Goal: Task Accomplishment & Management: Use online tool/utility

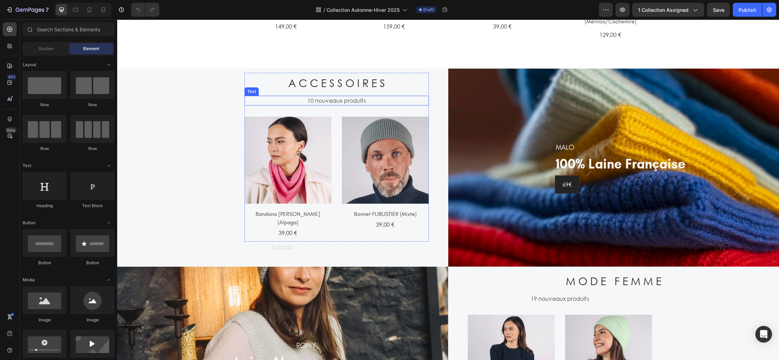
scroll to position [599, 0]
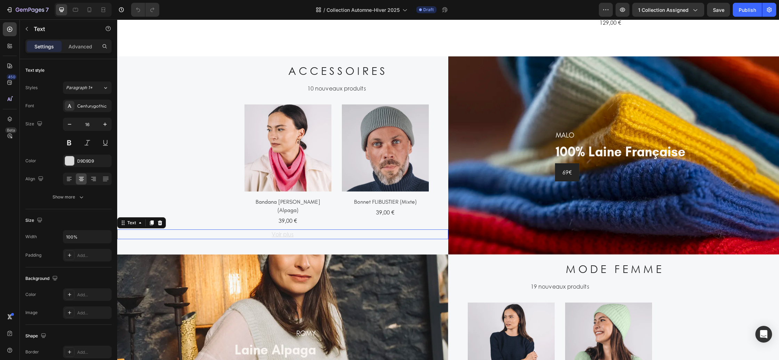
click at [301, 231] on p "Voir plus" at bounding box center [283, 234] width 330 height 8
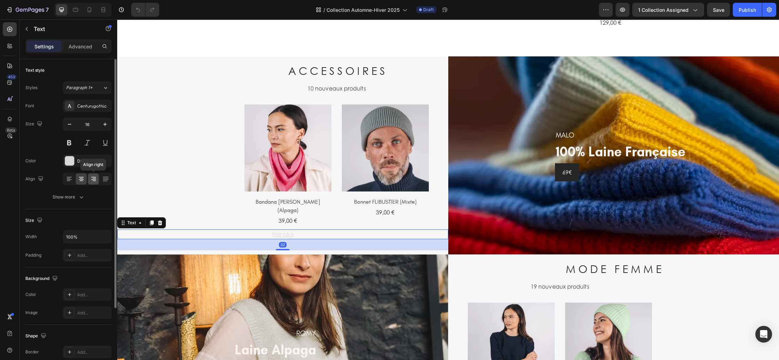
click at [95, 179] on icon at bounding box center [93, 178] width 7 height 7
click at [80, 180] on icon at bounding box center [81, 178] width 7 height 7
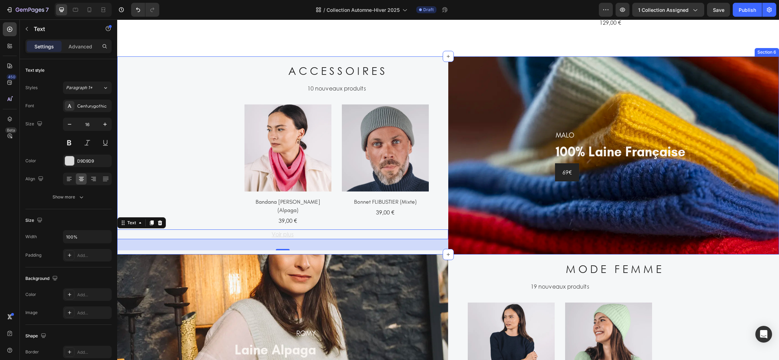
click at [221, 174] on div "A C C E S S O I R E S Heading 10 nouveaux produits Text (P) Images Bandana [PER…" at bounding box center [282, 155] width 331 height 198
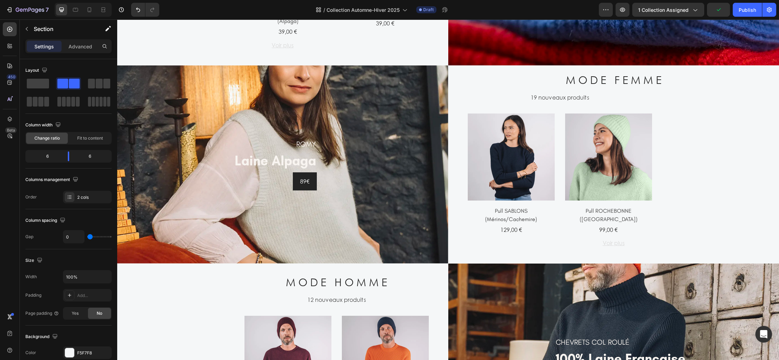
scroll to position [786, 0]
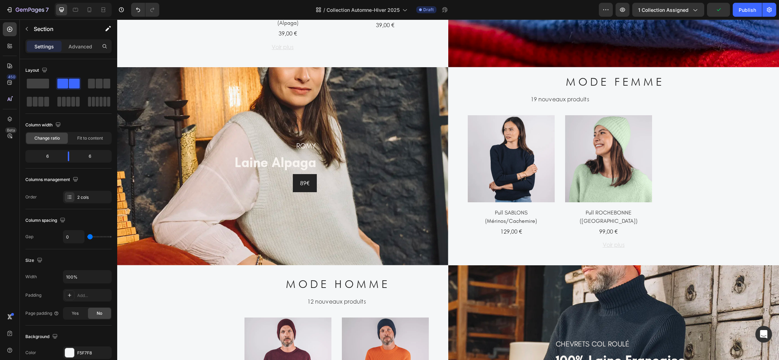
click at [200, 136] on div "ROMY Heading laine alpaga Heading 89€ Button Row" at bounding box center [282, 166] width 331 height 198
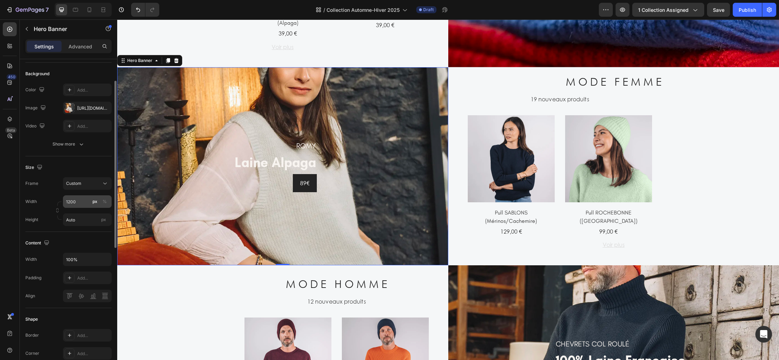
scroll to position [53, 0]
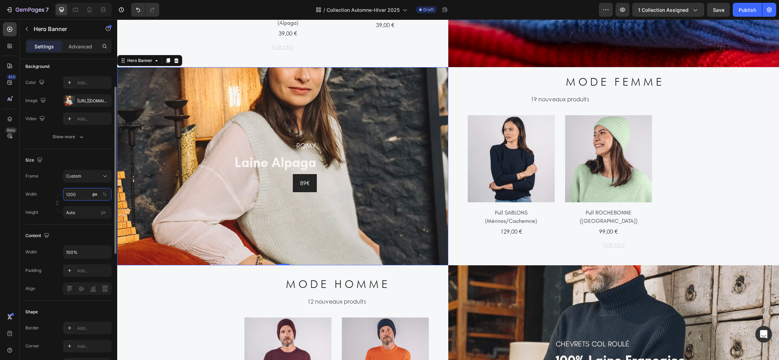
click at [76, 198] on input "1200" at bounding box center [87, 194] width 49 height 13
click at [78, 193] on input "1200" at bounding box center [87, 194] width 49 height 13
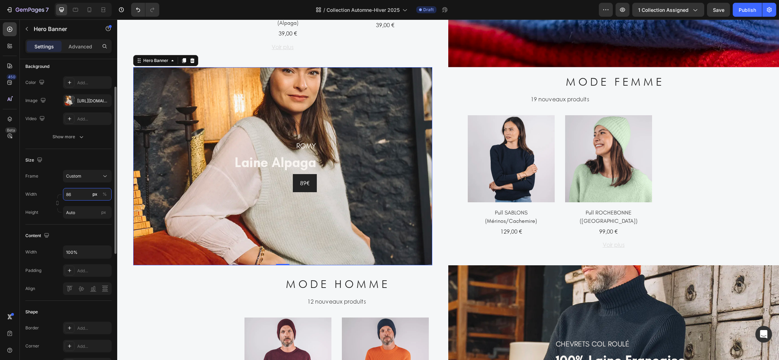
type input "8"
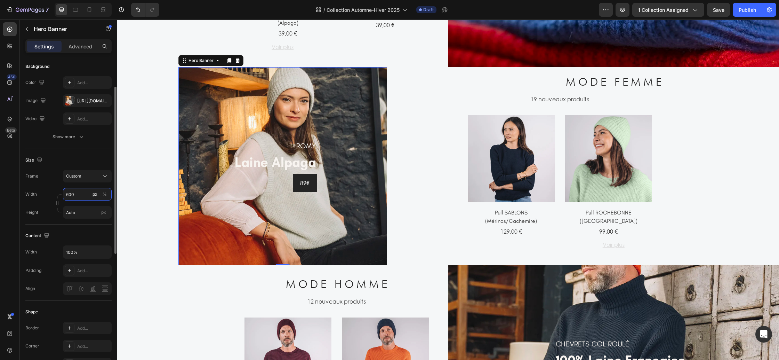
type input "600"
click at [81, 226] on div "Content Width 100% Padding Add... Align" at bounding box center [68, 262] width 86 height 76
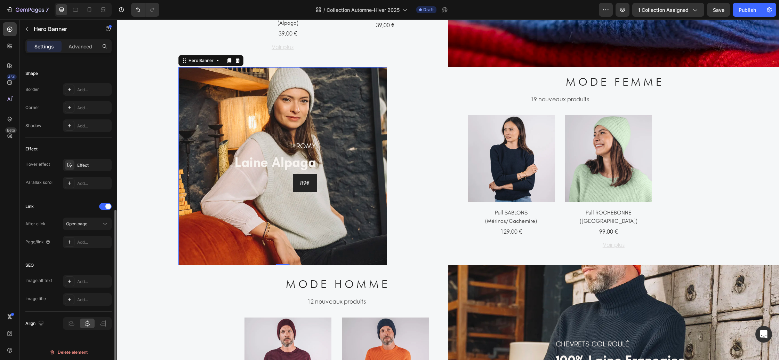
scroll to position [292, 0]
click at [105, 320] on icon at bounding box center [105, 322] width 0 height 6
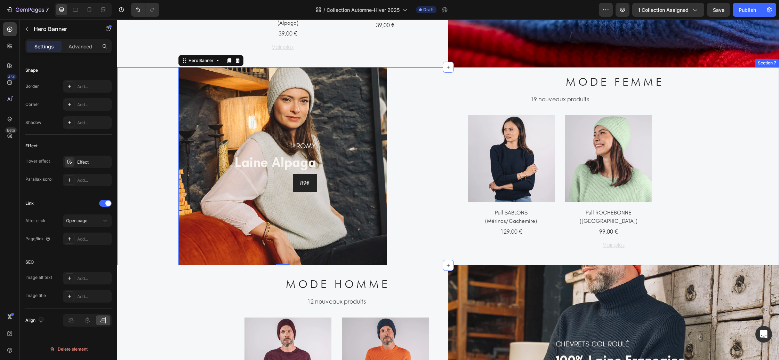
click at [408, 224] on div "ROMY Heading laine alpaga Heading 89€ Button Row Hero Banner 0" at bounding box center [282, 166] width 331 height 198
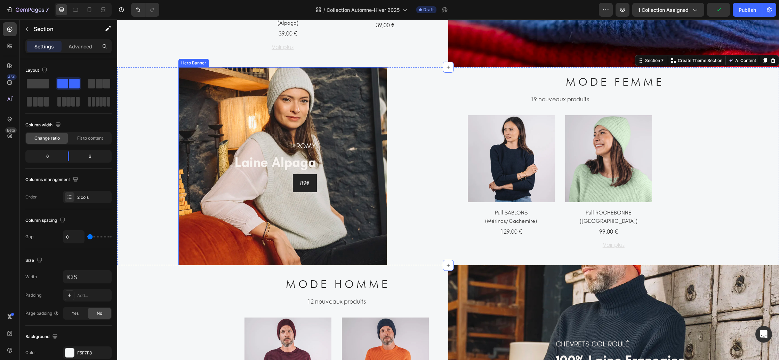
click at [383, 156] on div "ROMY Heading laine alpaga Heading 89€ Button Row" at bounding box center [282, 166] width 209 height 198
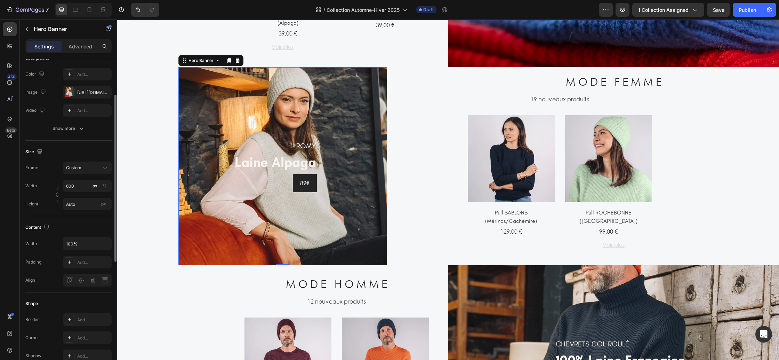
scroll to position [64, 0]
click at [79, 206] on input "Auto" at bounding box center [87, 201] width 49 height 13
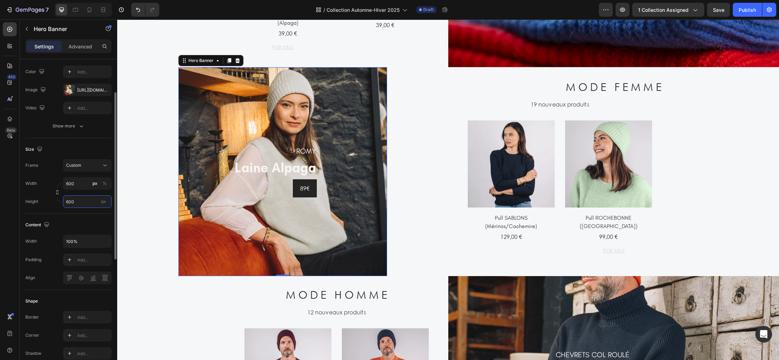
type input "600"
click at [101, 213] on div "Size Frame Custom Width 600 px % Height 600 px" at bounding box center [68, 175] width 86 height 75
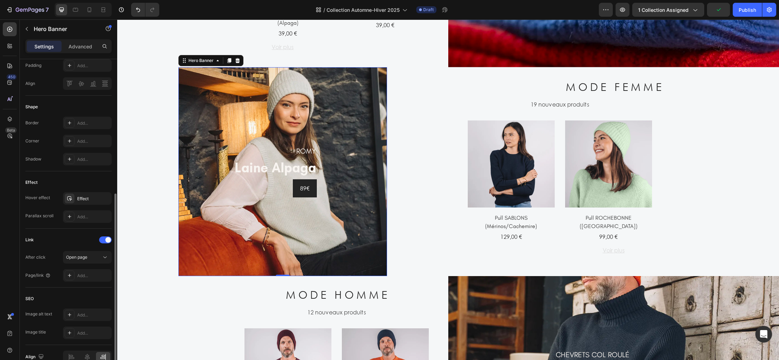
scroll to position [294, 0]
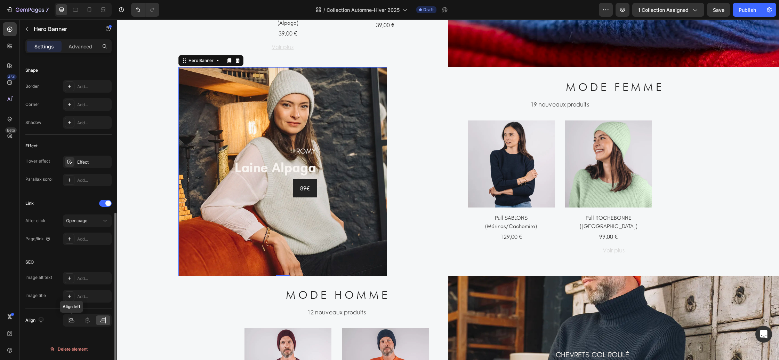
click at [75, 319] on icon at bounding box center [71, 320] width 7 height 7
click at [103, 321] on icon at bounding box center [102, 320] width 7 height 7
click at [210, 240] on div "ROMY Heading laine alpaga Heading 89€ Button Row" at bounding box center [282, 171] width 209 height 198
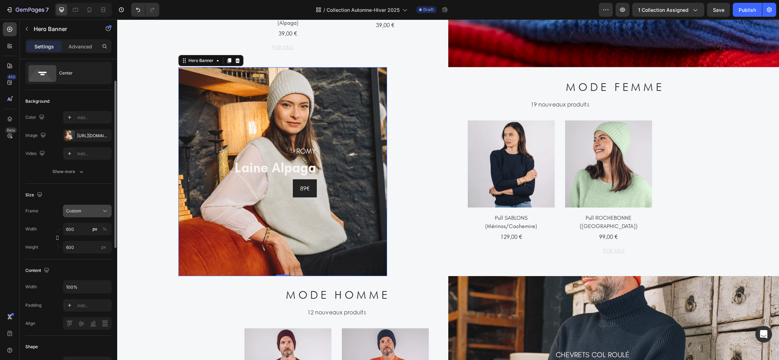
scroll to position [0, 0]
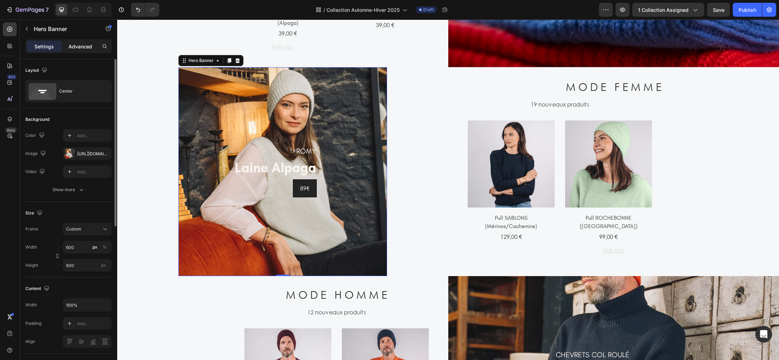
click at [84, 41] on div "Advanced" at bounding box center [80, 46] width 35 height 11
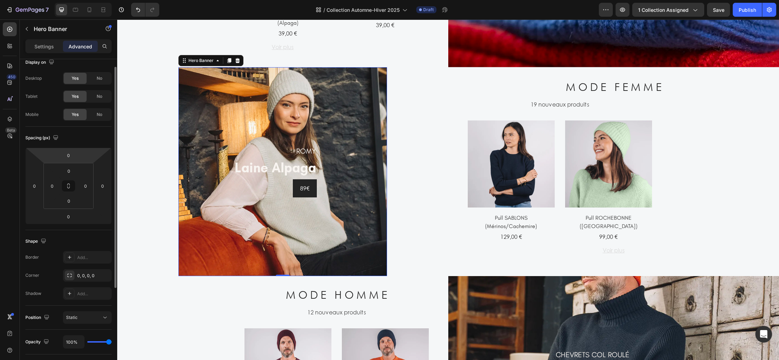
scroll to position [9, 0]
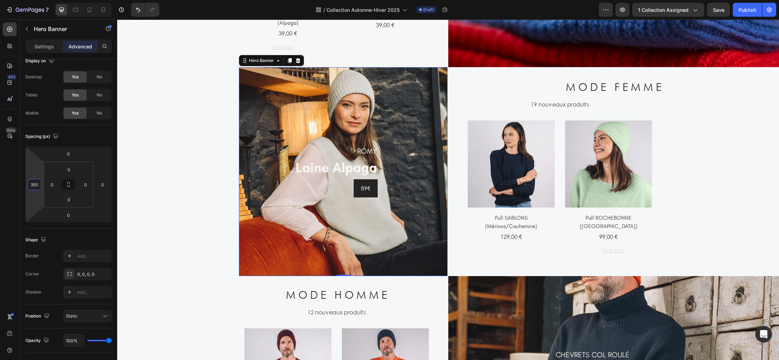
type input "352"
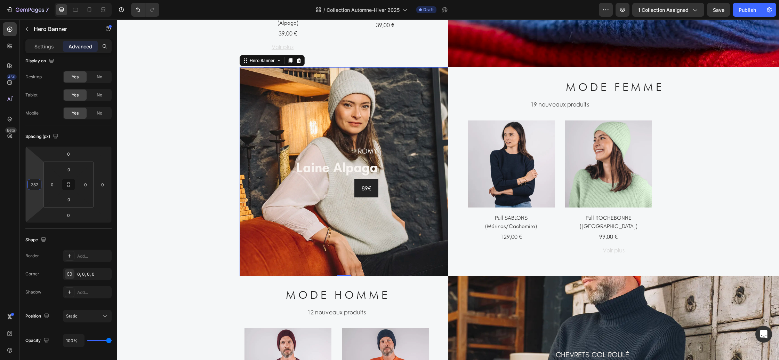
drag, startPoint x: 40, startPoint y: 197, endPoint x: 56, endPoint y: 136, distance: 63.3
click at [56, 0] on html "7 Version history / Collection Automne-Hiver 2025 Draft Preview 1 collection as…" at bounding box center [389, 0] width 779 height 0
click at [211, 227] on div "ROMY Heading laine alpaga Heading 89€ Button Row Hero Banner 0" at bounding box center [282, 171] width 331 height 209
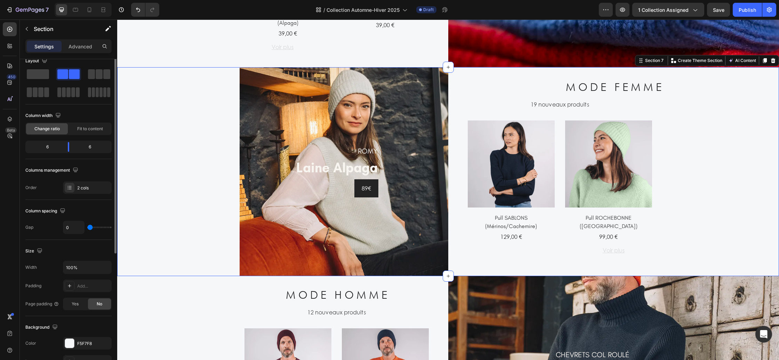
scroll to position [0, 0]
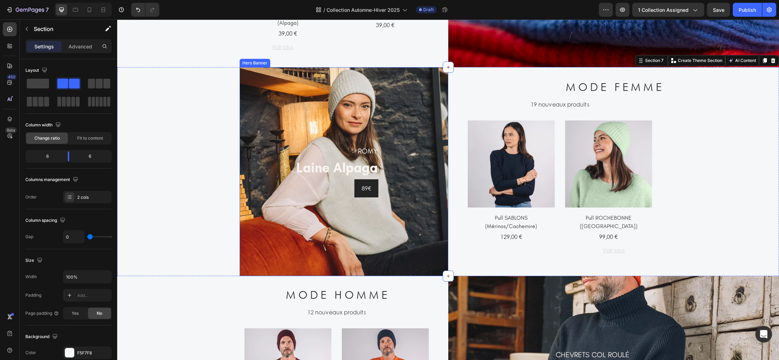
click at [272, 197] on div "ROMY Heading laine alpaga Heading 89€ Button Row" at bounding box center [344, 171] width 209 height 198
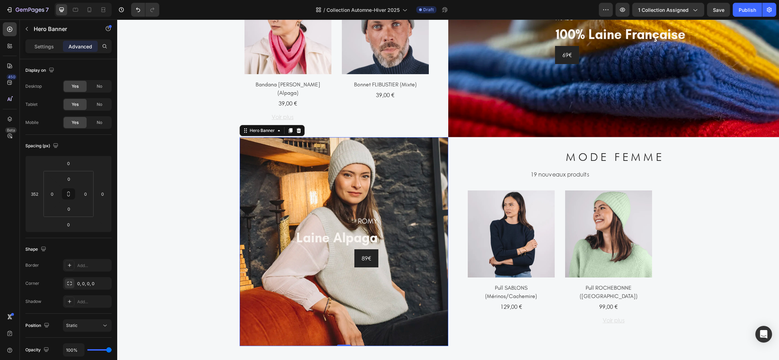
scroll to position [641, 0]
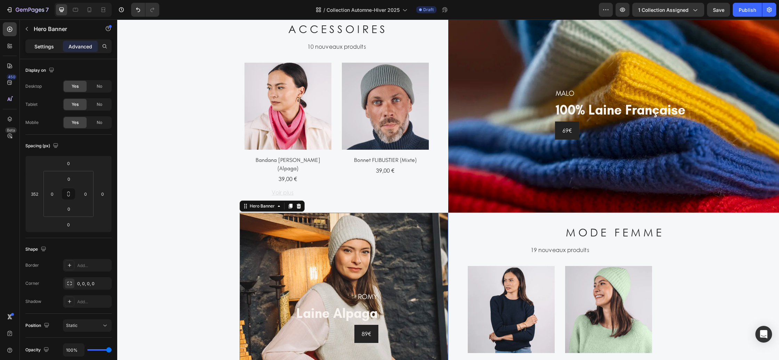
click at [48, 49] on p "Settings" at bounding box center [43, 46] width 19 height 7
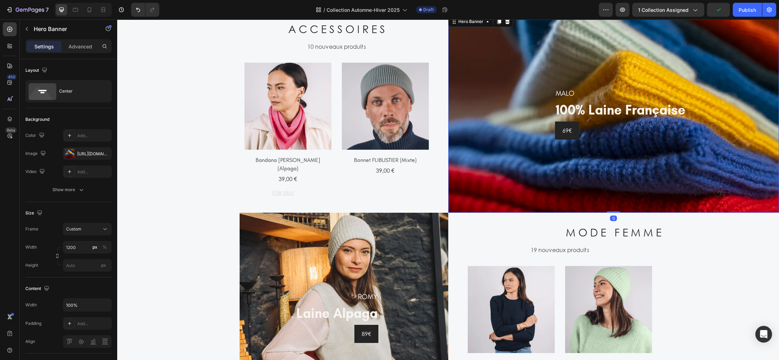
click at [488, 152] on div "MALO Heading 100% laine française Heading 69€ Button Row" at bounding box center [613, 114] width 331 height 198
click at [79, 244] on input "1200" at bounding box center [87, 247] width 49 height 13
type input "0"
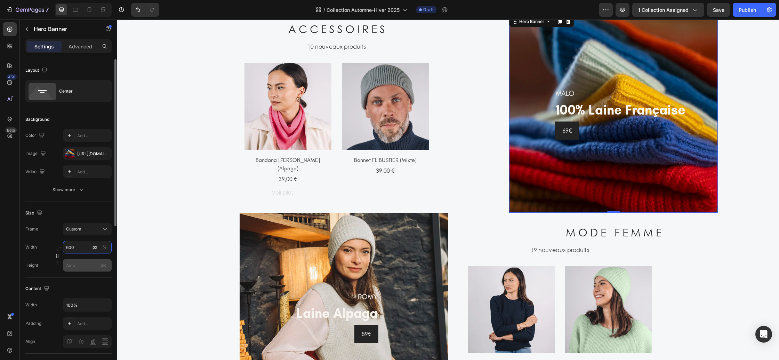
type input "600"
click at [79, 265] on input "px" at bounding box center [87, 265] width 49 height 13
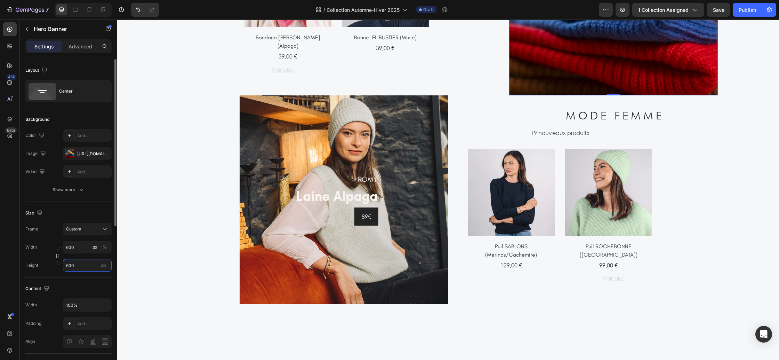
scroll to position [518, 0]
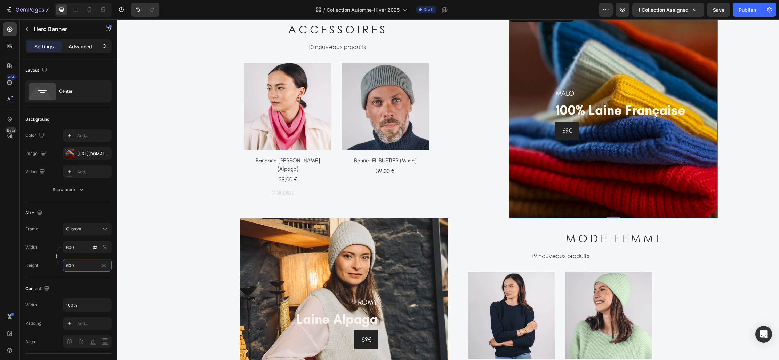
type input "600"
click at [72, 50] on div "Advanced" at bounding box center [80, 46] width 35 height 11
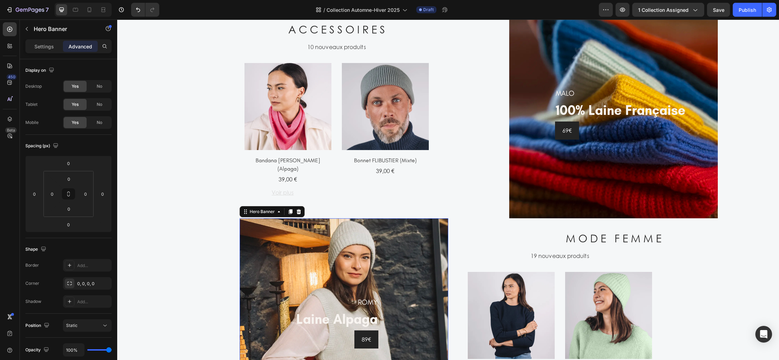
drag, startPoint x: 259, startPoint y: 239, endPoint x: 285, endPoint y: 234, distance: 26.9
click at [259, 239] on div "ROMY Heading laine alpaga Heading 89€ Button Row" at bounding box center [344, 322] width 209 height 198
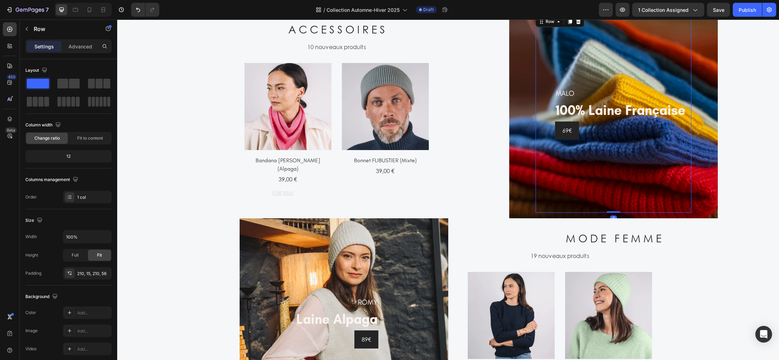
click at [544, 196] on div "MALO Heading 100% laine française Heading 69€ Button Row 0" at bounding box center [614, 114] width 156 height 198
click at [79, 48] on p "Advanced" at bounding box center [81, 46] width 24 height 7
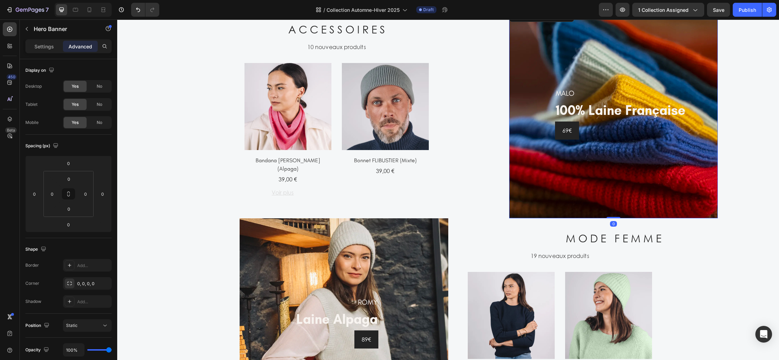
click at [517, 189] on div "MALO Heading 100% laine française Heading 69€ Button Row" at bounding box center [613, 114] width 209 height 198
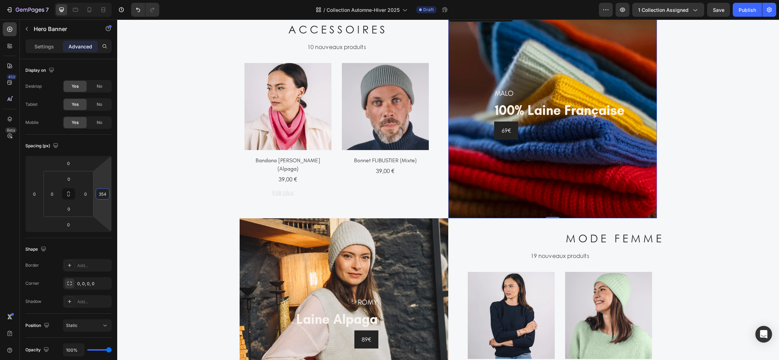
type input "352"
drag, startPoint x: 108, startPoint y: 204, endPoint x: 104, endPoint y: 143, distance: 61.3
click at [104, 0] on html "7 Version history / Collection Automne-Hiver 2025 Draft Preview 1 collection as…" at bounding box center [389, 0] width 779 height 0
click at [199, 177] on div "A C C E S S O I R E S Heading 10 nouveaux produits Text (P) Images Bandana COLE…" at bounding box center [282, 113] width 331 height 209
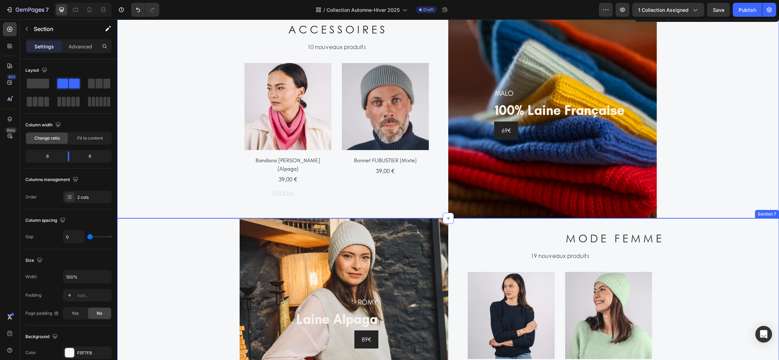
click at [217, 264] on div "ROMY Heading laine alpaga Heading 89€ Button Row Hero Banner" at bounding box center [282, 322] width 331 height 209
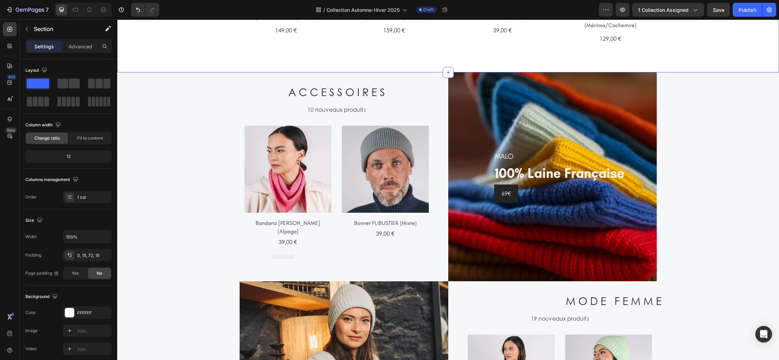
scroll to position [612, 0]
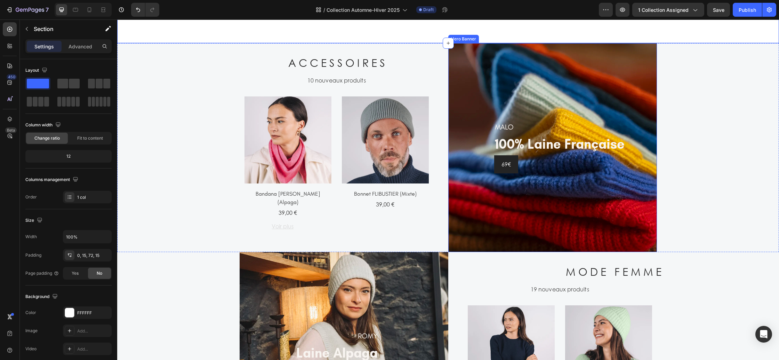
click at [474, 249] on div "Overlay" at bounding box center [552, 147] width 209 height 209
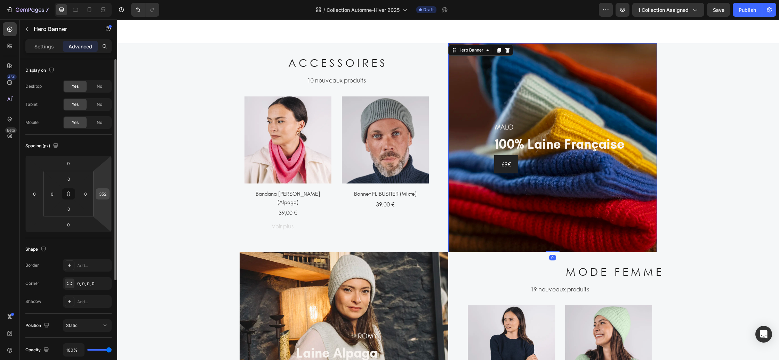
click at [105, 197] on input "352" at bounding box center [102, 194] width 10 height 10
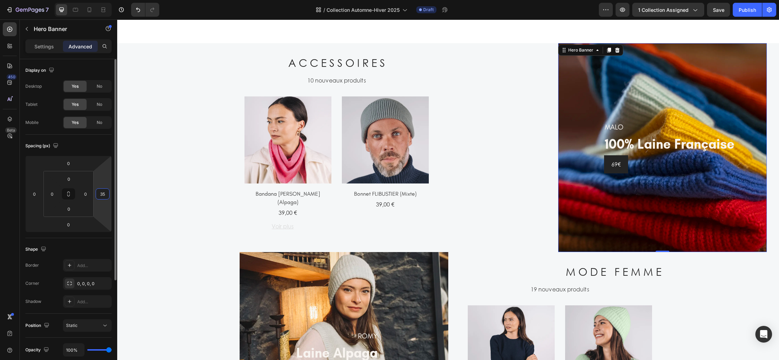
type input "351"
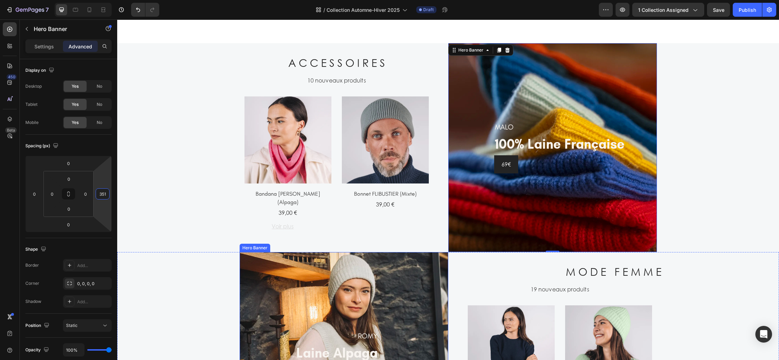
click at [246, 257] on div "ROMY Heading laine alpaga Heading 89€ Button Row" at bounding box center [344, 356] width 209 height 198
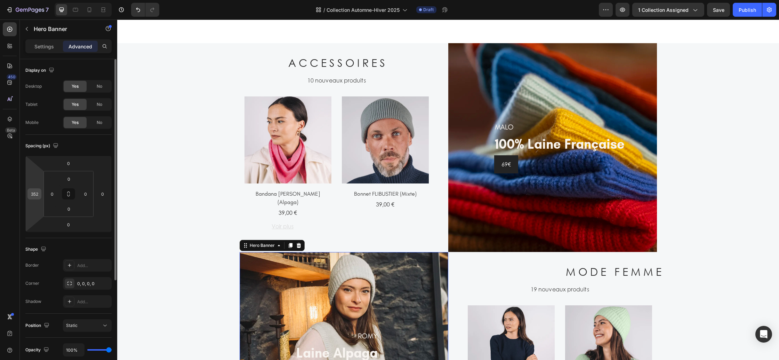
click at [36, 194] on input "352" at bounding box center [34, 194] width 10 height 10
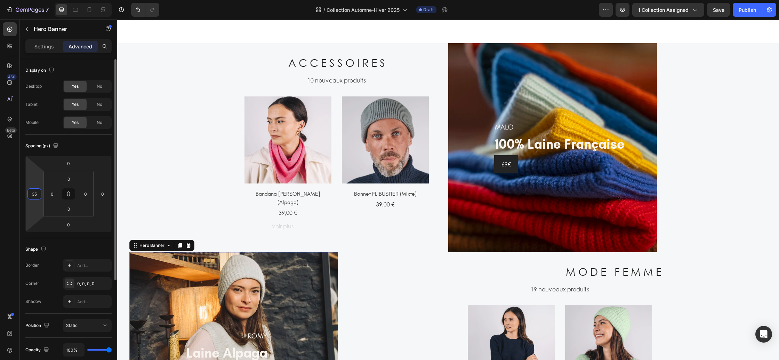
type input "351"
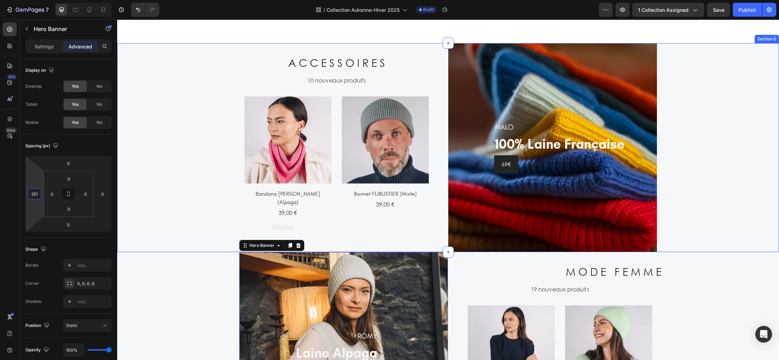
click at [203, 176] on div "A C C E S S O I R E S Heading 10 nouveaux produits Text (P) Images Bandana COLE…" at bounding box center [282, 147] width 331 height 209
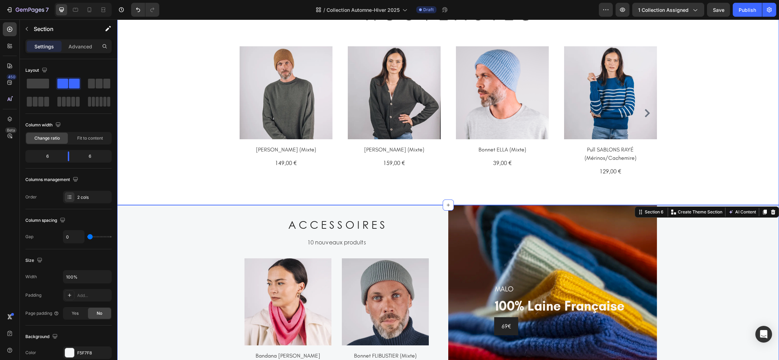
click at [195, 136] on div "N O U V E A U T É S Heading (P) Images Row Pull GASPARD (Mixte) (P) Title 149,0…" at bounding box center [447, 90] width 651 height 180
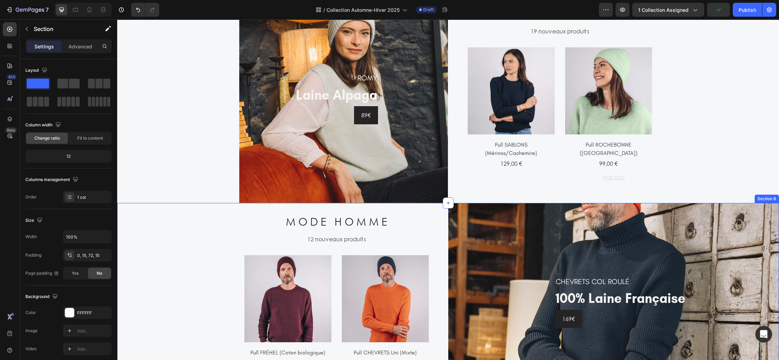
scroll to position [897, 0]
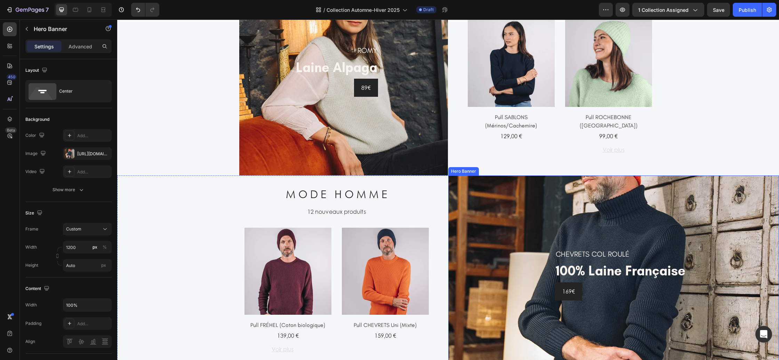
click at [455, 189] on div "CHEVRETS COL ROULÉ Heading 100% laine française Heading 169€ Button Row" at bounding box center [613, 274] width 331 height 198
click at [71, 249] on input "1200" at bounding box center [87, 247] width 49 height 13
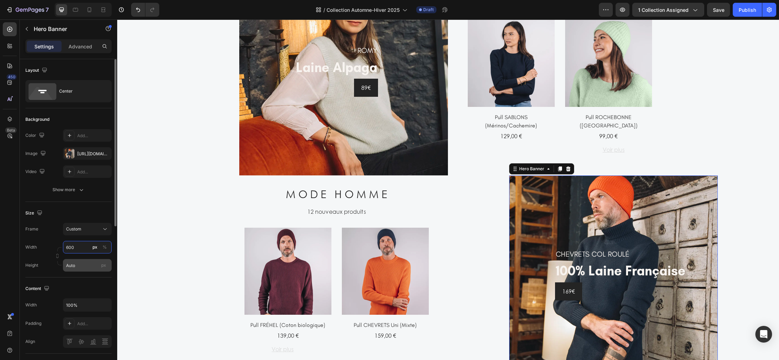
type input "600"
click at [83, 267] on input "Auto" at bounding box center [87, 265] width 49 height 13
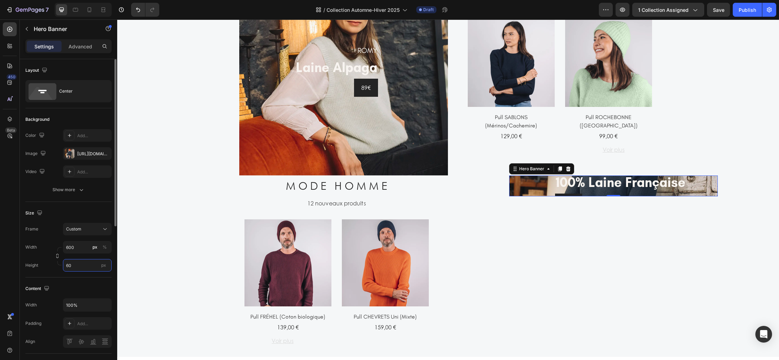
type input "600"
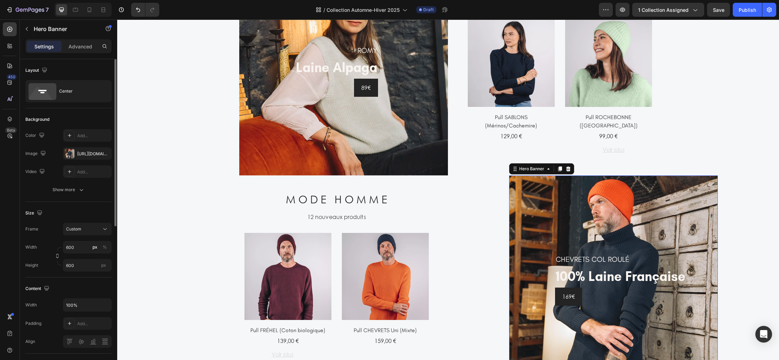
drag, startPoint x: 83, startPoint y: 44, endPoint x: 90, endPoint y: 70, distance: 26.7
click at [83, 44] on p "Advanced" at bounding box center [81, 46] width 24 height 7
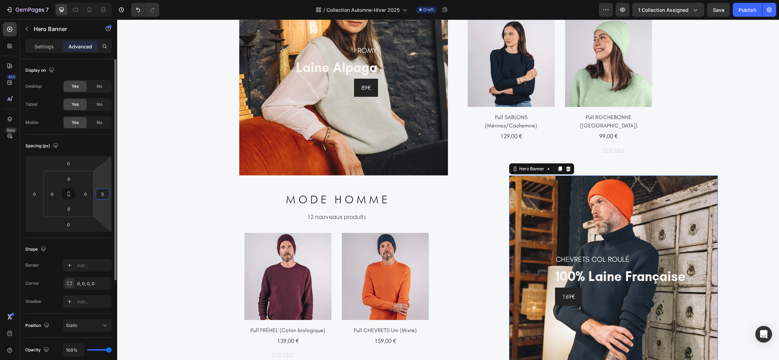
click at [106, 194] on input "0" at bounding box center [102, 194] width 10 height 10
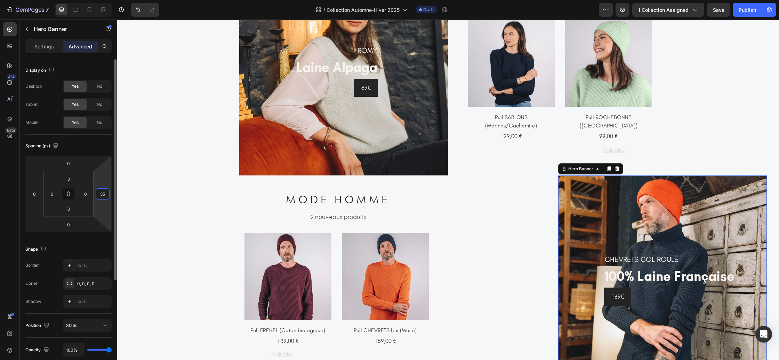
type input "351"
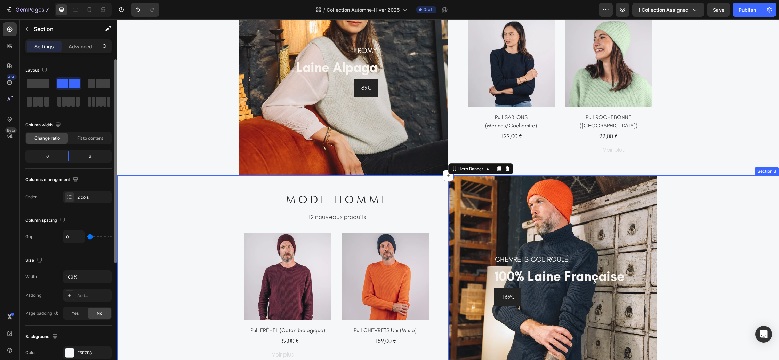
click at [700, 224] on div "CHEVRETS COL ROULÉ Heading 100% laine française Heading 169€ Button Row Hero Ba…" at bounding box center [613, 279] width 331 height 209
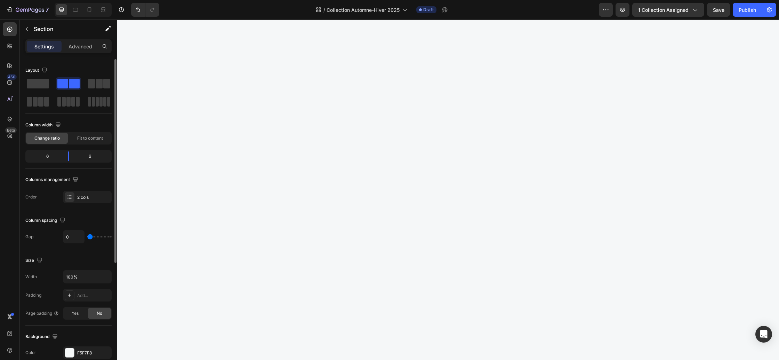
scroll to position [0, 0]
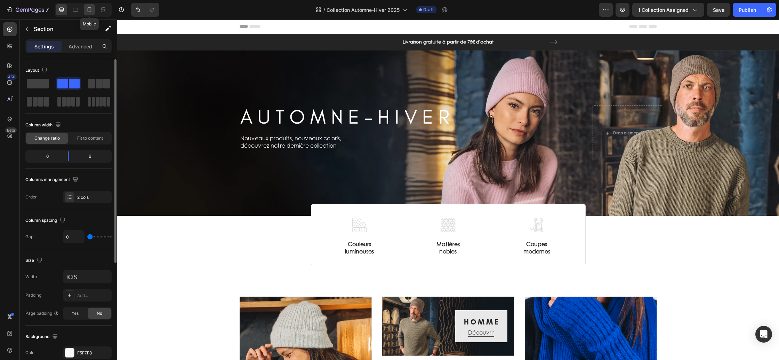
drag, startPoint x: 89, startPoint y: 14, endPoint x: 116, endPoint y: 155, distance: 144.1
click at [89, 14] on div at bounding box center [89, 9] width 11 height 11
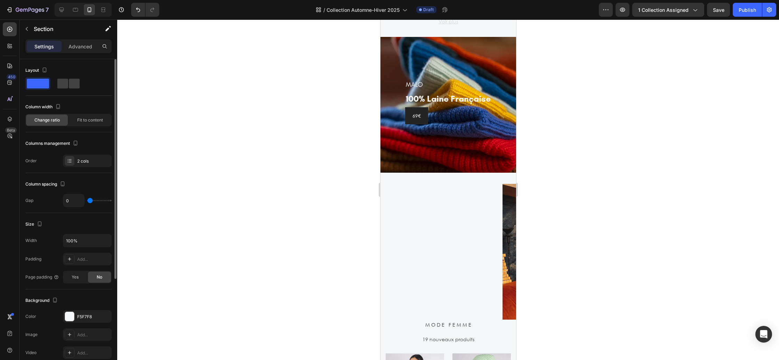
scroll to position [846, 0]
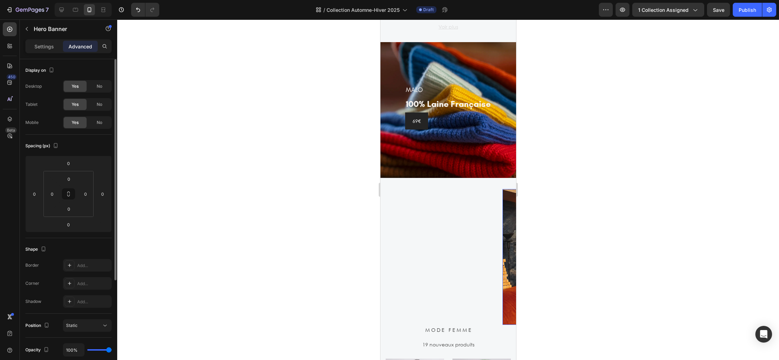
click at [506, 211] on div "ROMY Heading laine alpaga Heading 89€ Button Row" at bounding box center [570, 256] width 136 height 107
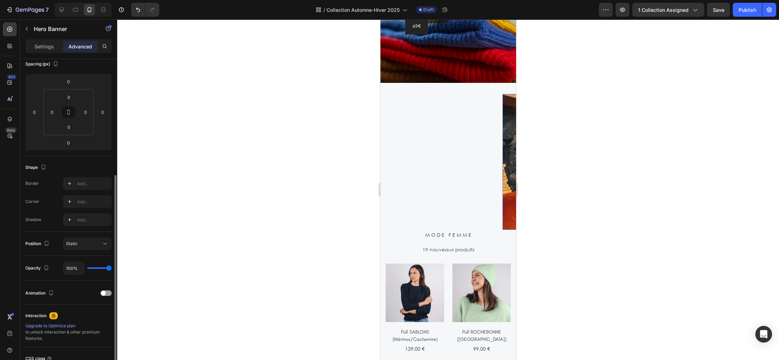
scroll to position [0, 0]
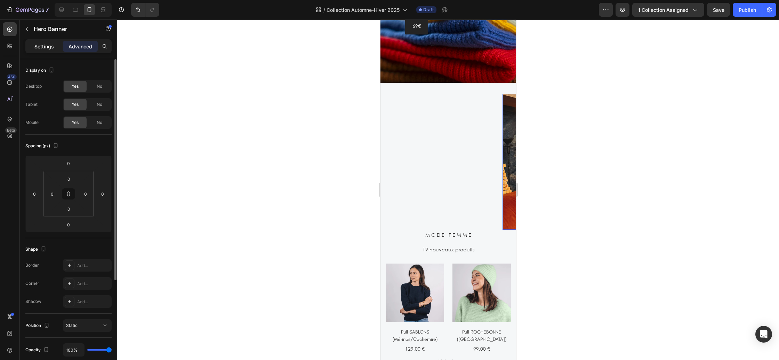
click at [52, 44] on p "Settings" at bounding box center [43, 46] width 19 height 7
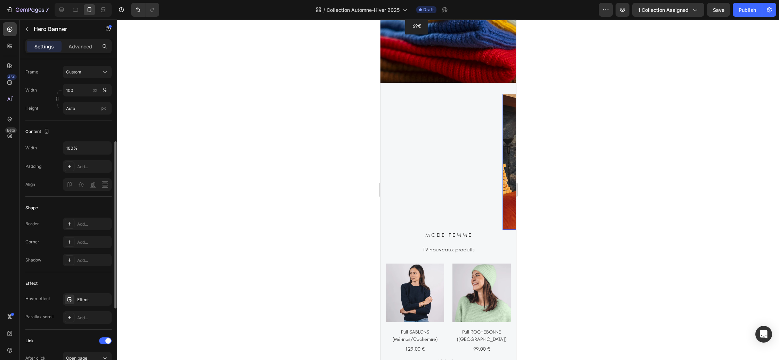
scroll to position [157, 0]
click at [105, 148] on icon "button" at bounding box center [105, 148] width 7 height 7
click at [76, 165] on p "Full 100%" at bounding box center [86, 166] width 40 height 6
click at [102, 152] on button "button" at bounding box center [105, 148] width 13 height 13
click at [82, 192] on span "Fit content" at bounding box center [76, 192] width 21 height 6
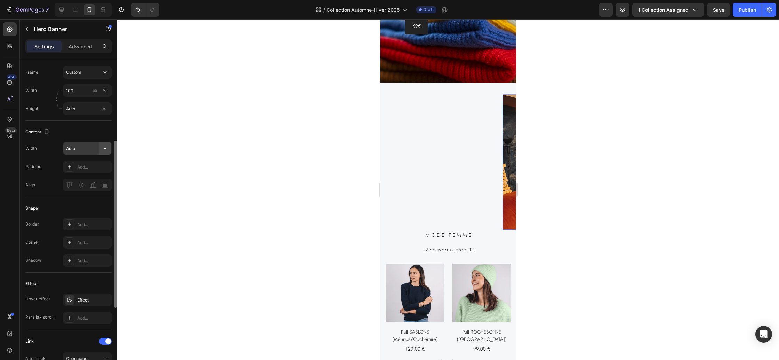
click at [104, 149] on icon "button" at bounding box center [105, 148] width 7 height 7
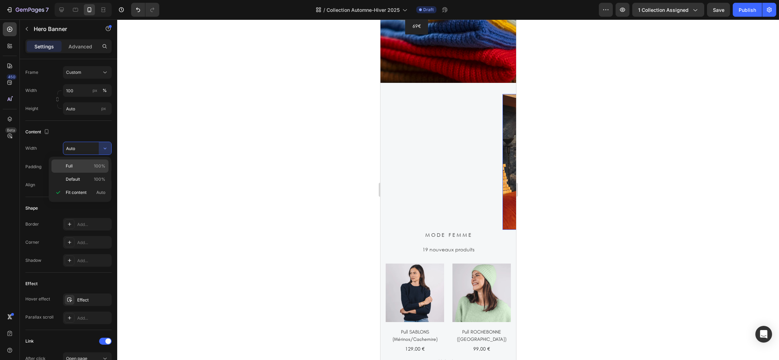
click at [83, 173] on div "Full 100%" at bounding box center [79, 179] width 57 height 13
type input "100%"
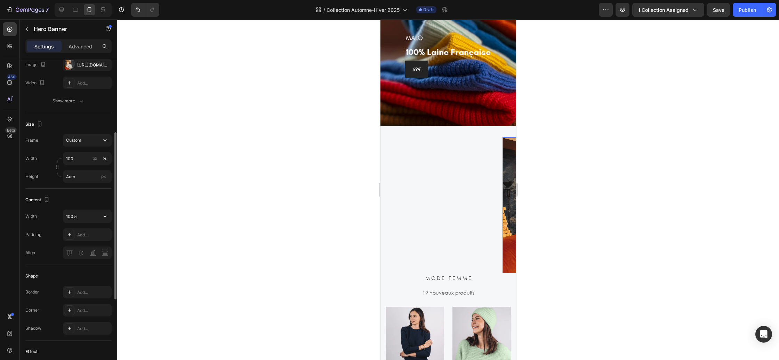
scroll to position [63, 0]
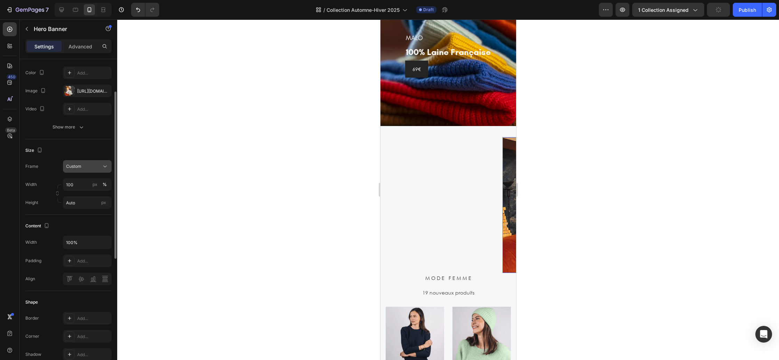
click at [88, 168] on div "Custom" at bounding box center [83, 166] width 34 height 6
click at [85, 177] on div "As banner source" at bounding box center [81, 183] width 56 height 13
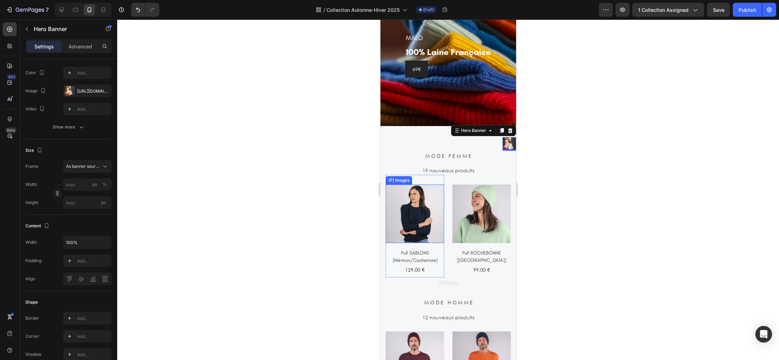
scroll to position [820, 0]
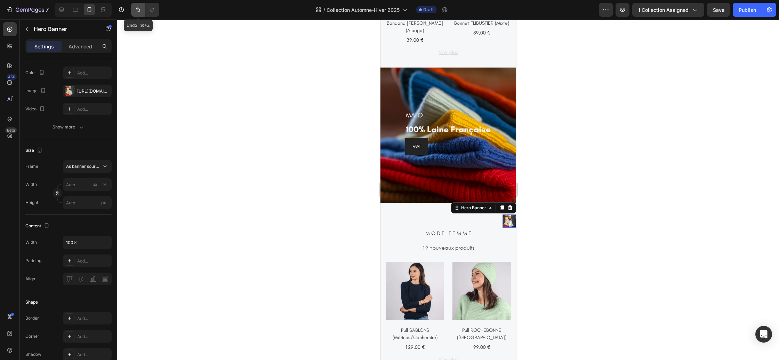
click at [139, 9] on icon "Undo/Redo" at bounding box center [138, 10] width 4 height 5
type input "100"
type input "Auto"
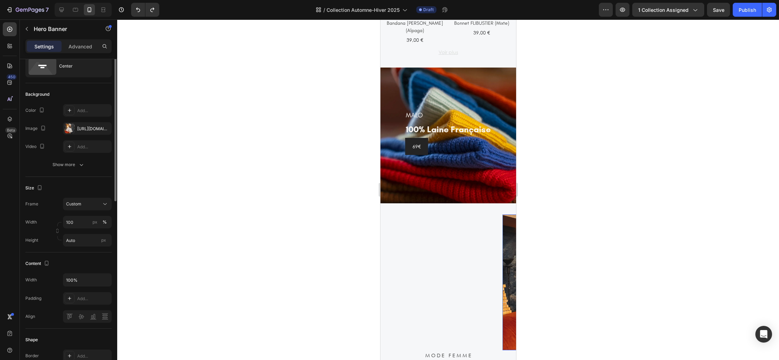
scroll to position [0, 0]
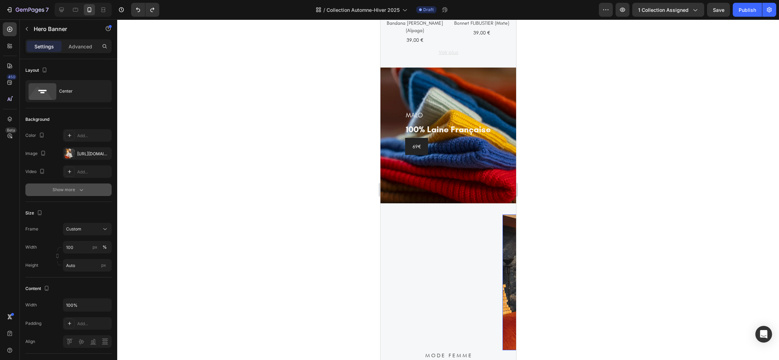
click at [85, 194] on button "Show more" at bounding box center [68, 189] width 86 height 13
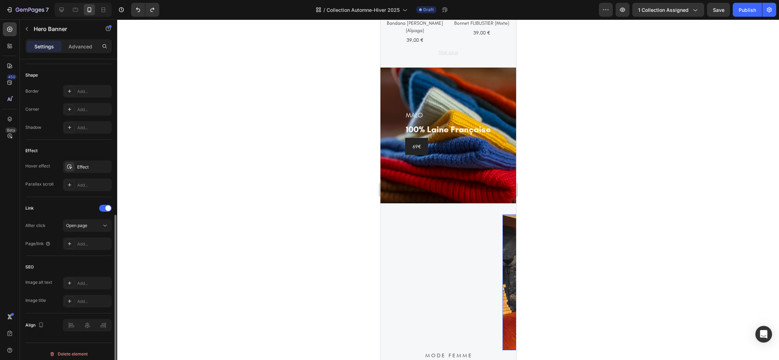
scroll to position [312, 0]
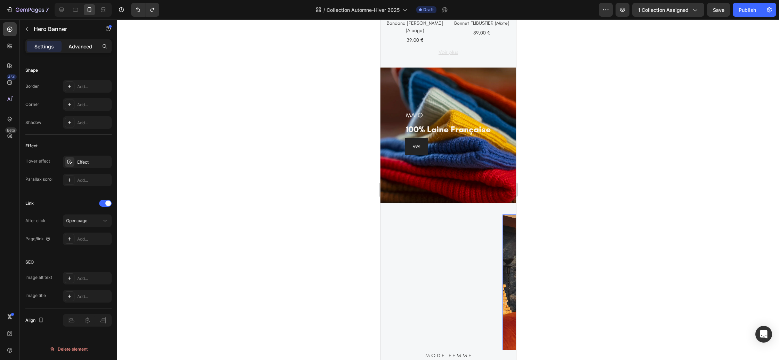
click at [81, 45] on p "Advanced" at bounding box center [81, 46] width 24 height 7
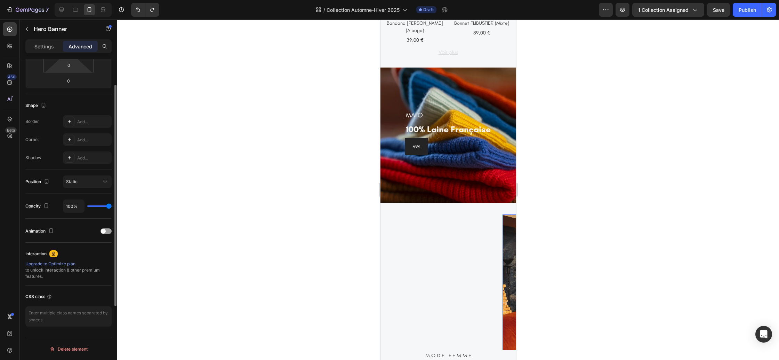
scroll to position [0, 0]
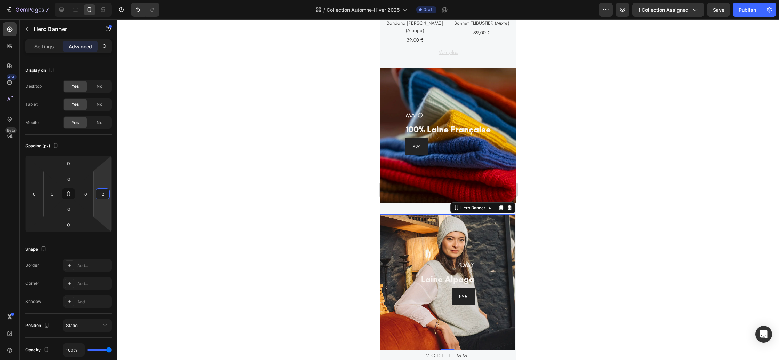
drag, startPoint x: 103, startPoint y: 206, endPoint x: 109, endPoint y: 206, distance: 6.3
click at [109, 0] on html "7 Version history / Collection Automne-Hiver 2025 Draft Preview 1 collection as…" at bounding box center [389, 0] width 779 height 0
click at [106, 197] on input "2" at bounding box center [102, 194] width 10 height 10
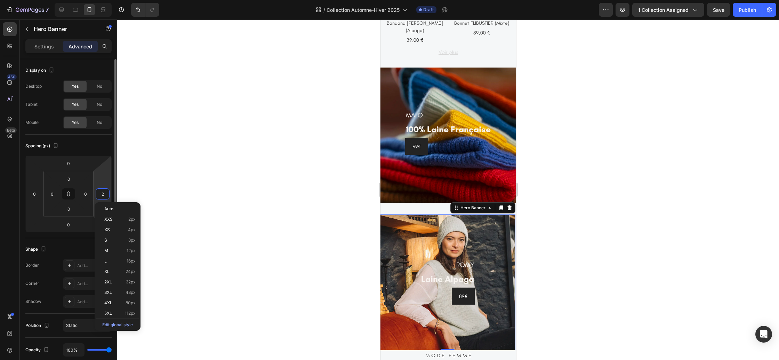
type input "1"
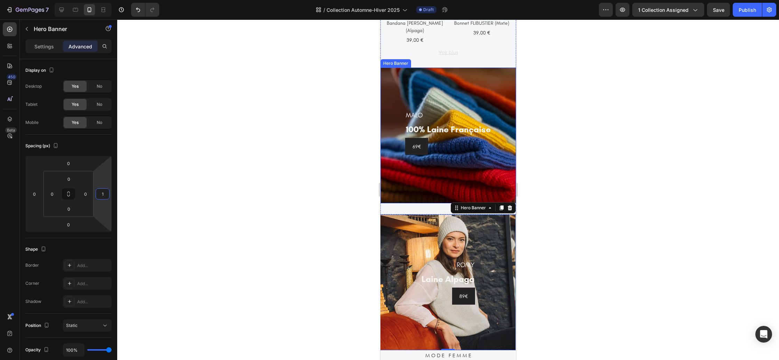
click at [397, 192] on div "Overlay" at bounding box center [448, 135] width 136 height 136
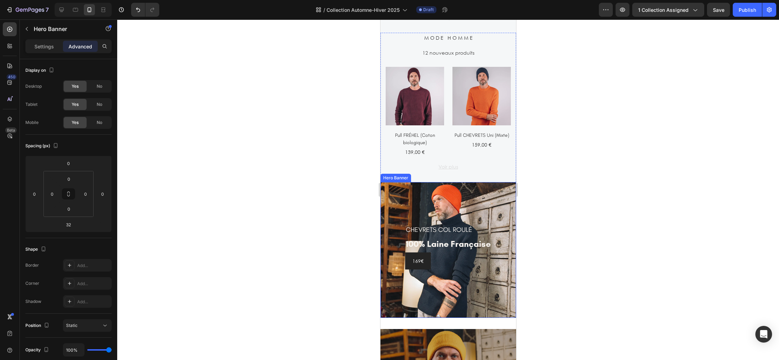
scroll to position [1284, 0]
click at [575, 189] on div at bounding box center [448, 189] width 662 height 340
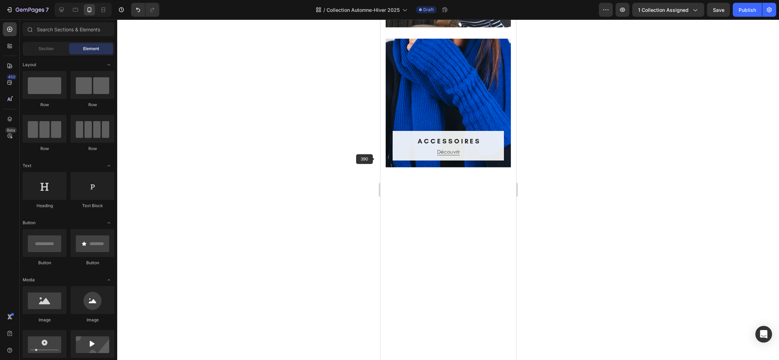
scroll to position [0, 0]
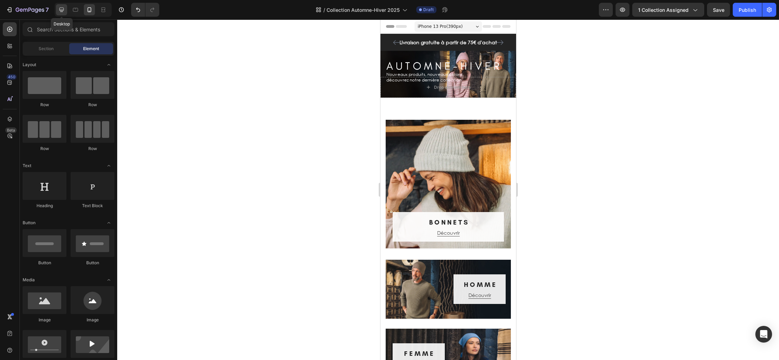
click at [62, 10] on icon at bounding box center [61, 10] width 5 height 5
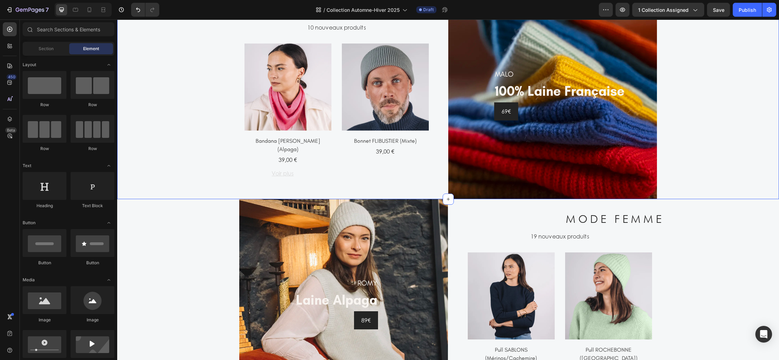
scroll to position [666, 0]
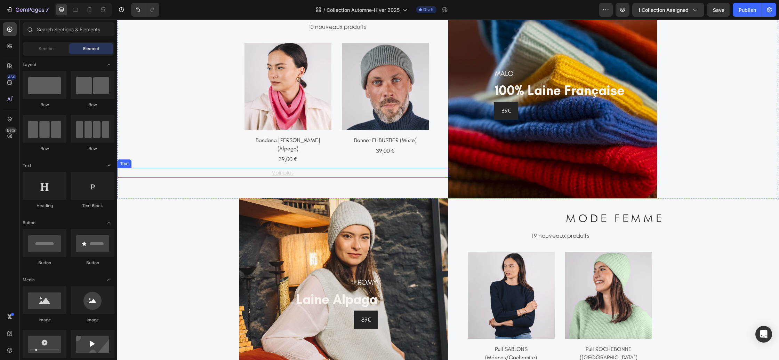
click at [305, 168] on p "Voir plus" at bounding box center [283, 172] width 330 height 8
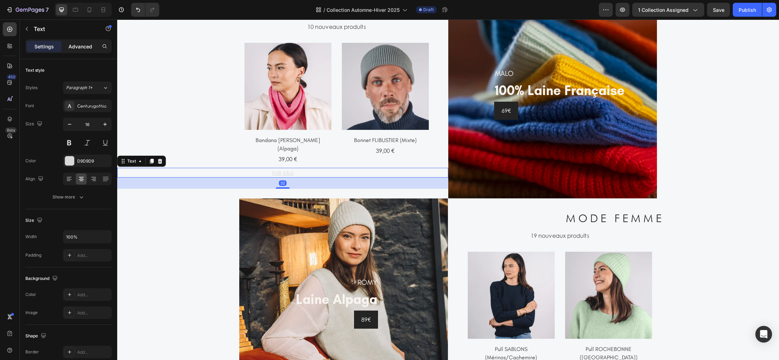
click at [77, 48] on p "Advanced" at bounding box center [81, 46] width 24 height 7
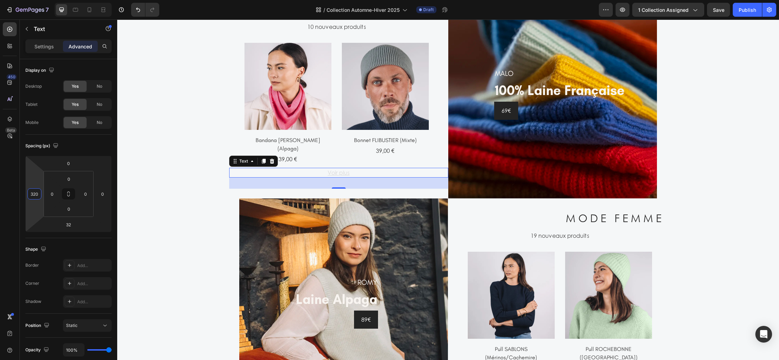
type input "318"
drag, startPoint x: 39, startPoint y: 208, endPoint x: 58, endPoint y: 153, distance: 58.4
click at [58, 0] on html "7 Version history / Collection Automne-Hiver 2025 Draft Preview 1 collection as…" at bounding box center [389, 0] width 779 height 0
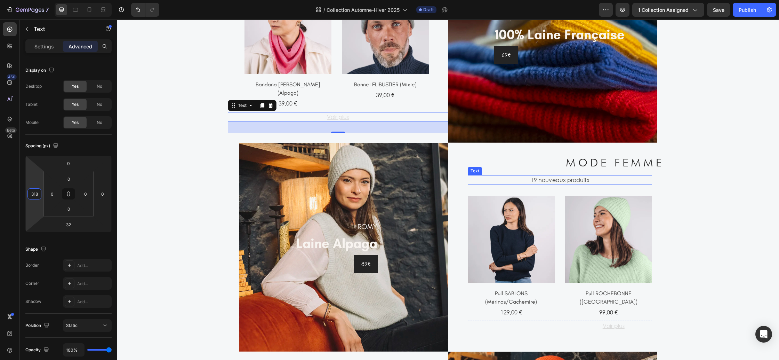
scroll to position [821, 0]
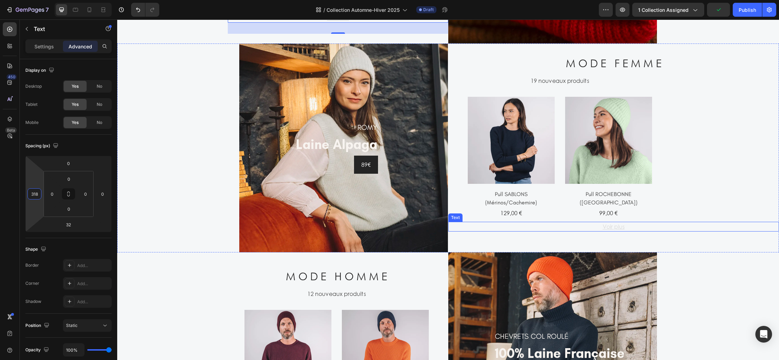
click at [642, 222] on p "Voir plus" at bounding box center [614, 226] width 330 height 8
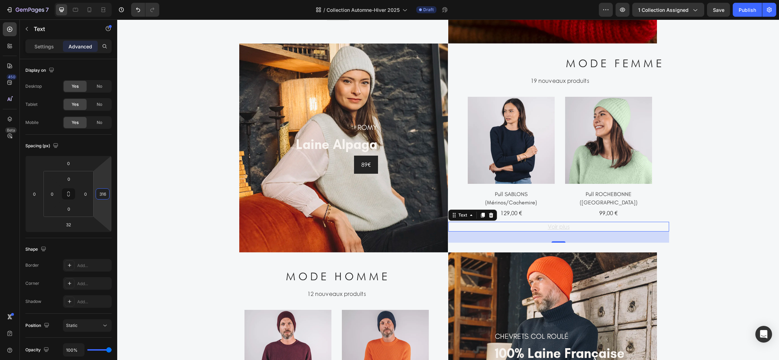
type input "318"
drag, startPoint x: 103, startPoint y: 205, endPoint x: 115, endPoint y: 149, distance: 57.2
click at [115, 0] on html "7 Version history / Collection Automne-Hiver 2025 Draft Preview 1 collection as…" at bounding box center [389, 0] width 779 height 0
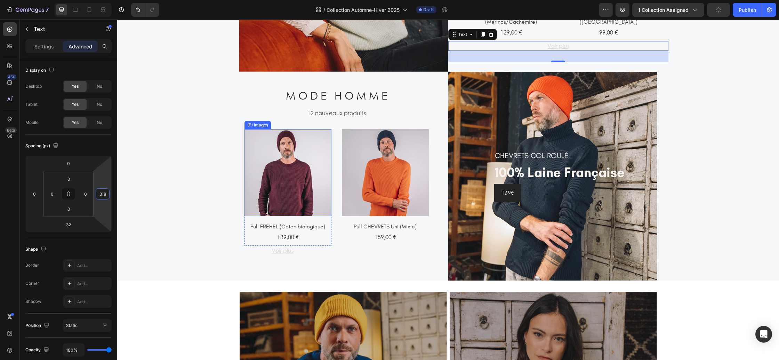
scroll to position [1020, 0]
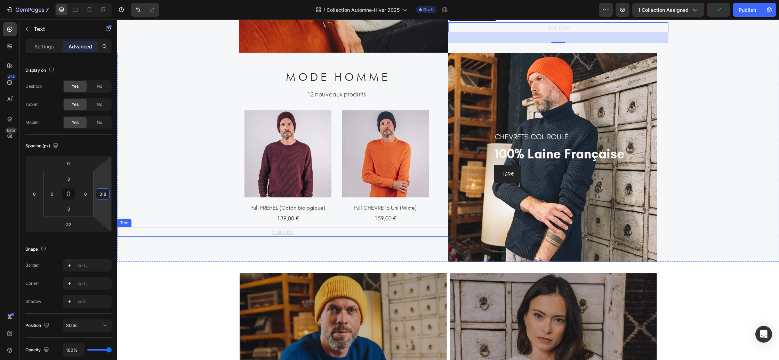
click at [251, 229] on p "Voir plus" at bounding box center [283, 231] width 330 height 8
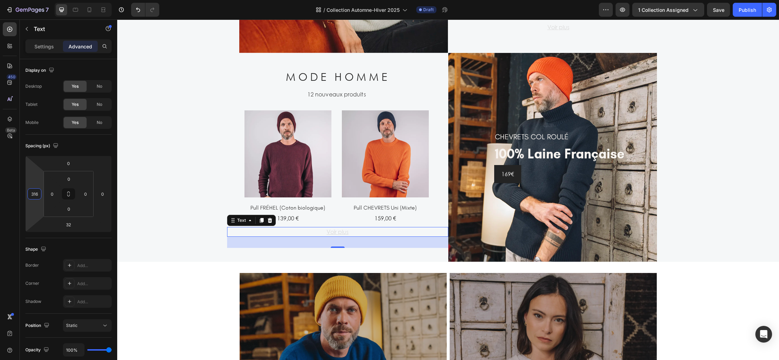
type input "318"
drag, startPoint x: 35, startPoint y: 193, endPoint x: 46, endPoint y: 149, distance: 45.1
click at [46, 0] on html "7 Version history / Collection Automne-Hiver 2025 Draft Preview 1 collection as…" at bounding box center [389, 0] width 779 height 0
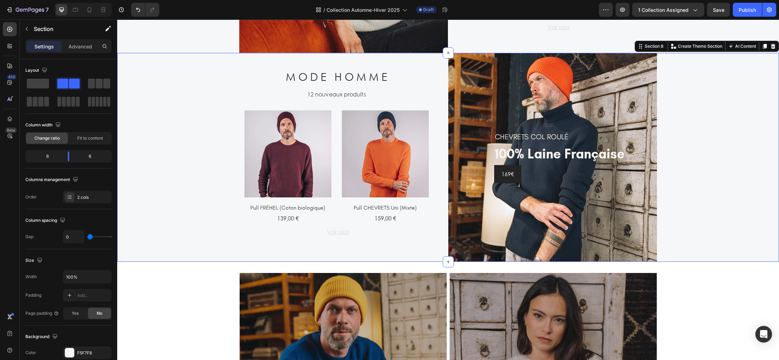
click at [170, 207] on div "M O D E H O M M E Heading 12 nouveaux produits Text (P) Images Pull FRÉHEL (Cot…" at bounding box center [282, 157] width 331 height 209
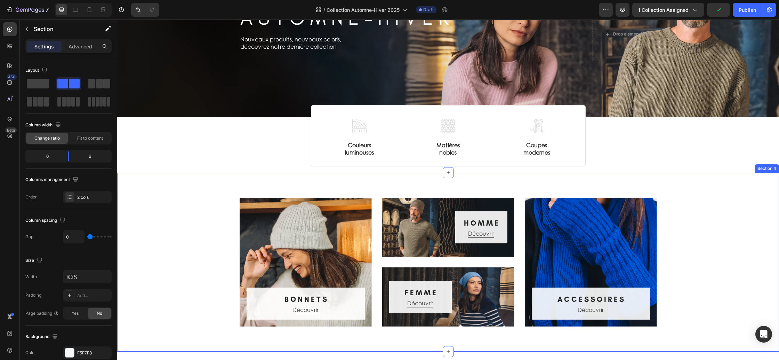
scroll to position [0, 0]
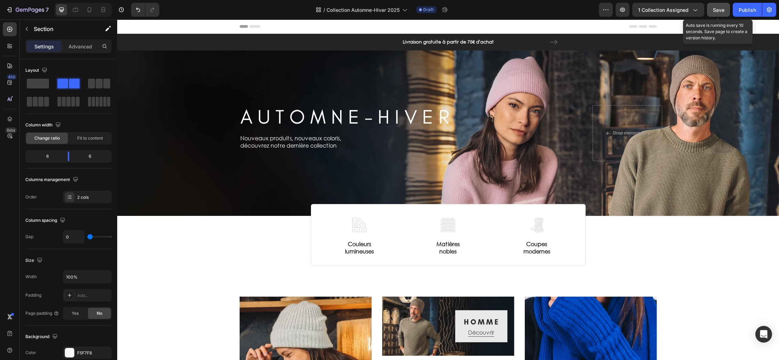
click at [723, 12] on span "Save" at bounding box center [718, 10] width 11 height 6
click at [73, 10] on icon at bounding box center [75, 9] width 7 height 7
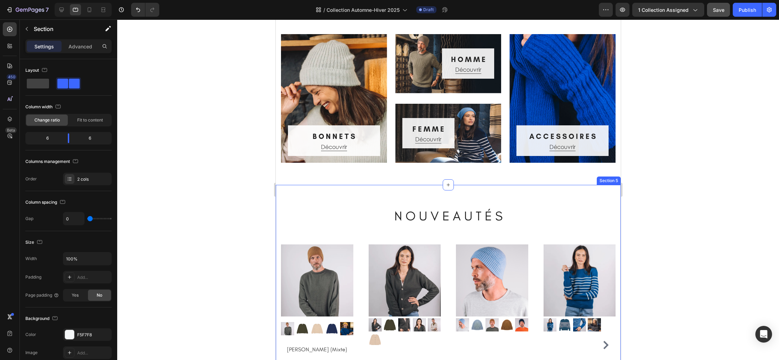
scroll to position [195, 0]
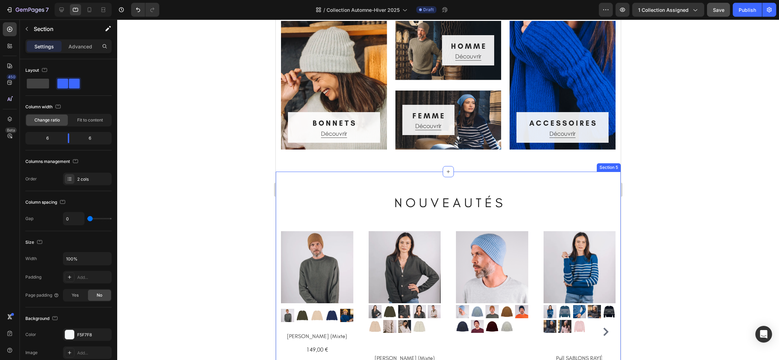
click at [338, 181] on div "N O U V E A U T É S Heading (P) Images Row Pull GASPARD (Mixte) (P) Title 149,0…" at bounding box center [447, 312] width 345 height 283
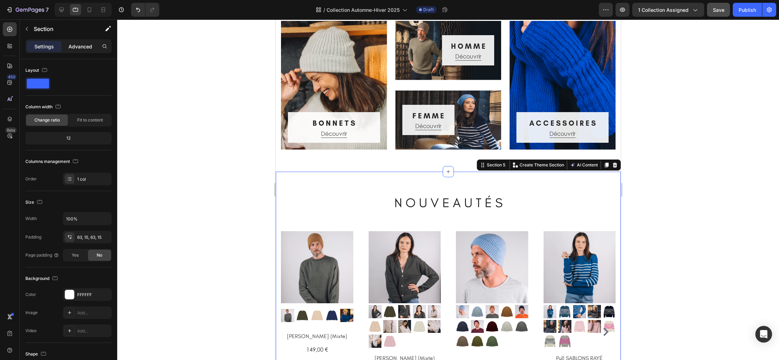
click at [80, 51] on div "Advanced" at bounding box center [80, 46] width 35 height 11
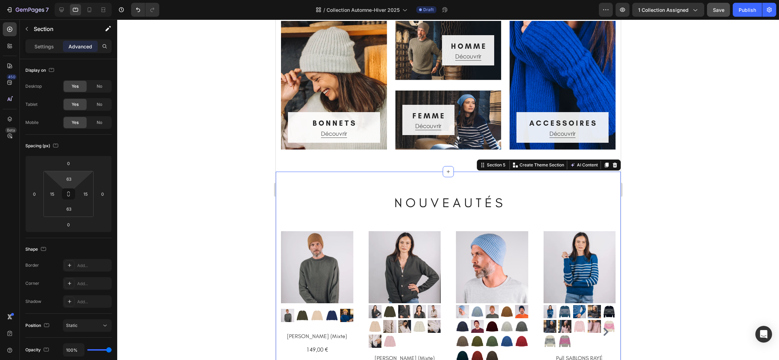
type input "0"
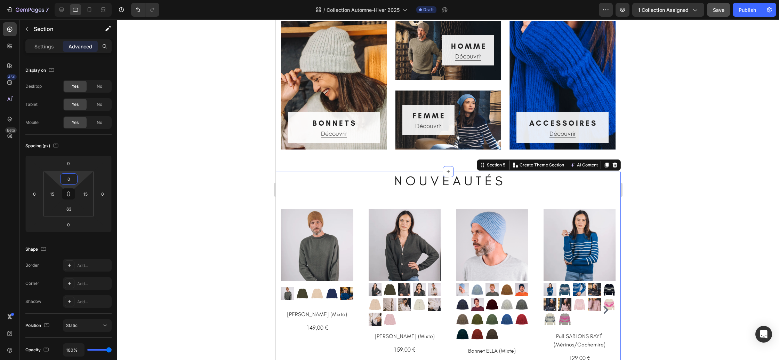
drag, startPoint x: 78, startPoint y: 178, endPoint x: 79, endPoint y: 217, distance: 39.3
click at [79, 0] on html "7 Version history / Collection Automne-Hiver 2025 Draft Preview 1 collection as…" at bounding box center [389, 0] width 779 height 0
drag, startPoint x: 76, startPoint y: 211, endPoint x: 77, endPoint y: 216, distance: 5.0
click at [77, 217] on div "0 0 0 0 0 15 63 15" at bounding box center [68, 193] width 86 height 77
click at [78, 225] on div "0 0 0 0 0 15 63 15" at bounding box center [68, 193] width 86 height 77
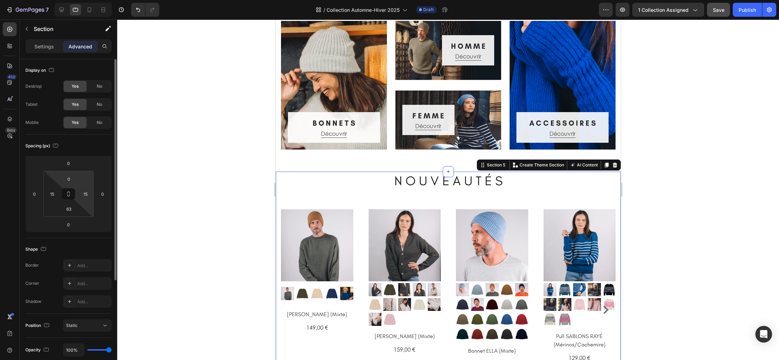
drag, startPoint x: 77, startPoint y: 212, endPoint x: 77, endPoint y: 200, distance: 12.2
click at [77, 200] on div "0 15 63 15" at bounding box center [68, 194] width 50 height 46
click at [78, 212] on div "0 15 63 15" at bounding box center [68, 194] width 50 height 46
type input "0"
drag, startPoint x: 79, startPoint y: 222, endPoint x: 82, endPoint y: 237, distance: 15.4
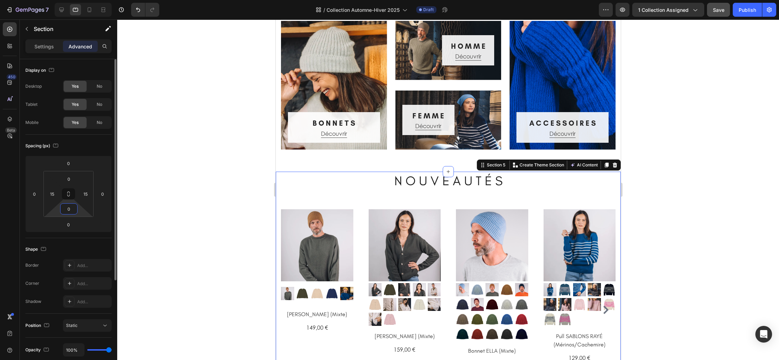
click at [80, 0] on html "7 Version history / Collection Automne-Hiver 2025 Draft Preview 1 collection as…" at bounding box center [389, 0] width 779 height 0
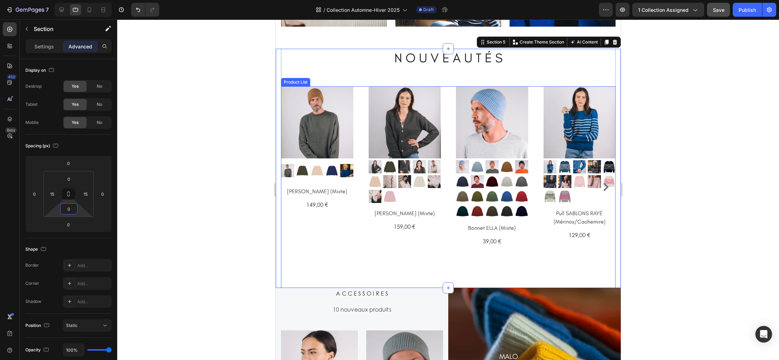
scroll to position [317, 0]
click at [343, 254] on div "(P) Images Row Pull GASPARD (Mixte) (P) Title 149,00 € (P) Price (P) Price Row …" at bounding box center [317, 187] width 72 height 201
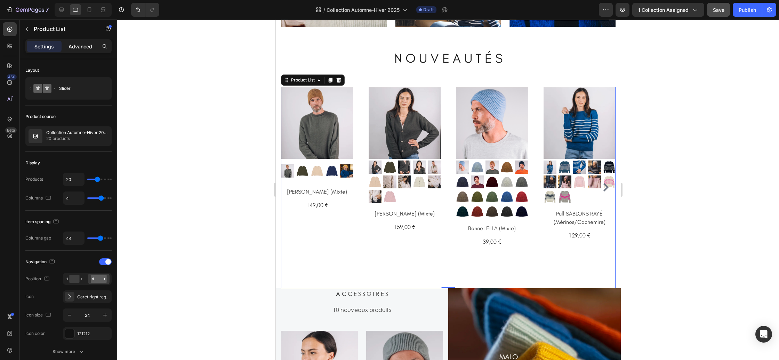
click at [75, 47] on p "Advanced" at bounding box center [81, 46] width 24 height 7
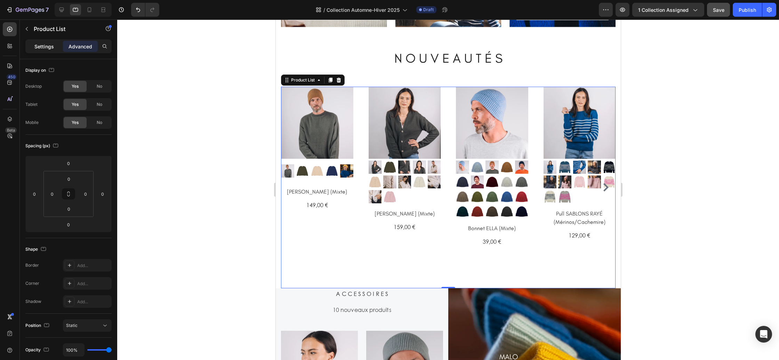
click at [38, 46] on p "Settings" at bounding box center [43, 46] width 19 height 7
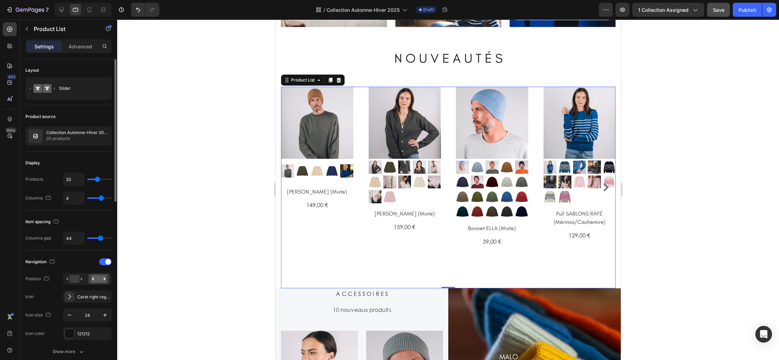
drag, startPoint x: 99, startPoint y: 241, endPoint x: 95, endPoint y: 241, distance: 4.5
click at [95, 241] on div "44" at bounding box center [87, 237] width 49 height 13
type input "0"
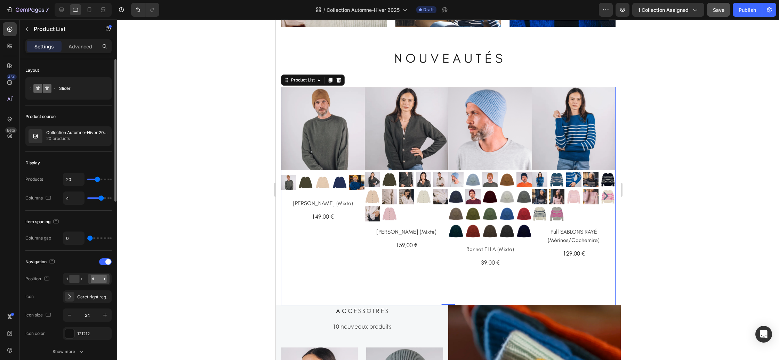
drag, startPoint x: 100, startPoint y: 239, endPoint x: 88, endPoint y: 239, distance: 12.5
type input "0"
click at [88, 239] on input "range" at bounding box center [99, 237] width 24 height 1
click at [76, 239] on input "0" at bounding box center [73, 238] width 21 height 13
type input "44"
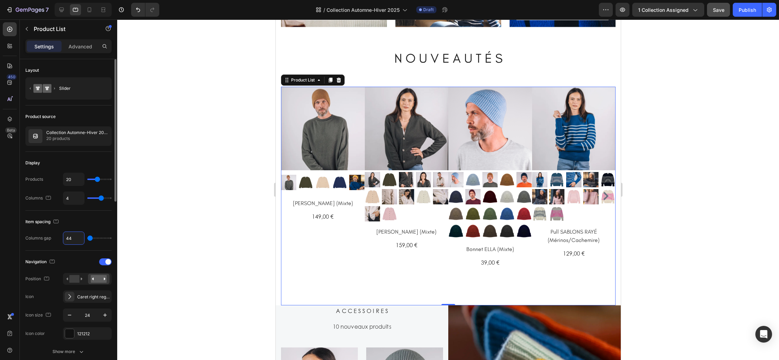
type input "44"
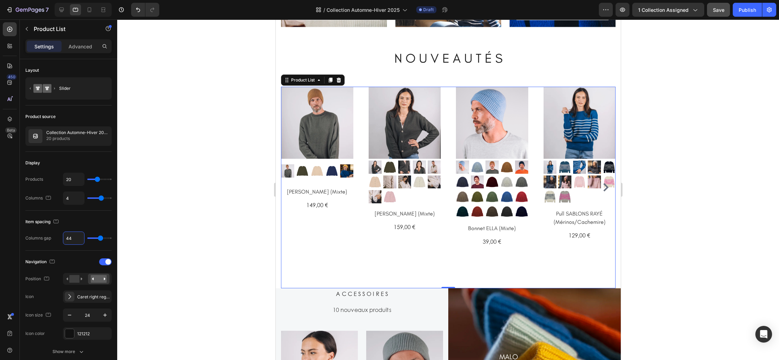
type input "44"
click at [376, 249] on div "(P) Images Row Cardigan CAMILLE (Mixte) (P) Title 159,00 € (P) Price (P) Price …" at bounding box center [404, 187] width 72 height 201
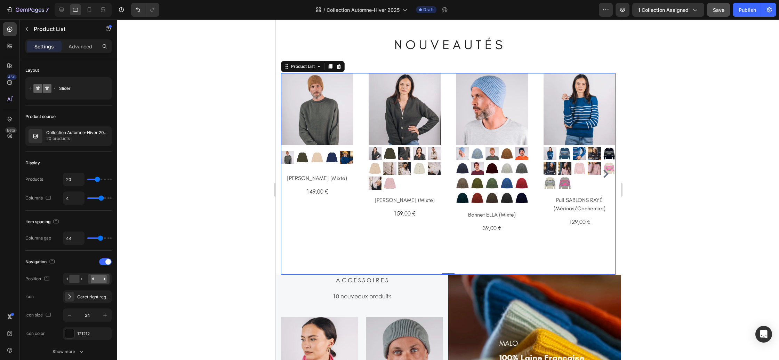
scroll to position [384, 0]
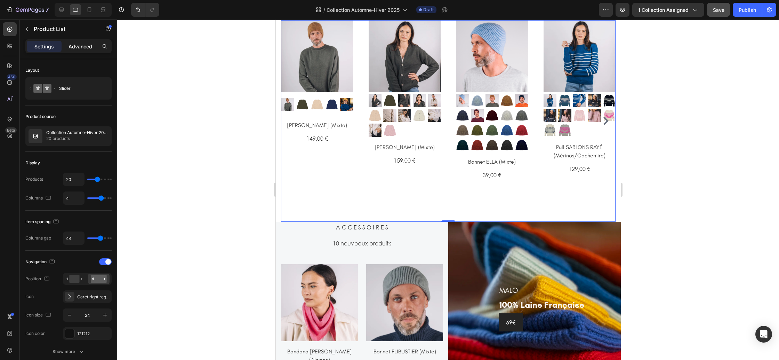
click at [80, 51] on div "Advanced" at bounding box center [80, 46] width 35 height 11
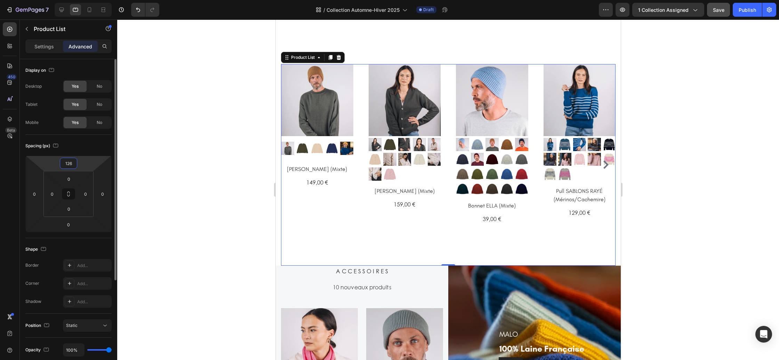
drag, startPoint x: 82, startPoint y: 166, endPoint x: 68, endPoint y: 164, distance: 14.0
click at [82, 0] on html "7 Version history / Collection Automne-Hiver 2025 Draft Preview 1 collection as…" at bounding box center [389, 0] width 779 height 0
click at [68, 163] on input "126" at bounding box center [69, 163] width 14 height 10
type input "-278"
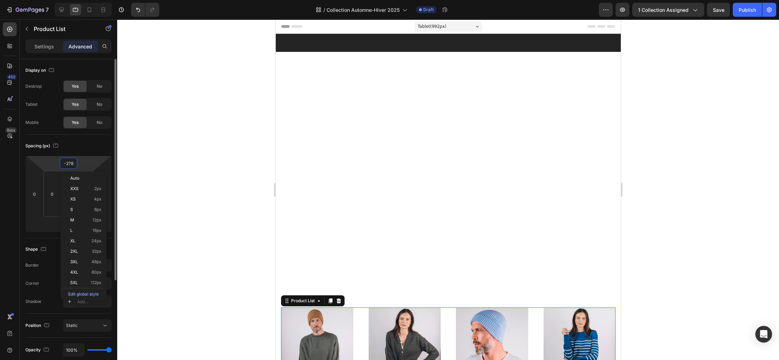
scroll to position [384, 0]
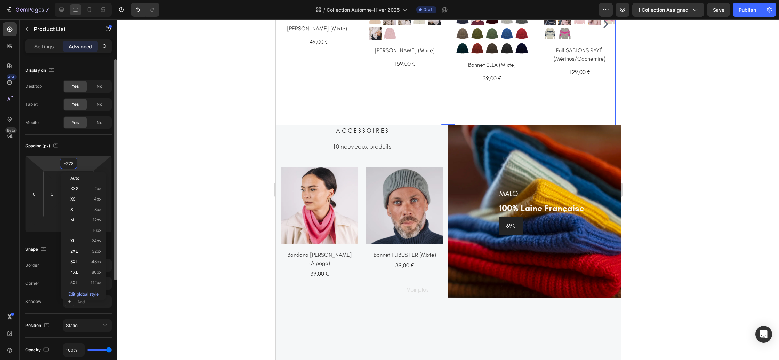
click at [72, 164] on input "-278" at bounding box center [69, 163] width 14 height 10
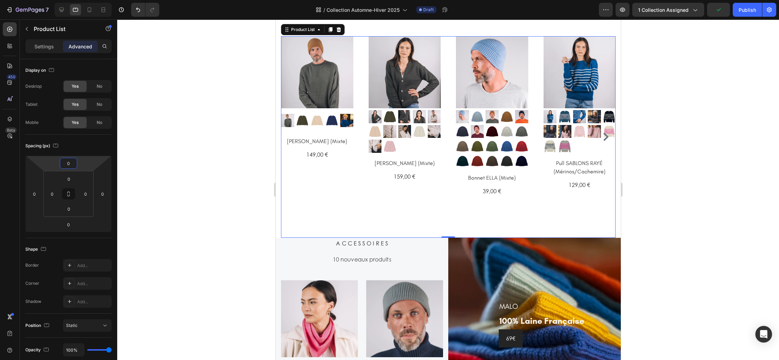
scroll to position [366, 0]
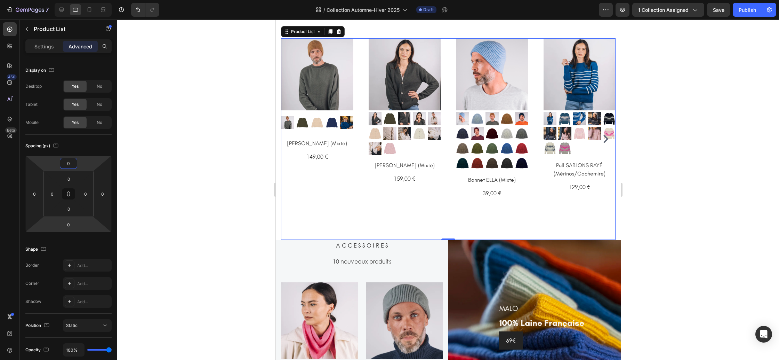
type input "0"
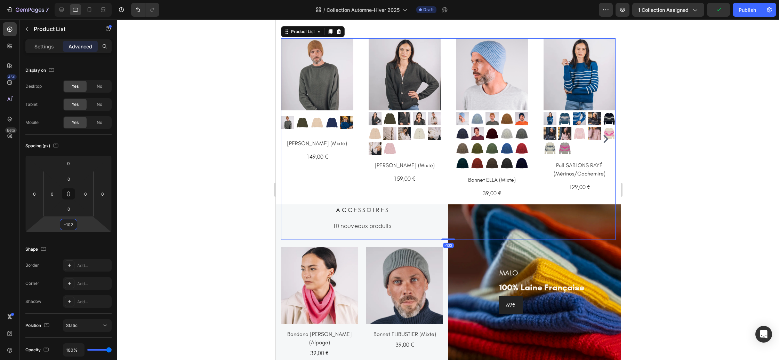
type input "-100"
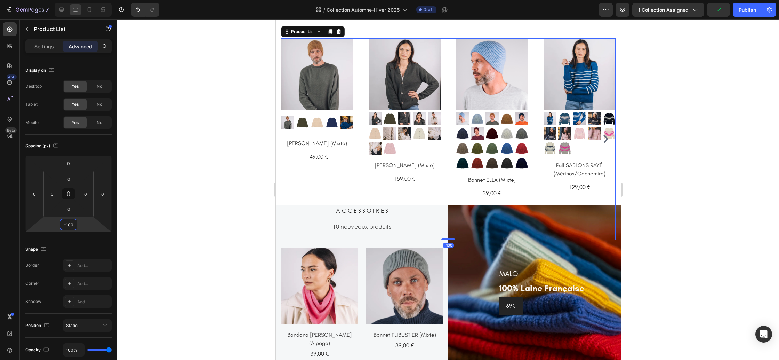
drag, startPoint x: 79, startPoint y: 232, endPoint x: 236, endPoint y: 232, distance: 156.5
click at [82, 0] on html "7 Version history / Collection Automne-Hiver 2025 Draft Preview 1 collection as…" at bounding box center [389, 0] width 779 height 0
click at [680, 255] on div at bounding box center [448, 189] width 662 height 340
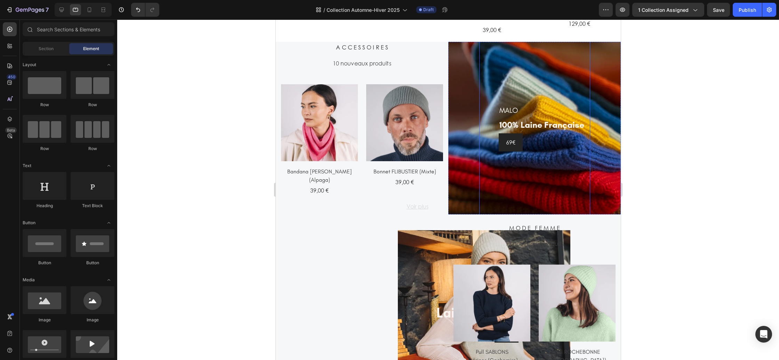
scroll to position [532, 0]
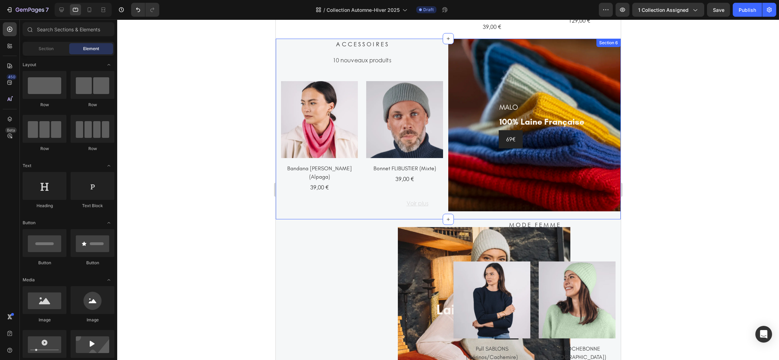
click at [367, 204] on div "A C C E S S O I R E S Heading 10 nouveaux produits Text (P) Images Bandana [PER…" at bounding box center [361, 129] width 173 height 181
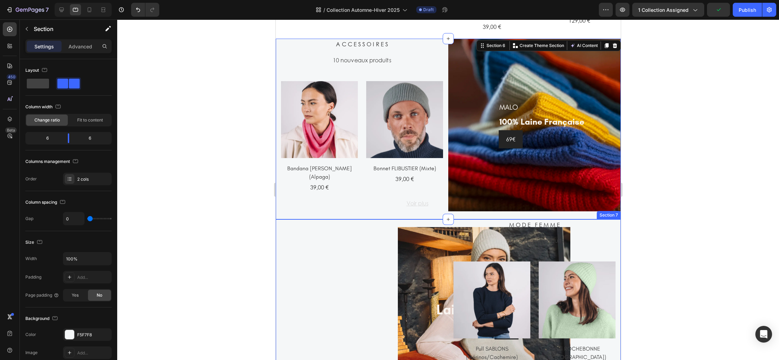
click at [327, 223] on div "ROMY Heading laine alpaga Heading 89€ Button Row Hero Banner" at bounding box center [361, 309] width 173 height 181
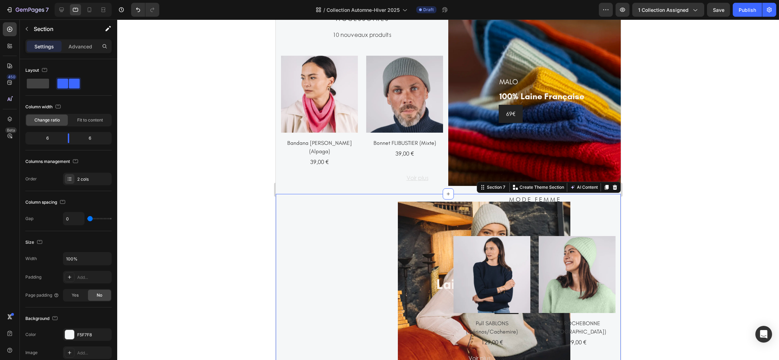
scroll to position [620, 0]
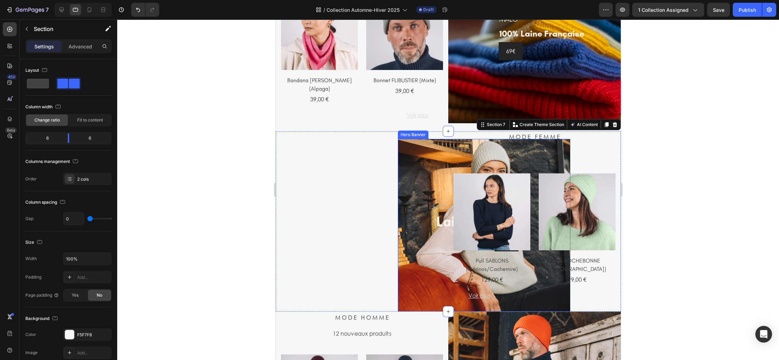
click at [419, 171] on div "ROMY Heading laine alpaga Heading 89€ Button Row" at bounding box center [484, 225] width 173 height 198
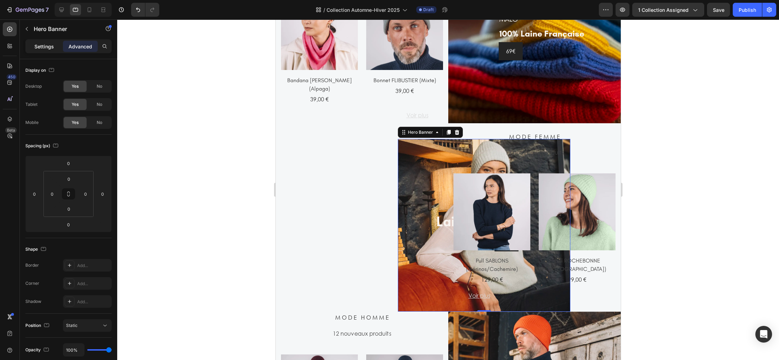
click at [50, 50] on div "Settings" at bounding box center [44, 46] width 35 height 11
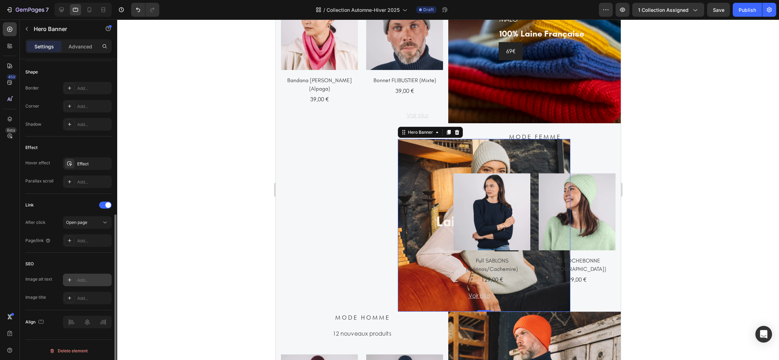
scroll to position [294, 0]
click at [81, 50] on div "Advanced" at bounding box center [80, 46] width 35 height 11
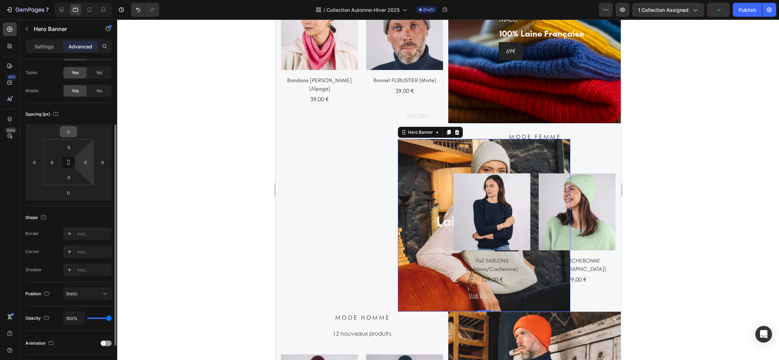
scroll to position [17, 0]
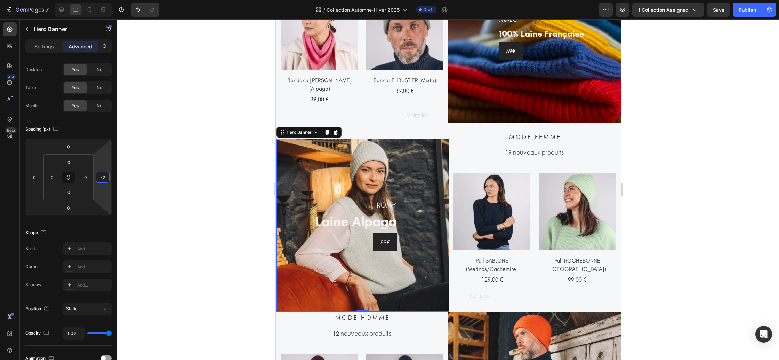
type input "0"
click at [104, 0] on html "7 Version history / Collection Automne-Hiver 2025 Draft Preview 1 collection as…" at bounding box center [389, 0] width 779 height 0
click at [663, 280] on div at bounding box center [448, 189] width 662 height 340
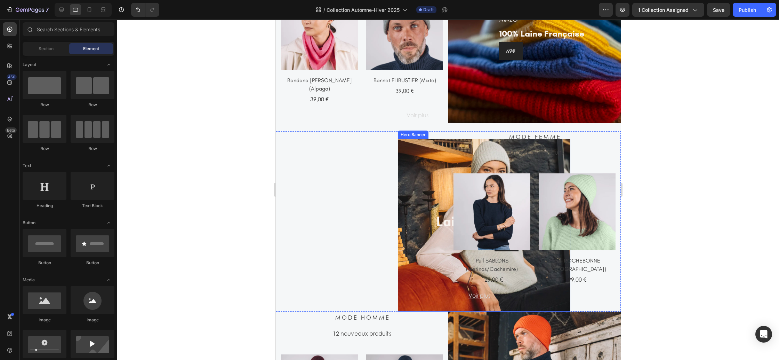
click at [417, 291] on div "ROMY Heading laine alpaga Heading 89€ Button Row" at bounding box center [484, 225] width 173 height 198
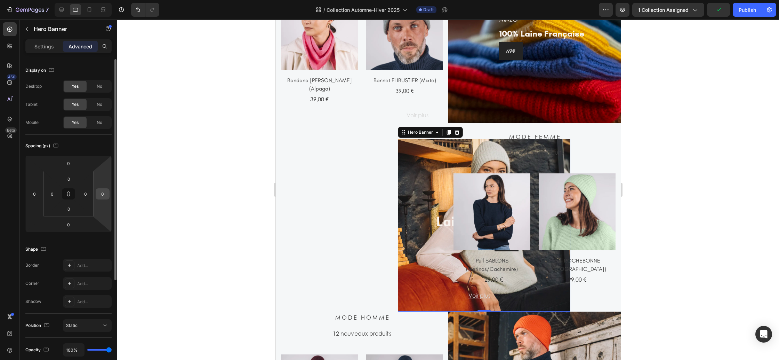
click at [103, 193] on input "0" at bounding box center [102, 194] width 10 height 10
type input "-1"
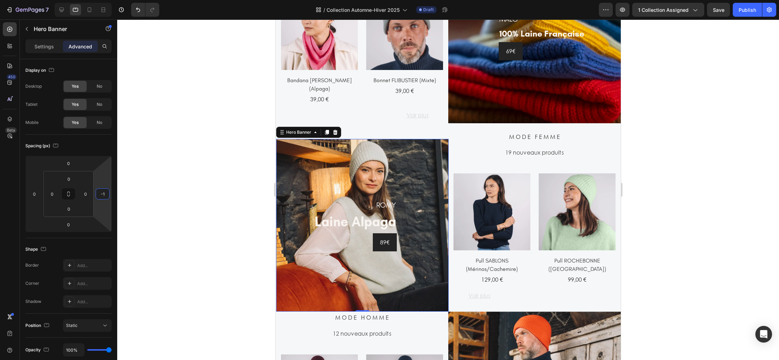
click at [250, 187] on div at bounding box center [448, 189] width 662 height 340
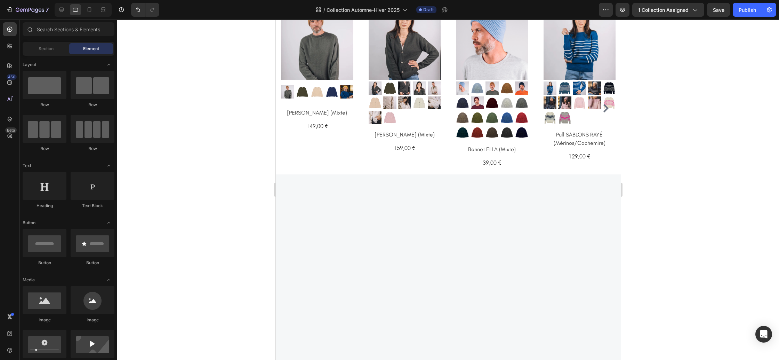
scroll to position [0, 0]
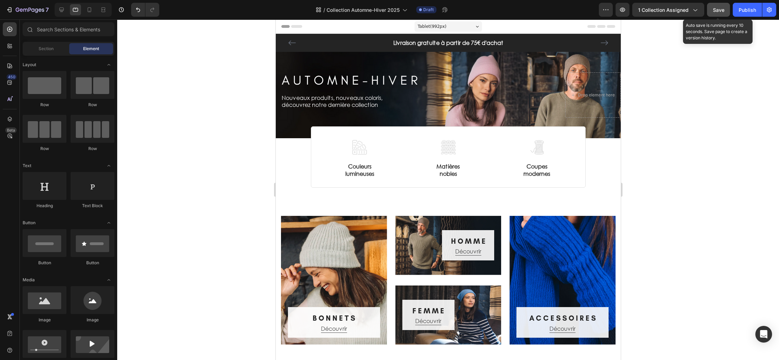
click at [718, 13] on div "Save" at bounding box center [718, 9] width 11 height 7
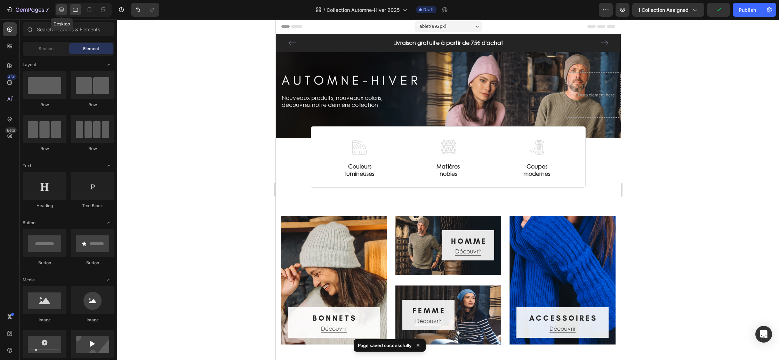
click at [64, 12] on icon at bounding box center [61, 9] width 7 height 7
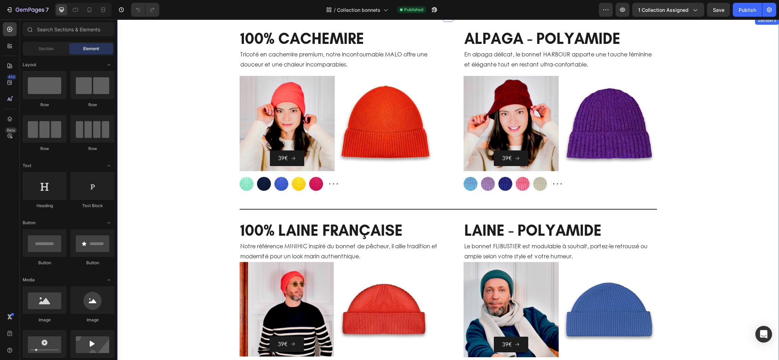
scroll to position [669, 0]
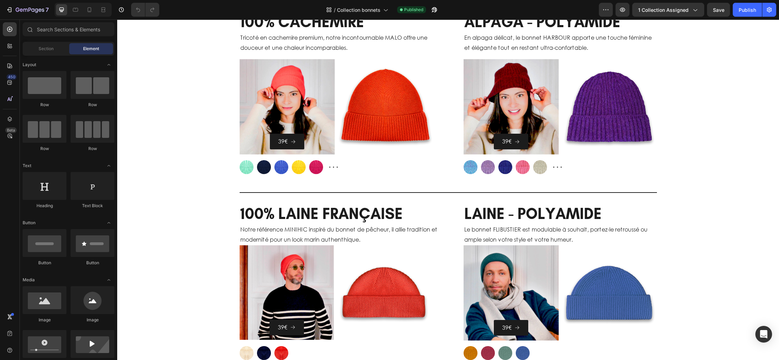
click at [93, 15] on div at bounding box center [83, 10] width 57 height 14
click at [92, 14] on div at bounding box center [89, 9] width 11 height 11
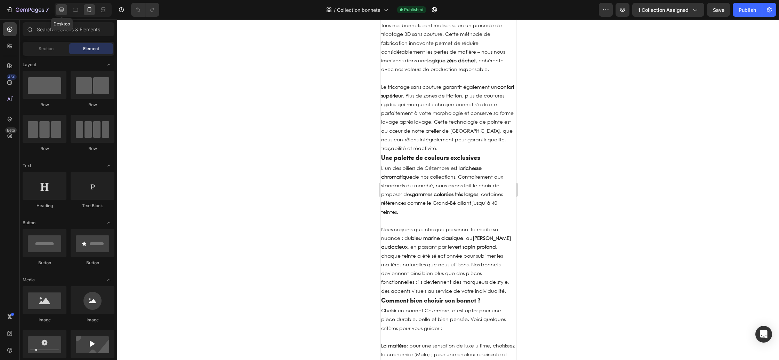
click at [59, 9] on icon at bounding box center [61, 9] width 7 height 7
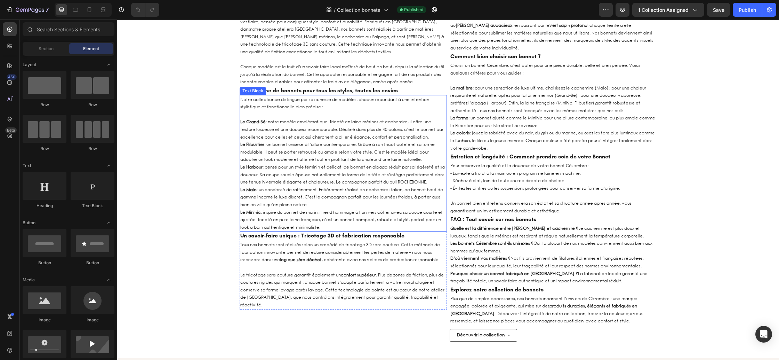
scroll to position [2632, 0]
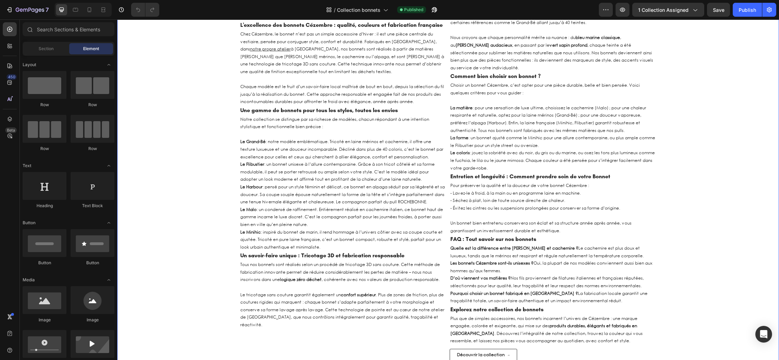
click at [185, 149] on div "Bonnets en Laine, Cachemire et Alpaga Fabriqués en France Heading L'excellence …" at bounding box center [448, 180] width 662 height 372
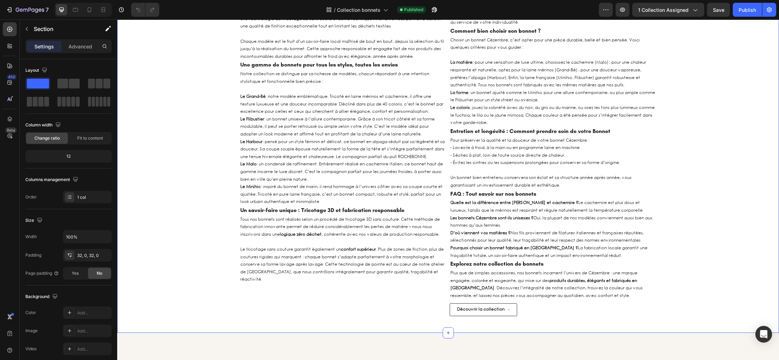
scroll to position [2228, 0]
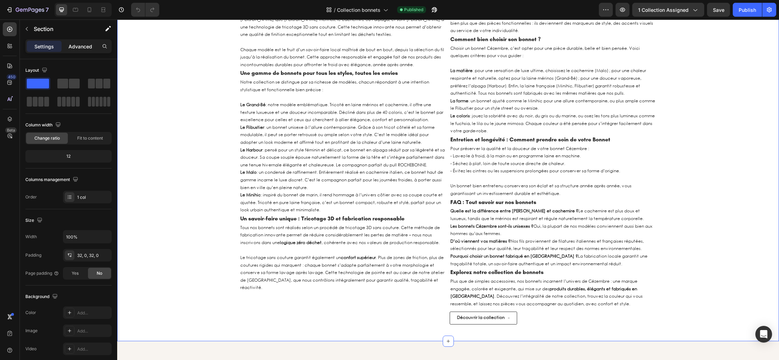
click at [85, 46] on p "Advanced" at bounding box center [81, 46] width 24 height 7
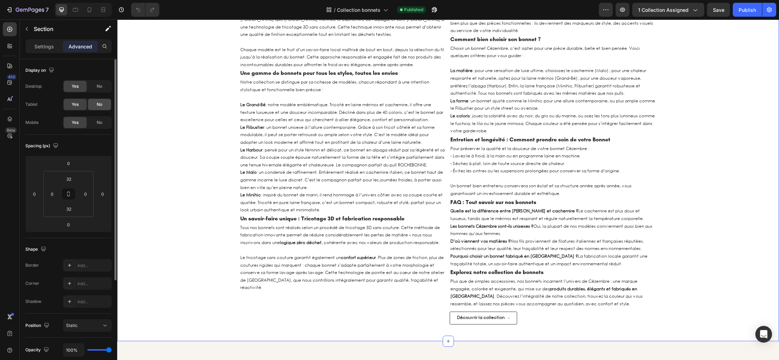
click at [93, 106] on div "No" at bounding box center [99, 104] width 23 height 11
click at [99, 238] on div "Display on Desktop Yes No Tablet Yes No Mobile Yes No" at bounding box center [68, 275] width 86 height 75
click at [100, 126] on div "No" at bounding box center [99, 122] width 23 height 11
click at [159, 162] on div "Bonnets en Laine, Cachemire et Alpaga Fabriqués en France Heading L'excellence …" at bounding box center [448, 144] width 662 height 372
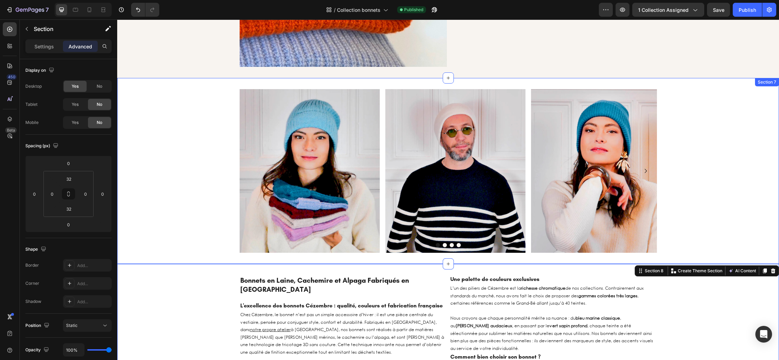
scroll to position [2055, 0]
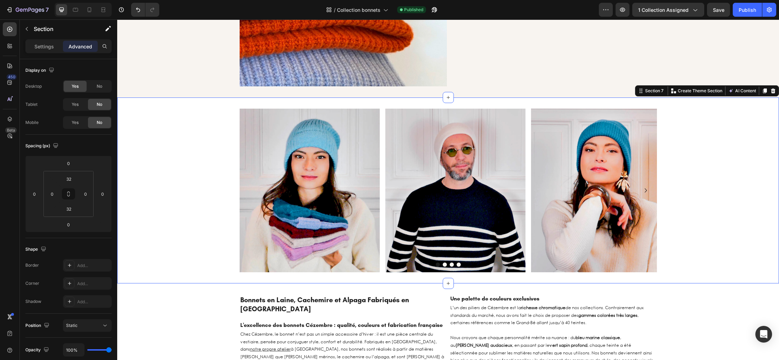
drag, startPoint x: 159, startPoint y: 155, endPoint x: 161, endPoint y: 161, distance: 5.8
click at [159, 155] on div "Image Image Image Image Image Carousel Row" at bounding box center [448, 191] width 662 height 164
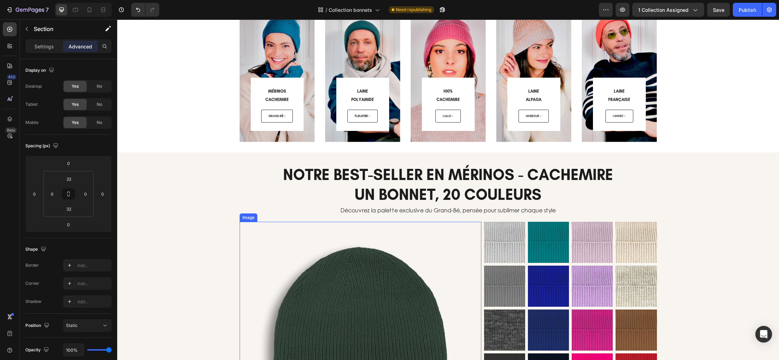
scroll to position [301, 0]
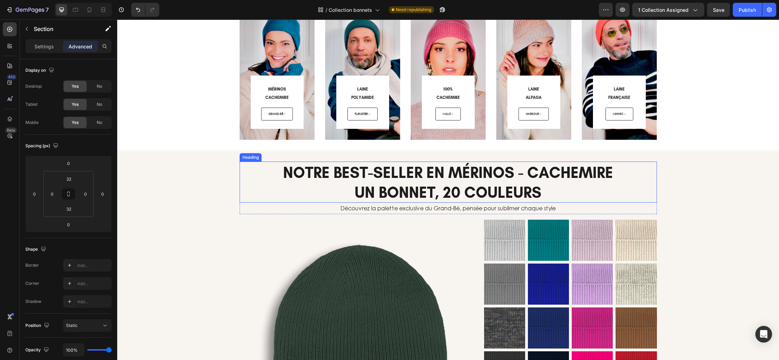
click at [453, 195] on h2 "NOTRE BEST-SELLER EN MÉRINOS - CACHEMIRE UN BONNET, 20 COULEURS" at bounding box center [448, 181] width 417 height 41
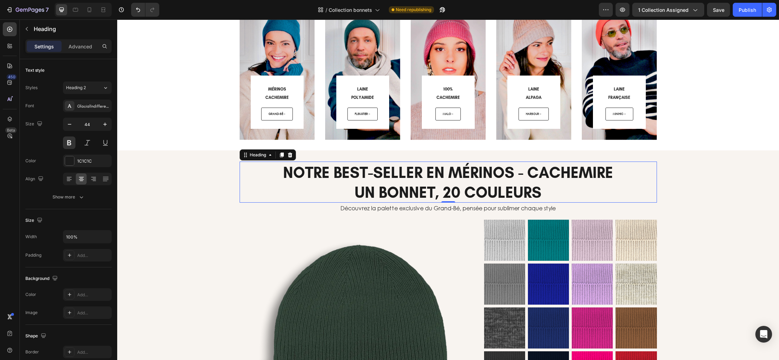
click at [453, 195] on h2 "NOTRE BEST-SELLER EN MÉRINOS - CACHEMIRE UN BONNET, 20 COULEURS" at bounding box center [448, 181] width 417 height 41
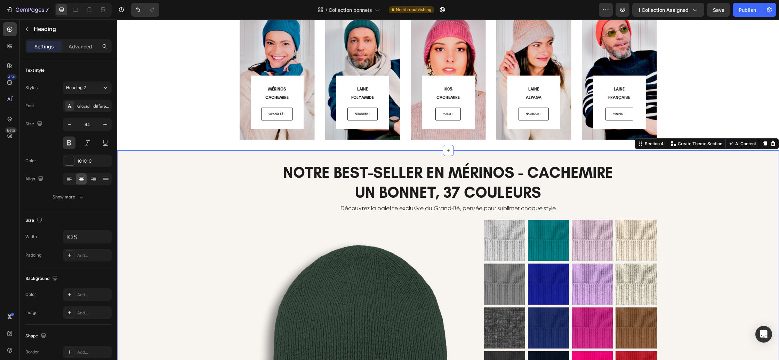
click at [728, 222] on div "NOTRE BEST-SELLER EN MÉRINOS - CACHEMIRE UN BONNET, 37 COULEURS Heading Découvr…" at bounding box center [448, 299] width 662 height 277
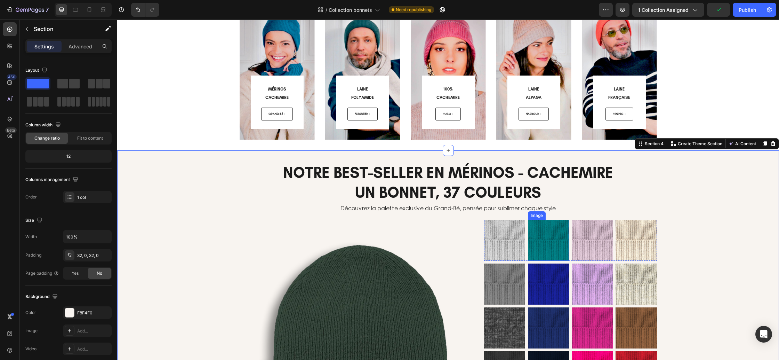
click at [557, 235] on img at bounding box center [548, 239] width 41 height 41
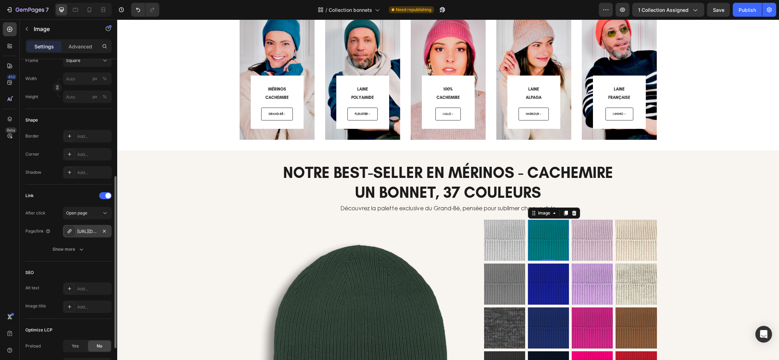
scroll to position [213, 0]
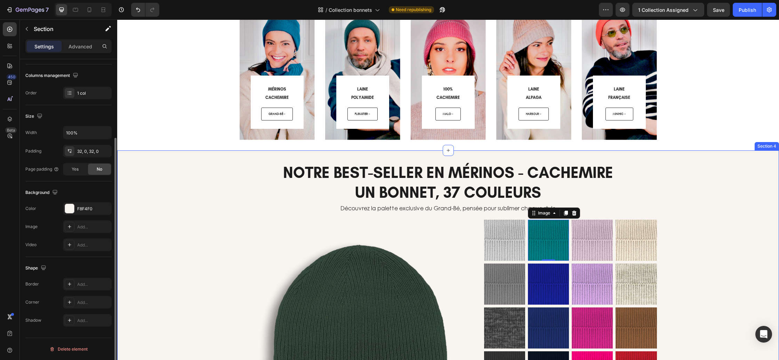
click at [720, 228] on div "NOTRE BEST-SELLER EN MÉRINOS - CACHEMIRE UN BONNET, 37 COULEURS Heading Découvr…" at bounding box center [448, 299] width 662 height 277
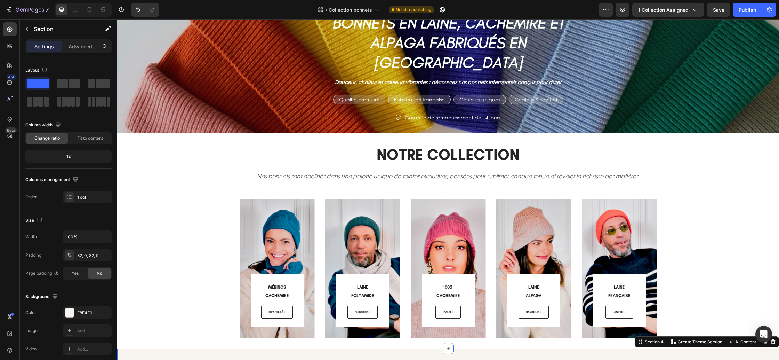
scroll to position [0, 0]
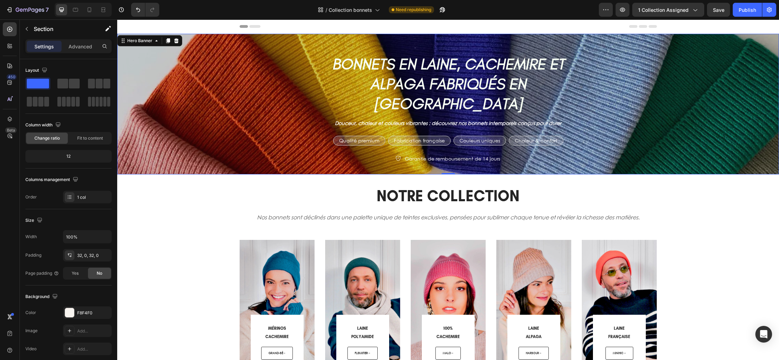
click at [185, 126] on div "Overlay" at bounding box center [448, 104] width 662 height 141
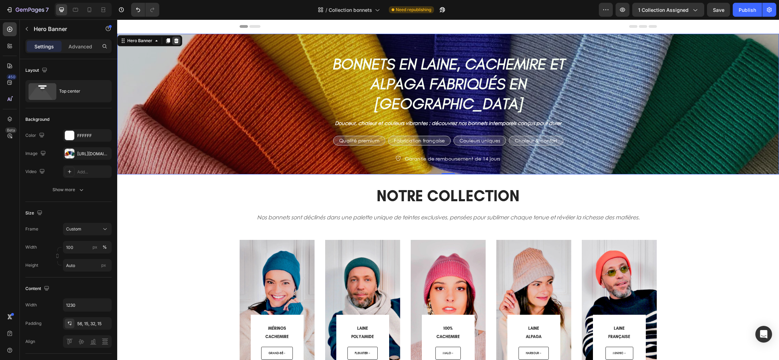
click at [174, 39] on icon at bounding box center [177, 41] width 6 height 6
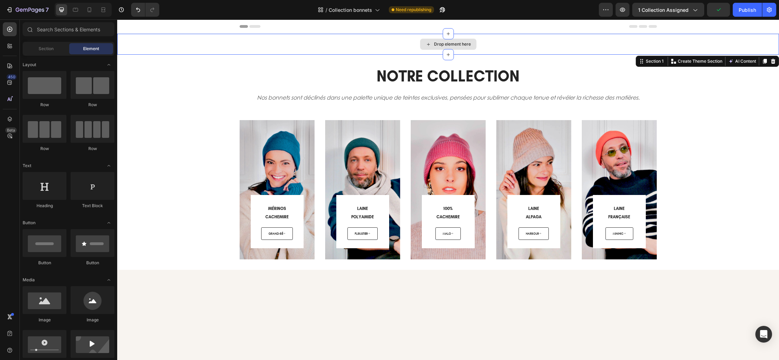
click at [362, 43] on div "Drop element here" at bounding box center [448, 44] width 662 height 21
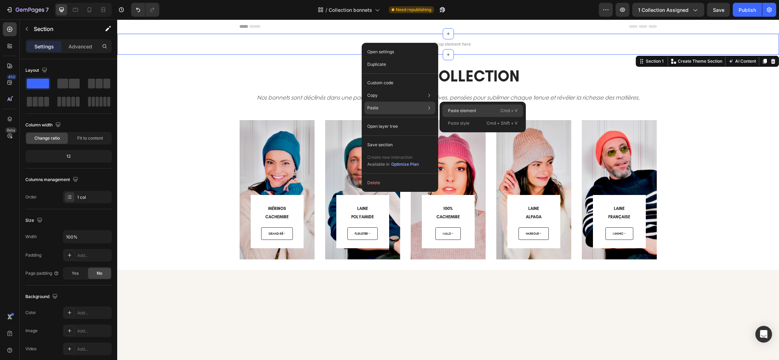
drag, startPoint x: 473, startPoint y: 113, endPoint x: 355, endPoint y: 94, distance: 118.8
click at [473, 113] on p "Paste element" at bounding box center [462, 110] width 28 height 6
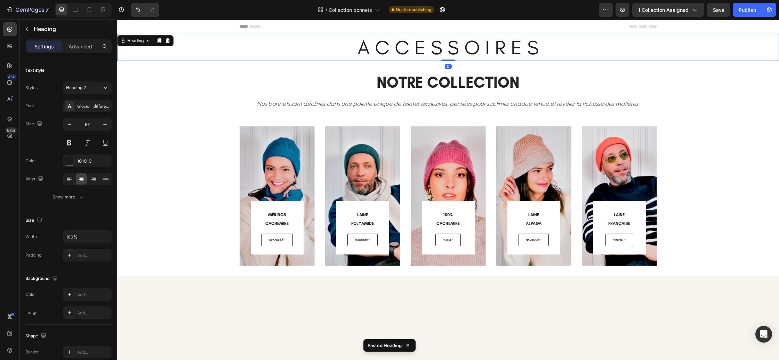
click at [379, 49] on h2 "A C C E S S O I R E S" at bounding box center [448, 47] width 662 height 27
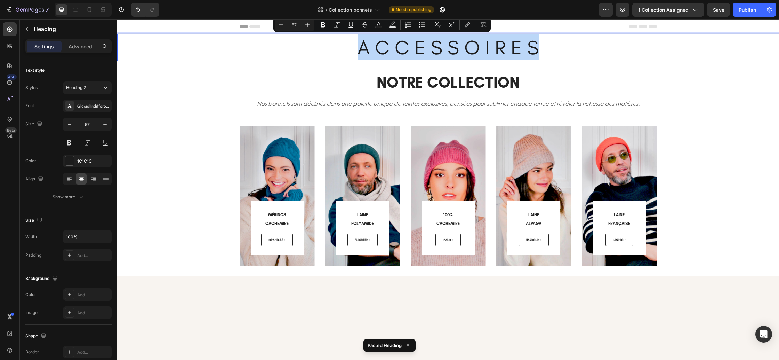
click at [379, 49] on p "A C C E S S O I R E S" at bounding box center [448, 47] width 661 height 26
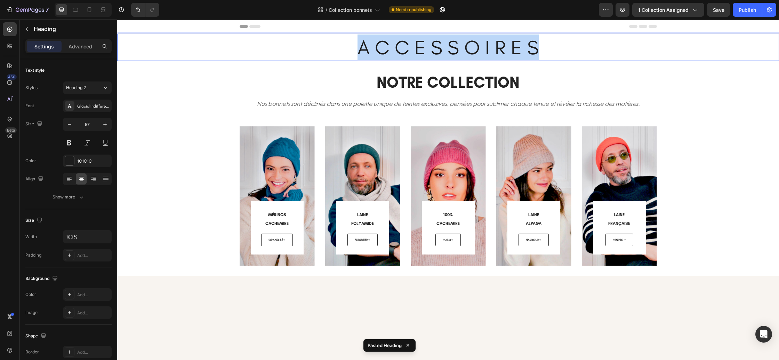
click at [379, 49] on p "A C C E S S O I R E S" at bounding box center [448, 47] width 661 height 26
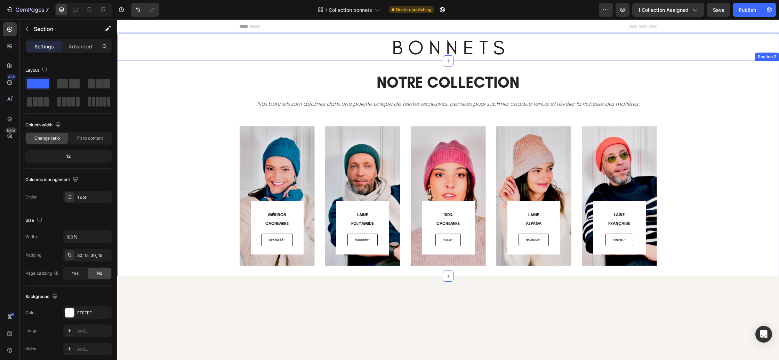
click at [224, 90] on div "NOTRE COLLECTION Heading Nos bonnets sont déclinés dans une palette unique de t…" at bounding box center [447, 168] width 651 height 194
click at [210, 186] on div "NOTRE COLLECTION Heading Nos bonnets sont déclinés dans une palette unique de t…" at bounding box center [447, 168] width 651 height 194
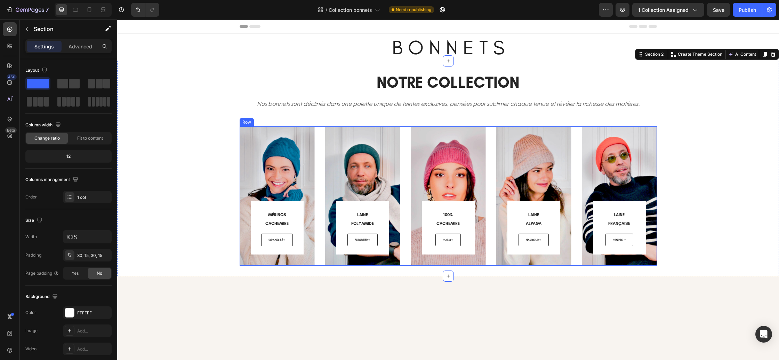
click at [317, 142] on div "MÉRINOS CACHEMIRE Heading GRAND-BÉ Button Row Row Hero Banner LAINE POLYAMIDE H…" at bounding box center [448, 195] width 417 height 139
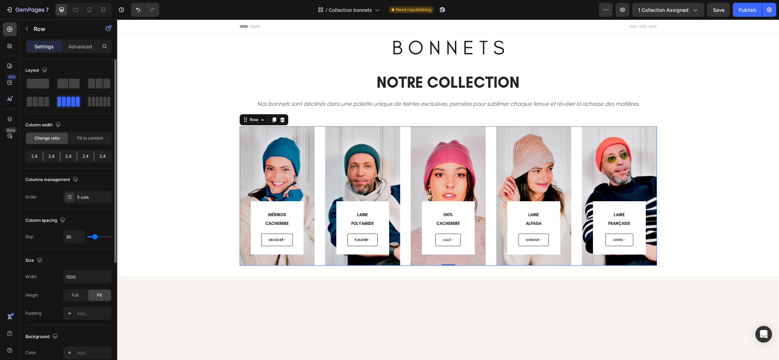
drag, startPoint x: 98, startPoint y: 102, endPoint x: 111, endPoint y: 111, distance: 15.2
click at [98, 102] on span at bounding box center [97, 102] width 3 height 10
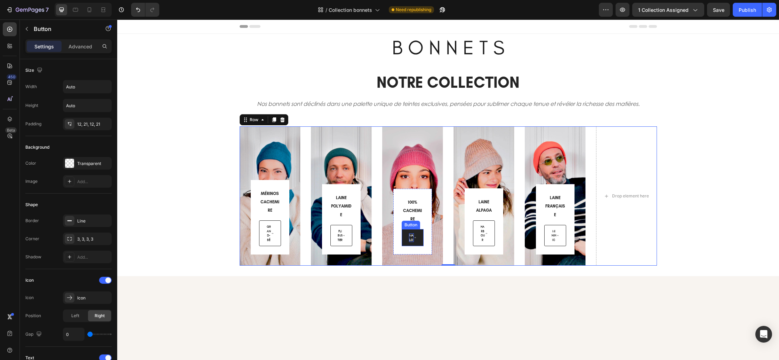
click at [412, 236] on span "MALO" at bounding box center [411, 237] width 5 height 9
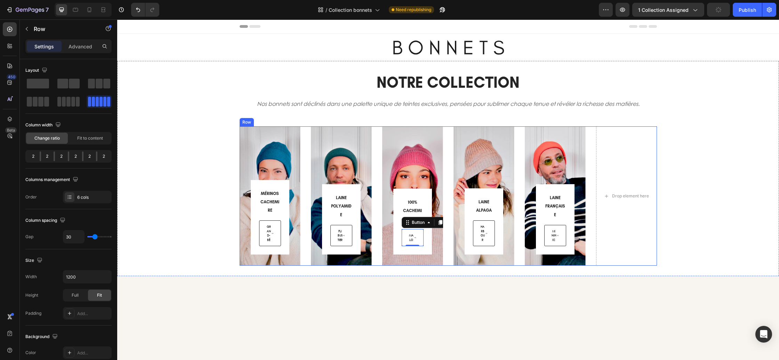
click at [447, 133] on div "MÉRINOS CACHEMIRE Heading GRAND-BÉ Button Row Row Hero Banner LAINE POLYAMIDE H…" at bounding box center [448, 195] width 417 height 139
click at [283, 121] on icon at bounding box center [282, 119] width 5 height 5
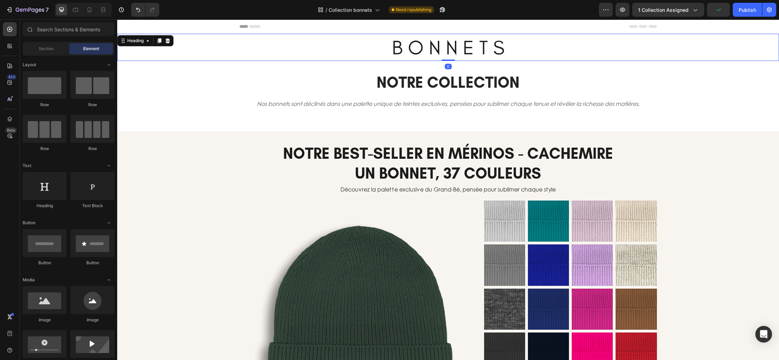
click at [313, 53] on h2 "B O N N E T S" at bounding box center [448, 47] width 662 height 27
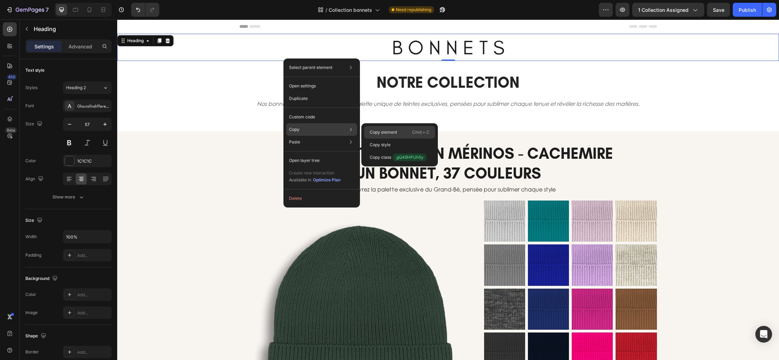
click at [375, 132] on p "Copy element" at bounding box center [383, 132] width 27 height 6
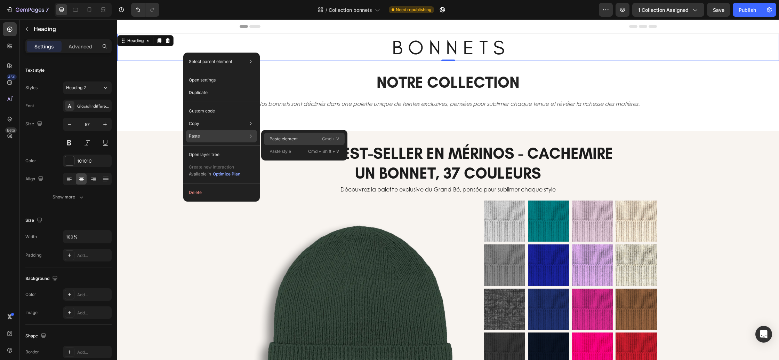
click at [286, 140] on p "Paste element" at bounding box center [284, 139] width 28 height 6
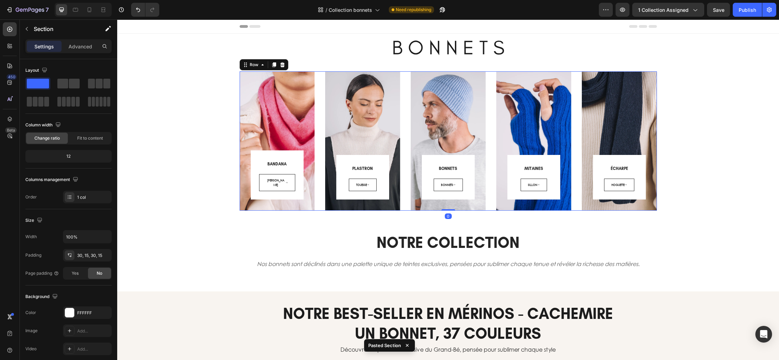
click at [576, 137] on div "BANDANA Heading COLETTE Button Row Row Hero Banner PLASTRON Heading TOUESSE But…" at bounding box center [448, 140] width 417 height 139
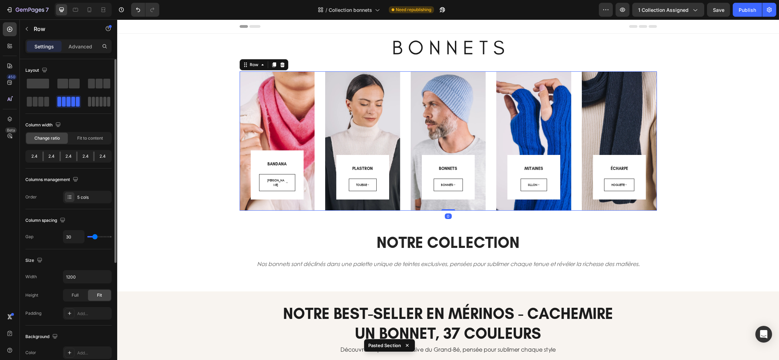
click at [96, 101] on span at bounding box center [97, 102] width 3 height 10
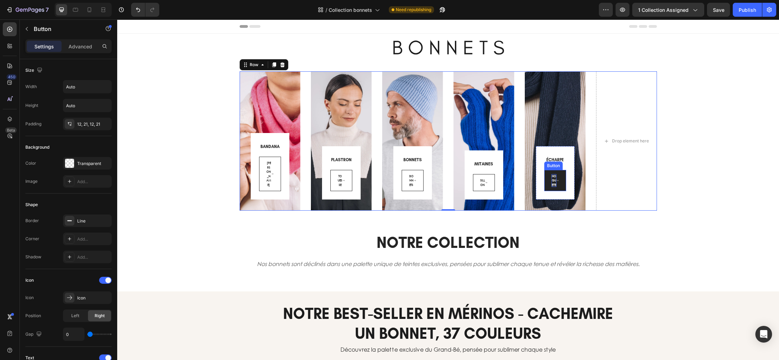
click at [554, 179] on span "HOGUETTE" at bounding box center [554, 180] width 5 height 13
click at [558, 179] on icon at bounding box center [558, 180] width 2 height 2
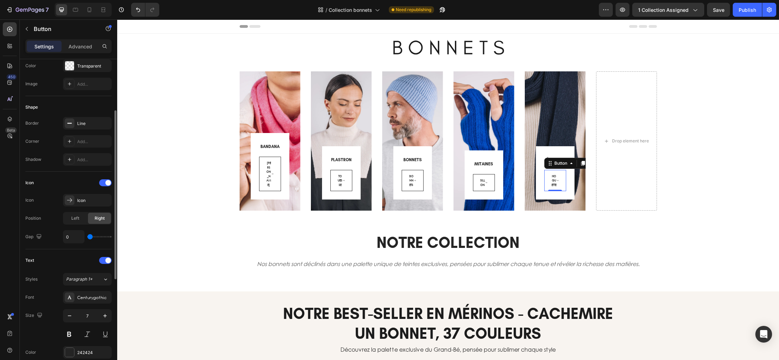
scroll to position [115, 0]
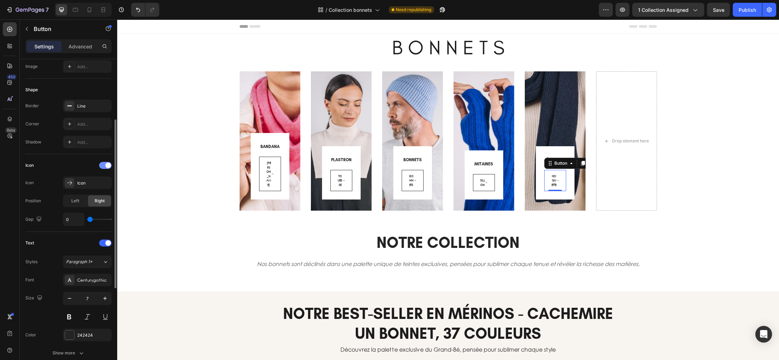
click at [104, 167] on div at bounding box center [105, 165] width 13 height 7
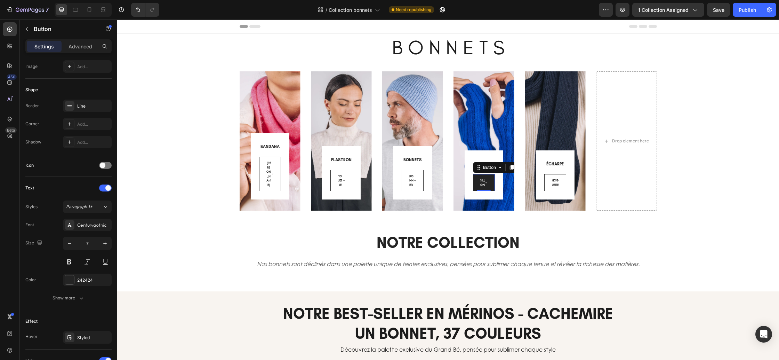
click at [488, 182] on link "SILLON" at bounding box center [484, 182] width 22 height 17
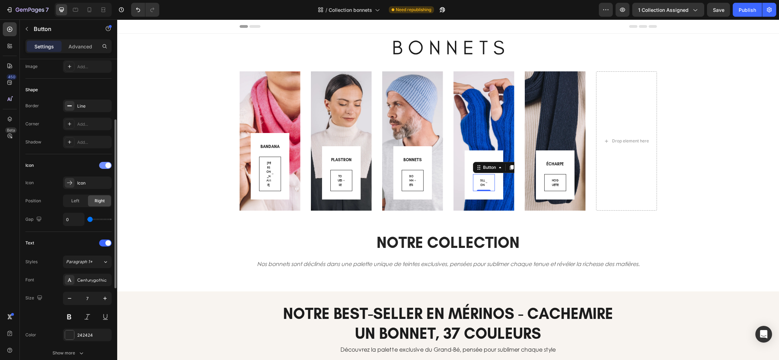
drag, startPoint x: 106, startPoint y: 166, endPoint x: 25, endPoint y: 147, distance: 83.1
click at [106, 166] on span at bounding box center [108, 165] width 6 height 6
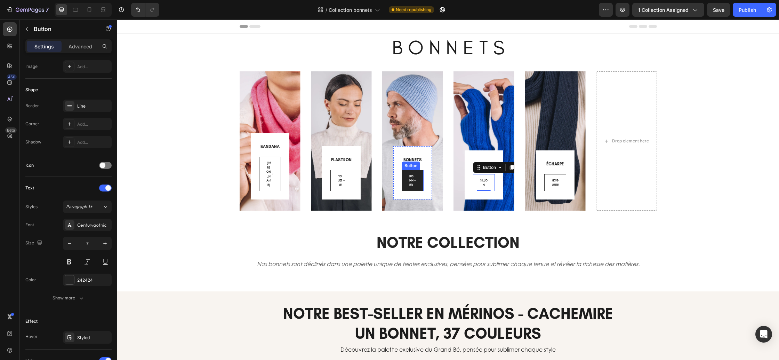
click at [408, 180] on link "BONNETS" at bounding box center [413, 181] width 22 height 22
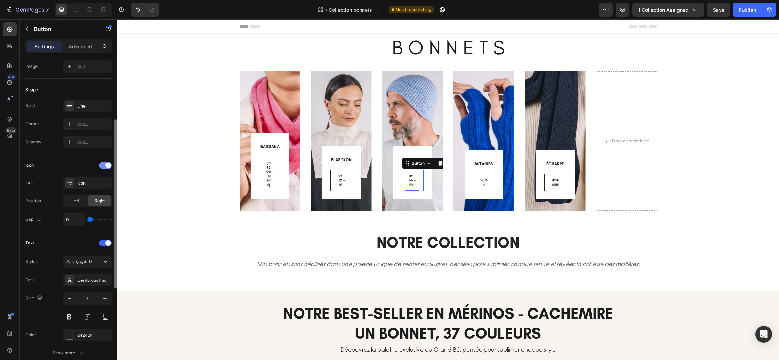
click at [101, 164] on div at bounding box center [105, 165] width 13 height 7
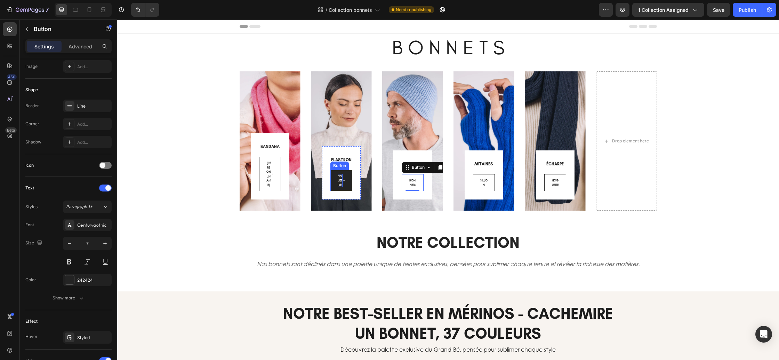
click at [341, 178] on span "TOUESSE" at bounding box center [340, 180] width 5 height 13
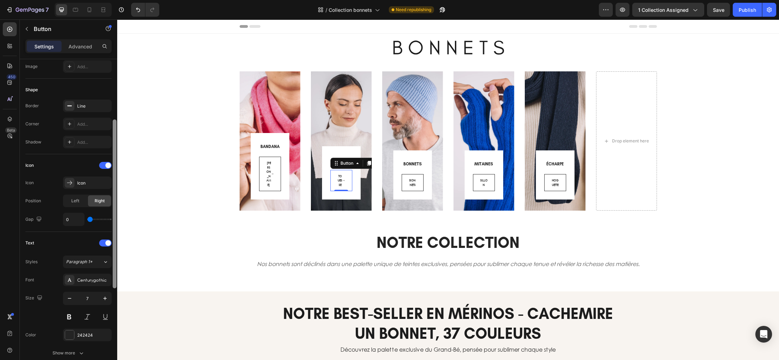
drag, startPoint x: 105, startPoint y: 166, endPoint x: 116, endPoint y: 166, distance: 10.8
click at [106, 166] on span at bounding box center [108, 165] width 6 height 6
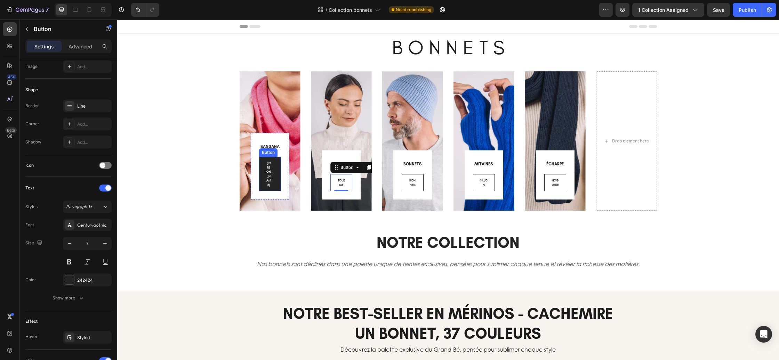
click at [265, 179] on link "COLETTE" at bounding box center [270, 174] width 22 height 34
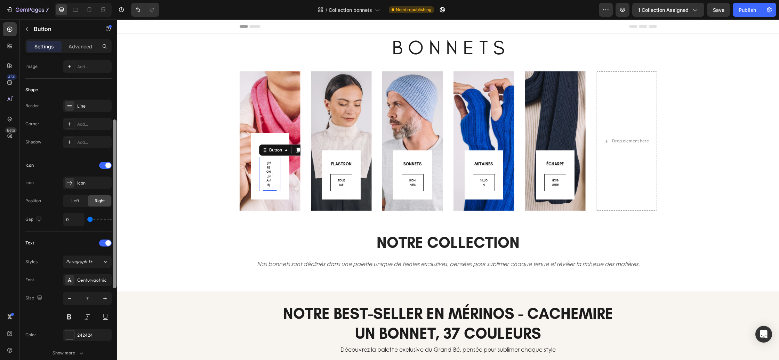
drag, startPoint x: 106, startPoint y: 167, endPoint x: 113, endPoint y: 165, distance: 6.5
click at [106, 167] on span at bounding box center [108, 165] width 6 height 6
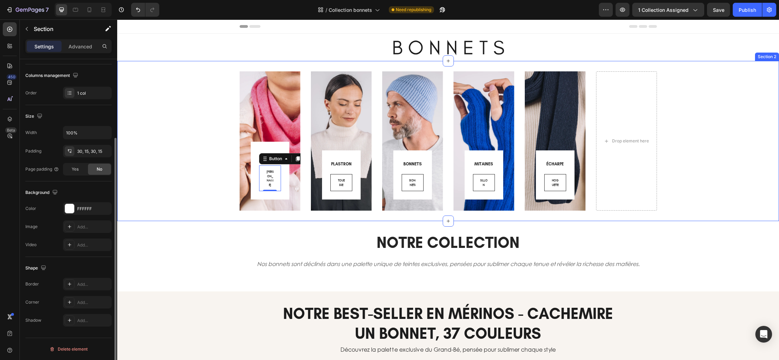
click at [714, 207] on div "BANDANA Heading COLETTE Button 0 Row Row Hero Banner PLASTRON Heading TOUESSE B…" at bounding box center [447, 140] width 651 height 139
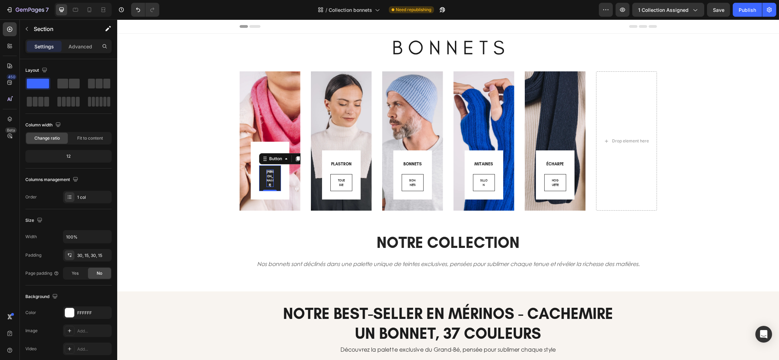
click at [271, 185] on span "COLETTE" at bounding box center [269, 177] width 7 height 17
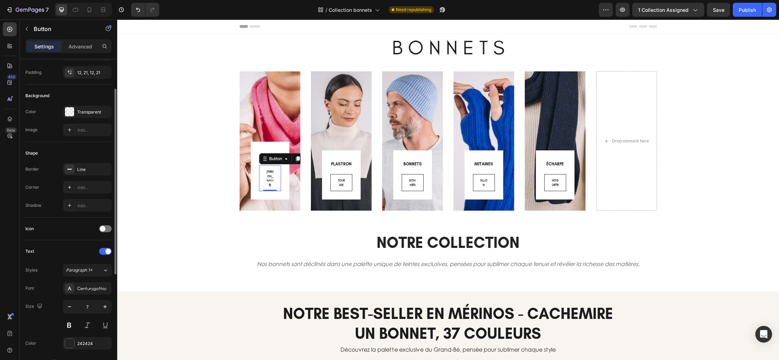
scroll to position [37, 0]
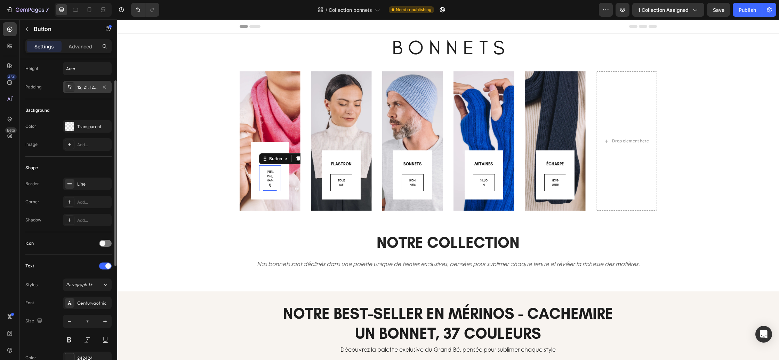
click at [80, 84] on div "12, 21, 12, 21" at bounding box center [87, 87] width 20 height 6
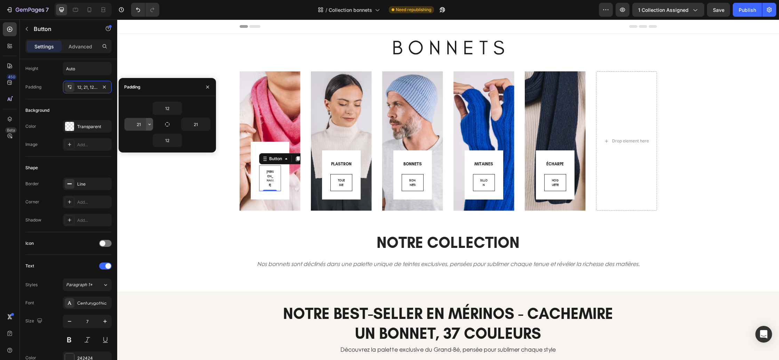
click at [150, 125] on icon "button" at bounding box center [150, 124] width 6 height 6
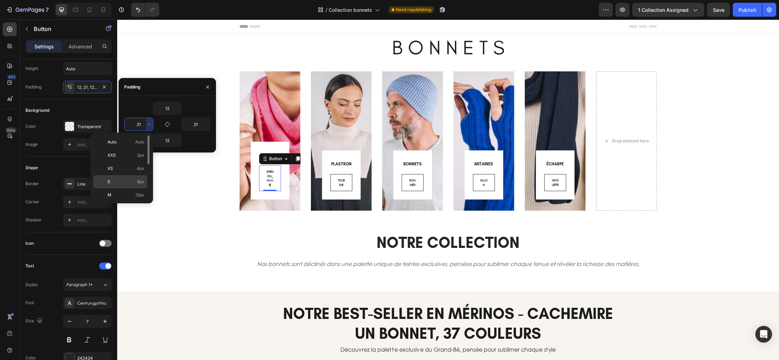
click at [133, 184] on p "S 8px" at bounding box center [125, 181] width 37 height 6
type input "8"
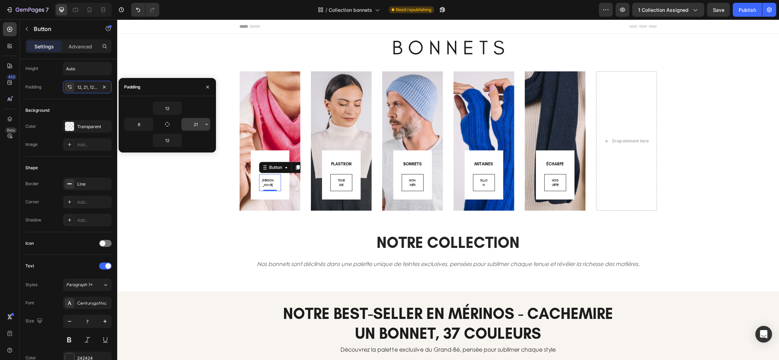
click at [200, 121] on input "21" at bounding box center [196, 124] width 29 height 13
click at [205, 122] on icon "button" at bounding box center [207, 124] width 6 height 6
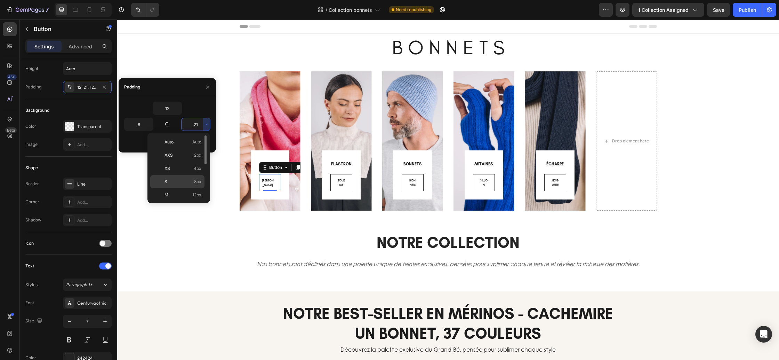
click at [180, 182] on p "S 8px" at bounding box center [183, 181] width 37 height 6
type input "8"
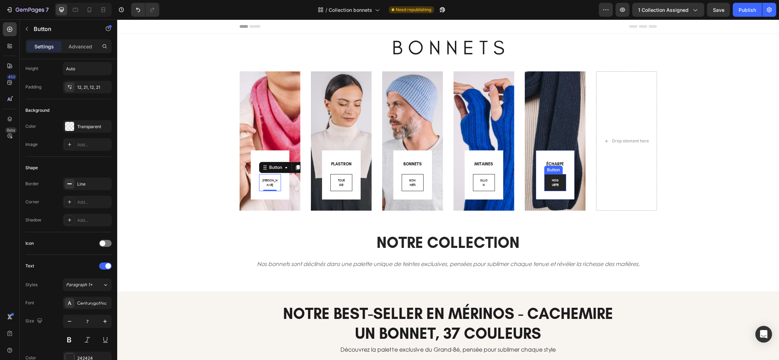
click at [559, 186] on link "HOGUETTE" at bounding box center [555, 182] width 22 height 17
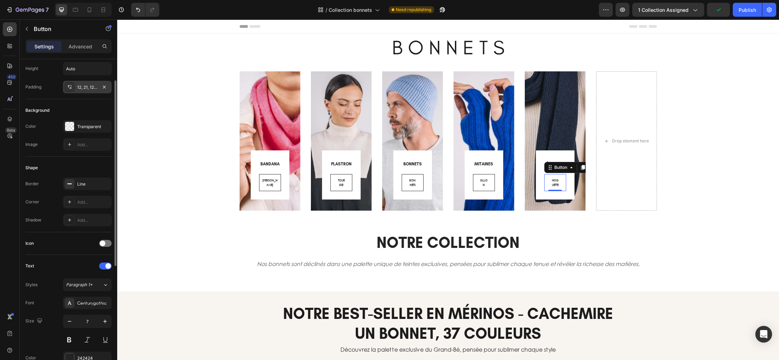
click at [90, 86] on div "12, 21, 12, 21" at bounding box center [87, 87] width 20 height 6
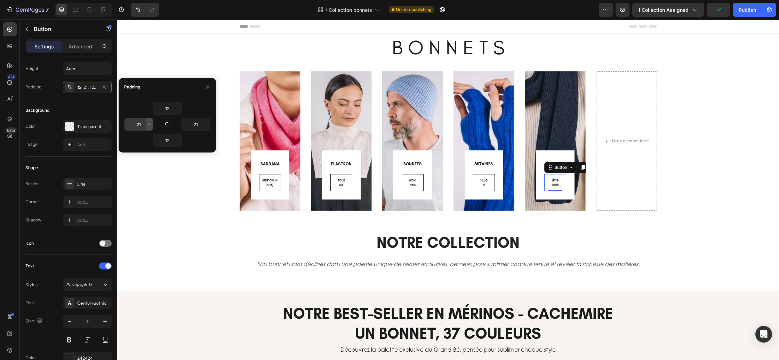
click at [151, 126] on icon "button" at bounding box center [150, 124] width 6 height 6
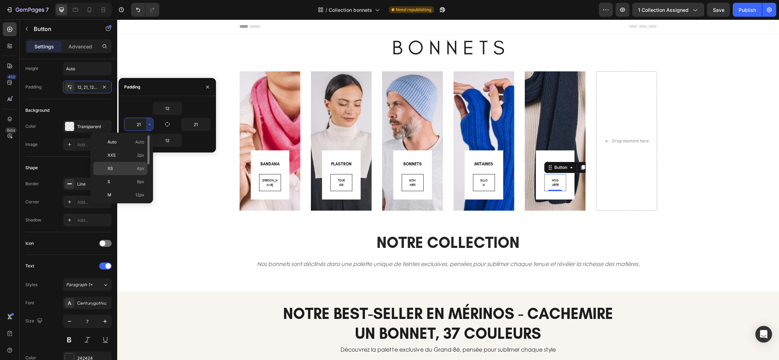
click at [132, 165] on p "XS 4px" at bounding box center [125, 168] width 37 height 6
type input "4"
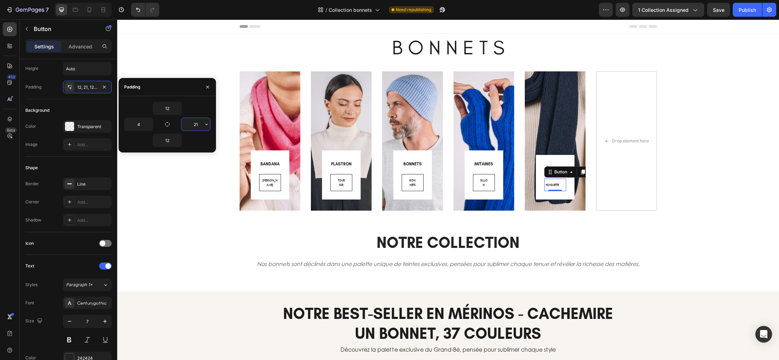
click at [195, 125] on input "21" at bounding box center [196, 124] width 29 height 13
click at [206, 123] on icon "button" at bounding box center [207, 124] width 6 height 6
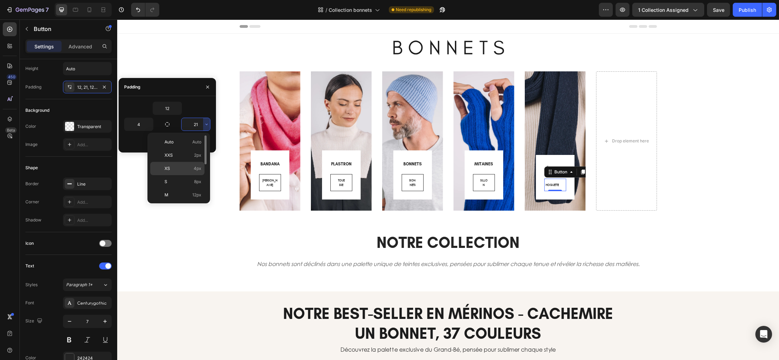
click at [182, 165] on p "XS 4px" at bounding box center [183, 168] width 37 height 6
type input "4"
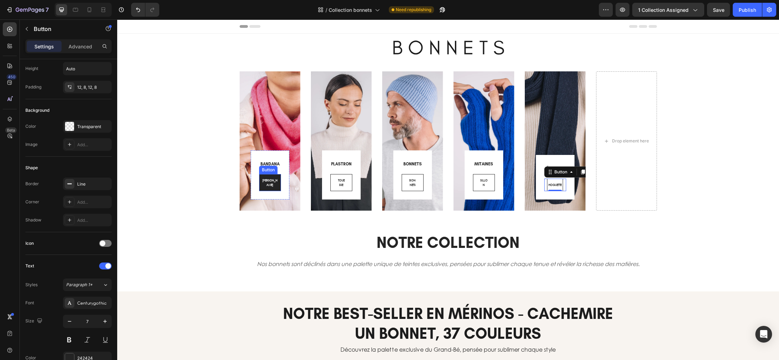
click at [276, 190] on div "COLETTE Button" at bounding box center [270, 182] width 22 height 17
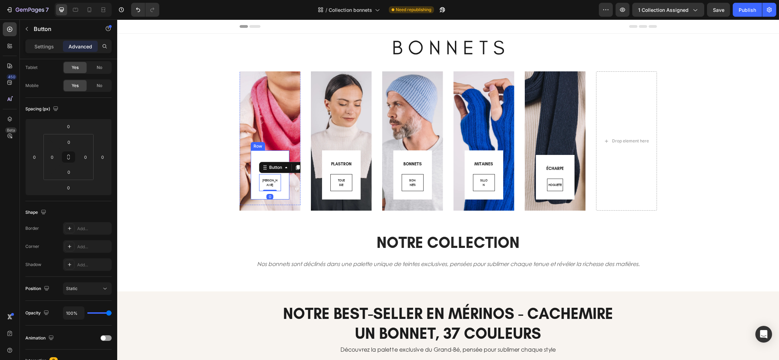
click at [281, 188] on div "BANDANA Heading COLETTE Button 0 Row" at bounding box center [270, 174] width 39 height 49
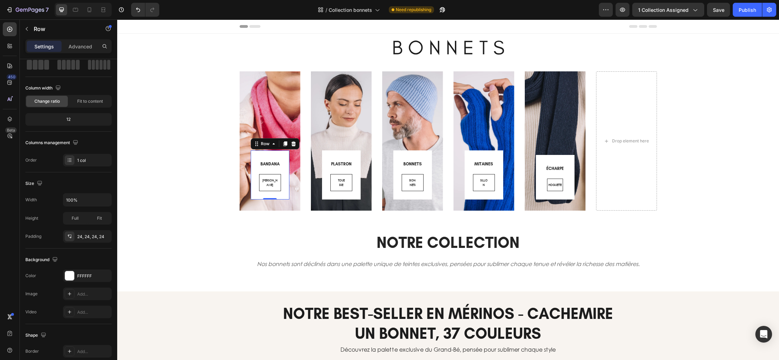
scroll to position [0, 0]
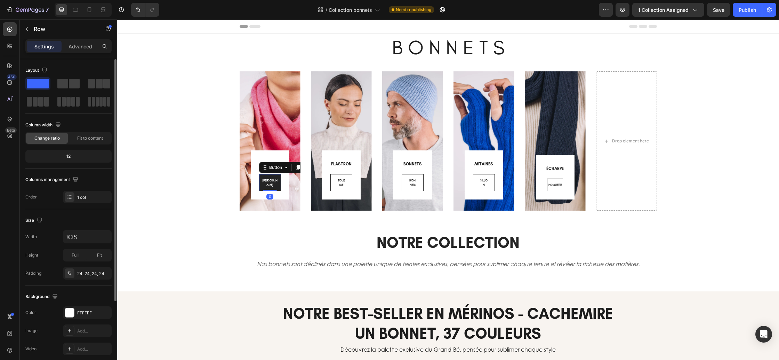
click at [277, 188] on link "COLETTE" at bounding box center [270, 182] width 22 height 17
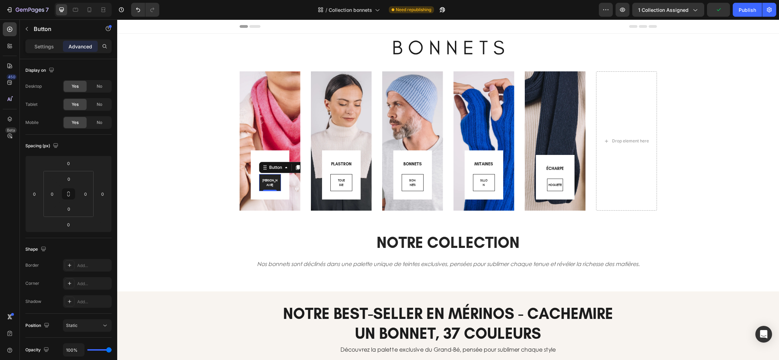
click at [274, 183] on link "COLETTE" at bounding box center [270, 182] width 22 height 17
click at [343, 182] on span "TOUESSE" at bounding box center [341, 182] width 7 height 9
click at [333, 183] on link "TOUESSE" at bounding box center [341, 182] width 22 height 17
click at [48, 48] on p "Settings" at bounding box center [43, 46] width 19 height 7
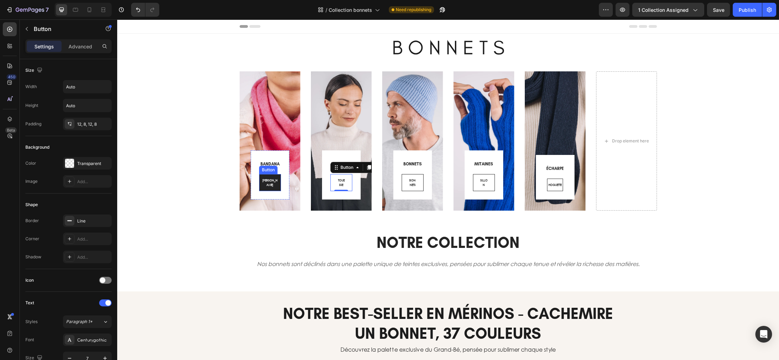
click at [272, 187] on link "COLETTE" at bounding box center [270, 182] width 22 height 17
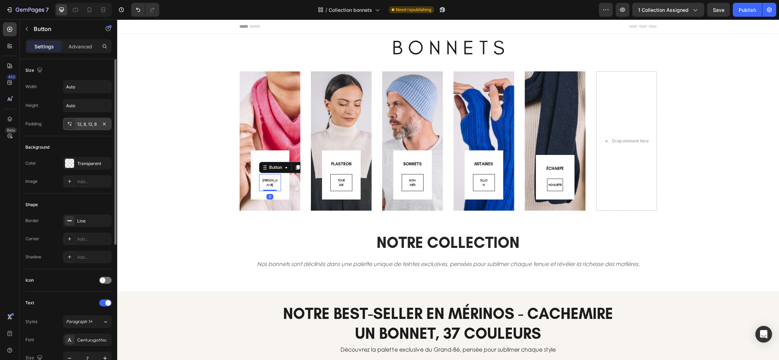
click at [80, 123] on div "12, 8, 12, 8" at bounding box center [87, 124] width 20 height 6
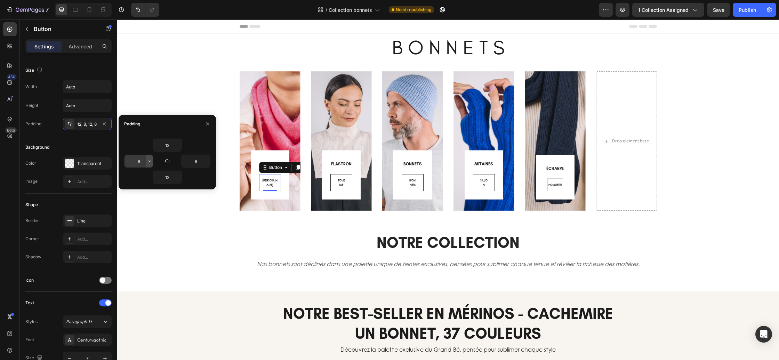
click at [150, 160] on icon "button" at bounding box center [150, 161] width 6 height 6
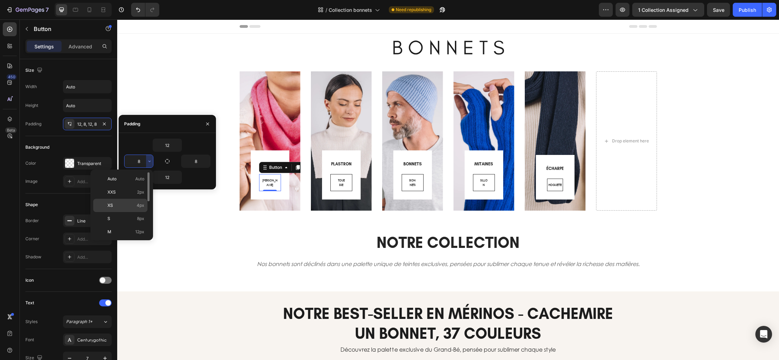
click at [130, 203] on p "XS 4px" at bounding box center [125, 205] width 37 height 6
type input "4"
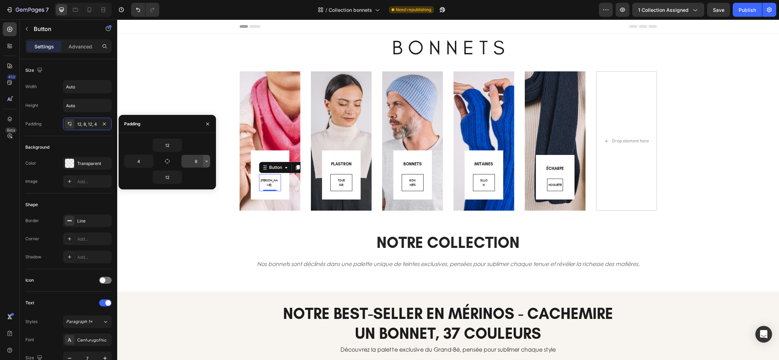
click at [207, 161] on icon "button" at bounding box center [207, 161] width 6 height 6
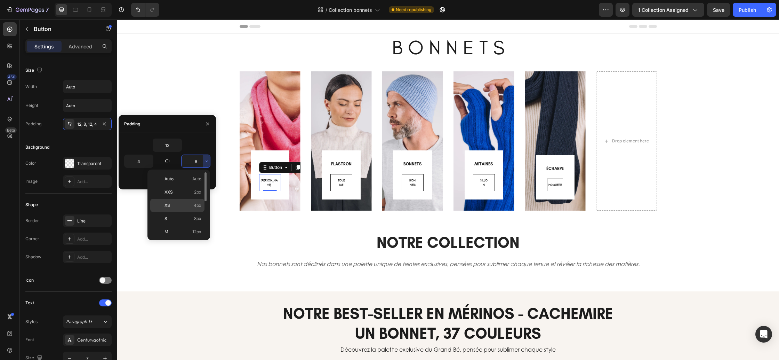
click at [180, 207] on p "XS 4px" at bounding box center [183, 205] width 37 height 6
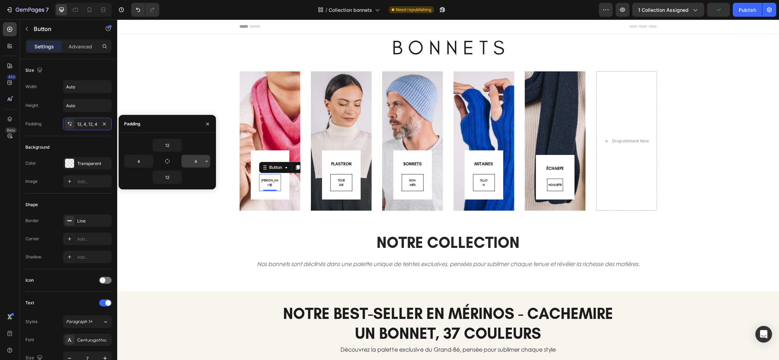
click at [206, 161] on icon "button" at bounding box center [207, 160] width 2 height 1
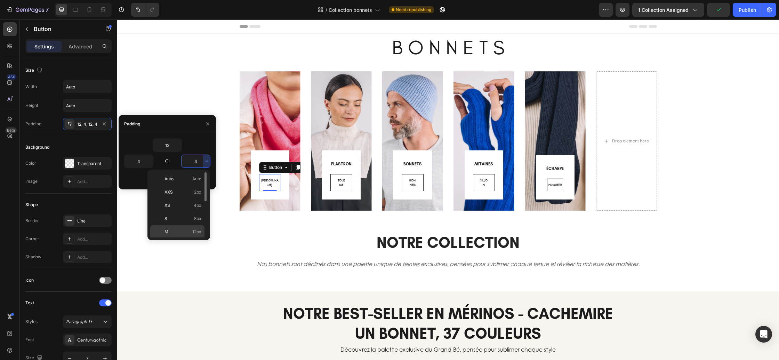
click at [186, 232] on p "M 12px" at bounding box center [183, 232] width 37 height 6
type input "12"
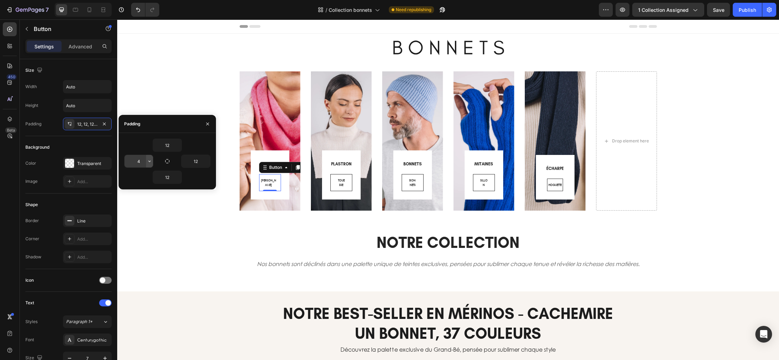
click at [151, 161] on icon "button" at bounding box center [150, 161] width 6 height 6
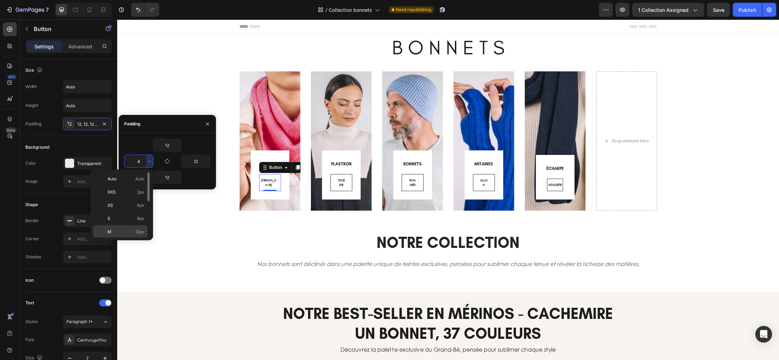
click at [138, 232] on span "12px" at bounding box center [139, 232] width 9 height 6
type input "12"
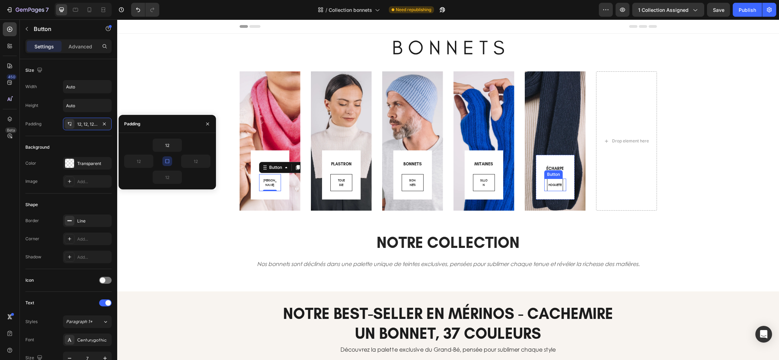
click at [563, 189] on div "HOGUETTE Button" at bounding box center [555, 184] width 22 height 13
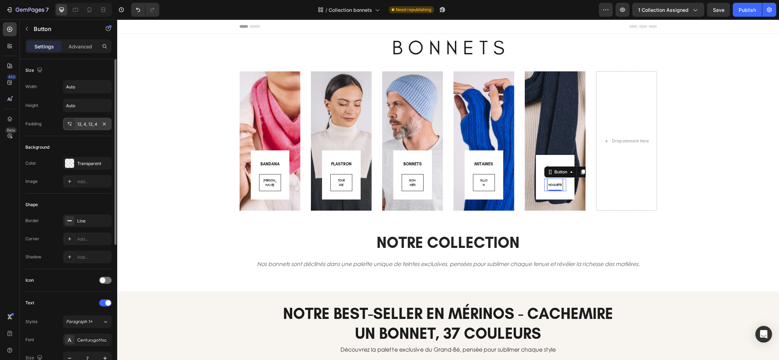
click at [84, 127] on div "12, 4, 12, 4" at bounding box center [87, 124] width 49 height 13
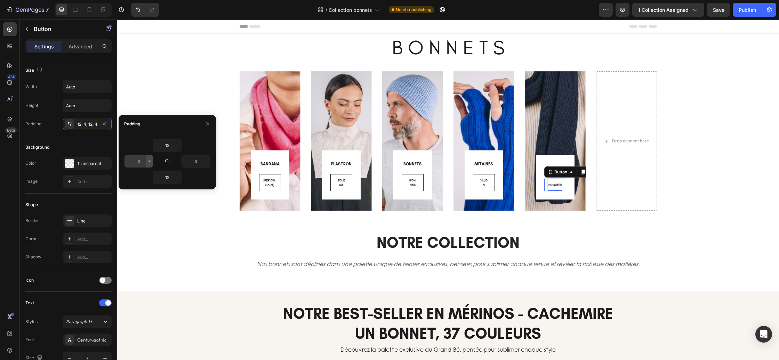
click at [149, 162] on icon "button" at bounding box center [150, 161] width 6 height 6
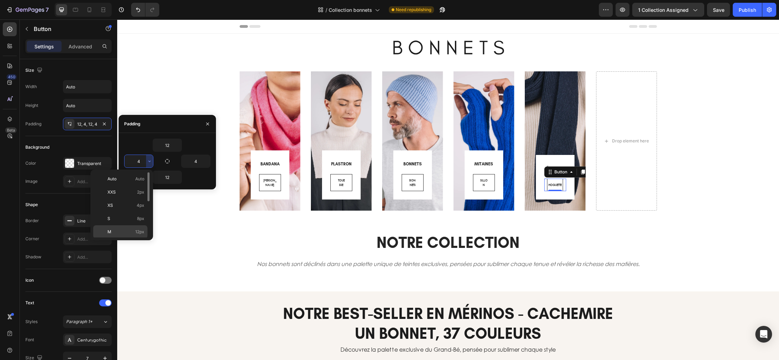
click at [129, 231] on p "M 12px" at bounding box center [125, 232] width 37 height 6
type input "12"
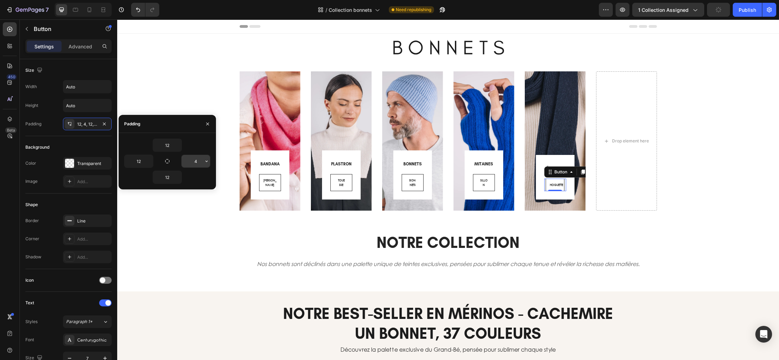
click at [203, 160] on button "button" at bounding box center [206, 161] width 7 height 13
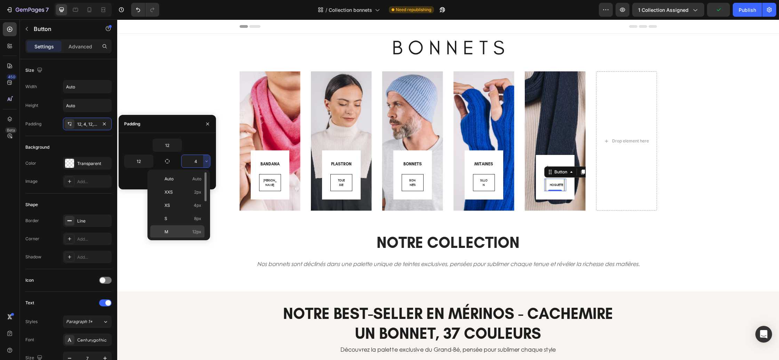
click at [182, 232] on p "M 12px" at bounding box center [183, 232] width 37 height 6
type input "12"
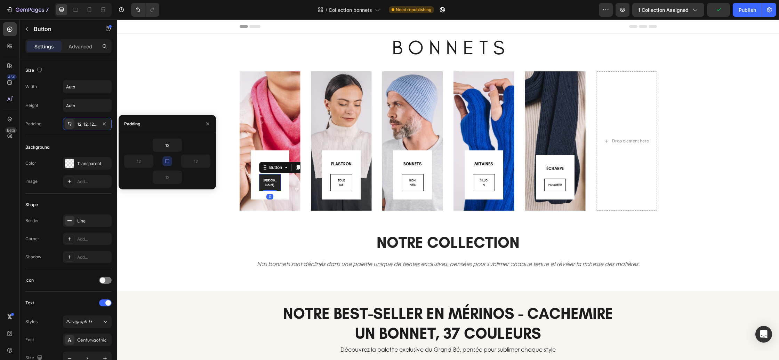
click at [261, 186] on link "COLETTE" at bounding box center [270, 182] width 22 height 17
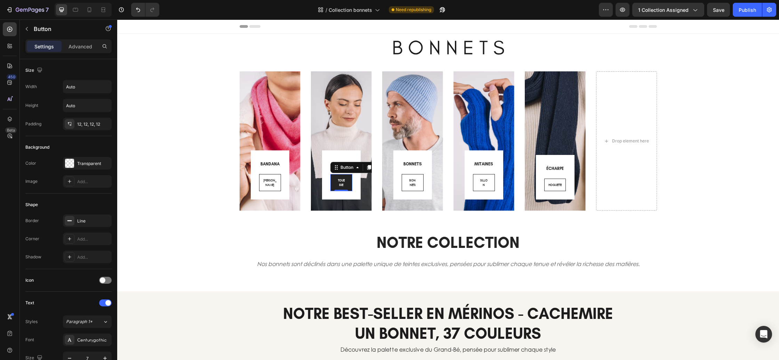
click at [334, 187] on link "TOUESSE" at bounding box center [341, 182] width 22 height 17
click at [105, 126] on icon "button" at bounding box center [105, 124] width 6 height 6
click at [96, 126] on div "Add..." at bounding box center [93, 124] width 33 height 6
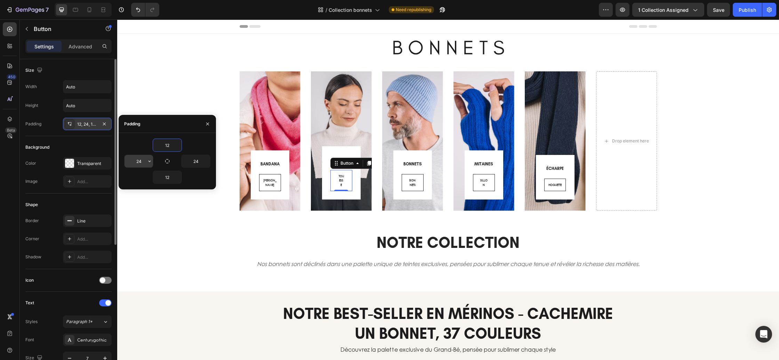
click at [144, 161] on input "24" at bounding box center [139, 161] width 29 height 13
type input "12"
click at [202, 161] on input "24" at bounding box center [196, 161] width 29 height 13
type input "12"
click at [405, 183] on link "BONNETS" at bounding box center [413, 182] width 22 height 17
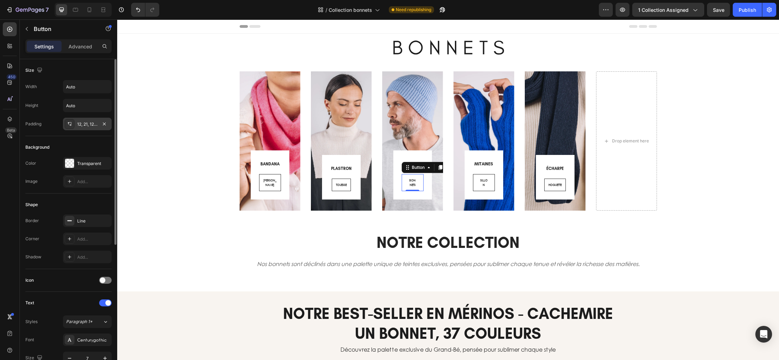
click at [86, 126] on div "12, 21, 12, 21" at bounding box center [87, 124] width 20 height 6
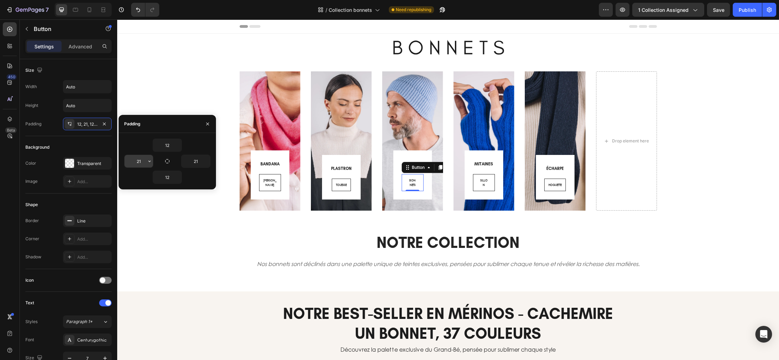
click at [144, 163] on input "21" at bounding box center [139, 161] width 29 height 13
type input "12"
click at [206, 160] on icon "button" at bounding box center [207, 161] width 6 height 6
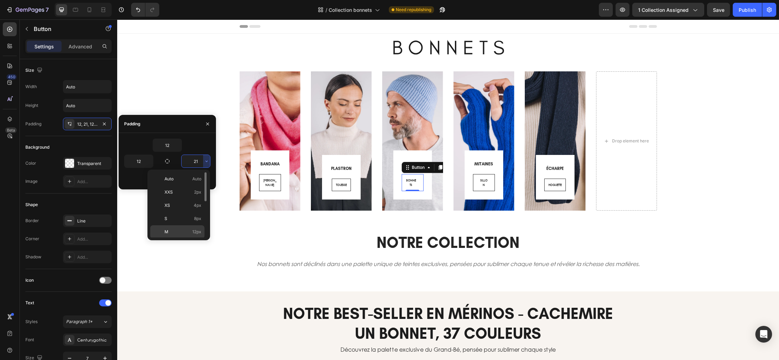
click at [185, 229] on p "M 12px" at bounding box center [183, 232] width 37 height 6
type input "12"
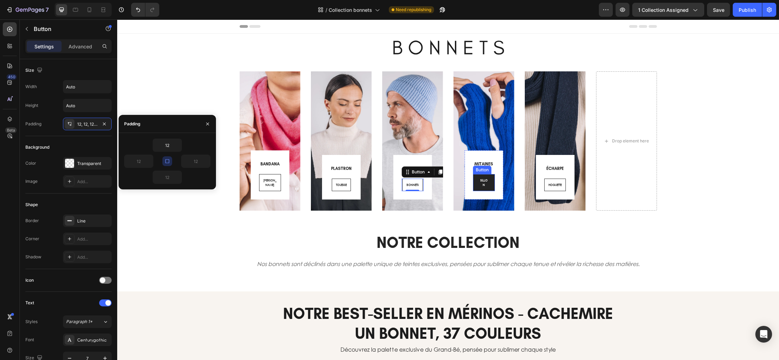
click at [475, 184] on link "SILLON" at bounding box center [484, 182] width 22 height 17
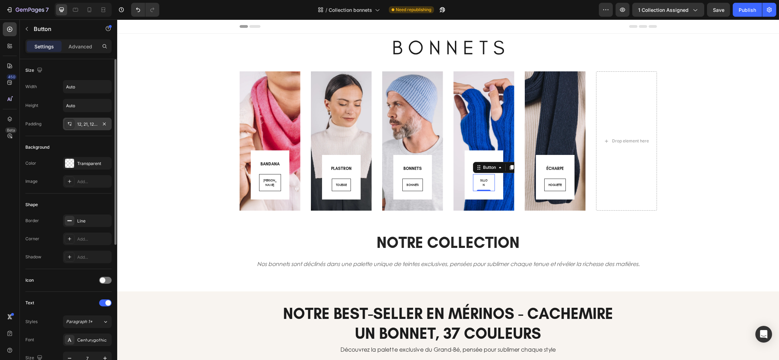
click at [82, 123] on div "12, 21, 12, 21" at bounding box center [87, 124] width 20 height 6
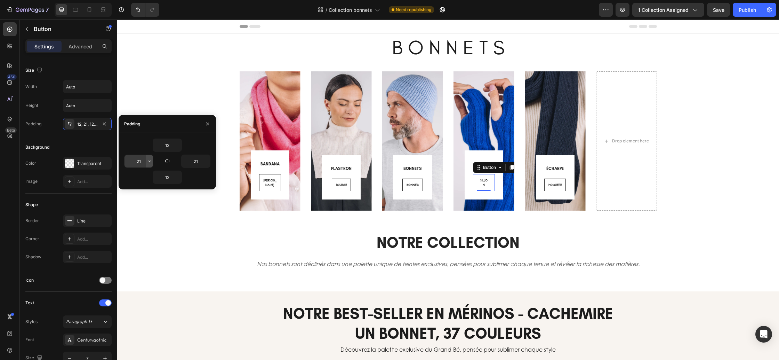
click at [147, 161] on icon "button" at bounding box center [150, 161] width 6 height 6
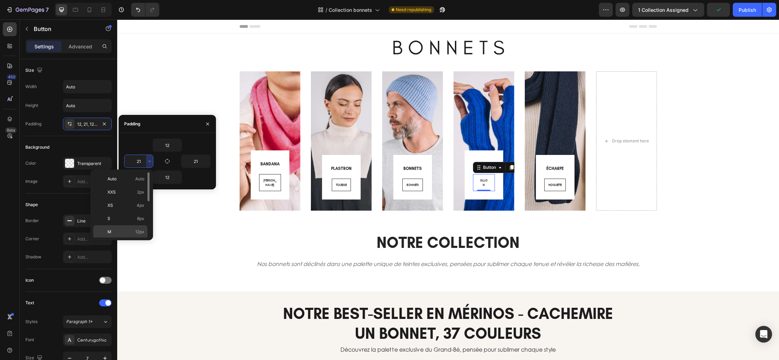
click at [134, 229] on p "M 12px" at bounding box center [125, 232] width 37 height 6
type input "12"
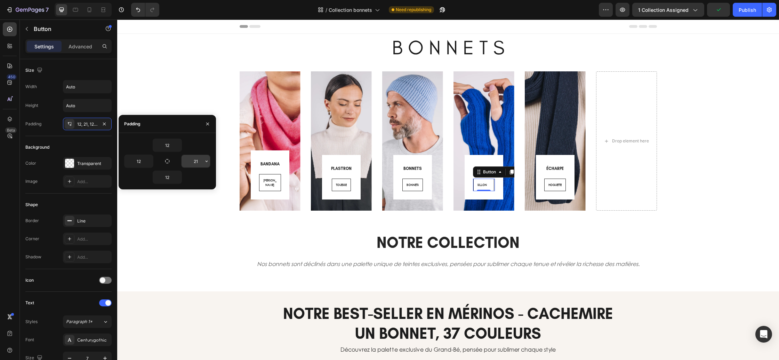
click at [208, 161] on icon "button" at bounding box center [207, 161] width 6 height 6
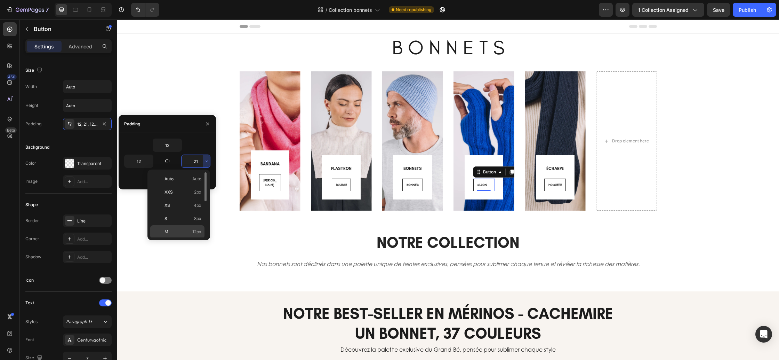
click at [170, 230] on p "M 12px" at bounding box center [183, 232] width 37 height 6
type input "12"
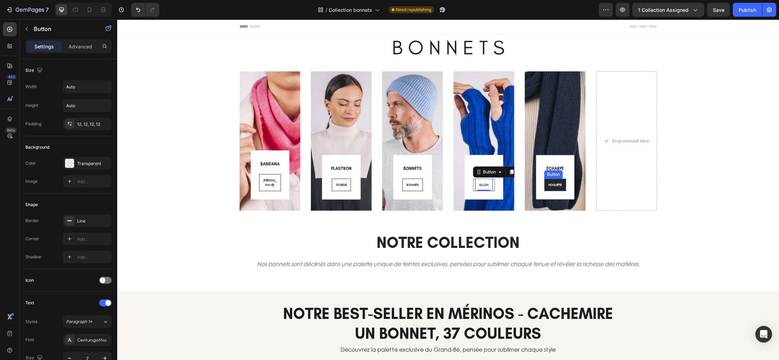
click at [547, 185] on link "HOGUETTE" at bounding box center [555, 184] width 22 height 13
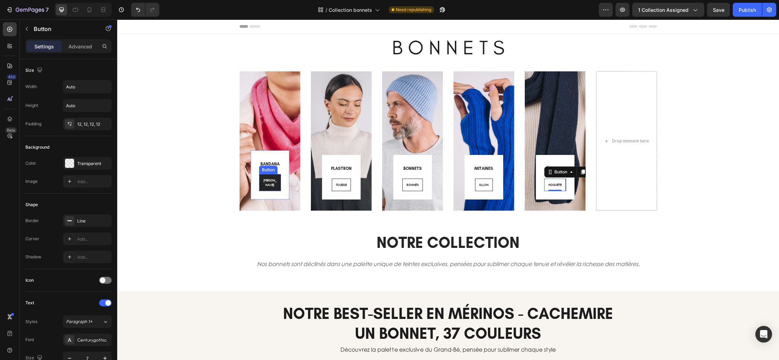
click at [277, 182] on link "COLETTE" at bounding box center [270, 182] width 22 height 17
click at [269, 186] on span "COLETTE" at bounding box center [269, 182] width 13 height 9
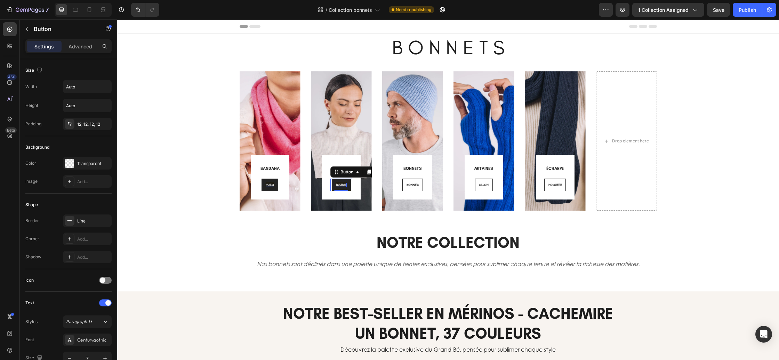
click at [341, 184] on span "TOUESSE" at bounding box center [341, 184] width 11 height 4
click at [343, 185] on span "TOUESSE" at bounding box center [341, 184] width 11 height 4
click at [414, 185] on span "BONNETS" at bounding box center [413, 184] width 12 height 4
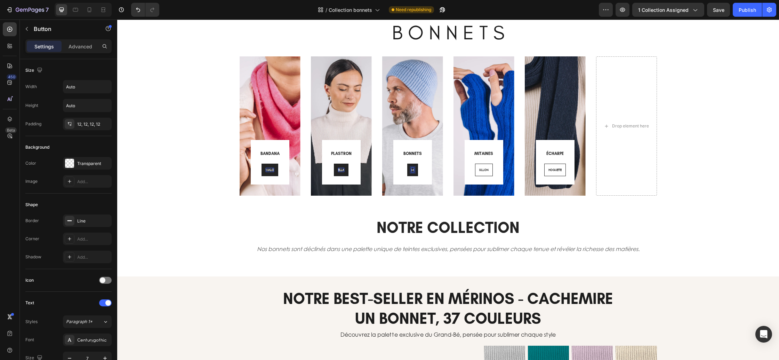
scroll to position [21, 0]
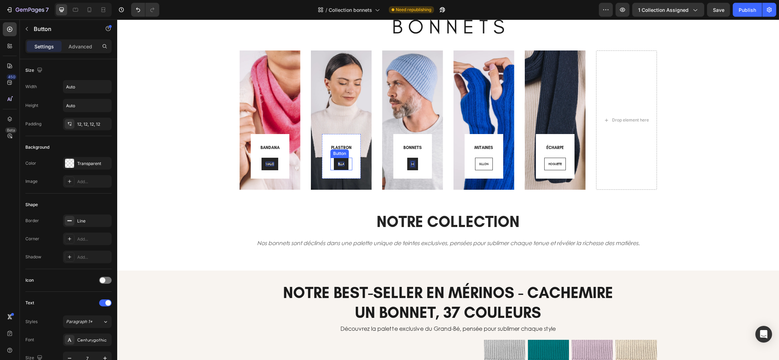
click at [343, 164] on span "ELLA" at bounding box center [341, 163] width 6 height 4
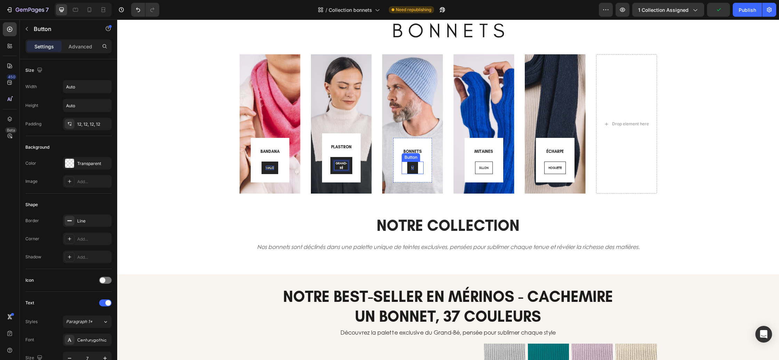
click at [413, 167] on span "M" at bounding box center [412, 167] width 2 height 4
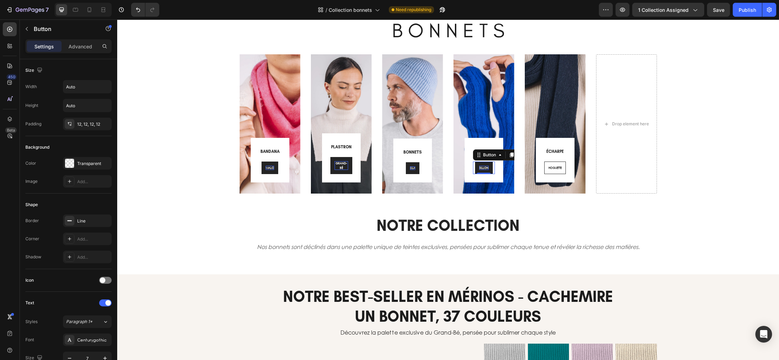
click at [487, 169] on span "SILLON" at bounding box center [483, 167] width 9 height 4
click at [486, 167] on span "SILLON" at bounding box center [483, 167] width 9 height 4
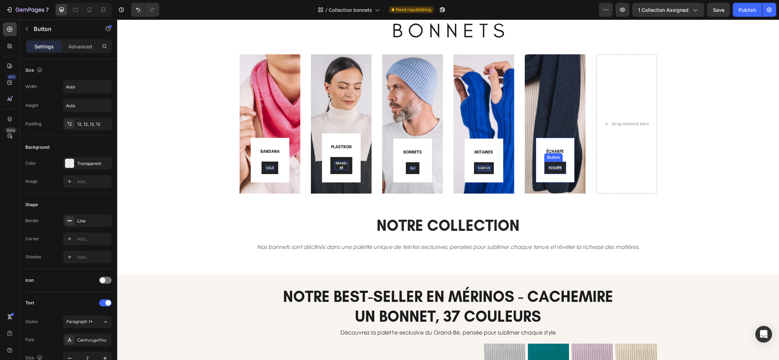
click at [556, 166] on p "HOGUETTE" at bounding box center [555, 168] width 13 height 5
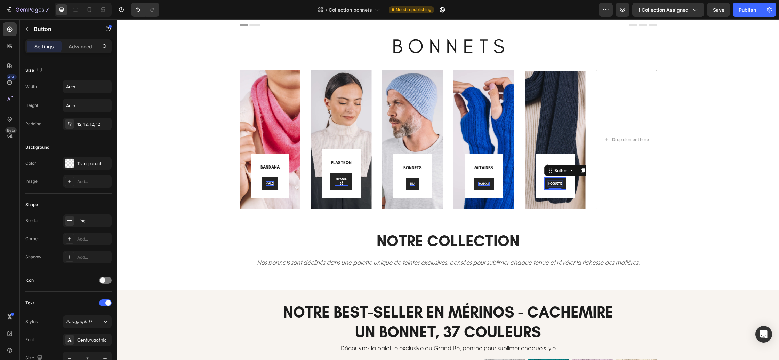
click at [559, 181] on span "HOGUETTE" at bounding box center [555, 183] width 13 height 4
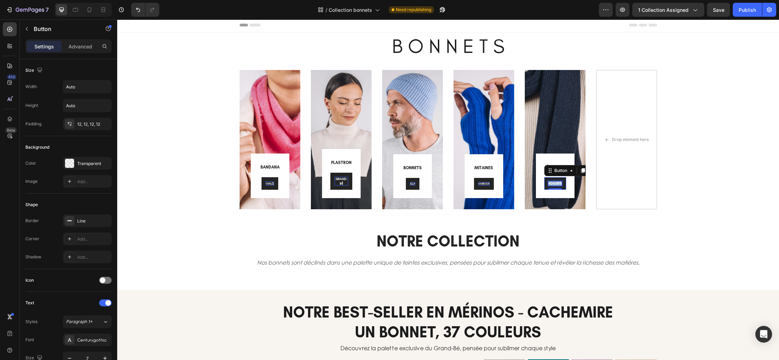
click at [559, 181] on span "HOGUETTE" at bounding box center [555, 183] width 13 height 4
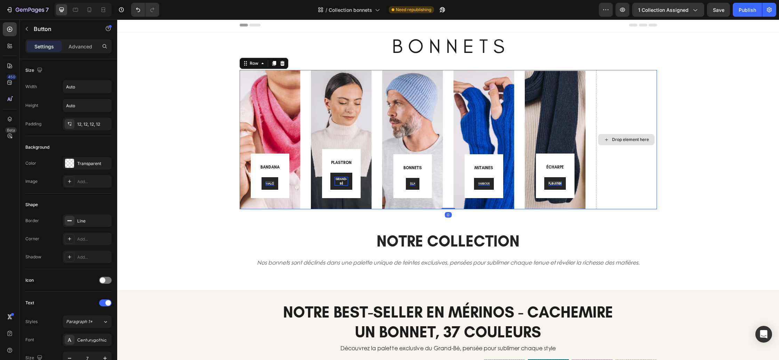
click at [624, 181] on div "Drop element here" at bounding box center [626, 139] width 61 height 139
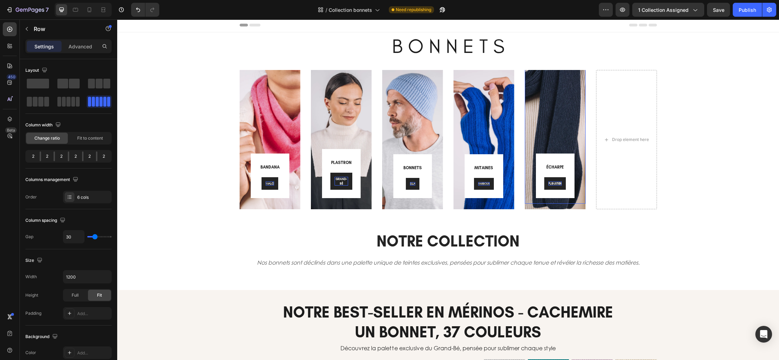
click at [567, 113] on div "ÉCHARPE Heading FLIBUSTIER Button Row Row 0" at bounding box center [555, 127] width 61 height 153
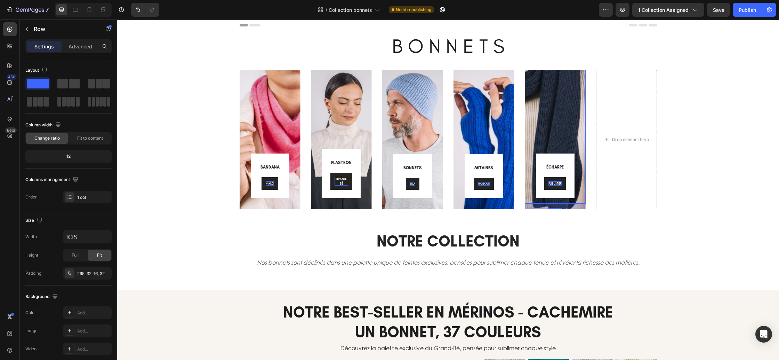
click at [579, 208] on div "16" at bounding box center [555, 206] width 61 height 6
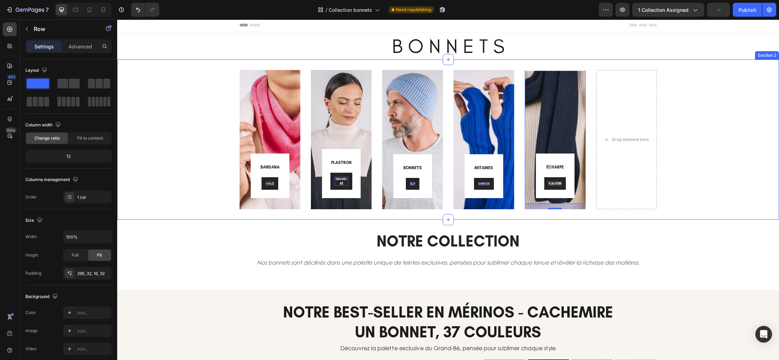
click at [582, 215] on div "BANDANA Heading MALO Button Row Row Hero Banner PLASTRON Heading GRAND-BÉ Butto…" at bounding box center [448, 139] width 662 height 160
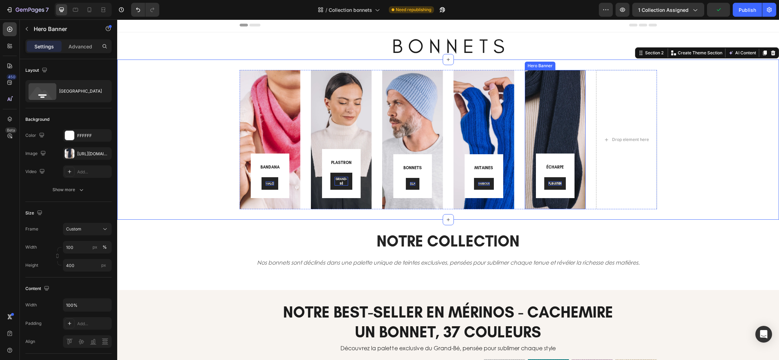
click at [578, 206] on div "ÉCHARPE Heading FLIBUSTIER Button Row Row" at bounding box center [555, 130] width 61 height 159
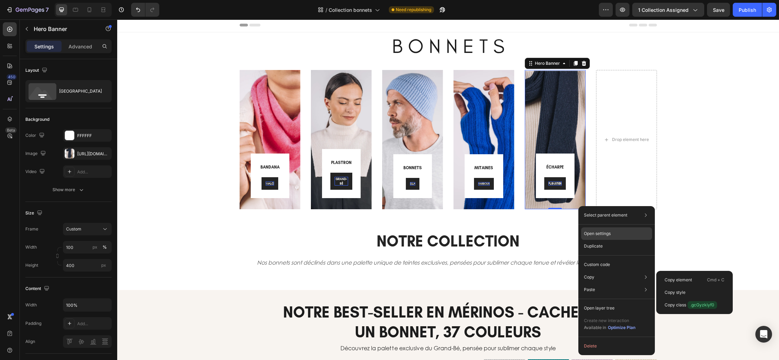
drag, startPoint x: 614, startPoint y: 277, endPoint x: 623, endPoint y: 233, distance: 44.7
click at [614, 277] on div "Copy Copy element Cmd + C Copy style Copy class .gcGyzkiyf0" at bounding box center [616, 277] width 71 height 13
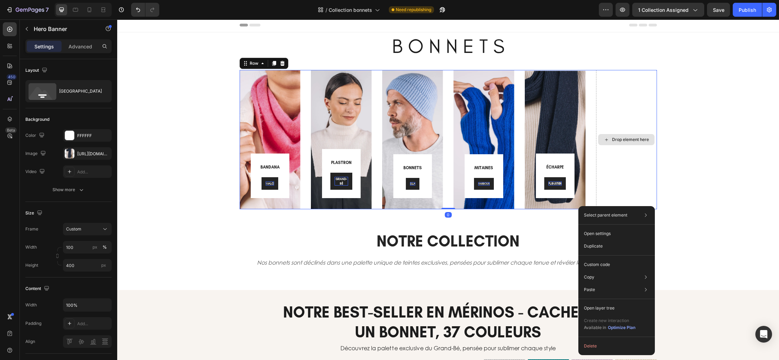
click at [624, 177] on div "Drop element here" at bounding box center [626, 139] width 61 height 139
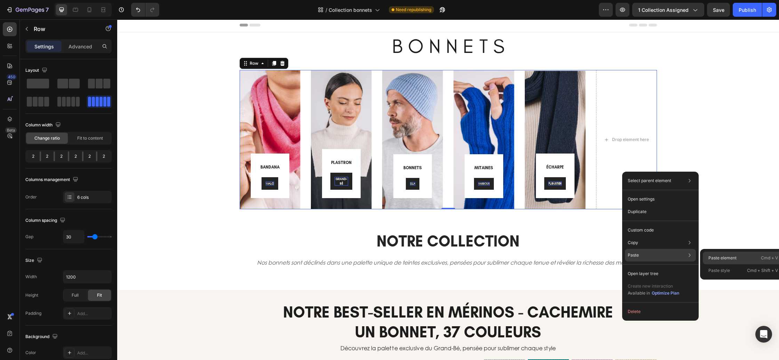
click at [724, 260] on p "Paste element" at bounding box center [723, 258] width 28 height 6
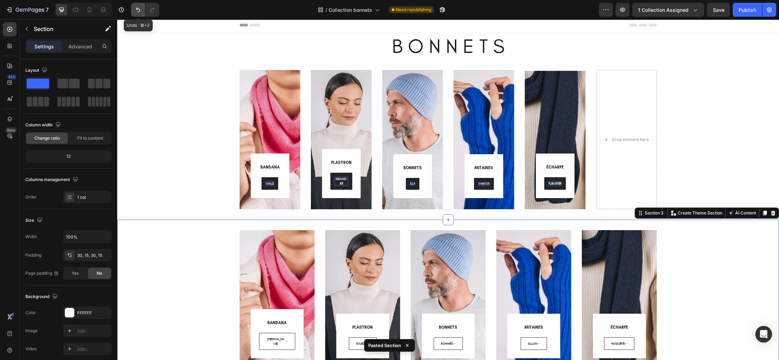
click at [135, 8] on icon "Undo/Redo" at bounding box center [138, 9] width 7 height 7
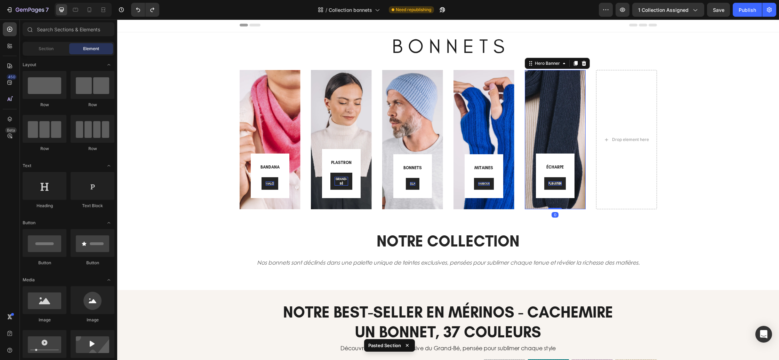
click at [561, 207] on div "ÉCHARPE Heading FLIBUSTIER Button Row Row" at bounding box center [555, 130] width 61 height 159
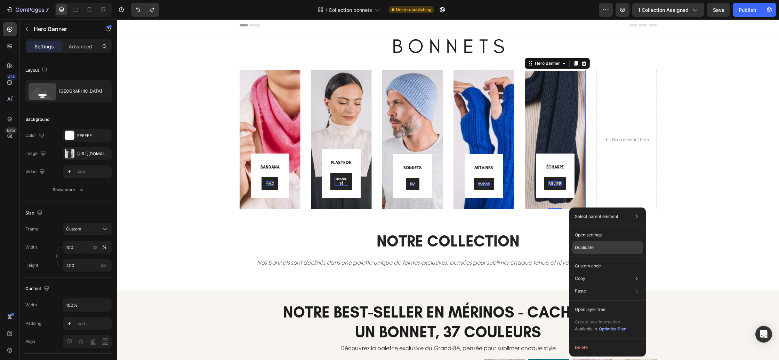
click at [600, 259] on div "Duplicate" at bounding box center [607, 265] width 71 height 13
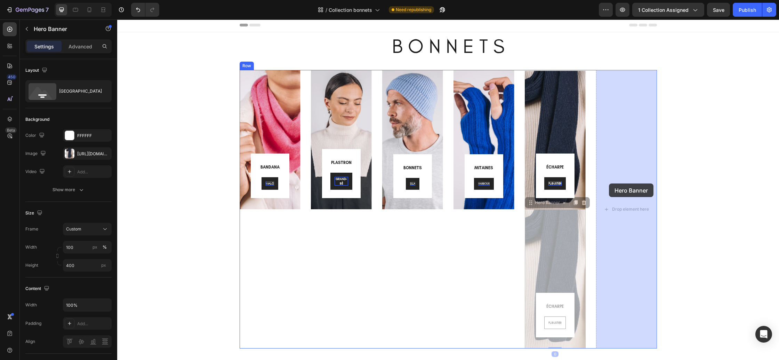
drag, startPoint x: 534, startPoint y: 205, endPoint x: 609, endPoint y: 183, distance: 77.8
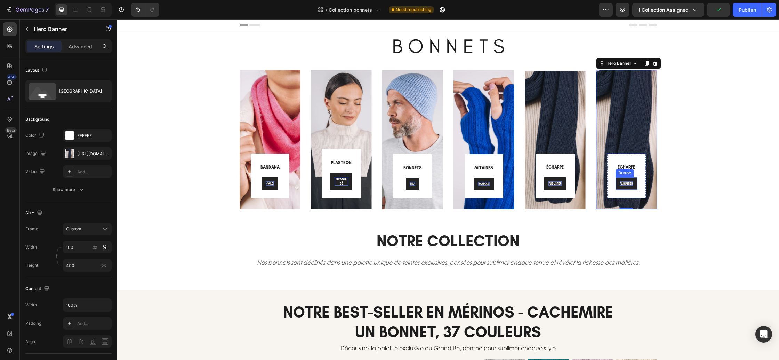
click at [627, 184] on span "FLIBUSTIER" at bounding box center [626, 183] width 13 height 4
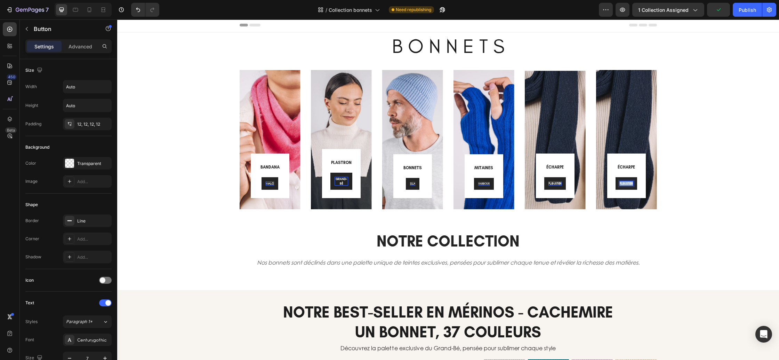
click at [627, 184] on span "FLIBUSTIER" at bounding box center [626, 183] width 13 height 4
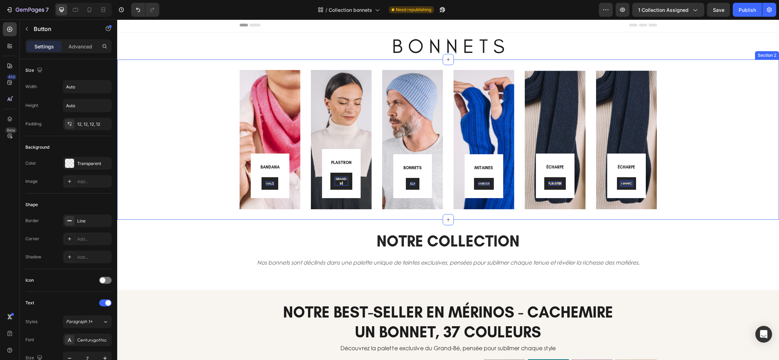
click at [675, 177] on div "BANDANA Heading MALO Button Row Row Hero Banner PLASTRON Heading GRAND-BÉ Butto…" at bounding box center [447, 139] width 651 height 139
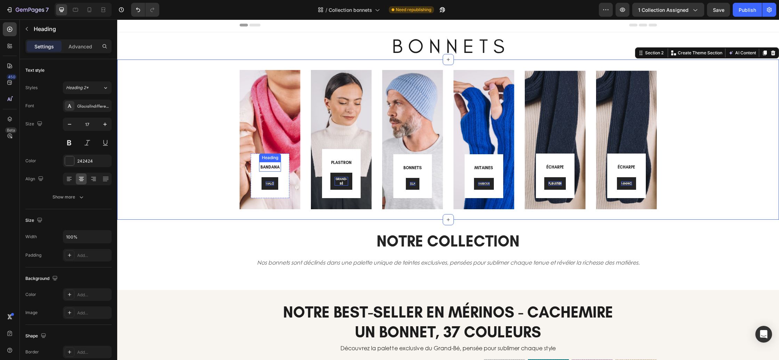
click at [270, 167] on span "BANDANA" at bounding box center [270, 167] width 19 height 5
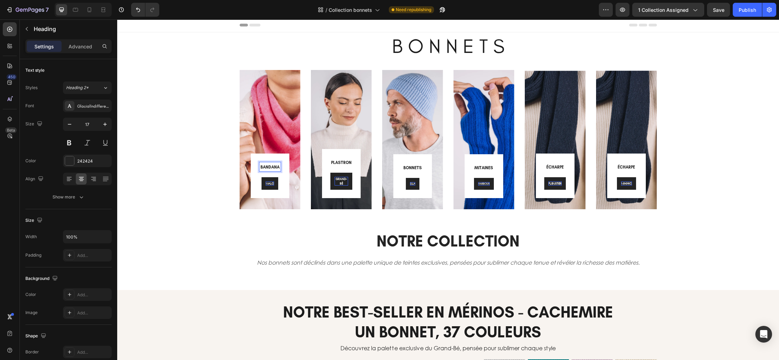
click at [270, 167] on span "BANDANA" at bounding box center [270, 167] width 19 height 5
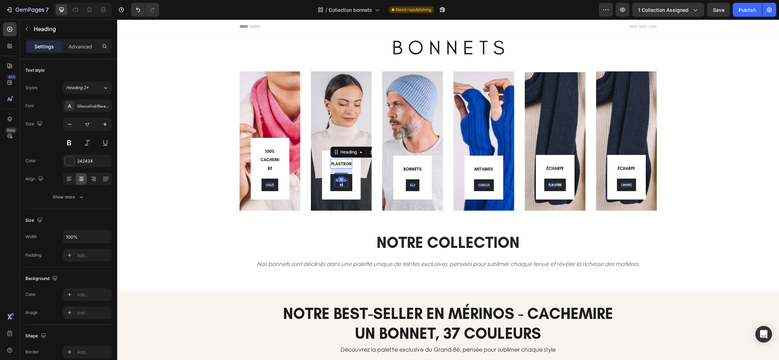
click at [342, 165] on span "PLASTRON" at bounding box center [341, 163] width 21 height 5
click at [423, 168] on h3 "BONNETS" at bounding box center [413, 169] width 22 height 10
click at [411, 169] on span "BONNETS" at bounding box center [412, 169] width 18 height 5
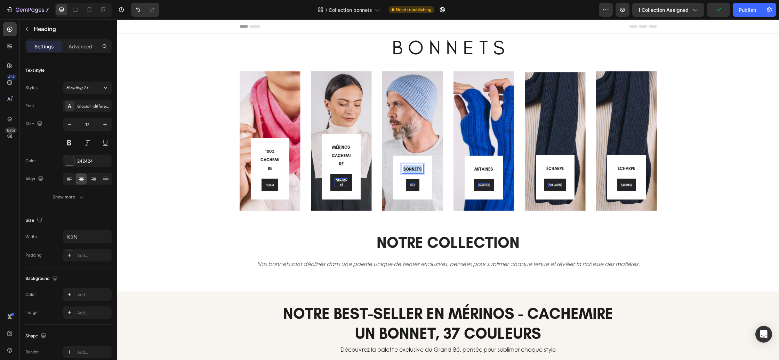
click at [411, 169] on span "BONNETS" at bounding box center [412, 169] width 18 height 5
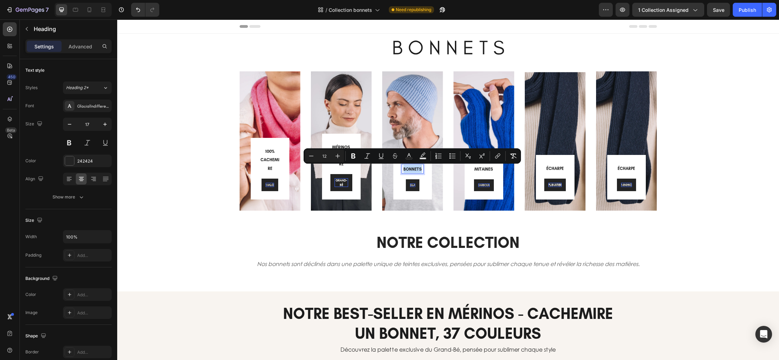
click at [411, 169] on span "BONNETS" at bounding box center [412, 169] width 18 height 5
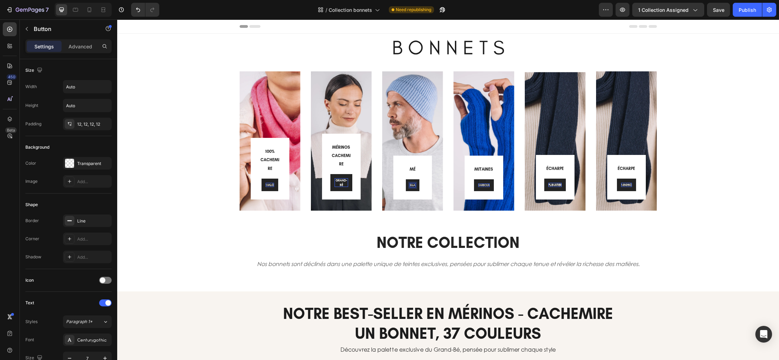
click at [411, 185] on p "ELLA" at bounding box center [412, 185] width 5 height 4
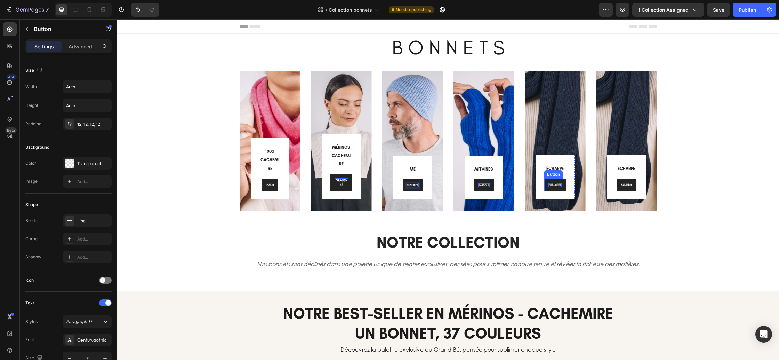
click at [552, 186] on span "FLIBUSTIER" at bounding box center [555, 184] width 13 height 4
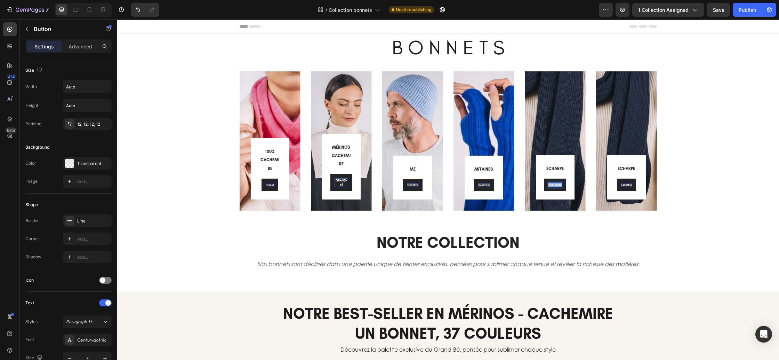
click at [551, 186] on span "FLIBUSTIER" at bounding box center [555, 184] width 13 height 4
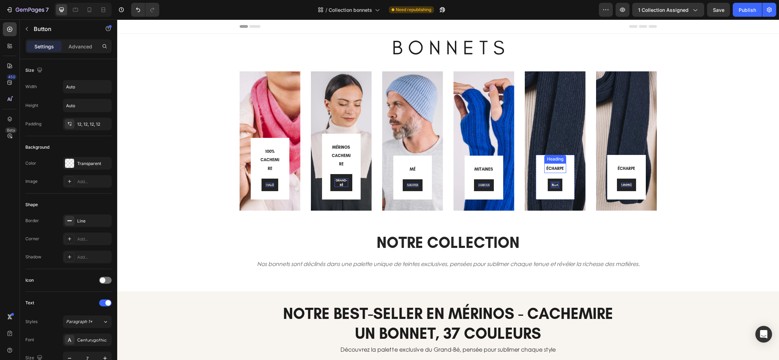
click at [552, 168] on span "ÉCHARPE" at bounding box center [554, 168] width 17 height 5
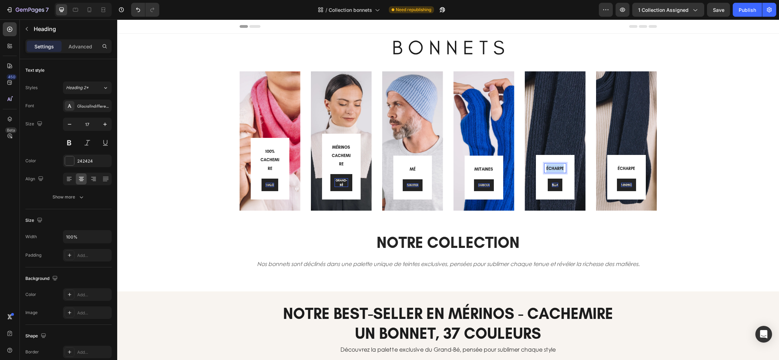
click at [552, 168] on span "ÉCHARPE" at bounding box center [554, 168] width 17 height 5
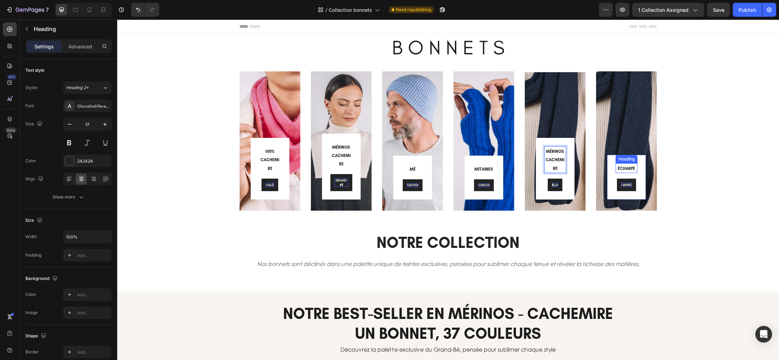
click at [625, 167] on span "ÉCHARPE" at bounding box center [626, 168] width 17 height 5
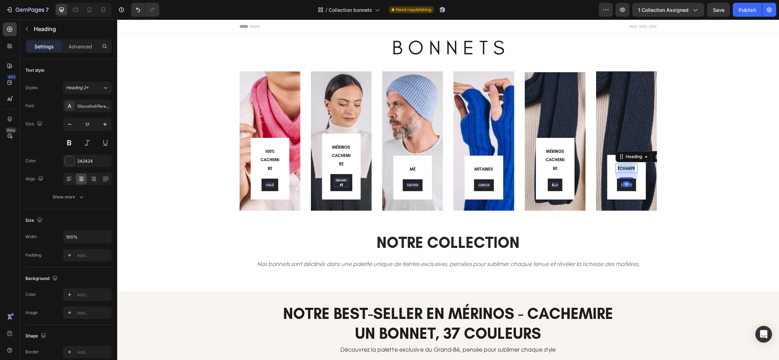
click at [625, 167] on span "ÉCHARPE" at bounding box center [626, 168] width 17 height 5
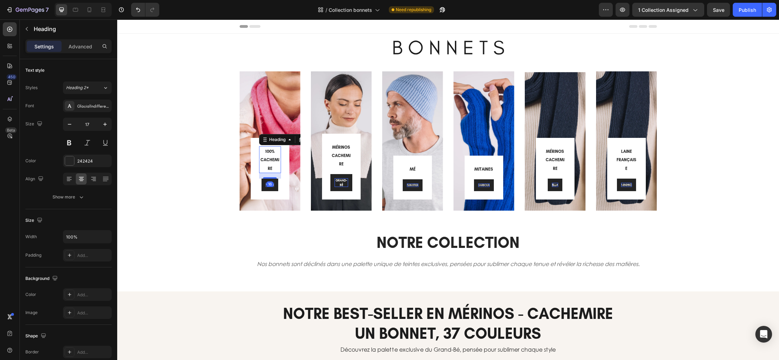
click at [268, 154] on span "100% CACHEMIRE" at bounding box center [270, 160] width 19 height 22
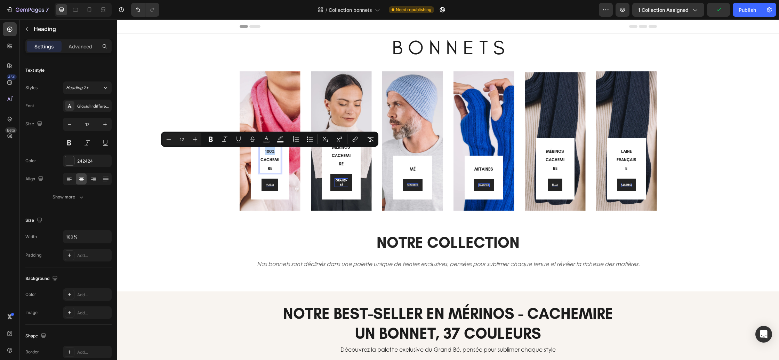
drag, startPoint x: 274, startPoint y: 154, endPoint x: 265, endPoint y: 154, distance: 9.1
click at [265, 154] on span "100% CACHEMIRE" at bounding box center [270, 160] width 19 height 22
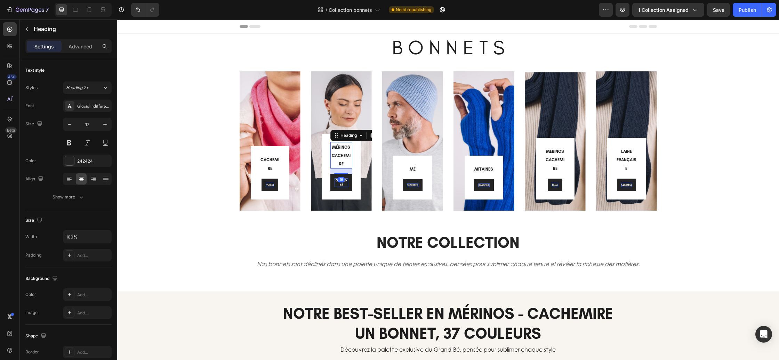
click at [342, 155] on span "MÉRINOS CACHEMIRE" at bounding box center [341, 156] width 19 height 22
click at [415, 170] on p "⁠⁠⁠⁠⁠⁠⁠ MÉ" at bounding box center [412, 169] width 21 height 8
click at [415, 170] on span "MÉ" at bounding box center [413, 169] width 6 height 5
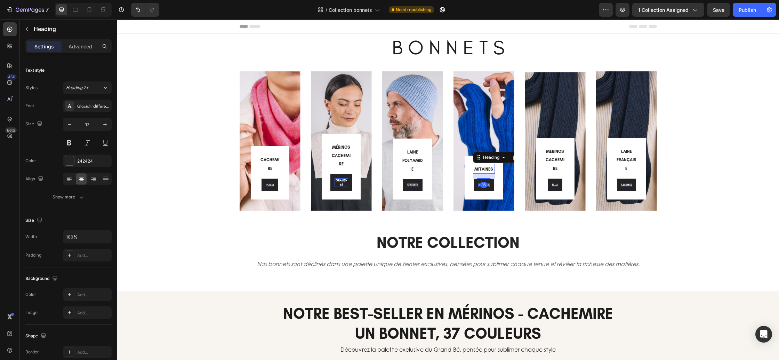
click at [487, 169] on span "MITAINES" at bounding box center [483, 169] width 19 height 5
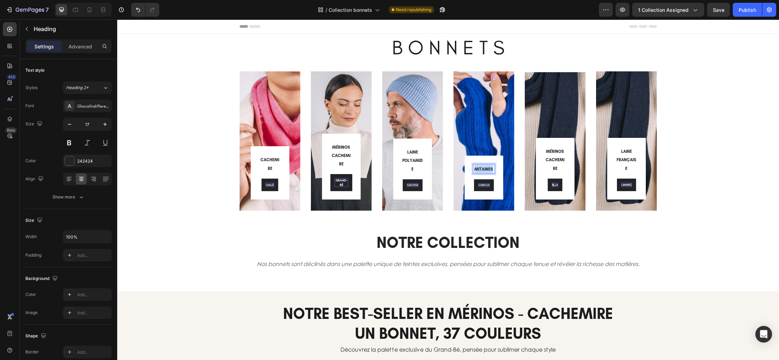
click at [487, 169] on span "MITAINES" at bounding box center [483, 169] width 19 height 5
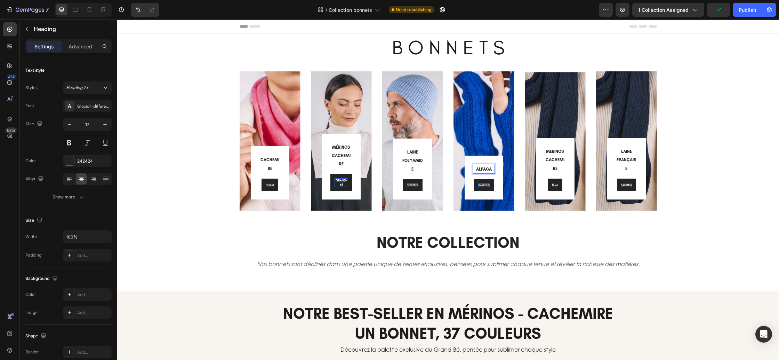
click at [477, 169] on span "ALPAGA" at bounding box center [484, 169] width 16 height 5
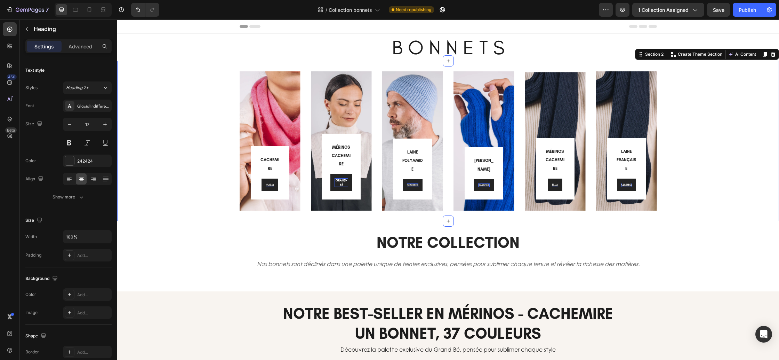
click at [678, 182] on div "⁠⁠⁠⁠⁠⁠⁠ CACHEMIRE Heading MALO Button Row Row Hero Banner ⁠⁠⁠⁠⁠⁠⁠ MÉRINOS CACHE…" at bounding box center [447, 140] width 651 height 139
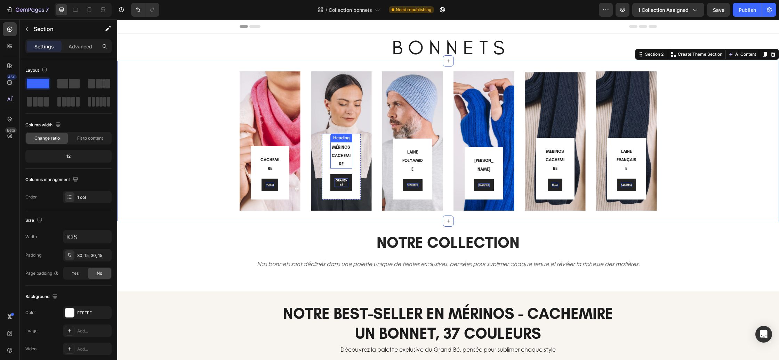
click at [333, 157] on span "MÉRINOS CACHEMIRE" at bounding box center [341, 156] width 19 height 22
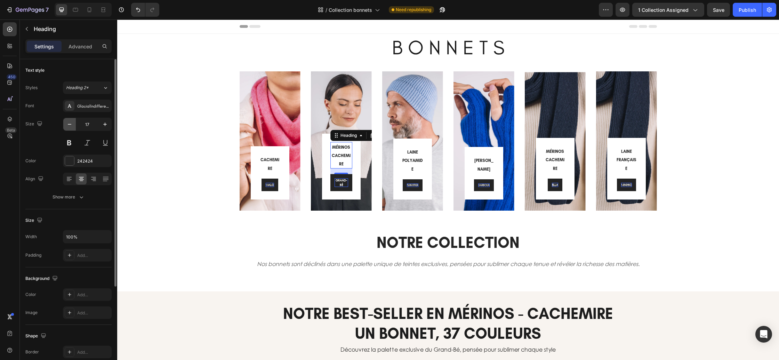
click at [69, 125] on icon "button" at bounding box center [69, 124] width 7 height 7
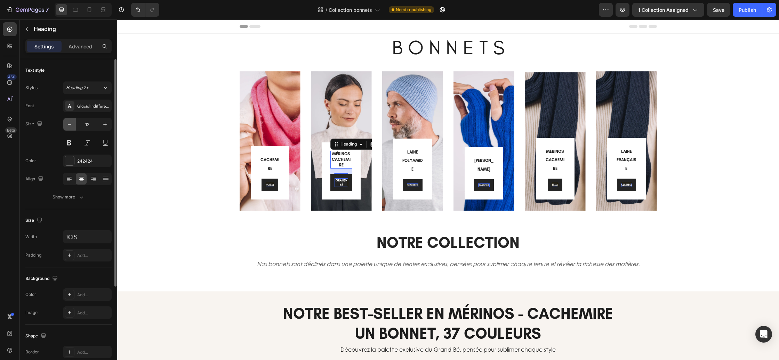
click at [69, 125] on icon "button" at bounding box center [69, 124] width 7 height 7
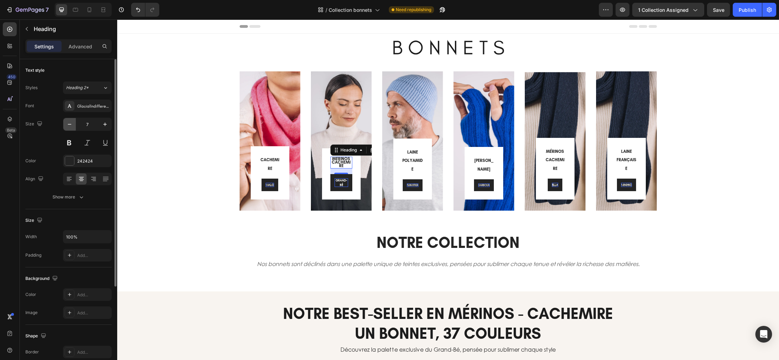
click at [69, 125] on icon "button" at bounding box center [69, 124] width 7 height 7
click at [94, 125] on input "4" at bounding box center [87, 124] width 23 height 13
type input "17"
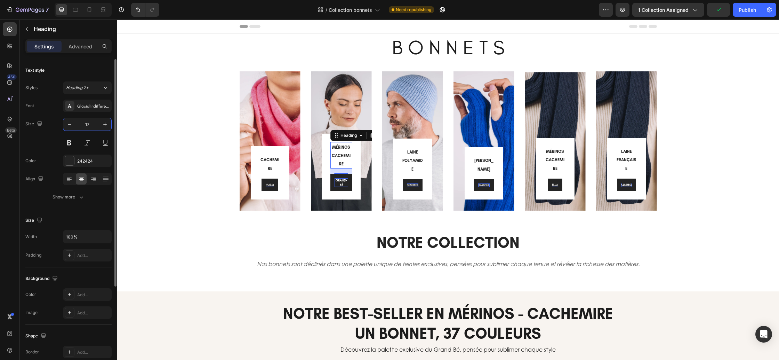
click at [47, 130] on div "Size 17" at bounding box center [68, 133] width 86 height 31
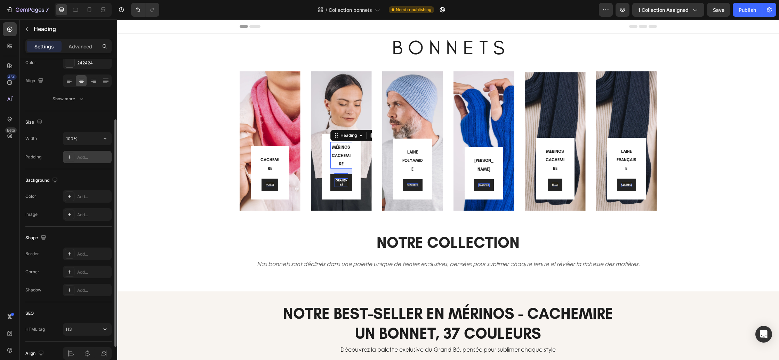
scroll to position [101, 0]
click at [105, 138] on icon "button" at bounding box center [105, 136] width 7 height 7
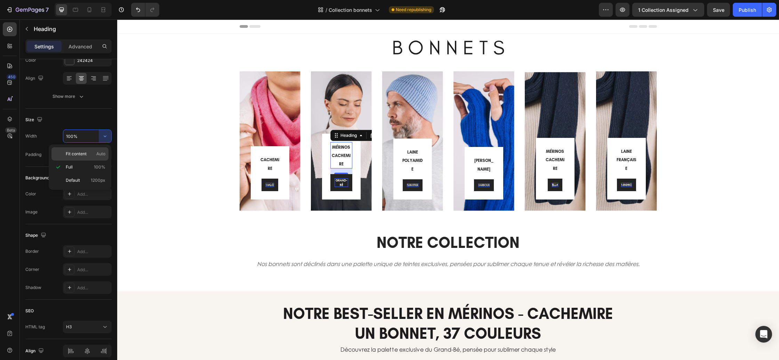
click at [88, 152] on p "Fit content Auto" at bounding box center [86, 154] width 40 height 6
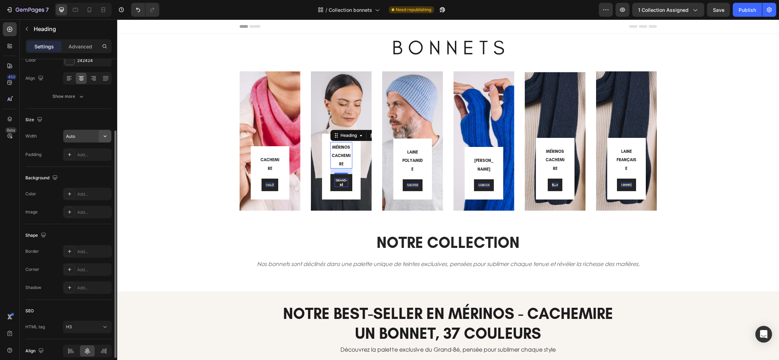
click at [99, 136] on button "button" at bounding box center [105, 136] width 13 height 13
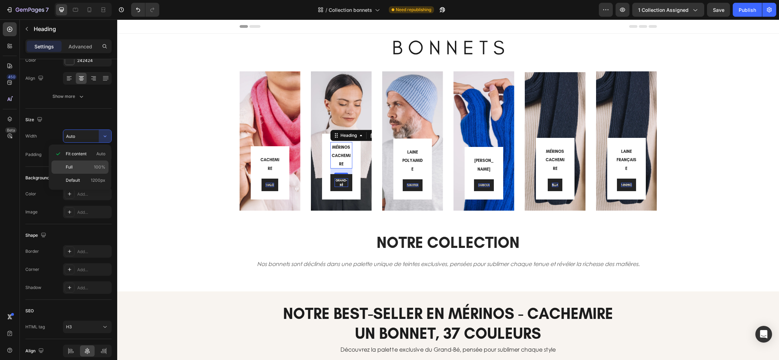
click at [86, 165] on p "Full 100%" at bounding box center [86, 167] width 40 height 6
type input "100%"
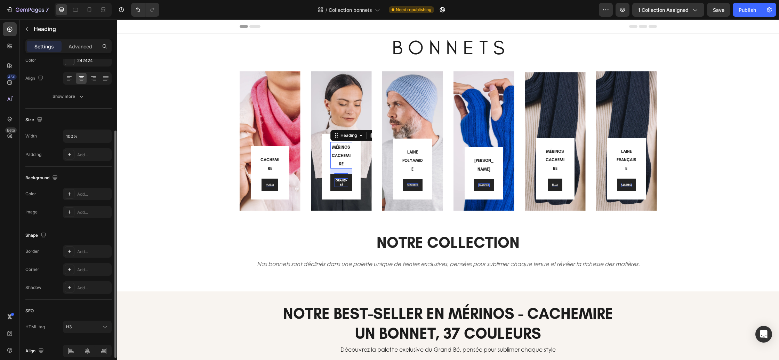
scroll to position [131, 0]
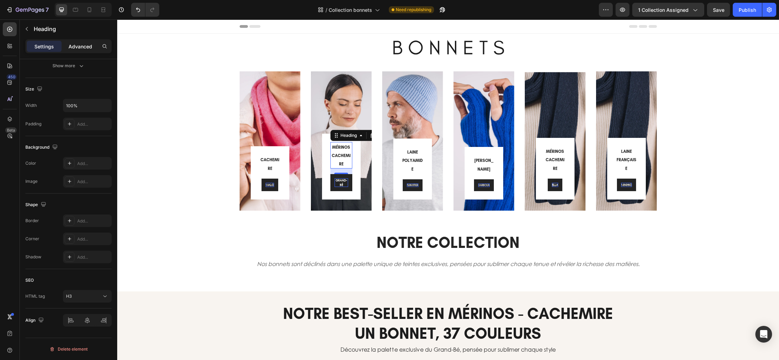
click at [76, 42] on div "Advanced" at bounding box center [80, 46] width 35 height 11
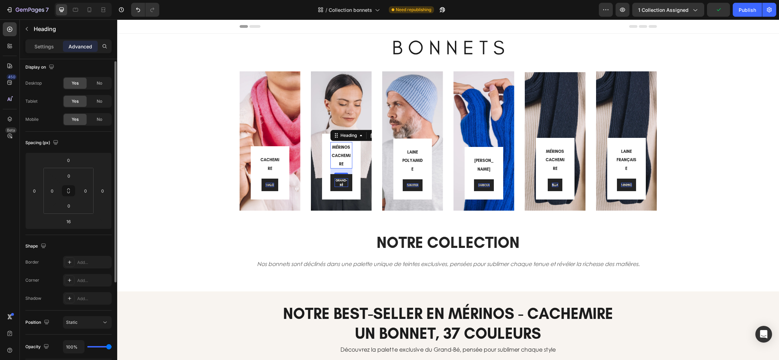
scroll to position [0, 0]
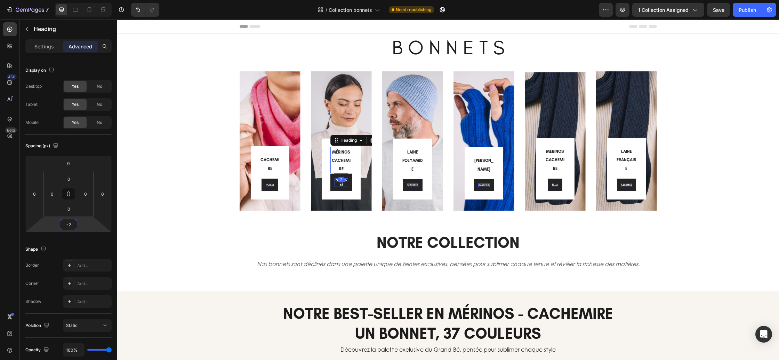
type input "-4"
click at [78, 0] on html "7 Version history / Collection bonnets Need republishing Preview 1 collection a…" at bounding box center [389, 0] width 779 height 0
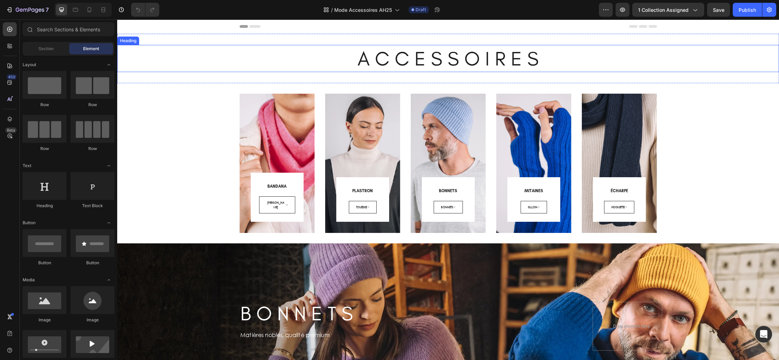
click at [286, 63] on h2 "A C C E S S O I R E S" at bounding box center [448, 58] width 662 height 27
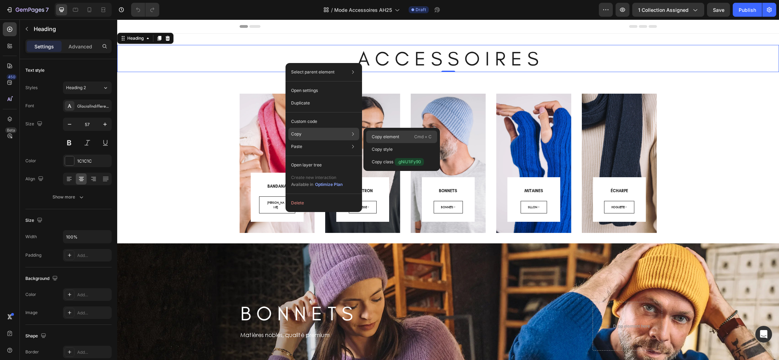
click at [393, 138] on p "Copy element" at bounding box center [385, 137] width 27 height 6
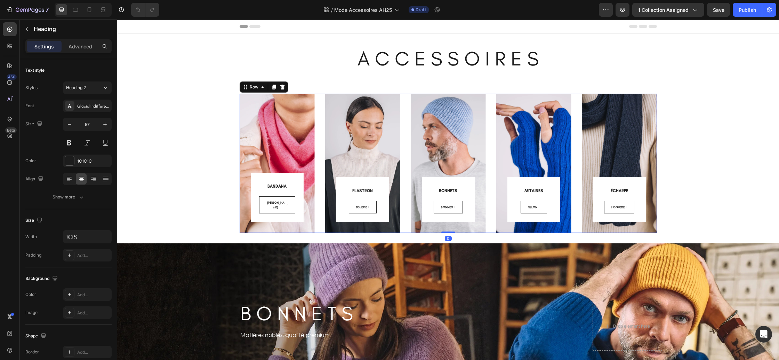
click at [402, 106] on div "BANDANA Heading COLETTE Button Row Row Hero Banner PLASTRON Heading TOUESSE But…" at bounding box center [448, 163] width 417 height 139
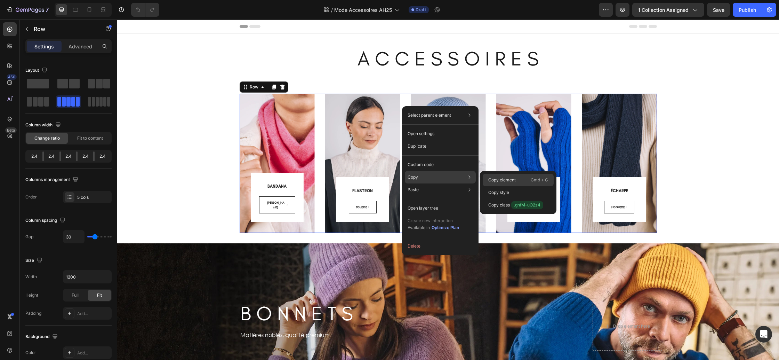
click at [507, 181] on p "Copy element" at bounding box center [501, 180] width 27 height 6
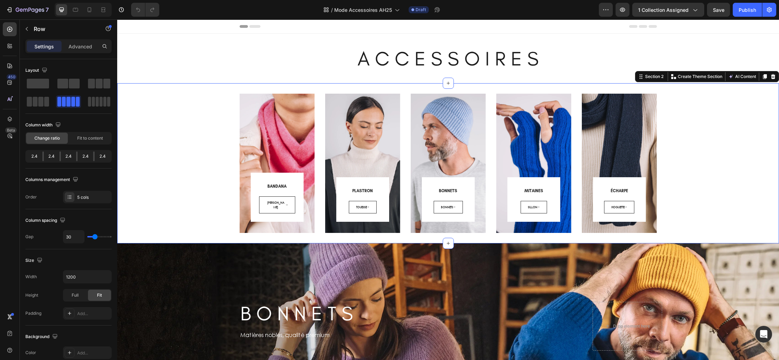
click at [189, 141] on div "BANDANA Heading COLETTE Button Row Row Hero Banner PLASTRON Heading TOUESSE But…" at bounding box center [447, 163] width 651 height 139
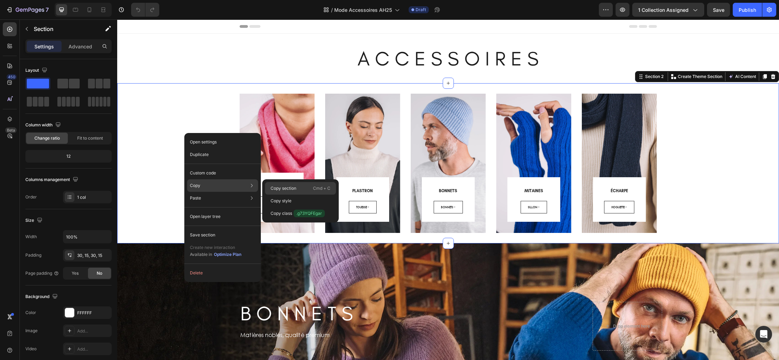
click at [278, 186] on p "Copy section" at bounding box center [284, 188] width 26 height 6
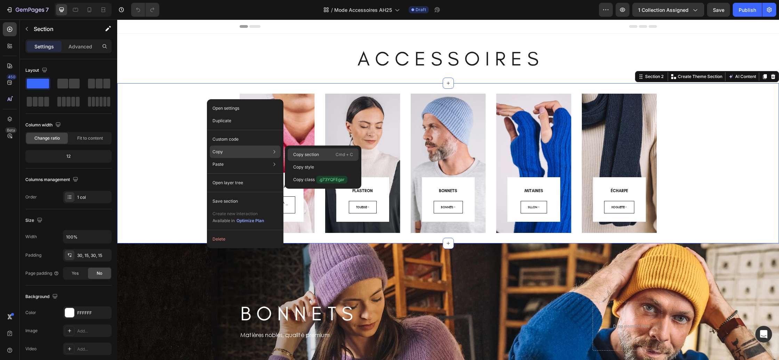
click at [317, 153] on p "Copy section" at bounding box center [306, 154] width 26 height 6
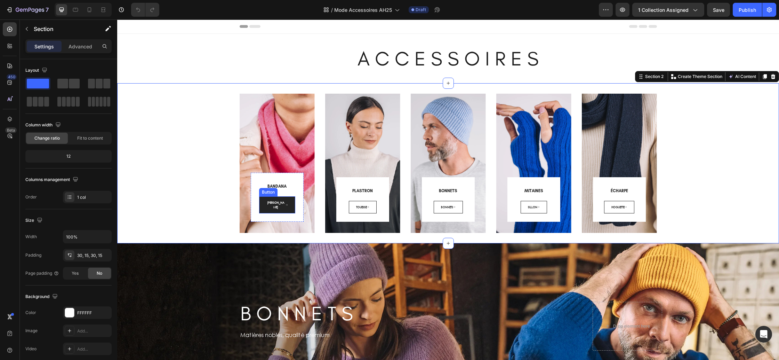
click at [289, 209] on link "COLETTE" at bounding box center [277, 204] width 36 height 17
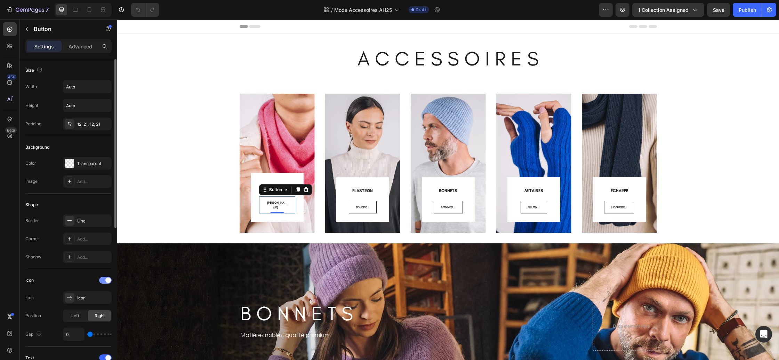
click at [104, 281] on div at bounding box center [105, 280] width 13 height 7
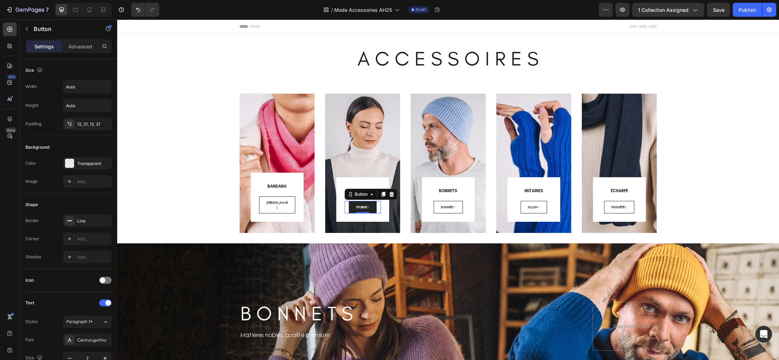
click at [374, 207] on link "TOUESSE" at bounding box center [363, 207] width 28 height 13
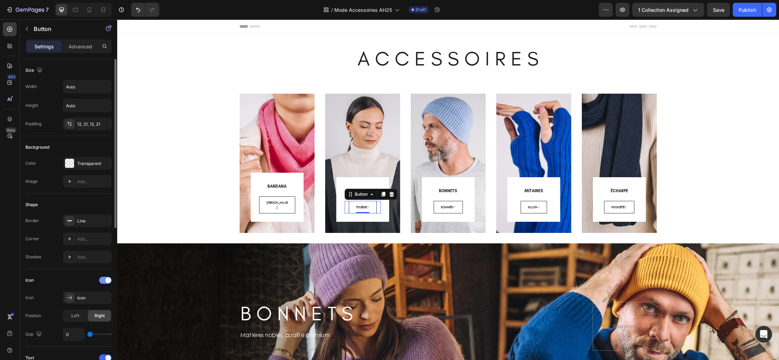
click at [101, 280] on div at bounding box center [105, 280] width 13 height 7
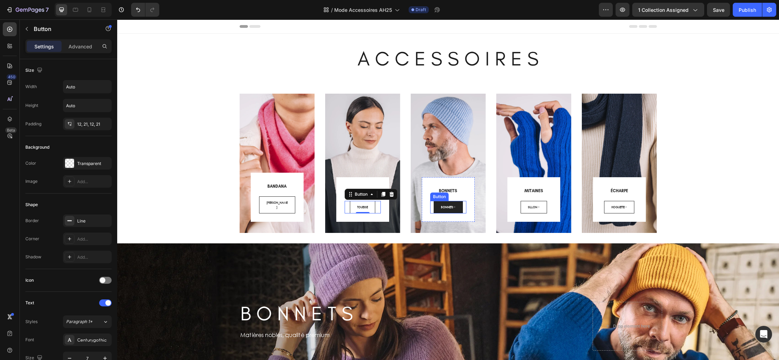
click at [457, 206] on link "BONNETS" at bounding box center [448, 207] width 29 height 13
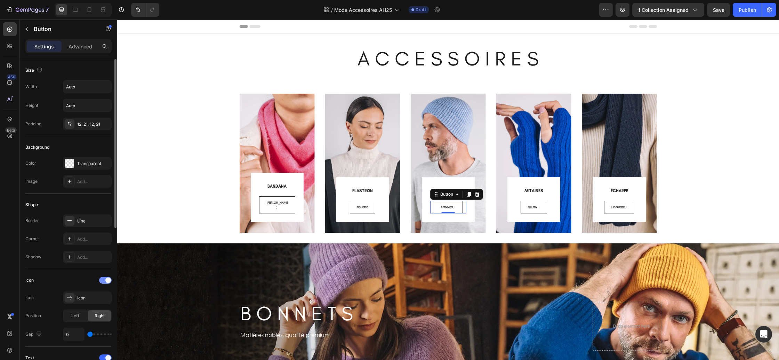
drag, startPoint x: 104, startPoint y: 280, endPoint x: 111, endPoint y: 280, distance: 7.7
click at [104, 280] on div at bounding box center [105, 280] width 13 height 7
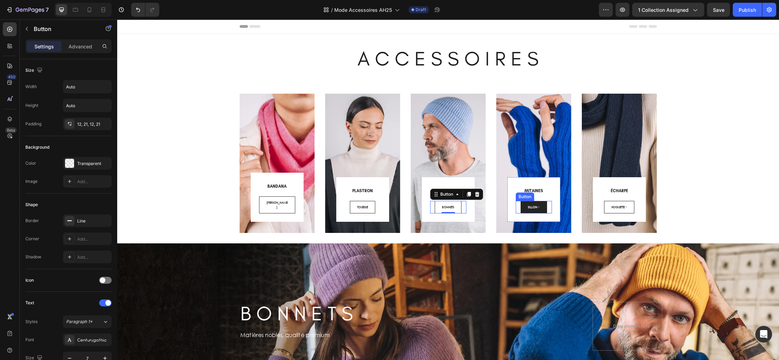
click at [546, 210] on link "SILLON" at bounding box center [534, 207] width 26 height 13
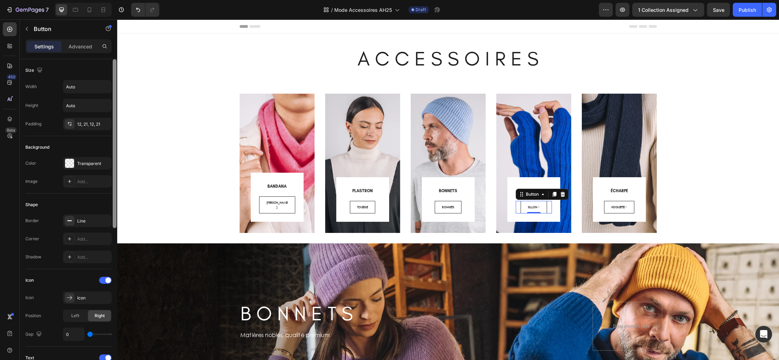
drag, startPoint x: 102, startPoint y: 278, endPoint x: 114, endPoint y: 277, distance: 12.2
click at [102, 278] on div at bounding box center [105, 280] width 13 height 7
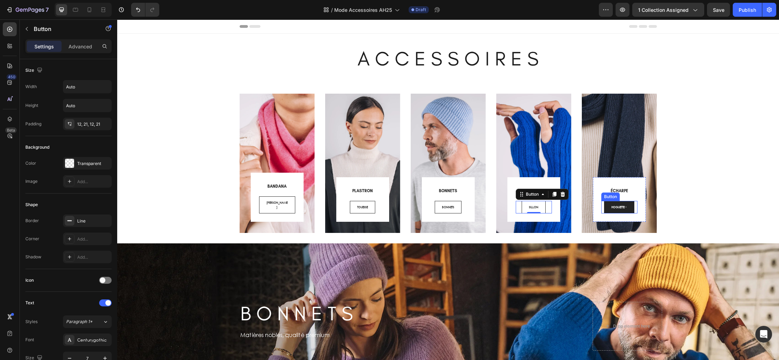
click at [631, 208] on link "HOGUETTE" at bounding box center [619, 207] width 30 height 13
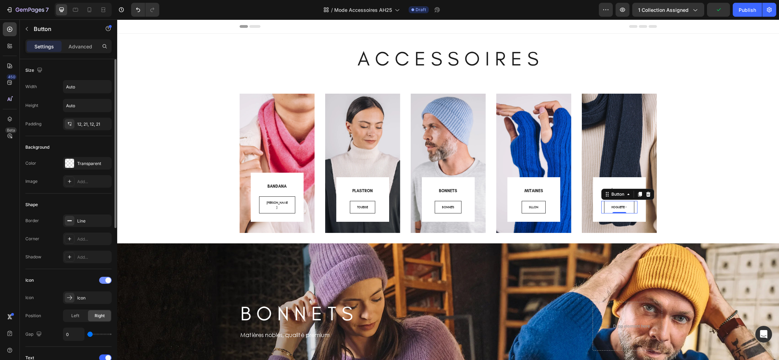
click at [102, 280] on div at bounding box center [105, 280] width 13 height 7
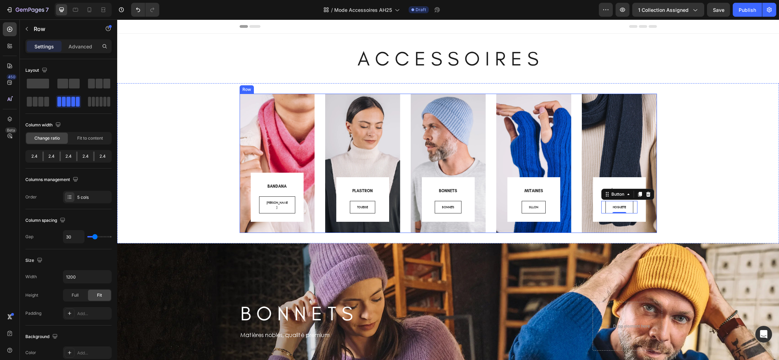
click at [321, 140] on div "BANDANA Heading COLETTE Button Row Row Hero Banner PLASTRON Heading TOUESSE But…" at bounding box center [448, 163] width 417 height 139
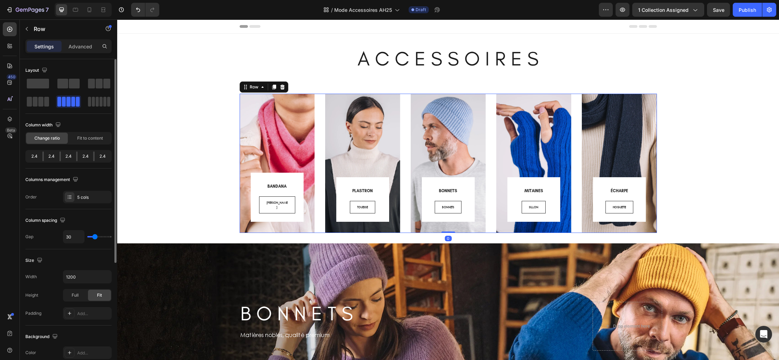
type input "21"
type input "20"
type input "19"
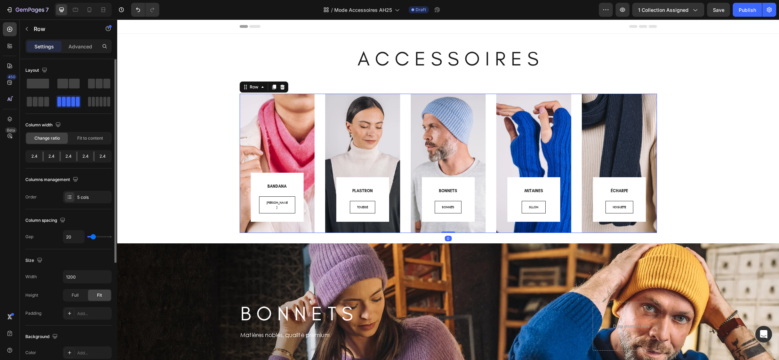
type input "19"
type input "18"
type input "17"
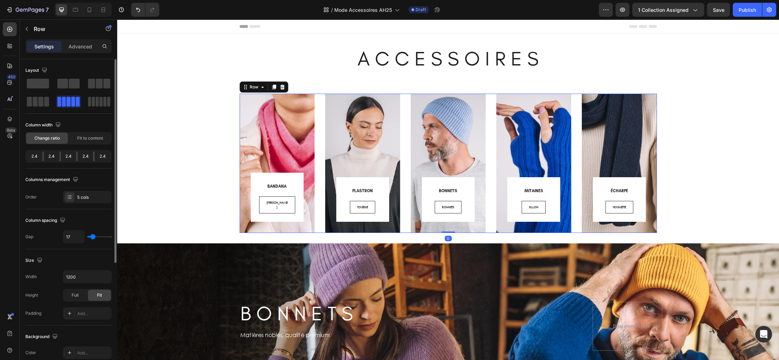
type input "16"
type input "15"
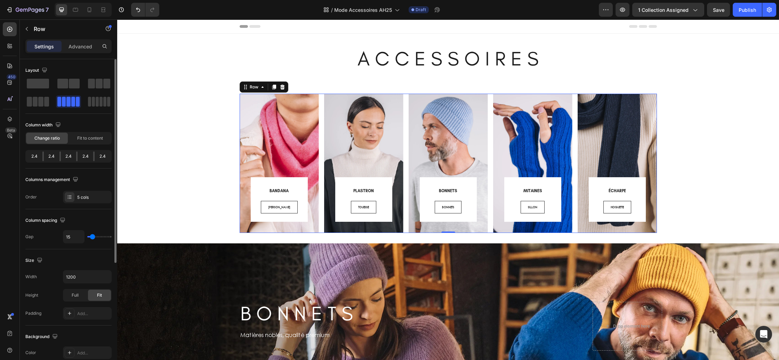
type input "14"
type input "13"
type input "12"
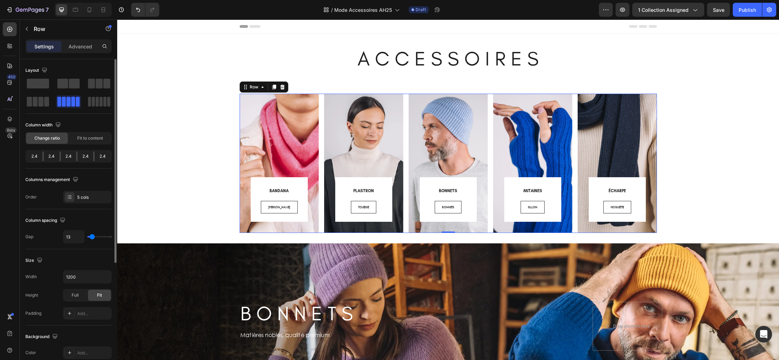
type input "12"
type input "11"
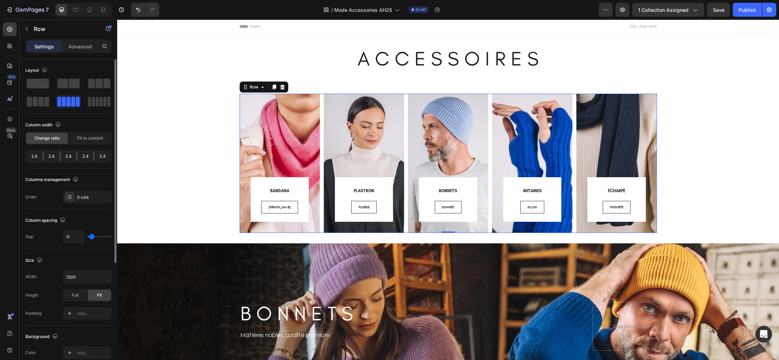
type input "10"
type input "9"
type input "10"
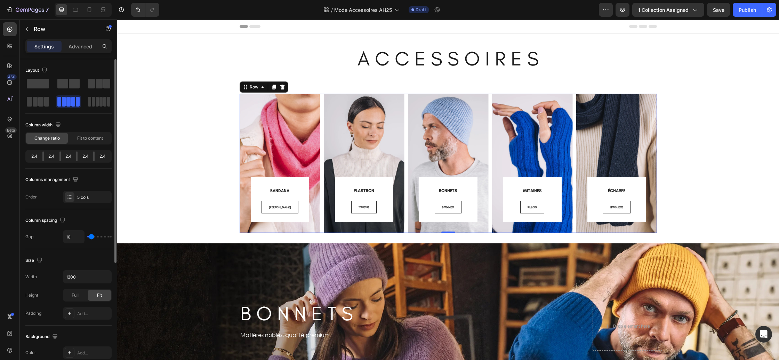
type input "10"
click at [91, 237] on input "range" at bounding box center [99, 236] width 24 height 1
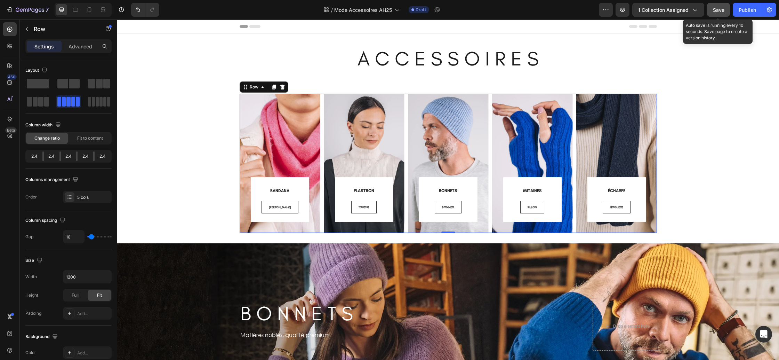
click at [717, 6] on div "Save" at bounding box center [718, 9] width 11 height 7
click at [323, 203] on div "BANDANA Heading COLETTE Button Row Row Hero Banner PLASTRON Heading TOUESSE But…" at bounding box center [448, 163] width 417 height 139
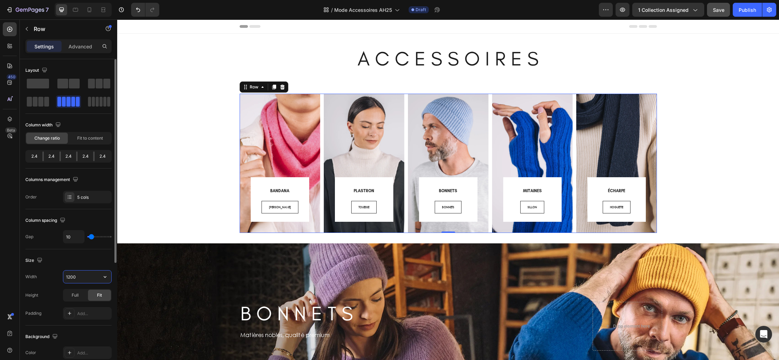
click at [90, 273] on input "1200" at bounding box center [87, 276] width 48 height 13
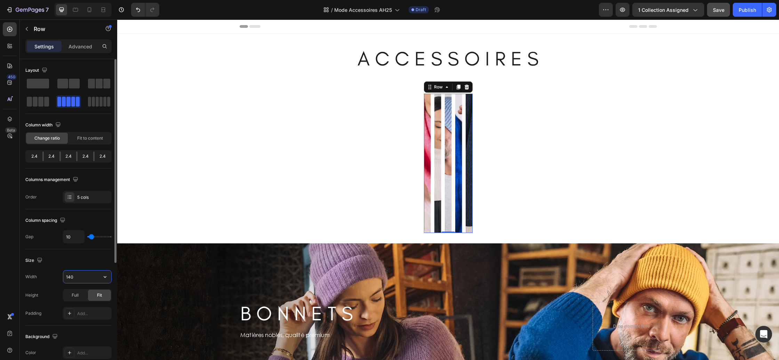
type input "1400"
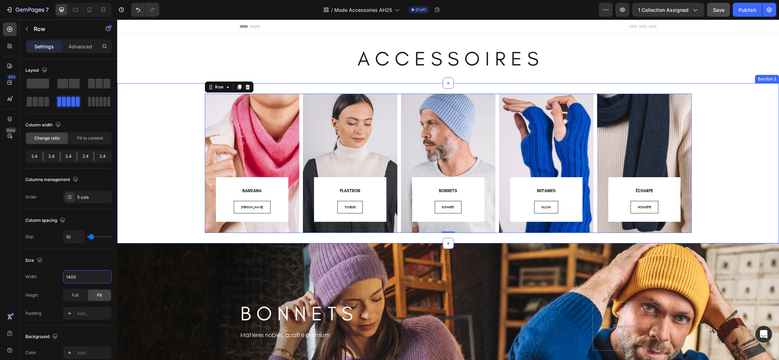
click at [754, 158] on div "BANDANA Heading COLETTE Button Row Row Hero Banner PLASTRON Heading TOUESSE But…" at bounding box center [447, 163] width 651 height 139
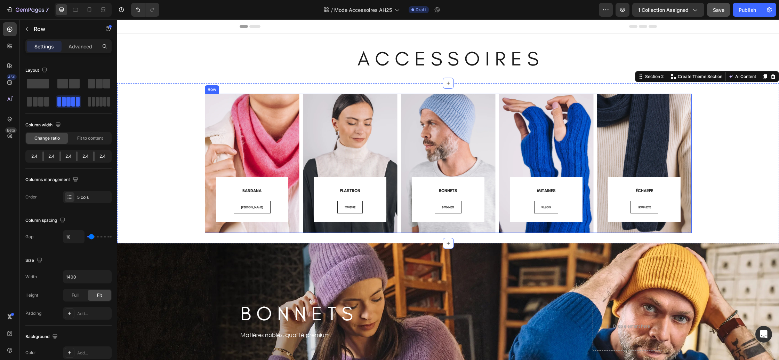
click at [302, 194] on div "BANDANA Heading COLETTE Button Row Row Hero Banner PLASTRON Heading TOUESSE But…" at bounding box center [448, 163] width 487 height 139
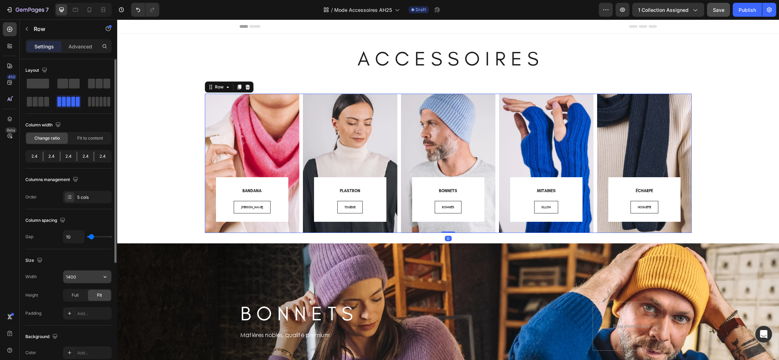
click at [89, 277] on input "1400" at bounding box center [87, 276] width 48 height 13
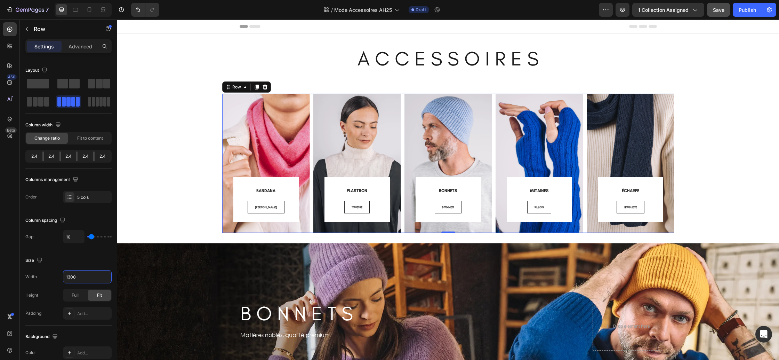
type input "1300"
click at [719, 11] on icon "button" at bounding box center [718, 9] width 7 height 7
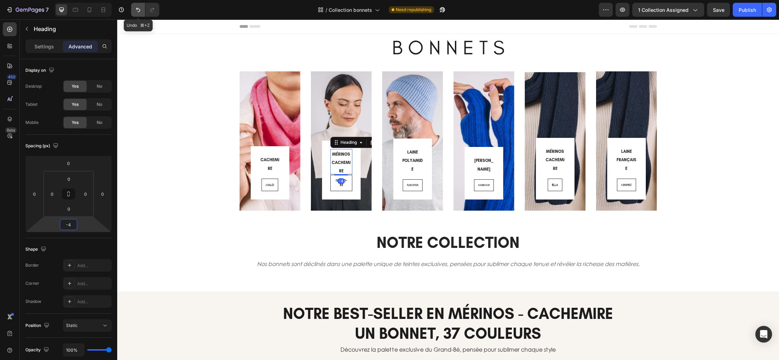
click at [138, 10] on icon "Undo/Redo" at bounding box center [138, 9] width 7 height 7
type input "16"
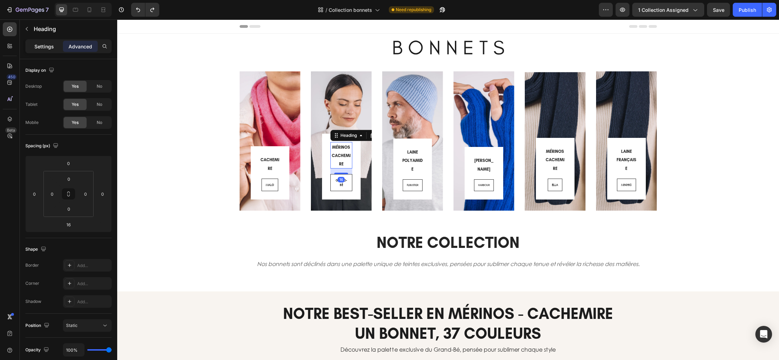
click at [51, 47] on p "Settings" at bounding box center [43, 46] width 19 height 7
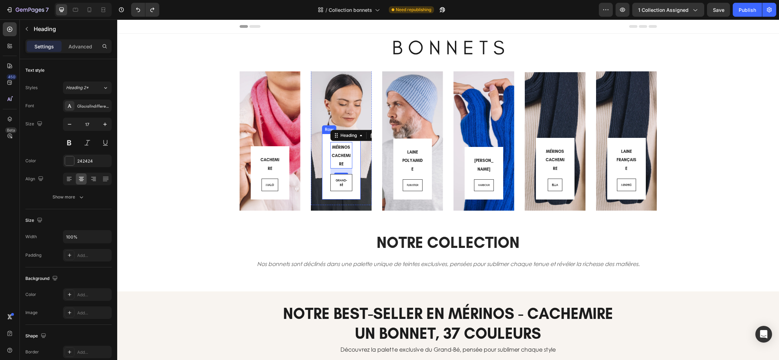
click at [324, 154] on div "⁠⁠⁠⁠⁠⁠⁠ MÉRINOS CACHEMIRE Heading 16 GRAND-BÉ Button Row" at bounding box center [341, 167] width 39 height 66
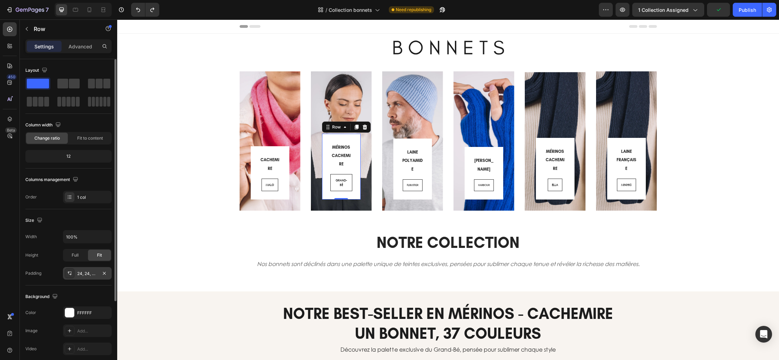
click at [87, 271] on div "24, 24, 24, 24" at bounding box center [87, 273] width 20 height 6
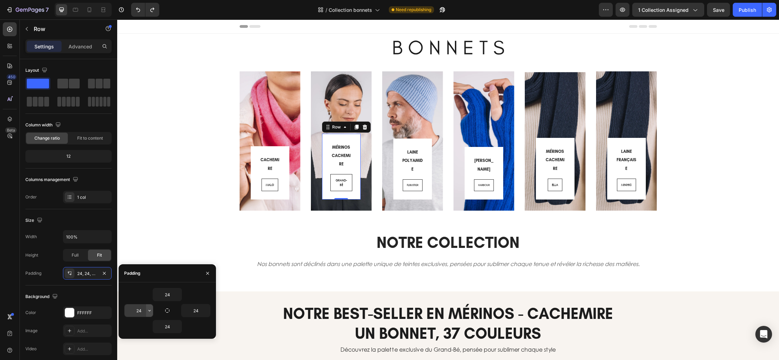
click at [149, 311] on icon "button" at bounding box center [150, 310] width 6 height 6
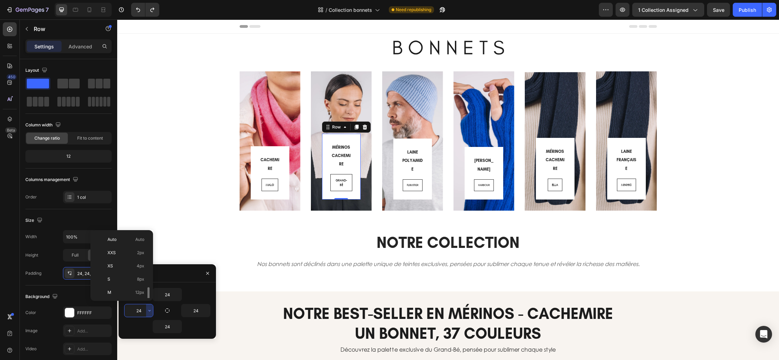
scroll to position [38, 0]
click at [122, 257] on p "M 12px" at bounding box center [125, 254] width 37 height 6
type input "12"
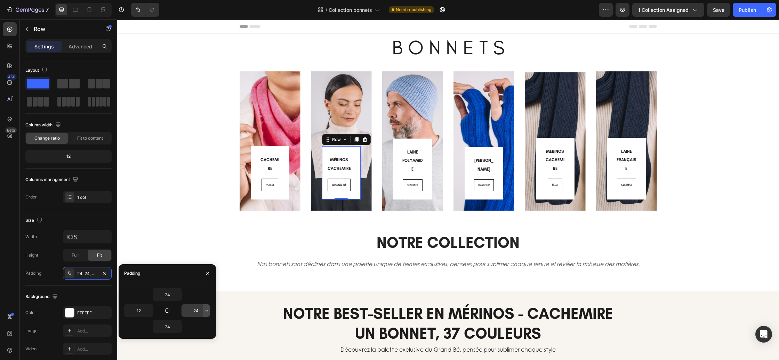
click at [205, 310] on icon "button" at bounding box center [207, 310] width 6 height 6
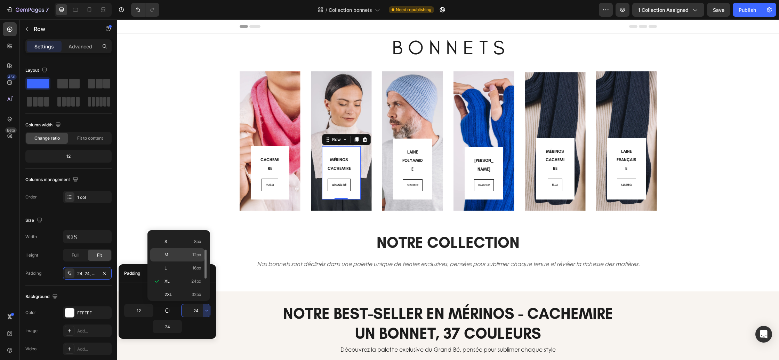
click at [174, 261] on div "M 12px" at bounding box center [177, 267] width 54 height 13
type input "12"
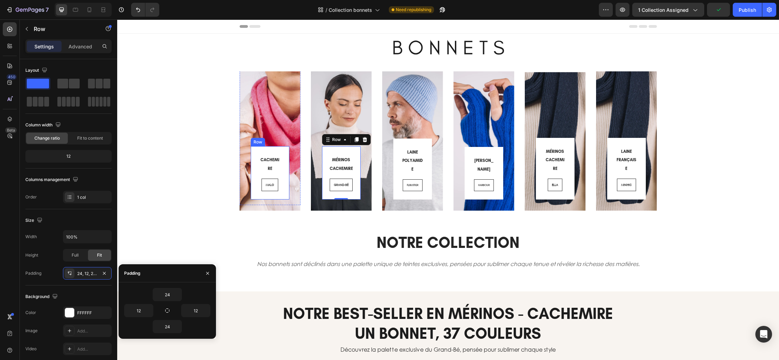
click at [256, 173] on div "⁠⁠⁠⁠⁠⁠⁠ CACHEMIRE Heading MALO Button Row" at bounding box center [270, 172] width 39 height 53
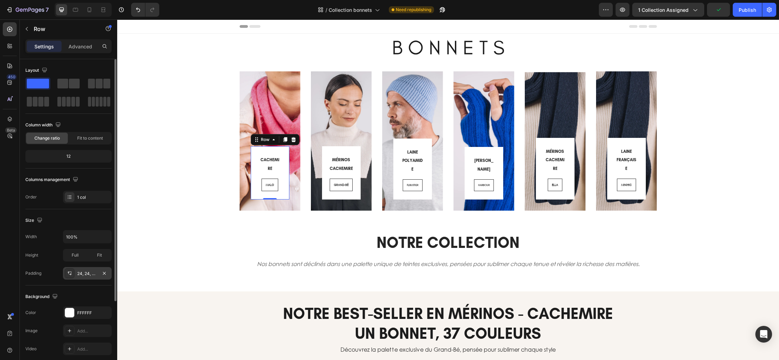
click at [83, 274] on div "24, 24, 24, 24" at bounding box center [87, 273] width 20 height 6
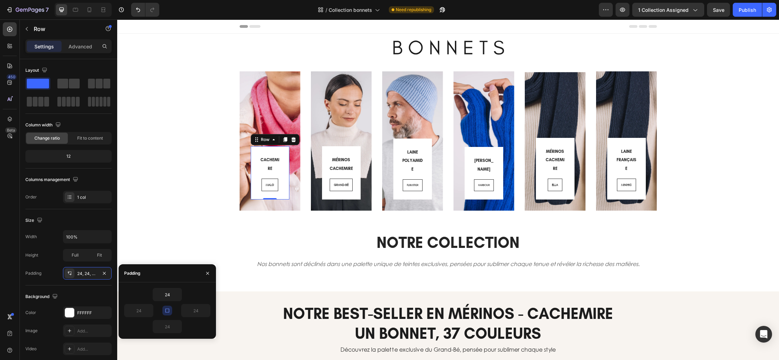
click at [166, 310] on icon "button" at bounding box center [168, 310] width 6 height 6
click at [149, 311] on icon "button" at bounding box center [150, 310] width 6 height 6
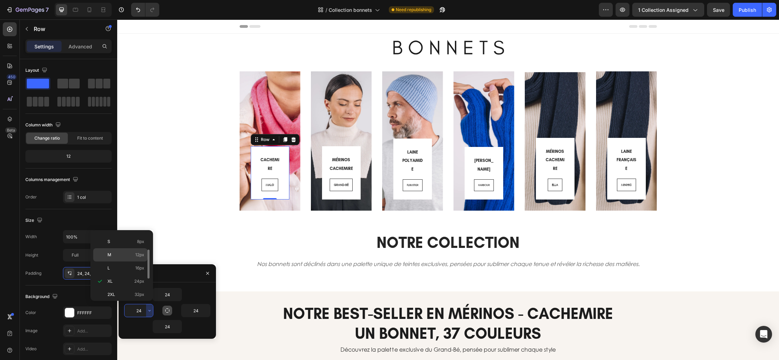
click at [121, 255] on p "M 12px" at bounding box center [125, 254] width 37 height 6
type input "12"
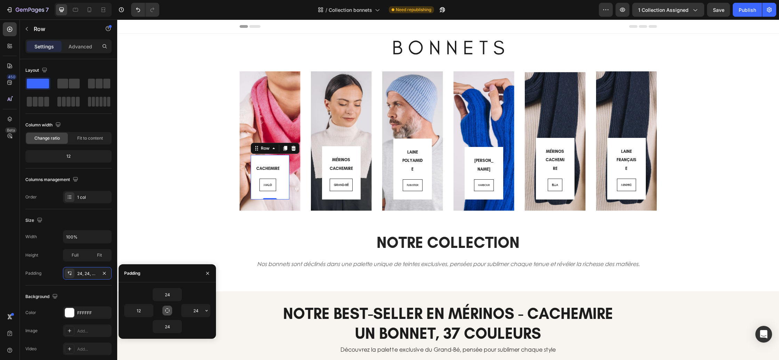
drag, startPoint x: 207, startPoint y: 310, endPoint x: 198, endPoint y: 302, distance: 11.6
click at [207, 310] on icon "button" at bounding box center [207, 310] width 6 height 6
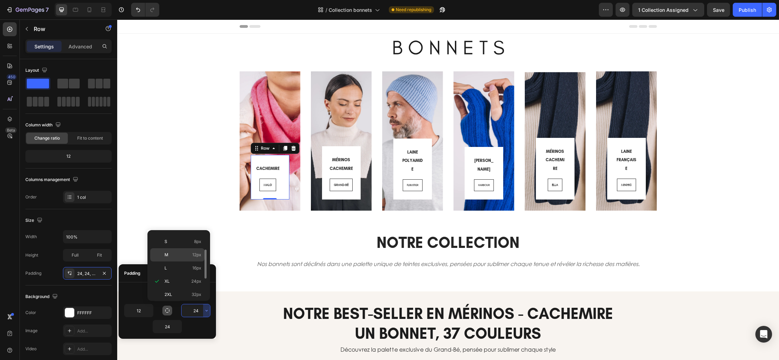
click at [176, 256] on p "M 12px" at bounding box center [183, 254] width 37 height 6
type input "12"
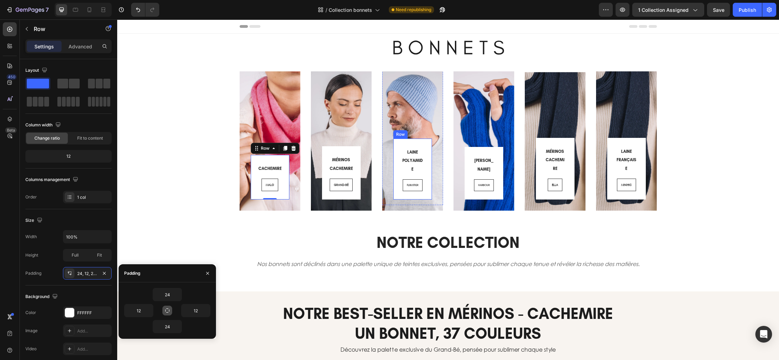
click at [396, 166] on div "⁠⁠⁠⁠⁠⁠⁠ LAINE POLYAMIDE Heading FLIBUSTIER Button Row" at bounding box center [412, 168] width 39 height 61
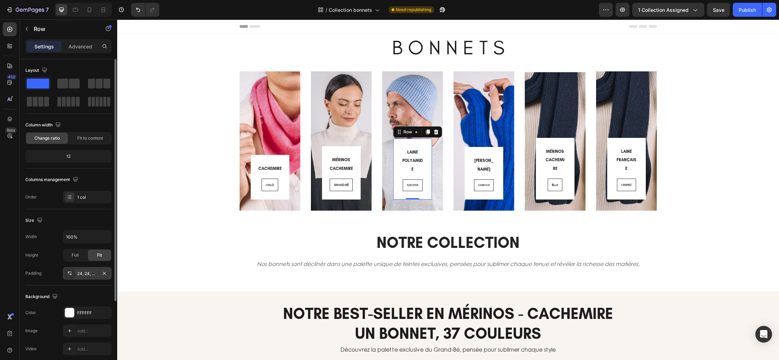
click at [88, 272] on div "24, 24, 24, 24" at bounding box center [87, 273] width 20 height 6
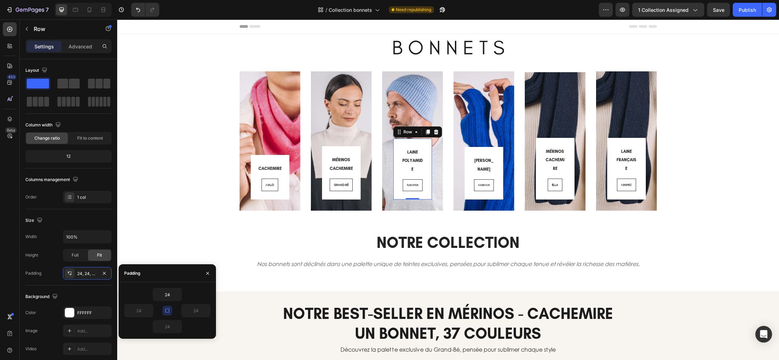
click at [169, 311] on icon "button" at bounding box center [167, 310] width 4 height 4
drag, startPoint x: 151, startPoint y: 310, endPoint x: 150, endPoint y: 315, distance: 5.7
click at [151, 310] on icon "button" at bounding box center [150, 310] width 6 height 6
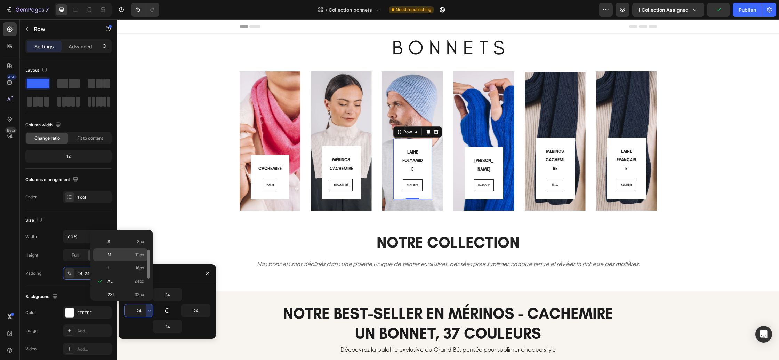
click at [121, 256] on p "M 12px" at bounding box center [125, 254] width 37 height 6
type input "12"
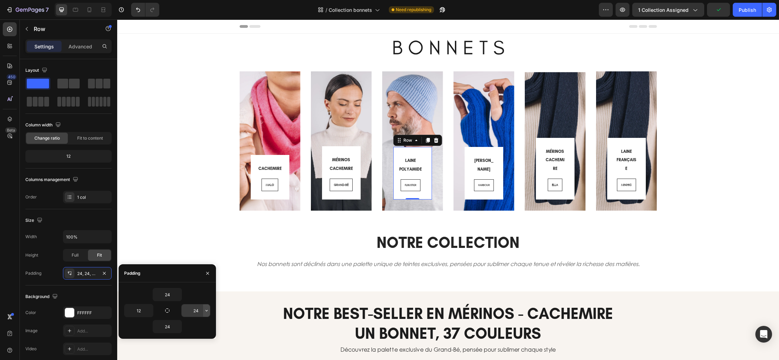
click at [208, 311] on icon "button" at bounding box center [207, 310] width 6 height 6
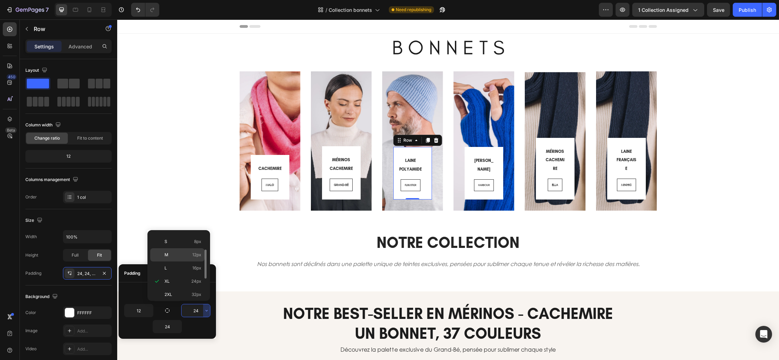
click at [183, 255] on p "M 12px" at bounding box center [183, 254] width 37 height 6
type input "12"
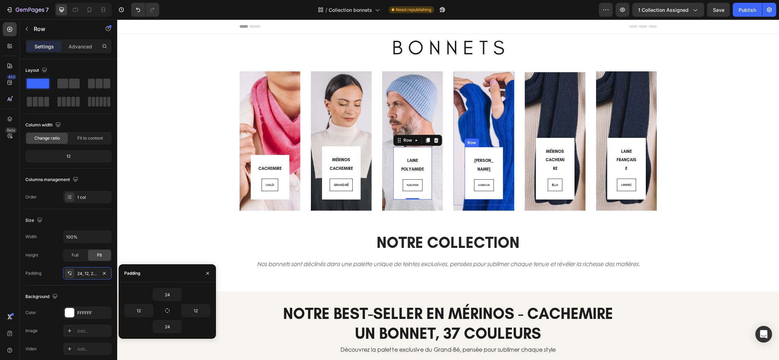
click at [471, 174] on div "⁠⁠⁠⁠⁠⁠⁠ LAINE ALPAGA Heading HARBOUR Button Row" at bounding box center [484, 173] width 39 height 53
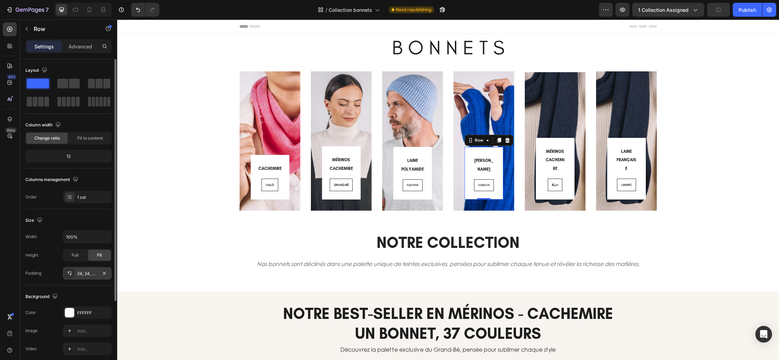
click at [84, 274] on div "24, 24, 24, 24" at bounding box center [87, 273] width 20 height 6
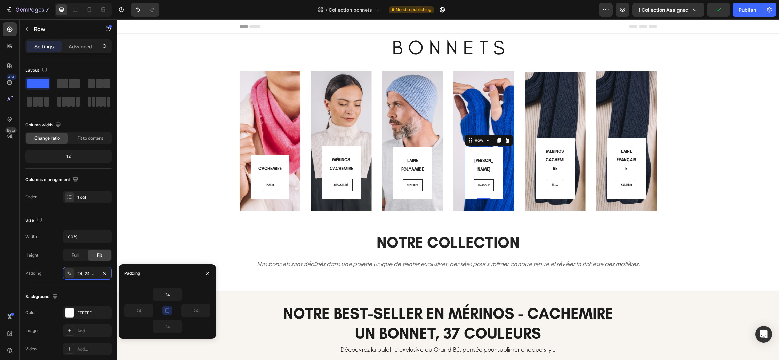
click at [169, 312] on icon "button" at bounding box center [168, 310] width 6 height 6
click at [147, 312] on icon "button" at bounding box center [150, 310] width 6 height 6
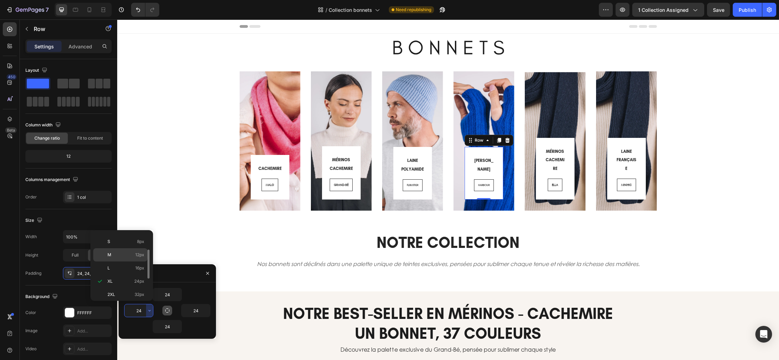
click at [132, 257] on p "M 12px" at bounding box center [125, 254] width 37 height 6
type input "12"
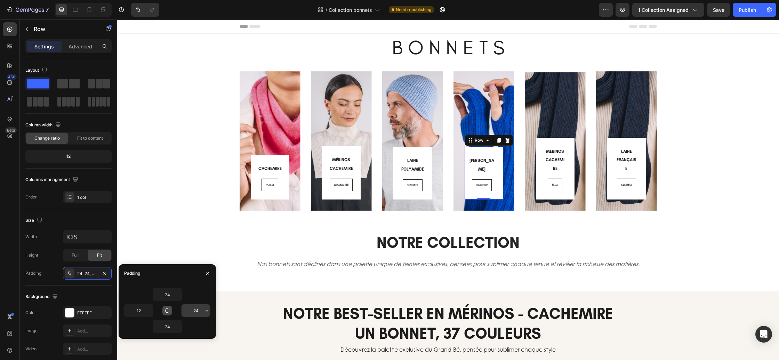
click at [208, 312] on icon "button" at bounding box center [207, 310] width 6 height 6
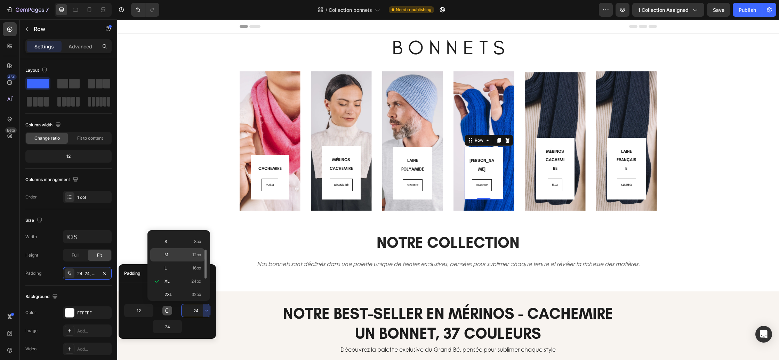
click at [188, 254] on p "M 12px" at bounding box center [183, 254] width 37 height 6
type input "12"
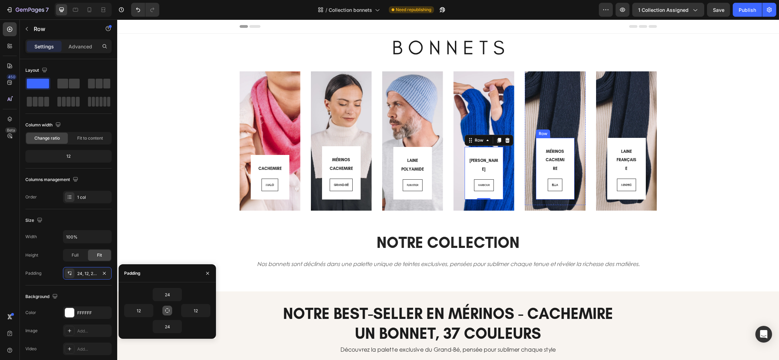
click at [545, 176] on div "⁠⁠⁠⁠⁠⁠⁠ MÉRINOS CACHEMIRE Heading ELLA Button" at bounding box center [555, 168] width 22 height 45
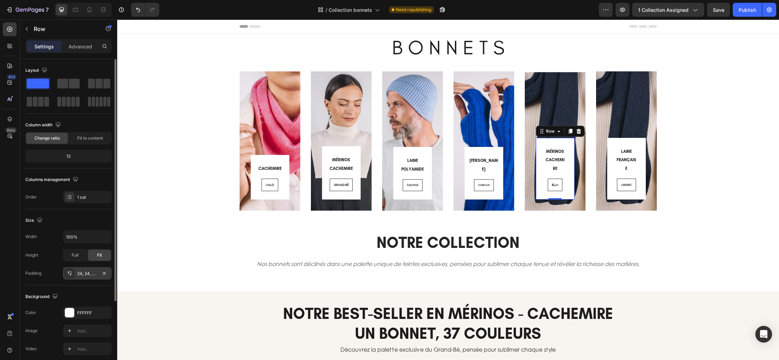
click at [78, 278] on div "24, 24, 24, 24" at bounding box center [87, 273] width 49 height 13
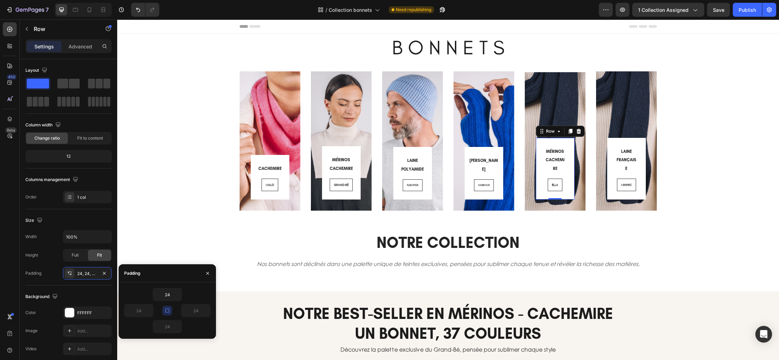
click at [169, 312] on icon "button" at bounding box center [168, 310] width 6 height 6
click at [148, 309] on icon "button" at bounding box center [150, 310] width 6 height 6
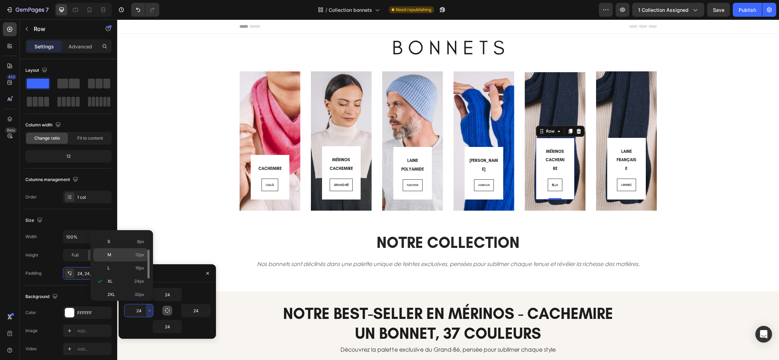
click at [133, 256] on p "M 12px" at bounding box center [125, 254] width 37 height 6
type input "12"
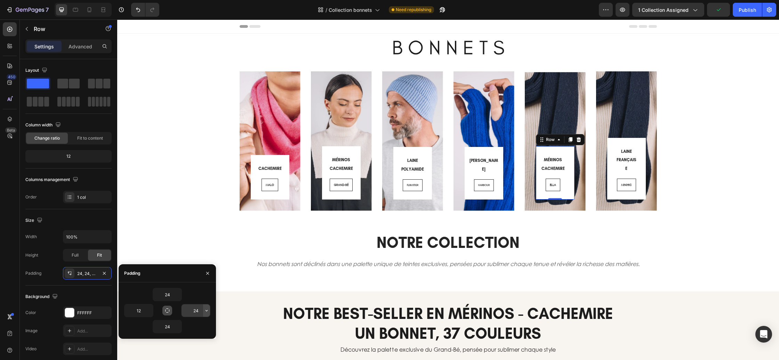
click at [205, 309] on icon "button" at bounding box center [207, 310] width 6 height 6
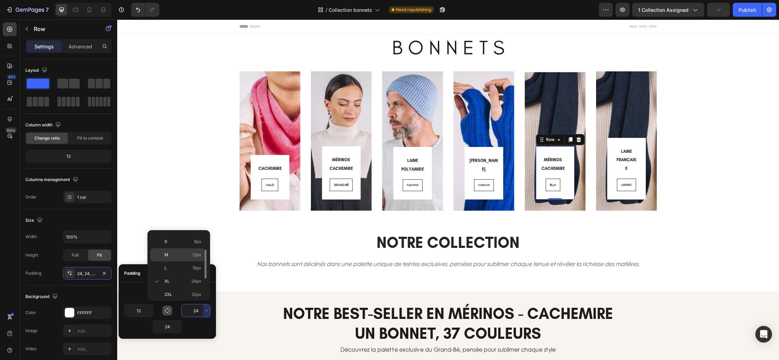
click at [183, 256] on p "M 12px" at bounding box center [183, 254] width 37 height 6
type input "12"
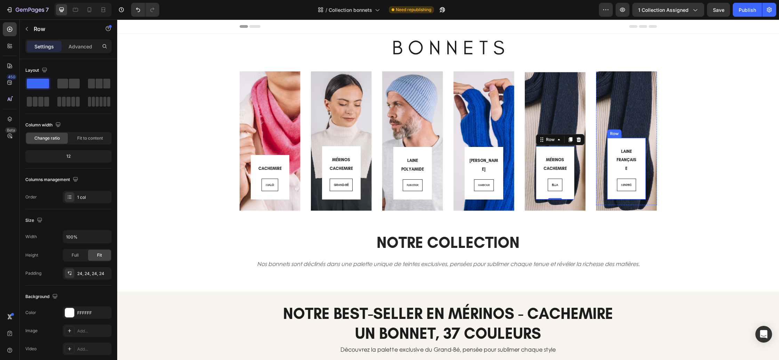
click at [612, 174] on div "⁠⁠⁠⁠⁠⁠⁠ LAINE FRANÇAISE Heading MINIHIC Button Row" at bounding box center [626, 169] width 39 height 62
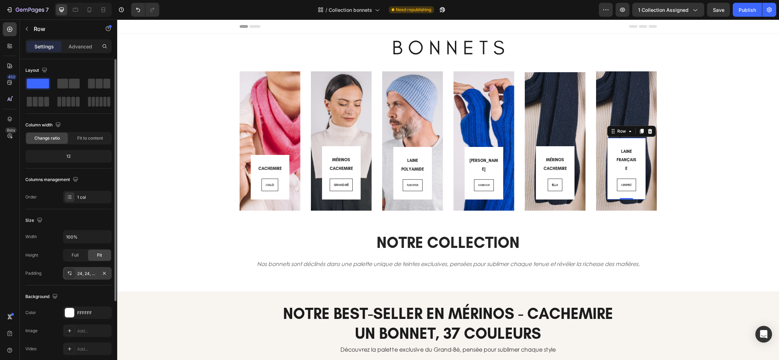
click at [84, 273] on div "24, 24, 24, 24" at bounding box center [87, 273] width 20 height 6
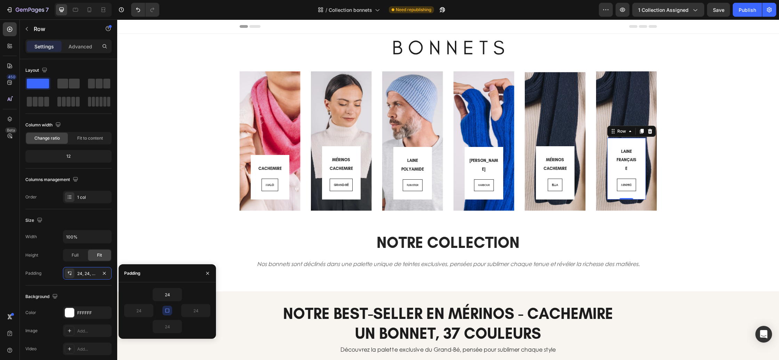
drag, startPoint x: 169, startPoint y: 312, endPoint x: 159, endPoint y: 313, distance: 10.8
click at [169, 312] on icon "button" at bounding box center [168, 310] width 6 height 6
click at [149, 310] on icon "button" at bounding box center [150, 310] width 6 height 6
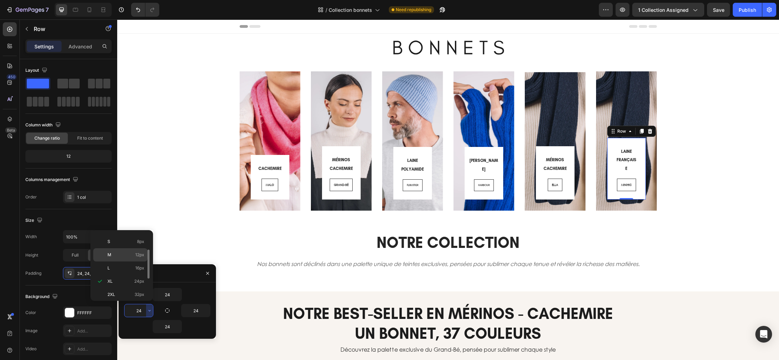
click at [119, 257] on p "M 12px" at bounding box center [125, 254] width 37 height 6
type input "12"
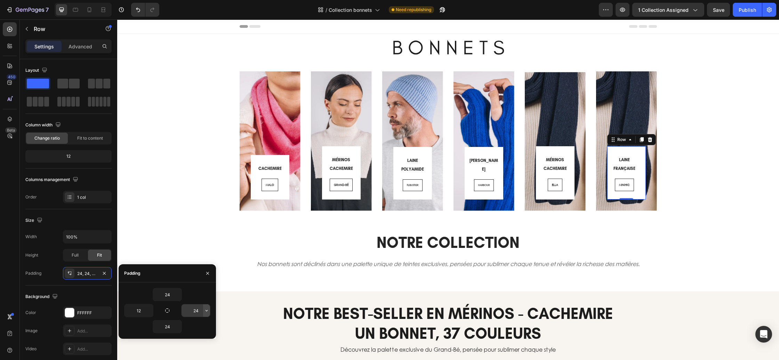
click at [206, 307] on icon "button" at bounding box center [207, 310] width 6 height 6
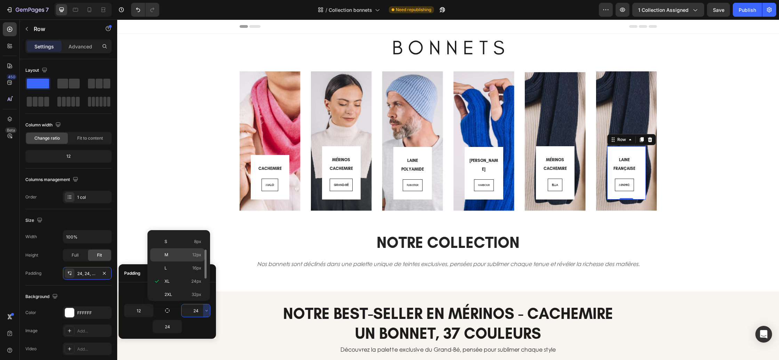
click at [179, 261] on div "M 12px" at bounding box center [177, 267] width 54 height 13
type input "12"
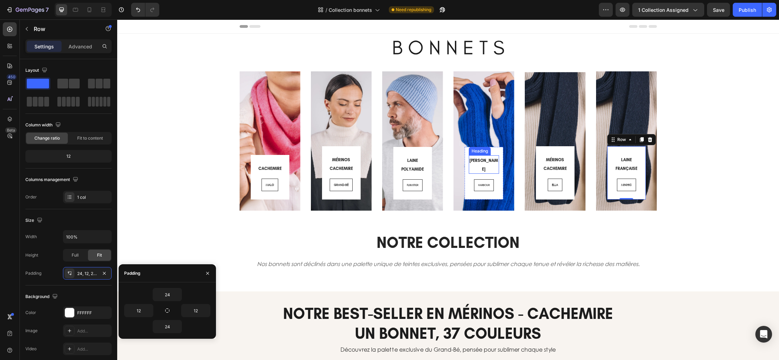
click at [484, 168] on span "[PERSON_NAME]" at bounding box center [484, 164] width 29 height 13
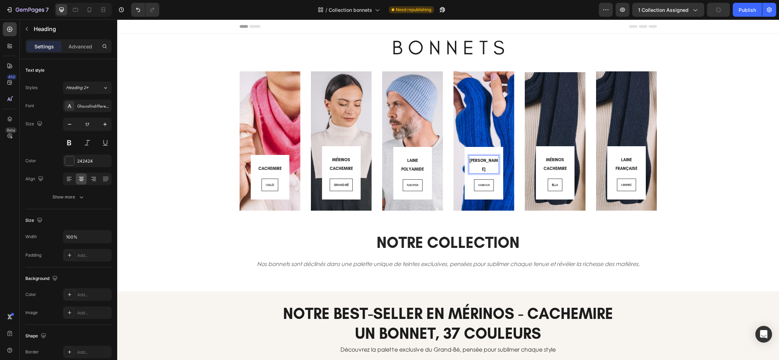
click at [482, 169] on span "[PERSON_NAME]" at bounding box center [484, 164] width 29 height 13
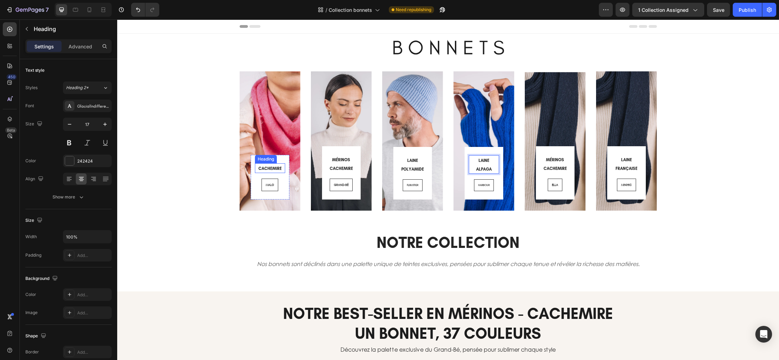
click at [272, 169] on span "CACHEMIRE" at bounding box center [269, 168] width 23 height 5
click at [730, 202] on div "100% CACHEMIRE Heading 16 MALO Button Row Row Hero Banner ⁠⁠⁠⁠⁠⁠⁠ MÉRINOS CACHE…" at bounding box center [447, 140] width 651 height 139
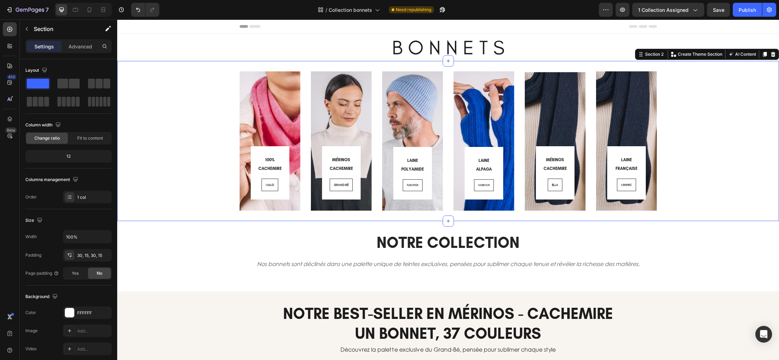
click at [712, 192] on div "⁠⁠⁠⁠⁠⁠⁠ 100% CACHEMIRE Heading MALO Button Row Row Hero Banner ⁠⁠⁠⁠⁠⁠⁠ MÉRINOS …" at bounding box center [447, 140] width 651 height 139
click at [243, 118] on div "⁠⁠⁠⁠⁠⁠⁠ 100% CACHEMIRE Heading MALO Button Row Row" at bounding box center [270, 123] width 61 height 161
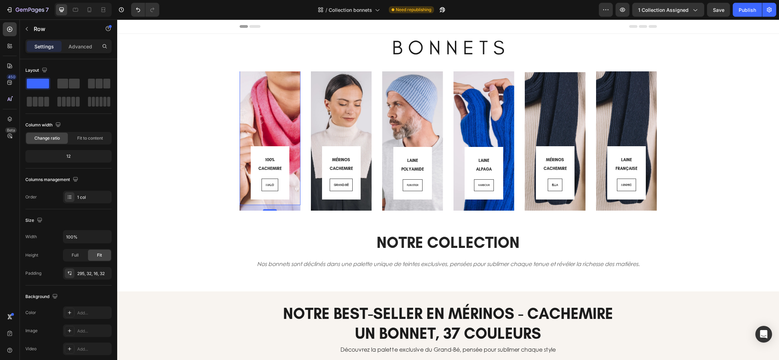
click at [287, 209] on div "16" at bounding box center [270, 208] width 61 height 6
click at [86, 143] on div "Fit to content" at bounding box center [90, 138] width 42 height 11
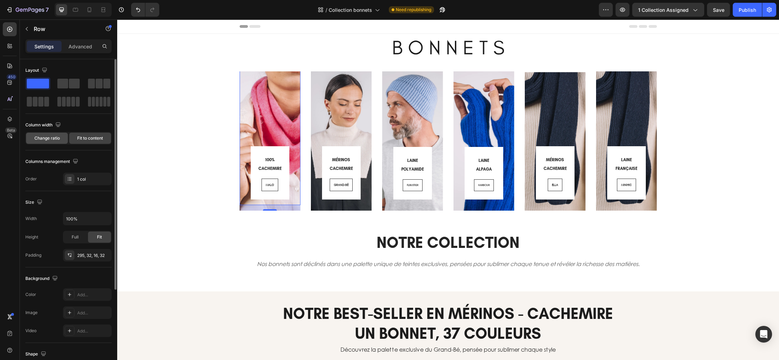
click at [49, 142] on div "Change ratio" at bounding box center [47, 138] width 42 height 11
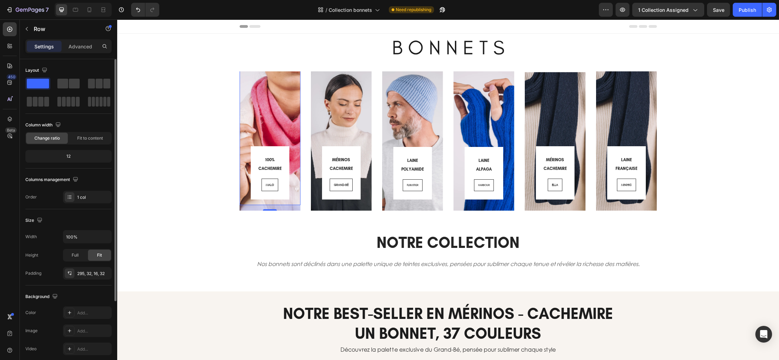
click at [75, 155] on div "12" at bounding box center [68, 156] width 83 height 10
click at [72, 156] on div "12" at bounding box center [68, 156] width 83 height 10
drag, startPoint x: 254, startPoint y: 207, endPoint x: 225, endPoint y: 210, distance: 29.7
click at [254, 207] on div "16" at bounding box center [270, 208] width 61 height 6
click at [221, 210] on div "⁠⁠⁠⁠⁠⁠⁠ 100% CACHEMIRE Heading MALO Button Row Row 16 Hero Banner ⁠⁠⁠⁠⁠⁠⁠ MÉRIN…" at bounding box center [447, 140] width 651 height 139
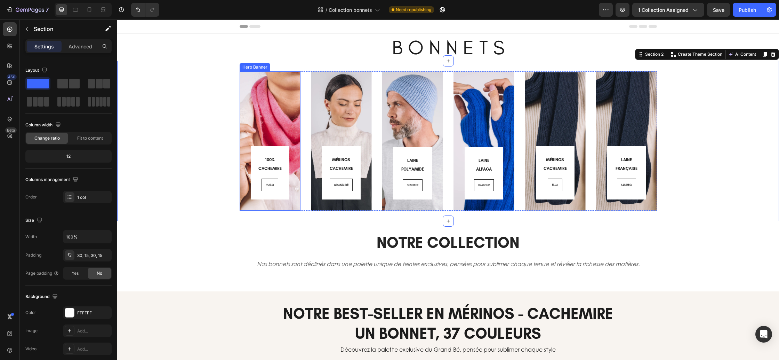
click at [245, 208] on div "⁠⁠⁠⁠⁠⁠⁠ 100% CACHEMIRE Heading MALO Button Row Row" at bounding box center [270, 126] width 61 height 167
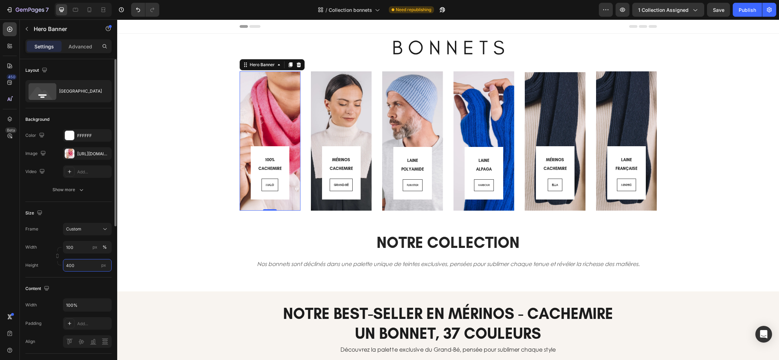
click at [77, 263] on input "400" at bounding box center [87, 265] width 49 height 13
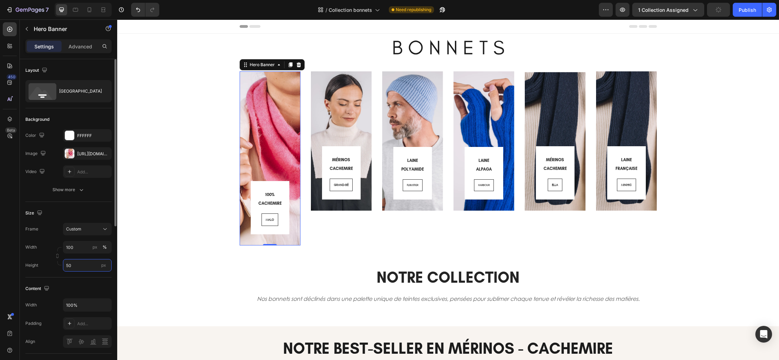
type input "5"
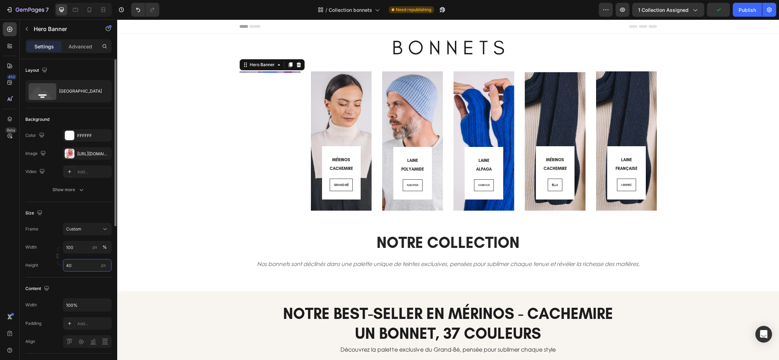
type input "400"
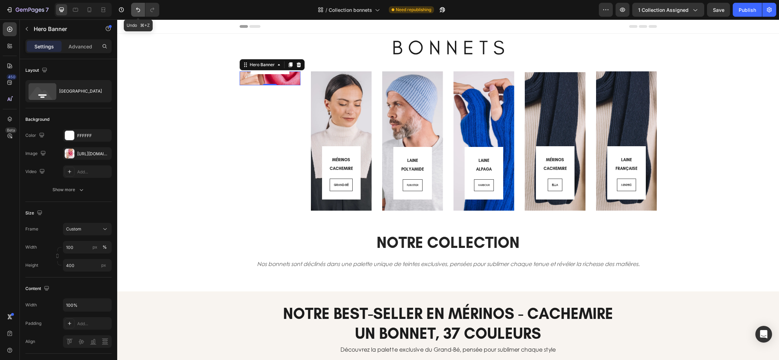
click at [136, 5] on button "Undo/Redo" at bounding box center [138, 10] width 14 height 14
click at [136, 6] on icon "Undo/Redo" at bounding box center [138, 9] width 7 height 7
click at [136, 8] on icon "Undo/Redo" at bounding box center [138, 9] width 7 height 7
click at [137, 13] on icon "Undo/Redo" at bounding box center [138, 9] width 7 height 7
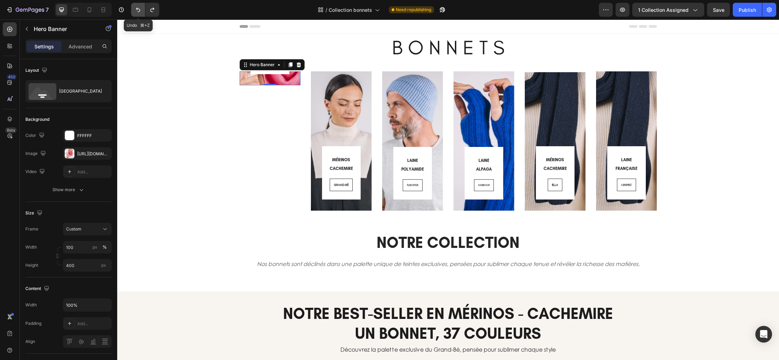
click at [138, 14] on button "Undo/Redo" at bounding box center [138, 10] width 14 height 14
click at [152, 11] on icon "Undo/Redo" at bounding box center [152, 9] width 7 height 7
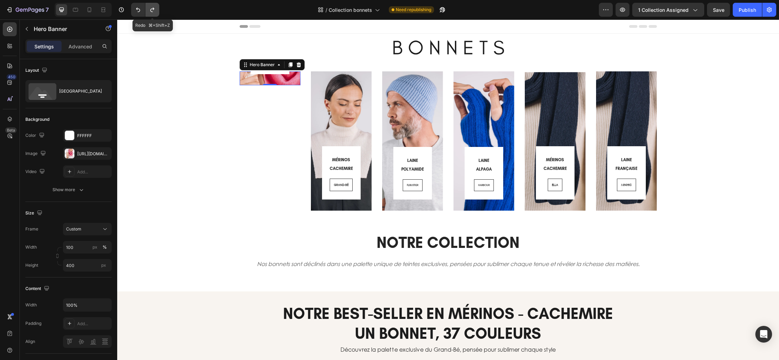
click at [152, 11] on icon "Undo/Redo" at bounding box center [152, 9] width 7 height 7
click at [320, 209] on div "⁠⁠⁠⁠⁠⁠⁠ MÉRINOS CACHEMIRE Heading GRAND-BÉ Button Row Row" at bounding box center [341, 126] width 61 height 167
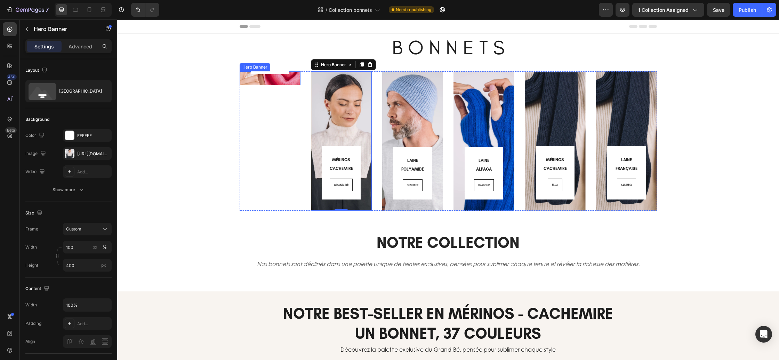
click at [288, 82] on div "100% CACHEMIRE Heading MALO Button Row Row" at bounding box center [270, 1] width 61 height 167
click at [342, 207] on div "⁠⁠⁠⁠⁠⁠⁠ MÉRINOS CACHEMIRE Heading GRAND-BÉ Button Row Row" at bounding box center [341, 126] width 61 height 167
click at [257, 81] on div "100% CACHEMIRE Heading MALO Button Row Row" at bounding box center [270, 1] width 61 height 167
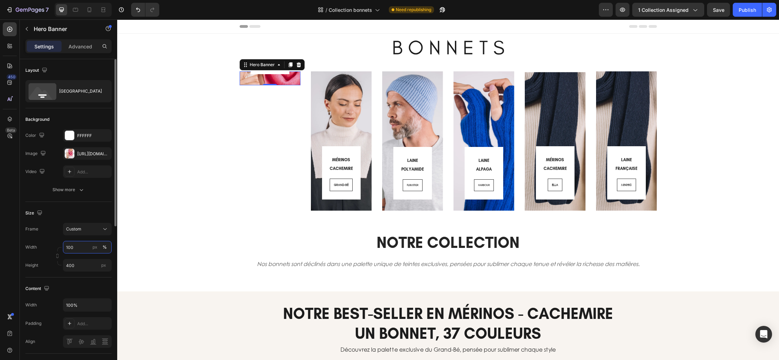
click at [80, 251] on input "100" at bounding box center [87, 247] width 49 height 13
click at [96, 248] on div "px" at bounding box center [95, 247] width 5 height 6
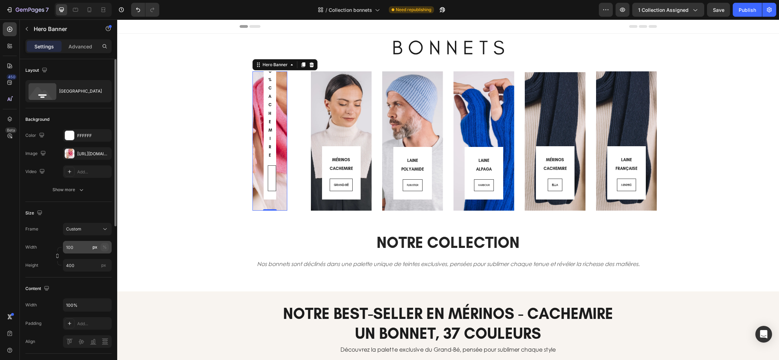
click at [103, 248] on div "%" at bounding box center [105, 247] width 4 height 6
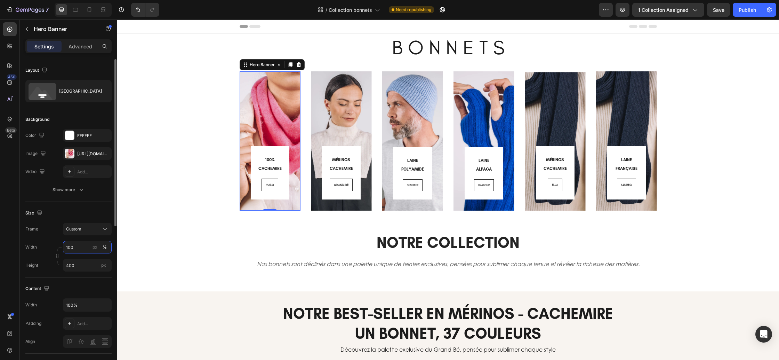
click at [84, 250] on input "100" at bounding box center [87, 247] width 49 height 13
click at [94, 248] on div "px" at bounding box center [95, 247] width 5 height 6
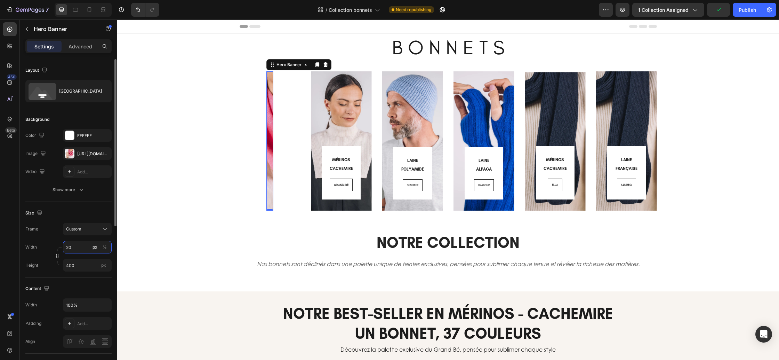
type input "2"
type input "3"
type input "2"
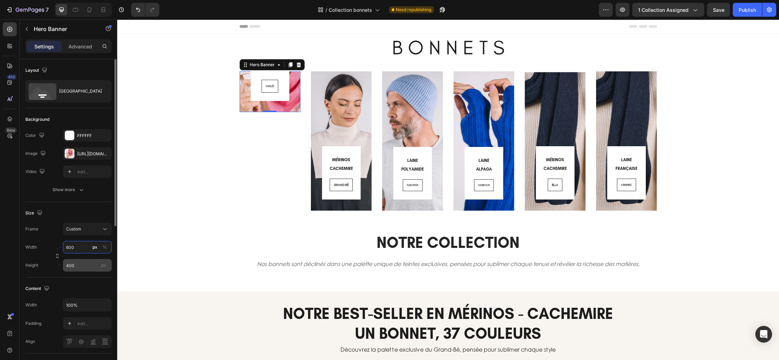
type input "600"
click at [86, 265] on input "400" at bounding box center [87, 265] width 49 height 13
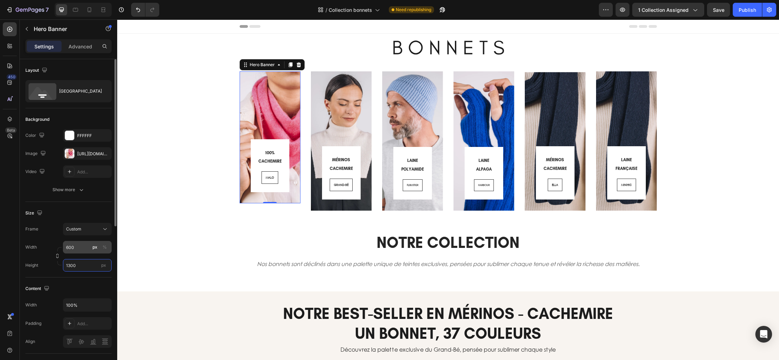
type input "1300"
click at [76, 246] on input "600" at bounding box center [87, 247] width 49 height 13
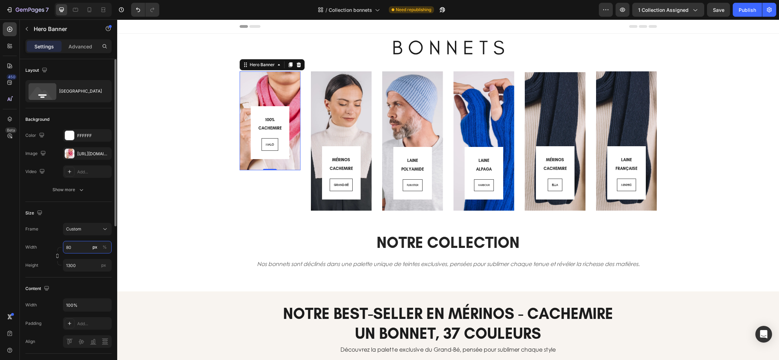
type input "8"
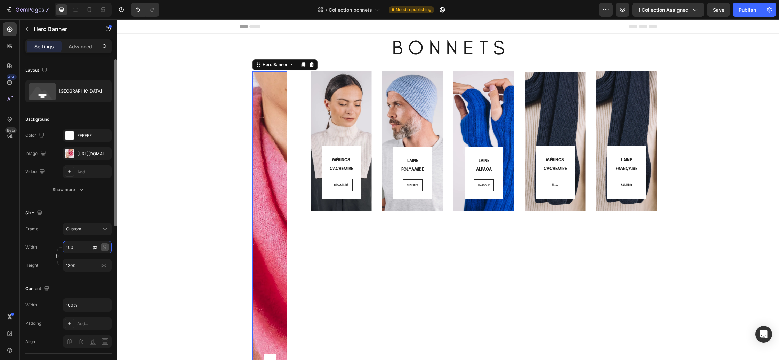
type input "100"
click at [106, 246] on div "%" at bounding box center [105, 247] width 4 height 6
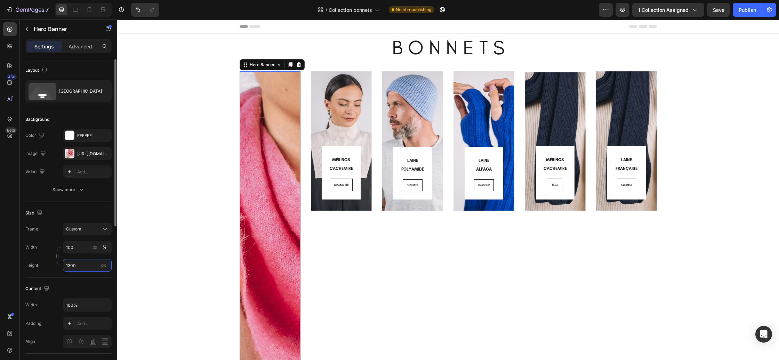
click at [86, 262] on input "1300" at bounding box center [87, 265] width 49 height 13
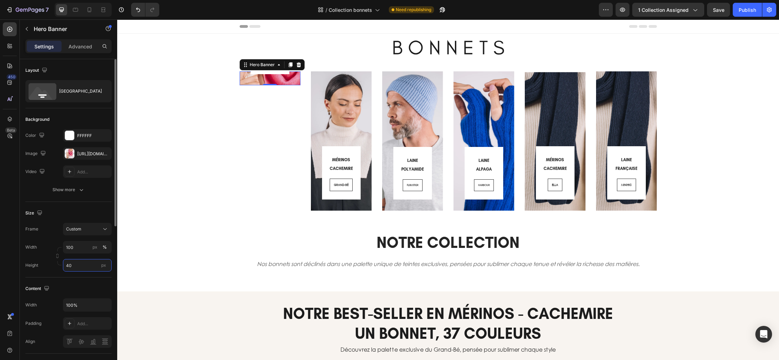
type input "400"
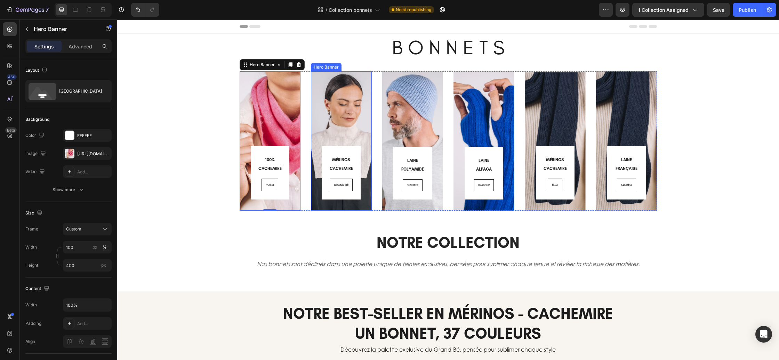
click at [333, 206] on div "⁠⁠⁠⁠⁠⁠⁠ MÉRINOS CACHEMIRE Heading GRAND-BÉ Button Row Row" at bounding box center [341, 126] width 61 height 167
click at [307, 190] on div "100% CACHEMIRE Heading MALO Button Row Row Hero Banner ⁠⁠⁠⁠⁠⁠⁠ MÉRINOS CACHEMIR…" at bounding box center [448, 140] width 417 height 139
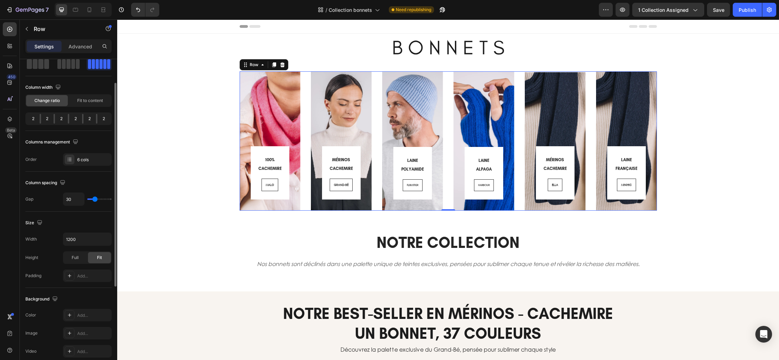
type input "32"
type input "31"
type input "30"
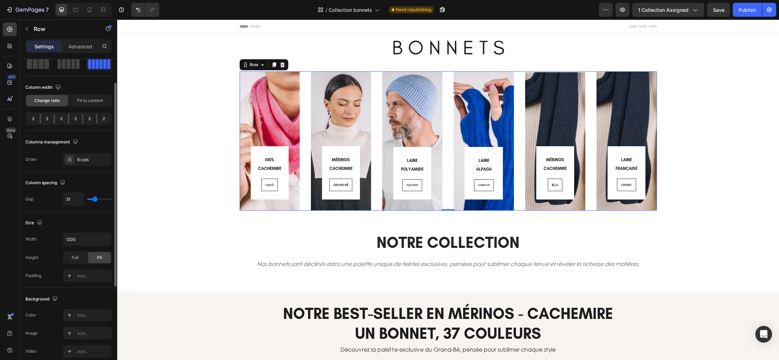
type input "30"
type input "29"
type input "28"
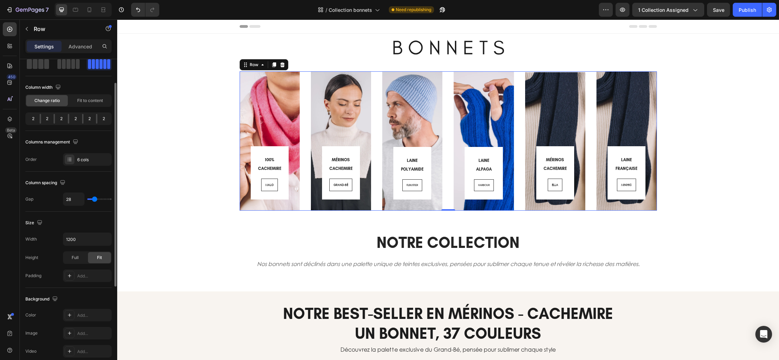
type input "27"
type input "26"
type input "25"
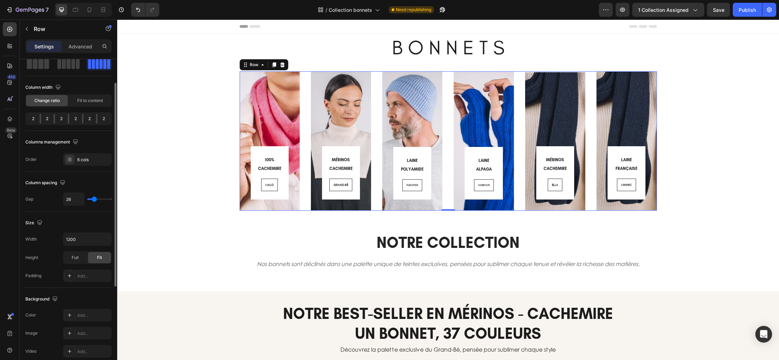
type input "25"
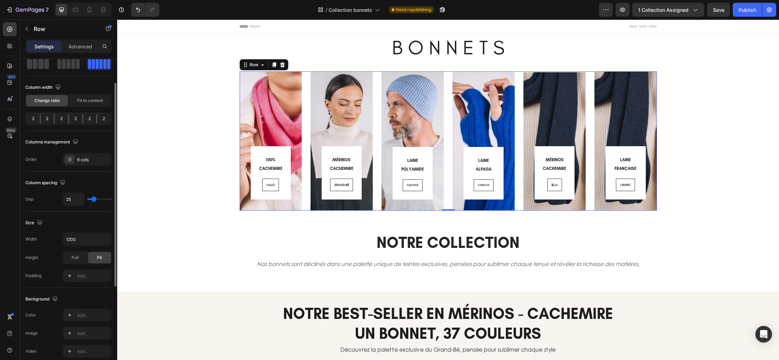
type input "24"
type input "23"
type input "21"
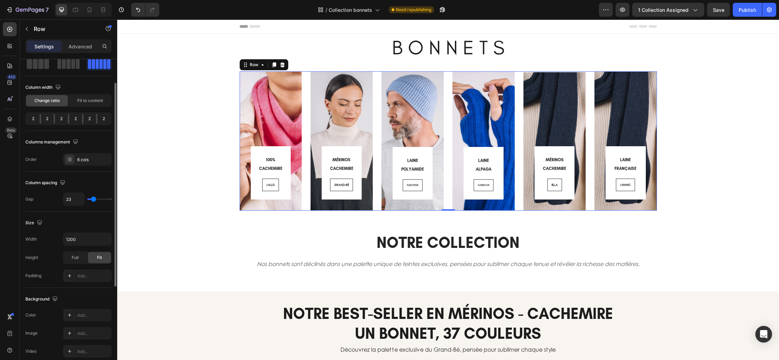
type input "21"
type input "20"
type input "16"
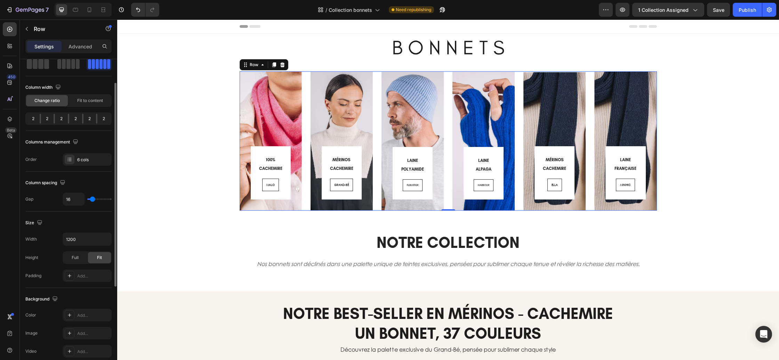
type input "15"
type input "14"
type input "13"
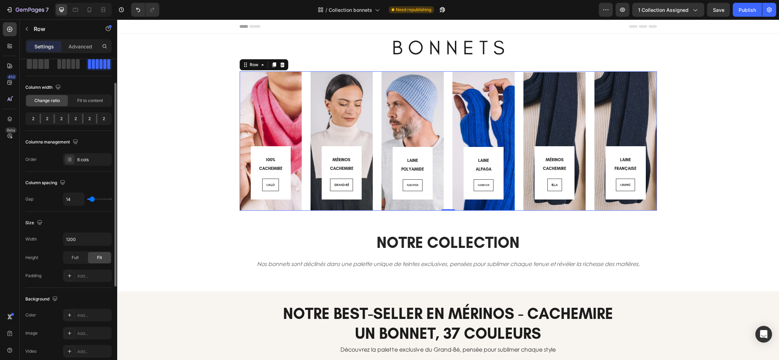
type input "13"
type input "12"
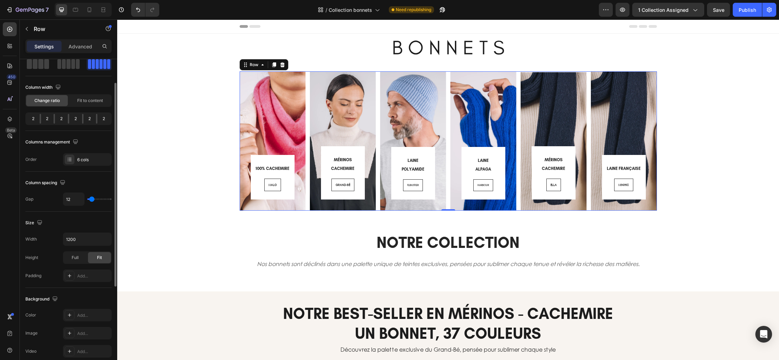
type input "11"
type input "10"
type input "7"
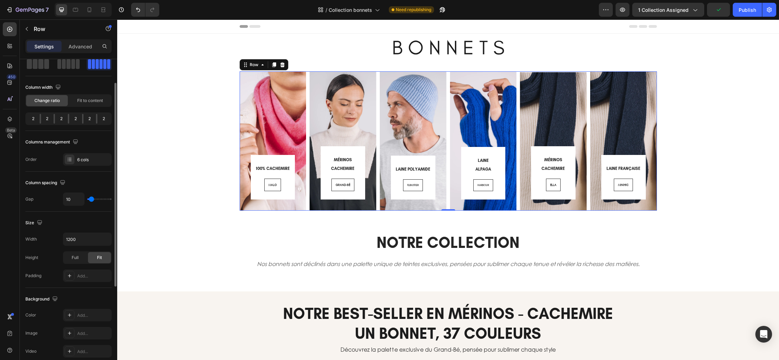
type input "7"
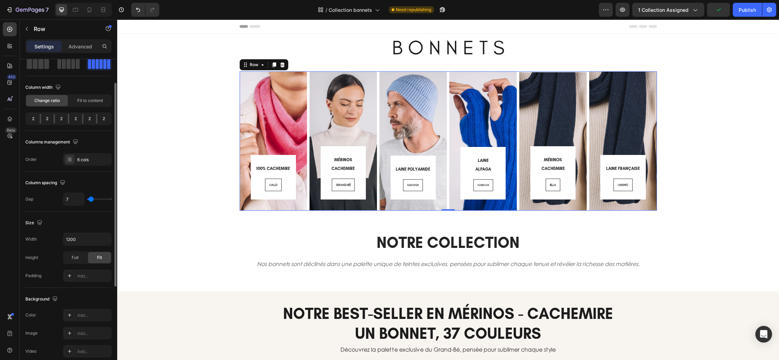
type input "6"
type input "3"
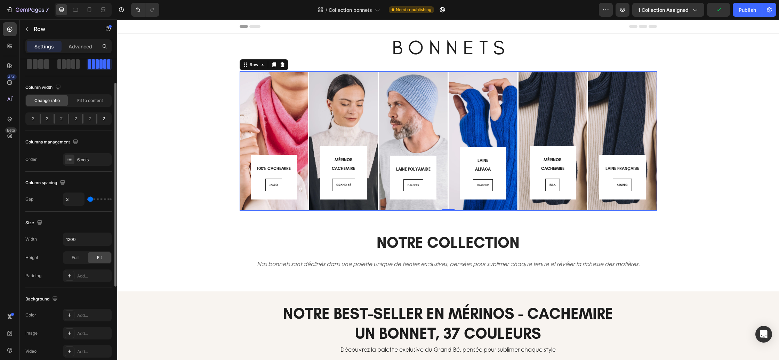
type input "2"
type input "1"
type input "0"
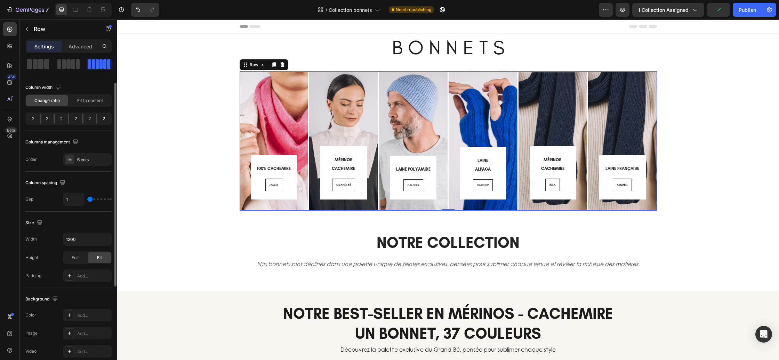
type input "0"
type input "6"
type input "7"
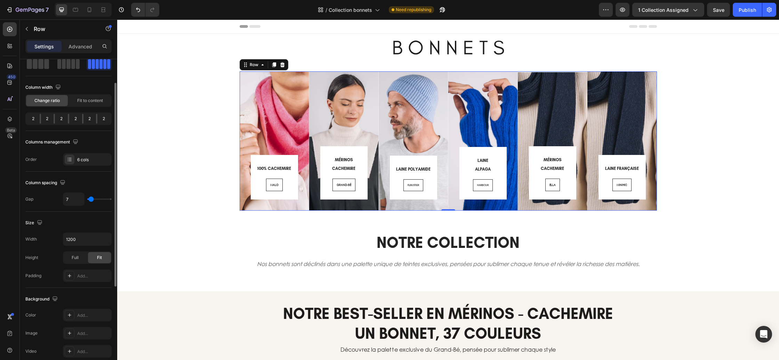
type input "8"
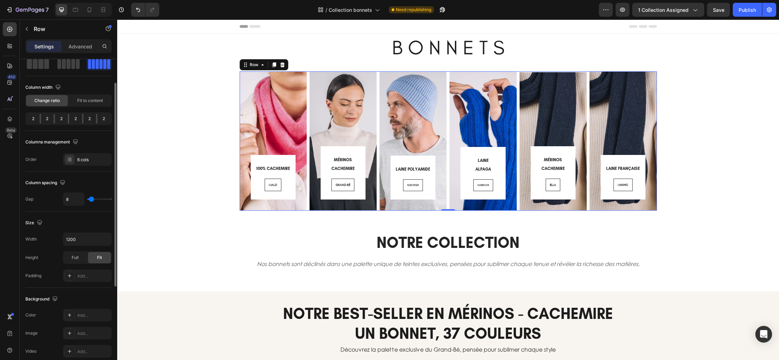
type input "11"
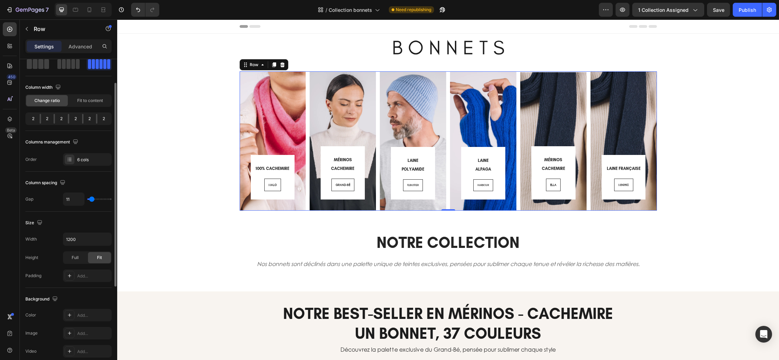
type input "10"
drag, startPoint x: 96, startPoint y: 200, endPoint x: 91, endPoint y: 201, distance: 4.4
type input "10"
click at [91, 200] on input "range" at bounding box center [99, 198] width 24 height 1
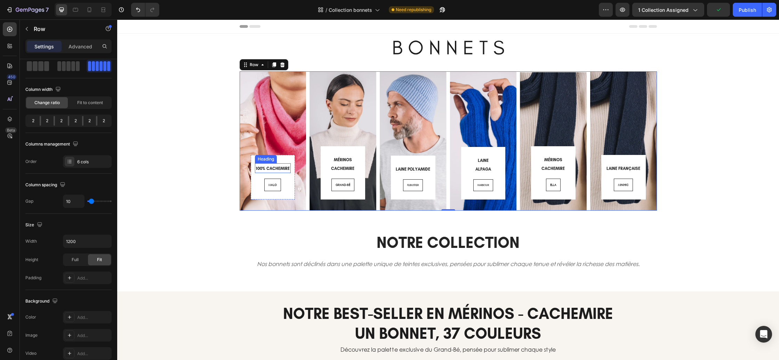
click at [272, 169] on span "100% CACHEMIRE" at bounding box center [273, 168] width 34 height 5
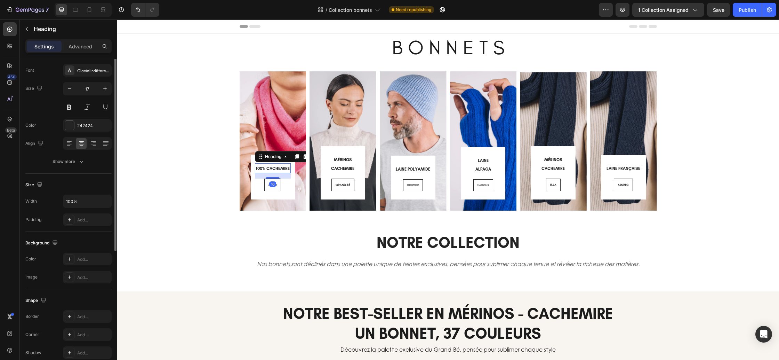
scroll to position [0, 0]
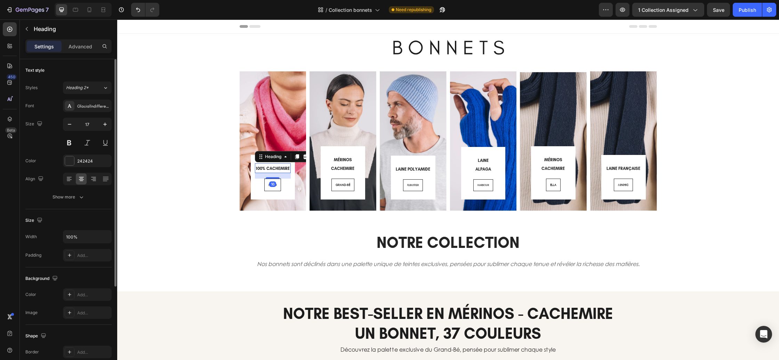
drag, startPoint x: 272, startPoint y: 169, endPoint x: 268, endPoint y: 170, distance: 3.8
click at [267, 170] on span "100% CACHEMIRE" at bounding box center [273, 168] width 34 height 5
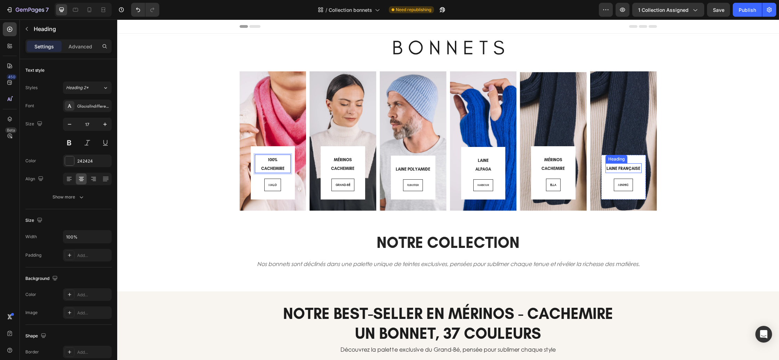
click at [626, 170] on span "LAINE FRANÇAISE" at bounding box center [624, 168] width 34 height 5
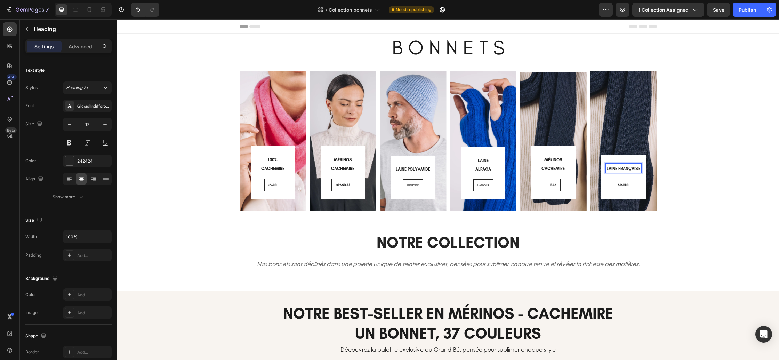
click at [619, 169] on span "LAINE FRANÇAISE" at bounding box center [624, 168] width 34 height 5
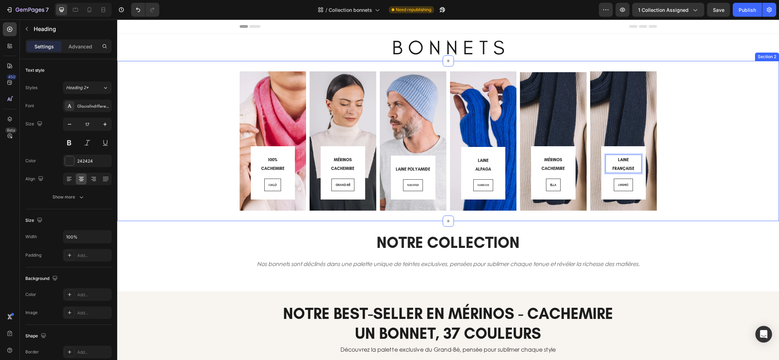
click at [762, 194] on div "⁠⁠⁠⁠⁠⁠⁠ 100% CACHEMIRE Heading MALO Button Row Row Hero Banner ⁠⁠⁠⁠⁠⁠⁠ MÉRINOS …" at bounding box center [447, 140] width 651 height 139
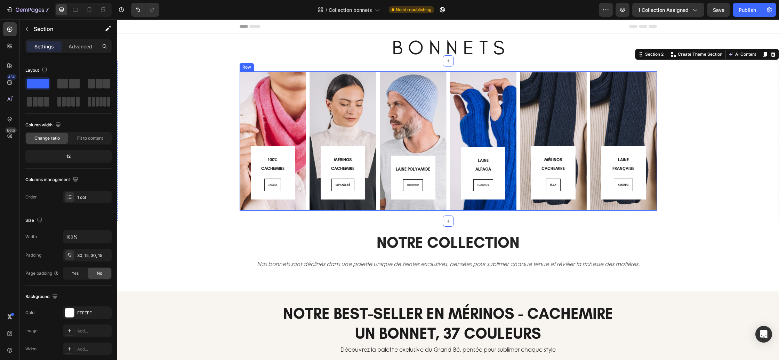
click at [448, 126] on div "⁠⁠⁠⁠⁠⁠⁠ 100% CACHEMIRE Heading MALO Button Row Row Hero Banner ⁠⁠⁠⁠⁠⁠⁠ MÉRINOS …" at bounding box center [448, 140] width 417 height 139
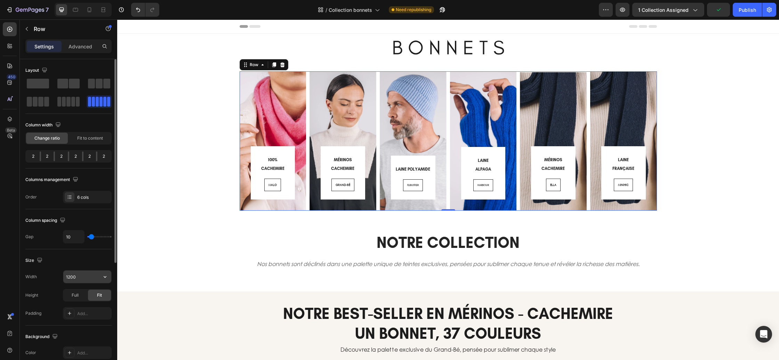
click at [80, 276] on input "1200" at bounding box center [87, 276] width 48 height 13
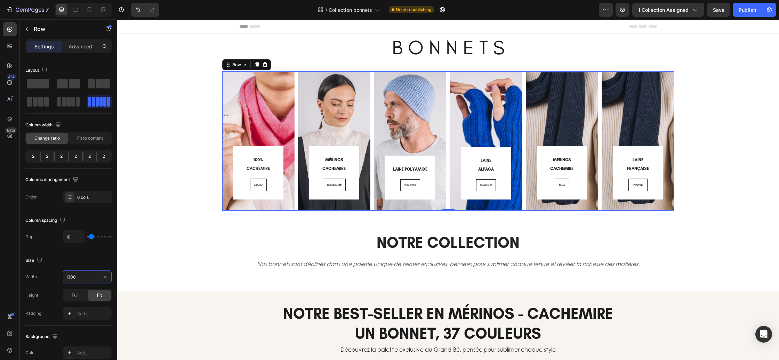
type input "1300"
click at [707, 162] on div "⁠⁠⁠⁠⁠⁠⁠ 100% CACHEMIRE Heading MALO Button Row Row Hero Banner ⁠⁠⁠⁠⁠⁠⁠ MÉRINOS …" at bounding box center [447, 140] width 651 height 139
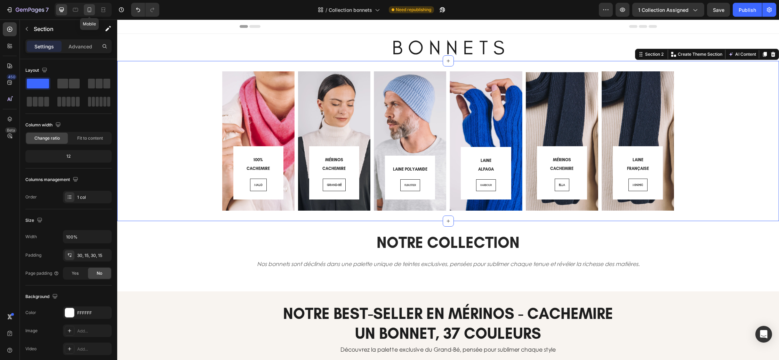
click at [91, 11] on icon at bounding box center [90, 9] width 4 height 5
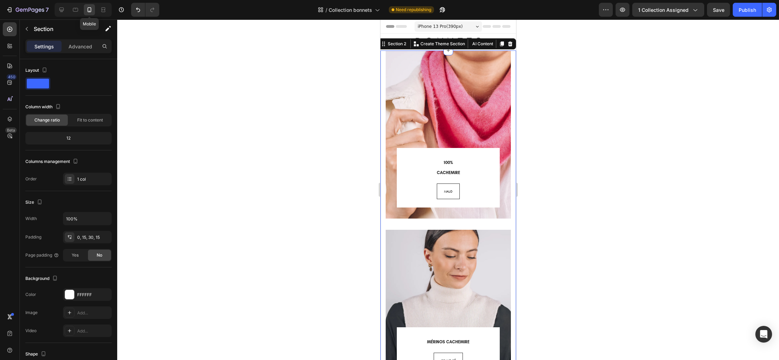
scroll to position [7, 0]
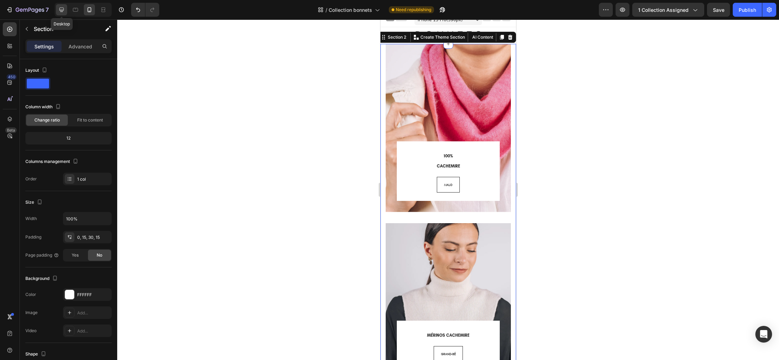
click at [63, 12] on icon at bounding box center [61, 9] width 7 height 7
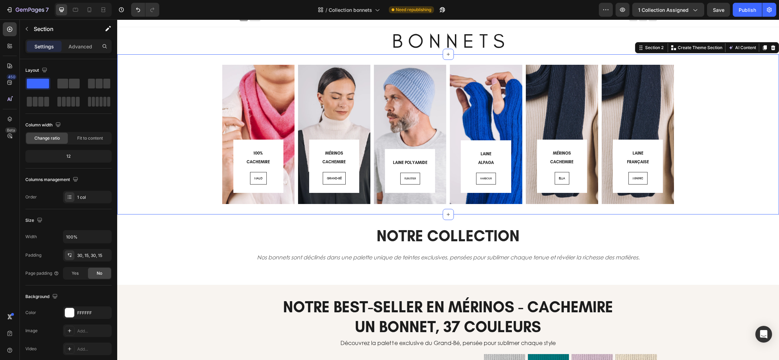
scroll to position [17, 0]
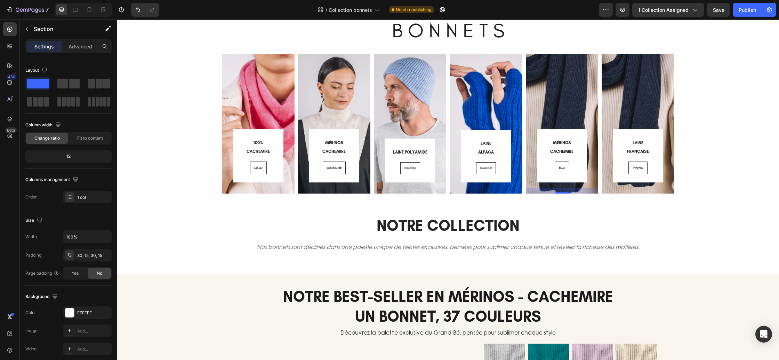
click at [558, 104] on div "⁠⁠⁠⁠⁠⁠⁠ MÉRINOS CACHEMIRE Heading ELLA Button Row Row 16" at bounding box center [562, 106] width 72 height 161
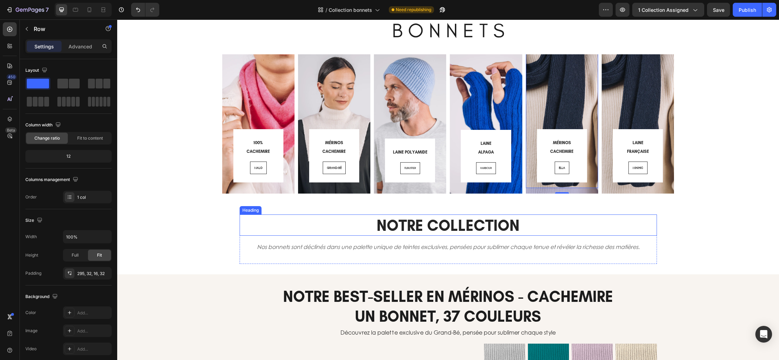
drag, startPoint x: 566, startPoint y: 225, endPoint x: 568, endPoint y: 206, distance: 18.5
click at [566, 225] on h2 "NOTRE COLLECTION" at bounding box center [448, 224] width 417 height 21
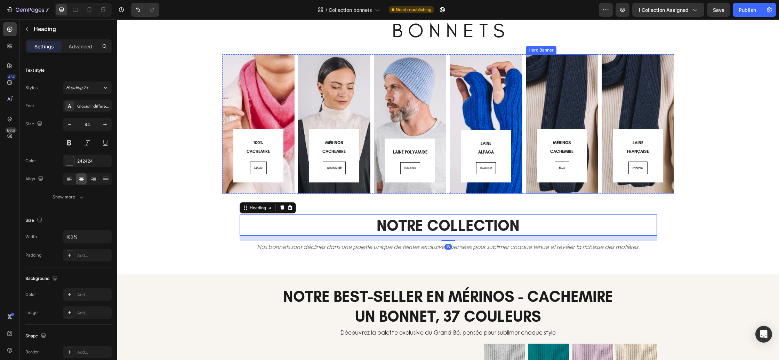
click at [571, 190] on div "⁠⁠⁠⁠⁠⁠⁠ MÉRINOS CACHEMIRE Heading ELLA Button Row Row" at bounding box center [562, 109] width 72 height 167
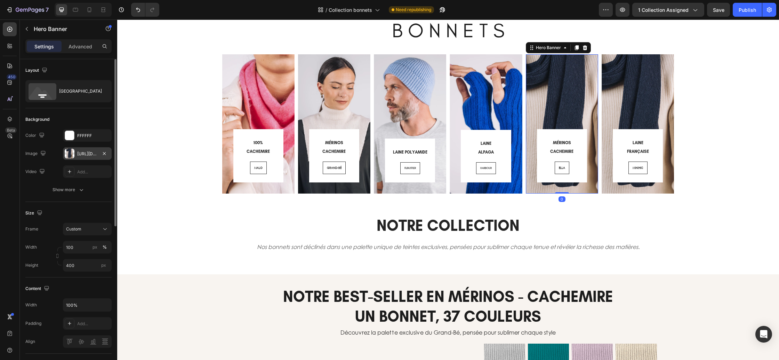
click at [84, 155] on div "https://cdn.shopify.com/s/files/1/0678/9555/8432/files/gempages_556549879929767…" at bounding box center [87, 154] width 20 height 6
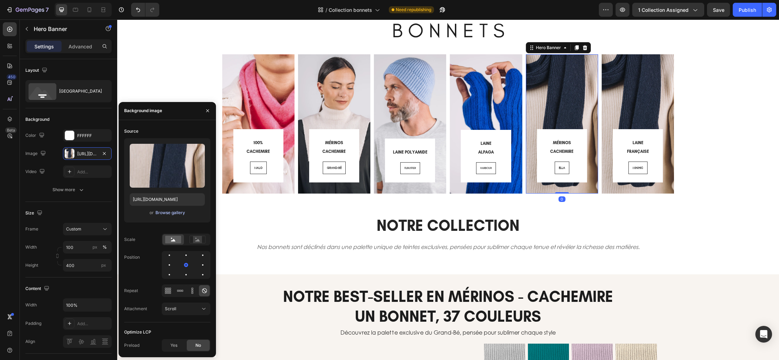
click at [177, 211] on div "Browse gallery" at bounding box center [170, 212] width 30 height 6
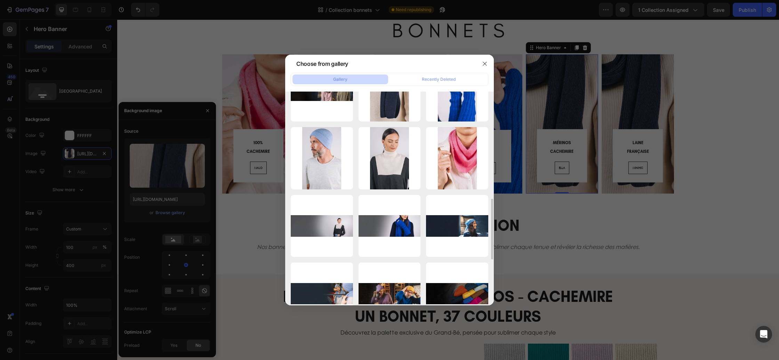
scroll to position [392, 0]
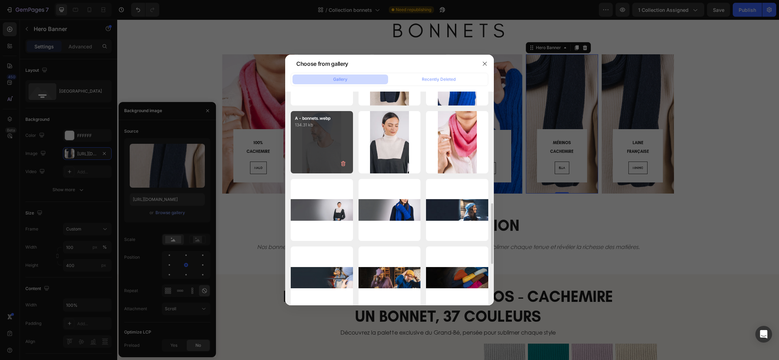
drag, startPoint x: 319, startPoint y: 145, endPoint x: 315, endPoint y: 151, distance: 6.7
click at [319, 145] on div "A - bonnets.webp 134.31 kb" at bounding box center [322, 142] width 62 height 62
type input "https://cdn.shopify.com/s/files/1/0678/9555/8432/files/gempages_556549879929767…"
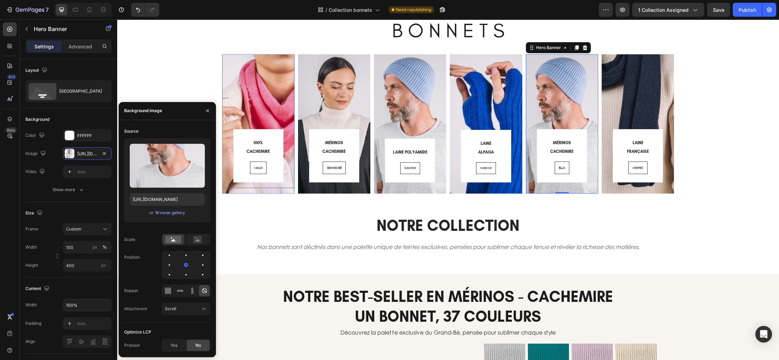
click at [235, 98] on div "⁠⁠⁠⁠⁠⁠⁠ 100% CACHEMIRE Heading MALO Button Row Row" at bounding box center [258, 106] width 72 height 161
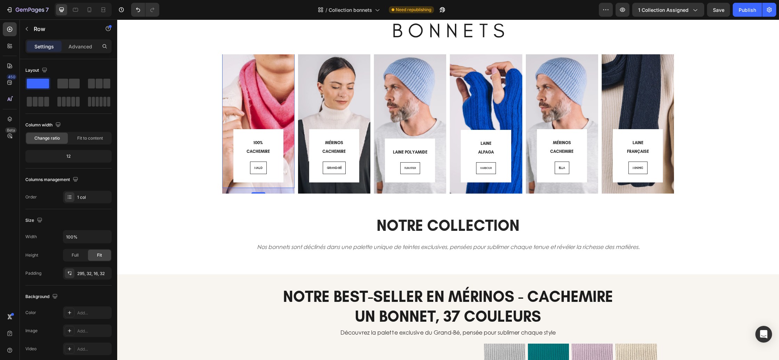
click at [232, 189] on div "16" at bounding box center [258, 191] width 72 height 6
drag, startPoint x: 230, startPoint y: 202, endPoint x: 231, endPoint y: 194, distance: 7.3
click at [230, 202] on div "⁠⁠⁠⁠⁠⁠⁠ 100% CACHEMIRE Heading MALO Button Row Row 16 Hero Banner ⁠⁠⁠⁠⁠⁠⁠ MÉRIN…" at bounding box center [448, 124] width 662 height 160
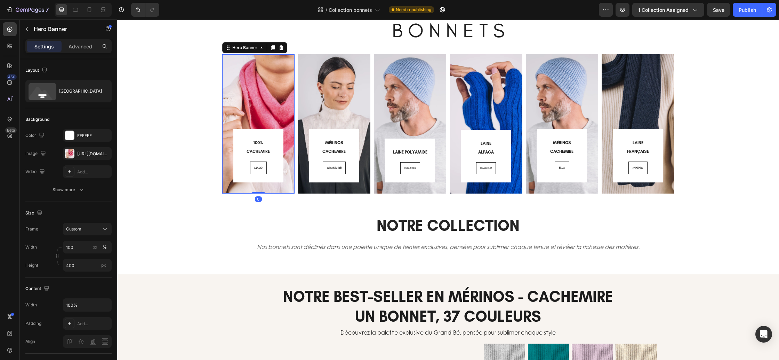
click at [232, 191] on div "⁠⁠⁠⁠⁠⁠⁠ 100% CACHEMIRE Heading MALO Button Row Row" at bounding box center [258, 109] width 72 height 167
click at [82, 156] on div "https://cdn.shopify.com/s/files/1/0678/9555/8432/files/gempages_556549879929767…" at bounding box center [87, 154] width 20 height 6
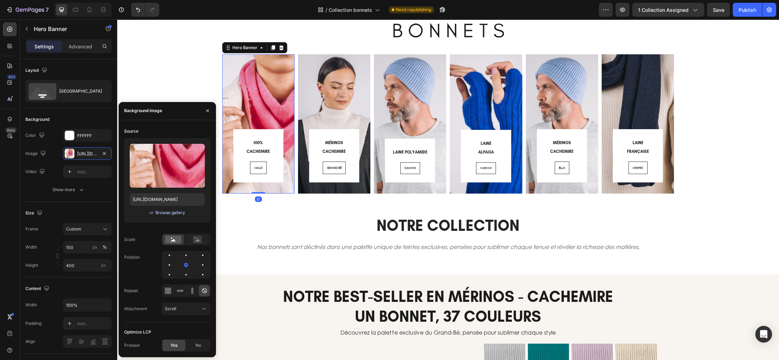
click at [164, 213] on div "Browse gallery" at bounding box center [170, 212] width 30 height 6
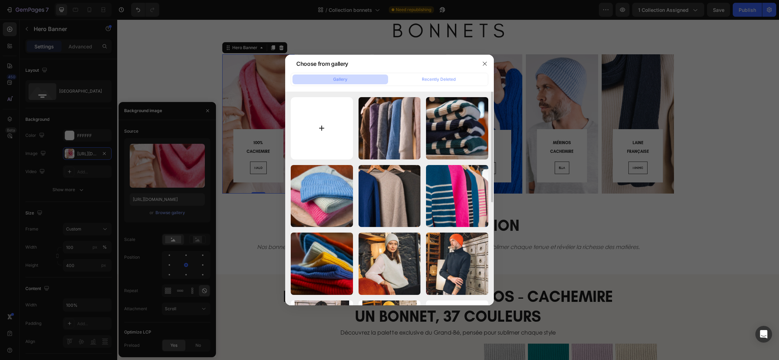
type input "C:\fakepath\B - Malo.webp"
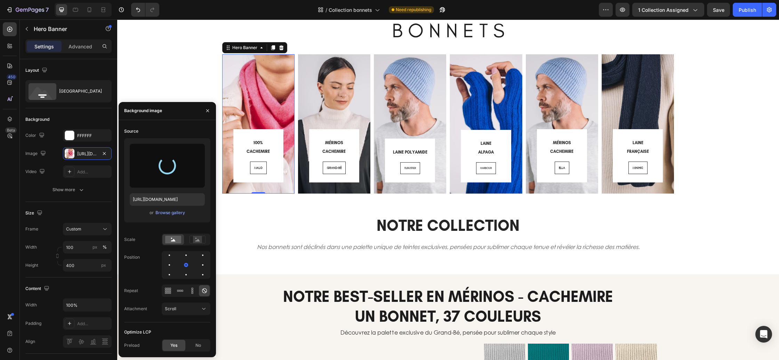
type input "https://cdn.shopify.com/s/files/1/0678/9555/8432/files/gempages_556549879929767…"
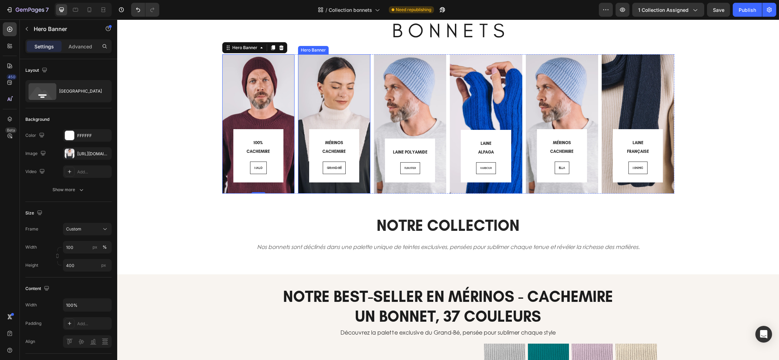
click at [315, 189] on div "⁠⁠⁠⁠⁠⁠⁠ MÉRINOS CACHEMIRE Heading GRAND-BÉ Button Row Row" at bounding box center [334, 109] width 72 height 167
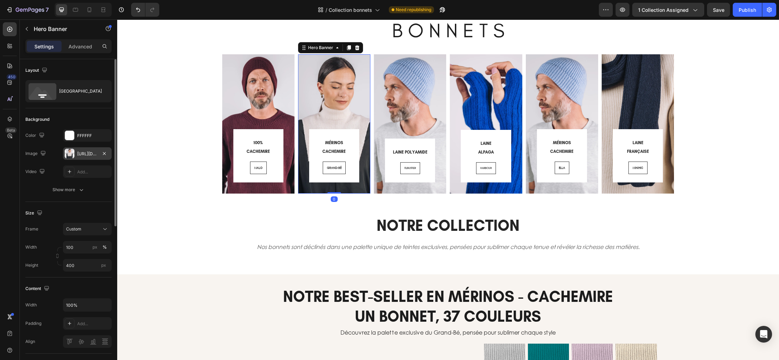
click at [84, 155] on div "https://cdn.shopify.com/s/files/1/0678/9555/8432/files/gempages_556549879929767…" at bounding box center [87, 154] width 20 height 6
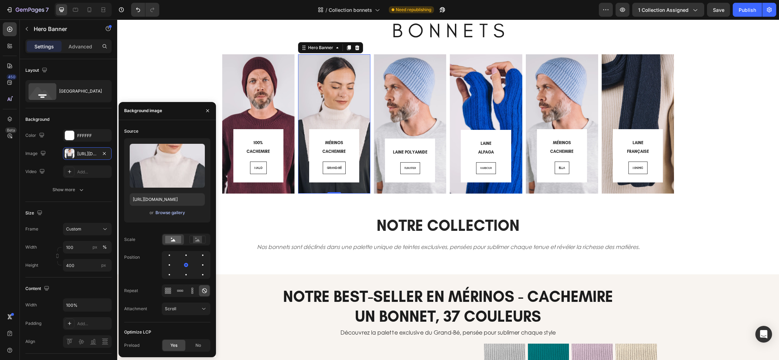
click at [173, 211] on div "Browse gallery" at bounding box center [170, 212] width 30 height 6
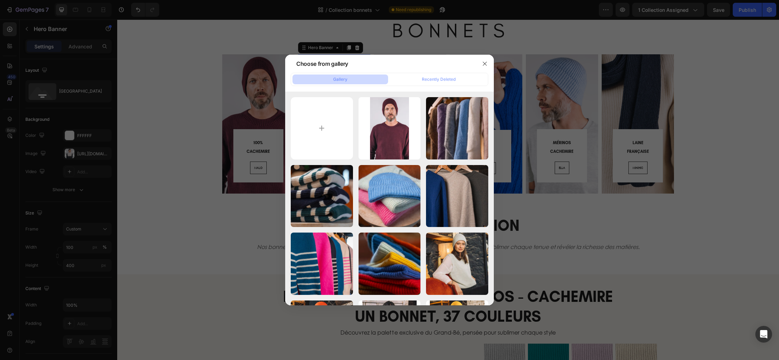
click at [509, 158] on div at bounding box center [389, 180] width 779 height 360
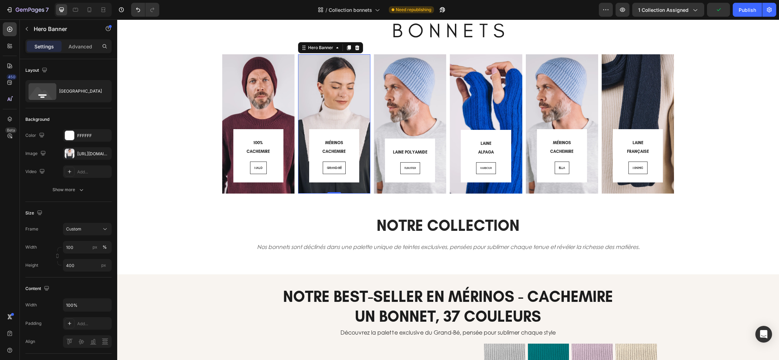
click at [341, 191] on div "⁠⁠⁠⁠⁠⁠⁠ MÉRINOS CACHEMIRE Heading GRAND-BÉ Button Row Row" at bounding box center [334, 109] width 72 height 167
click at [76, 157] on div "https://cdn.shopify.com/s/files/1/0678/9555/8432/files/gempages_556549879929767…" at bounding box center [87, 153] width 49 height 13
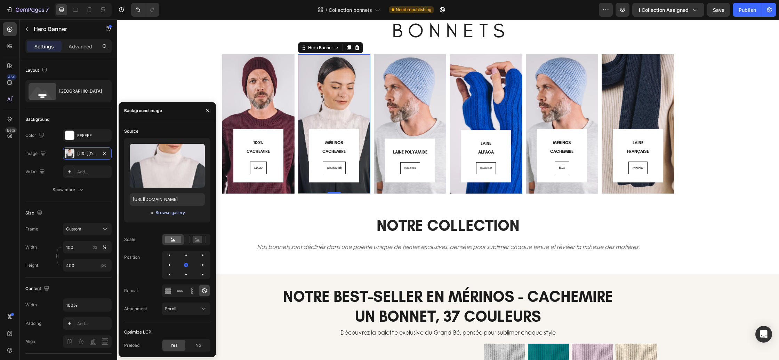
click at [156, 212] on div "Browse gallery" at bounding box center [170, 212] width 30 height 6
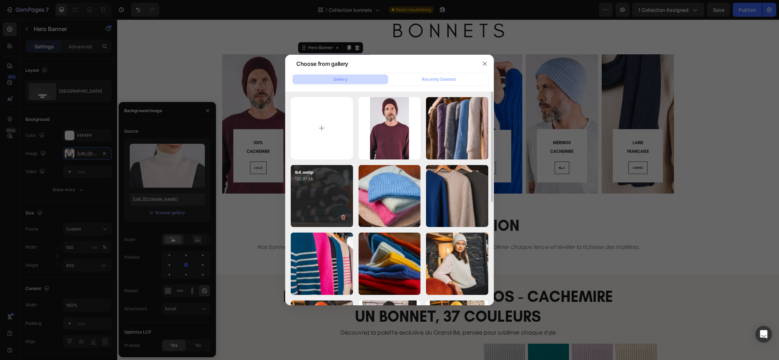
type input "C:\fakepath\B - grand-bé.webp"
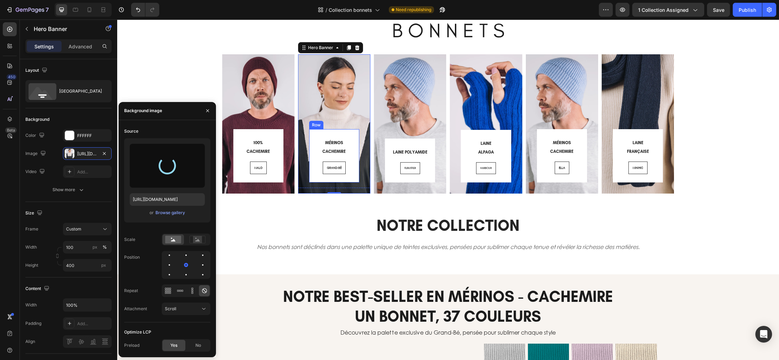
type input "https://cdn.shopify.com/s/files/1/0678/9555/8432/files/gempages_556549879929767…"
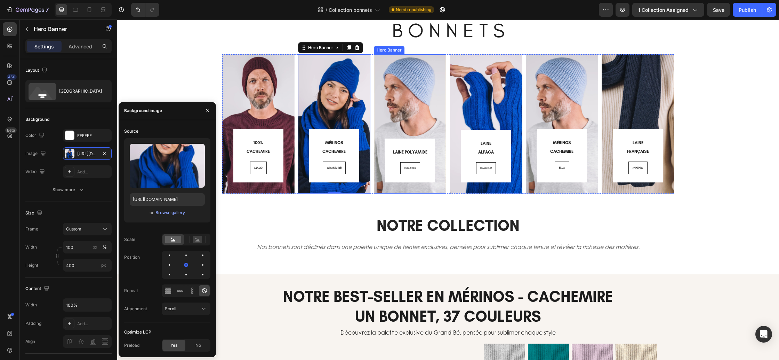
click at [401, 191] on div "⁠⁠⁠⁠⁠⁠⁠ LAINE POLYAMIDE Heading FLIBUSTIER Button Row Row" at bounding box center [410, 115] width 72 height 158
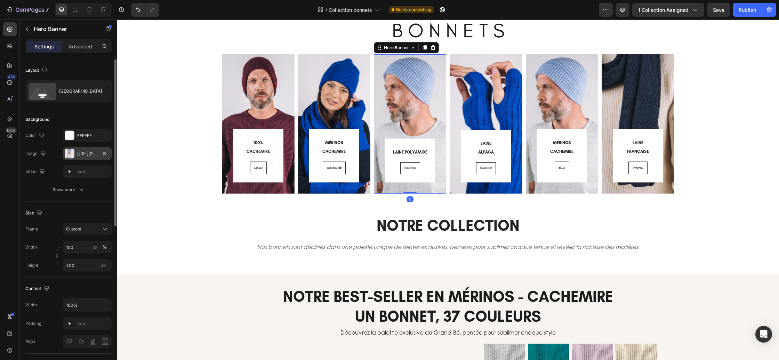
click at [87, 155] on div "https://cdn.shopify.com/s/files/1/0678/9555/8432/files/gempages_556549879929767…" at bounding box center [87, 154] width 20 height 6
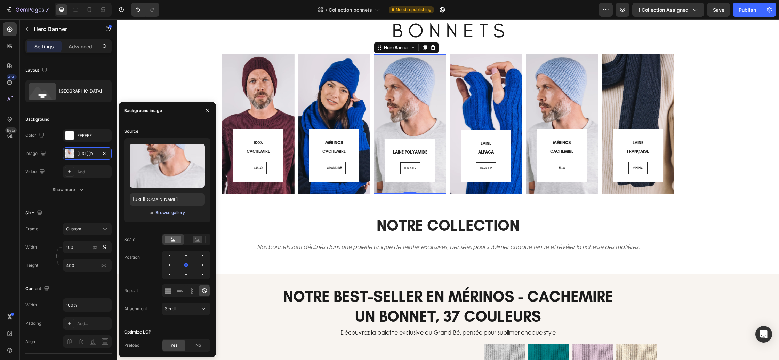
click at [166, 213] on div "Browse gallery" at bounding box center [170, 212] width 30 height 6
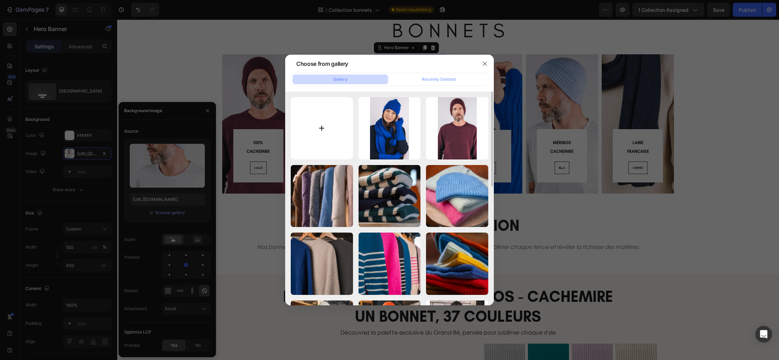
type input "C:\fakepath\b - flibustier.webp"
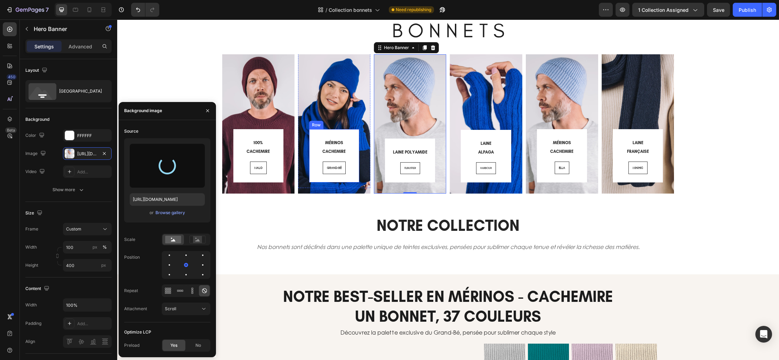
type input "https://cdn.shopify.com/s/files/1/0678/9555/8432/files/gempages_556549879929767…"
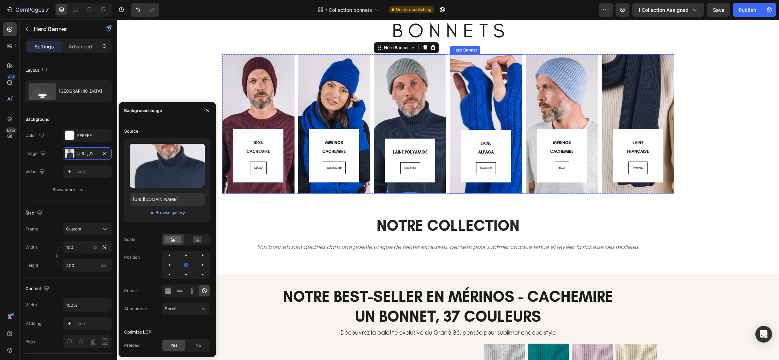
click at [493, 189] on div "LAINE ALPAGA Heading HARBOUR Button Row Row" at bounding box center [486, 110] width 72 height 166
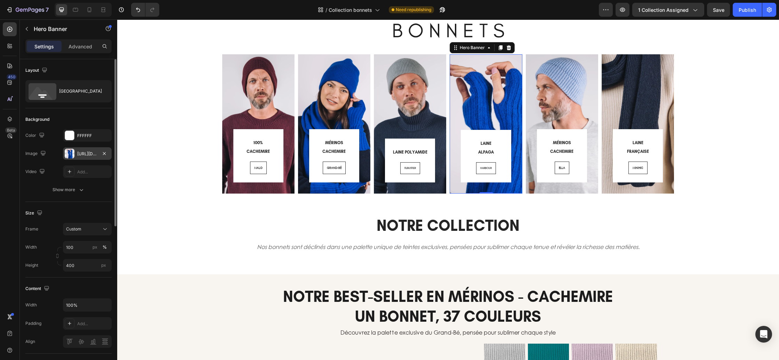
click at [76, 158] on div "https://cdn.shopify.com/s/files/1/0678/9555/8432/files/gempages_556549879929767…" at bounding box center [87, 153] width 49 height 13
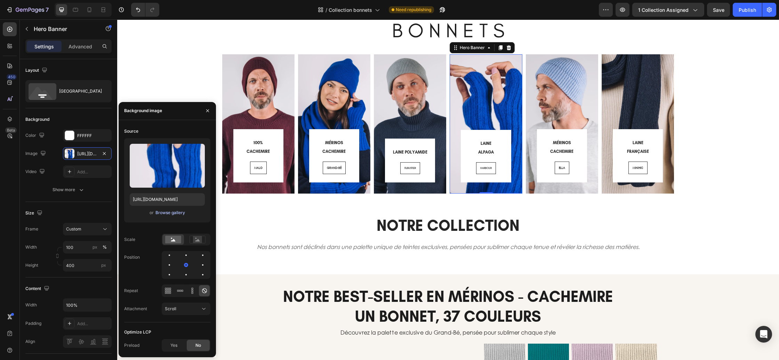
click at [169, 210] on div "Browse gallery" at bounding box center [170, 212] width 30 height 6
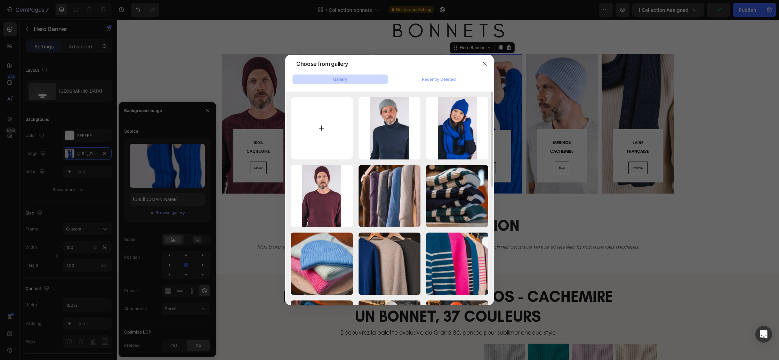
type input "C:\fakepath\B - harbour.webp"
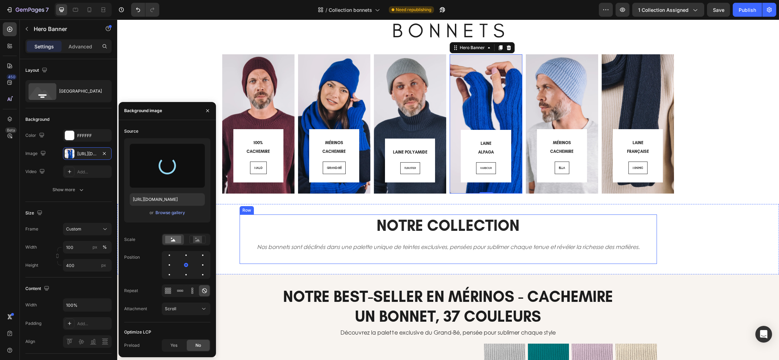
type input "https://cdn.shopify.com/s/files/1/0678/9555/8432/files/gempages_556549879929767…"
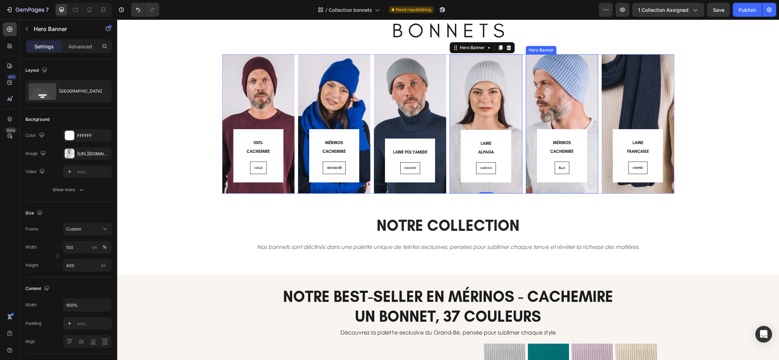
click at [541, 190] on div "⁠⁠⁠⁠⁠⁠⁠ MÉRINOS CACHEMIRE Heading ELLA Button Row Row" at bounding box center [562, 109] width 72 height 167
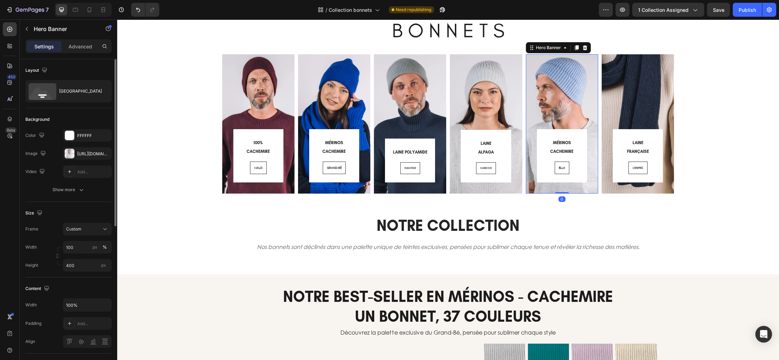
click at [79, 157] on div "https://cdn.shopify.com/s/files/1/0678/9555/8432/files/gempages_556549879929767…" at bounding box center [87, 153] width 49 height 13
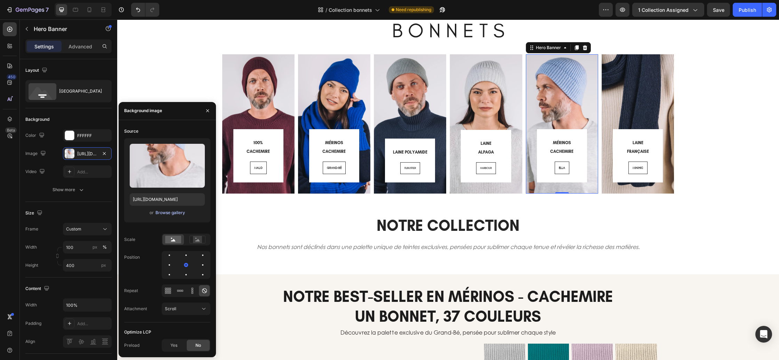
click at [177, 213] on div "Browse gallery" at bounding box center [170, 212] width 30 height 6
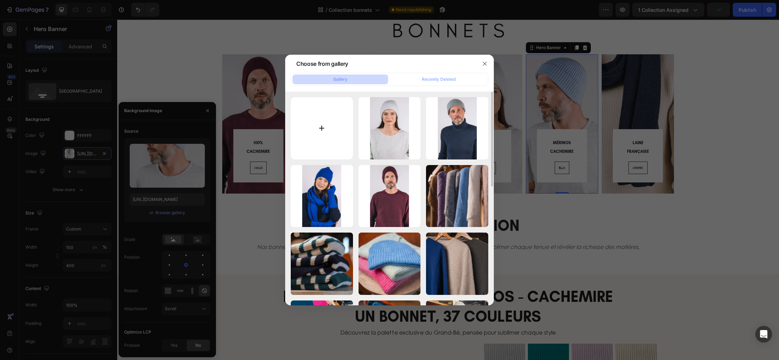
type input "C:\fakepath\B - ella 2.webp"
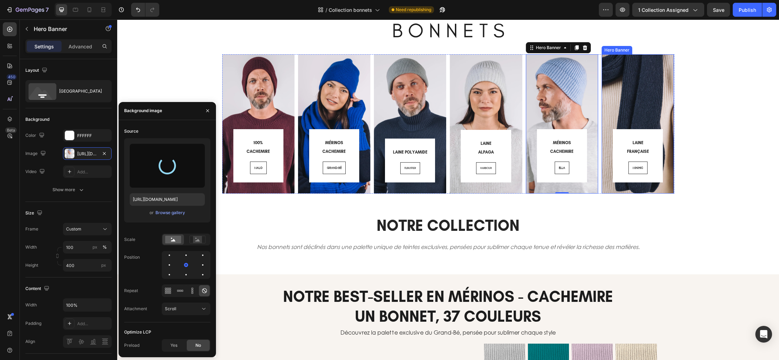
type input "https://cdn.shopify.com/s/files/1/0678/9555/8432/files/gempages_556549879929767…"
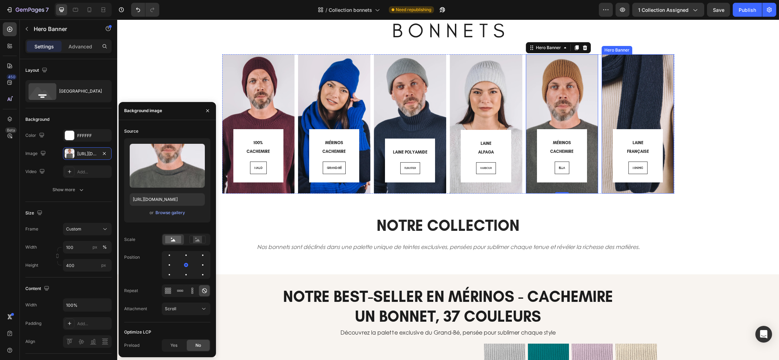
click at [626, 191] on div "⁠⁠⁠⁠⁠⁠⁠ LAINE FRANÇAISE Heading MINIHIC Button Row Row" at bounding box center [638, 109] width 72 height 167
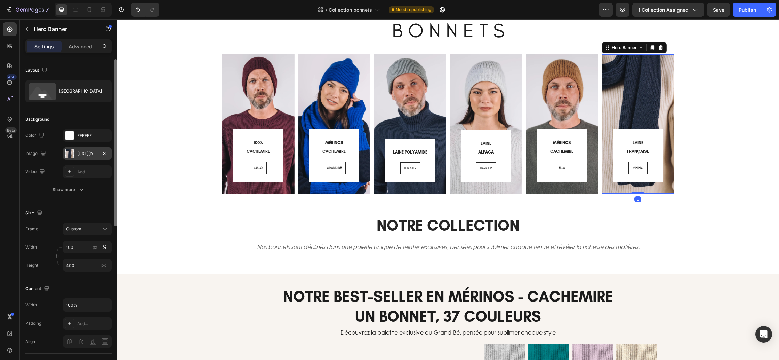
drag, startPoint x: 76, startPoint y: 152, endPoint x: 81, endPoint y: 158, distance: 8.1
click at [76, 152] on div "https://cdn.shopify.com/s/files/1/0678/9555/8432/files/gempages_556549879929767…" at bounding box center [87, 153] width 49 height 13
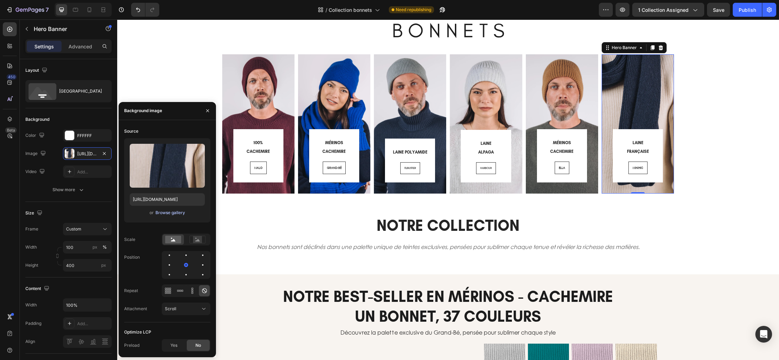
click at [171, 215] on div "Browse gallery" at bounding box center [170, 212] width 30 height 6
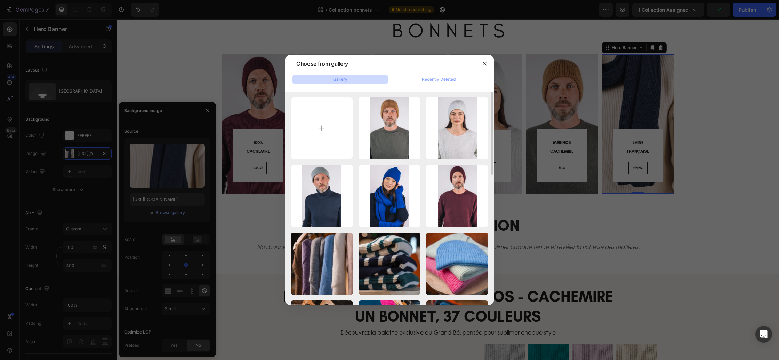
type input "C:\fakepath\b - minihic.webp"
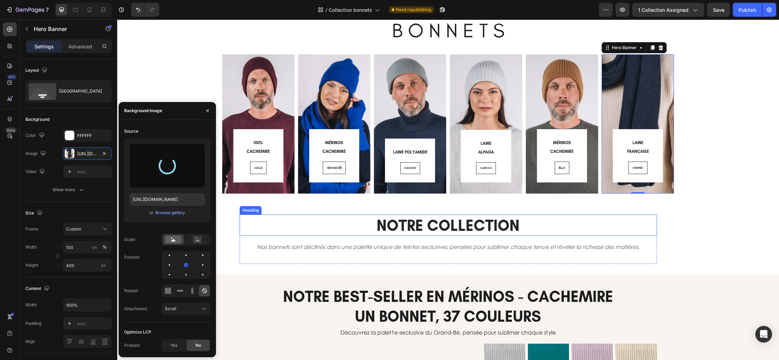
type input "https://cdn.shopify.com/s/files/1/0678/9555/8432/files/gempages_556549879929767…"
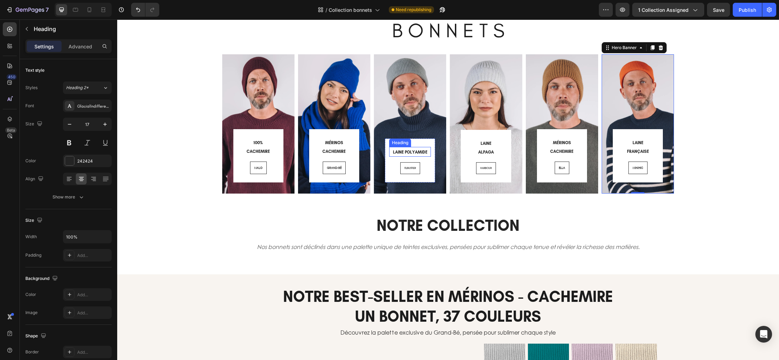
click at [410, 153] on span "LAINE POLYAMIDE" at bounding box center [410, 152] width 34 height 5
click at [404, 152] on span "LAINE POLYAMIDE" at bounding box center [410, 152] width 34 height 5
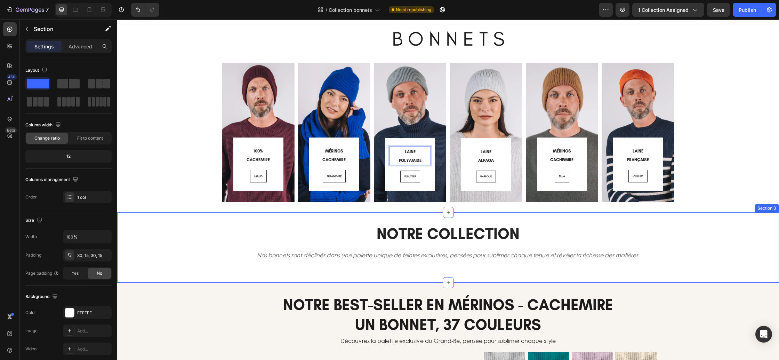
click at [710, 224] on div "NOTRE COLLECTION Heading Nos bonnets sont déclinés dans une palette unique de t…" at bounding box center [447, 247] width 651 height 49
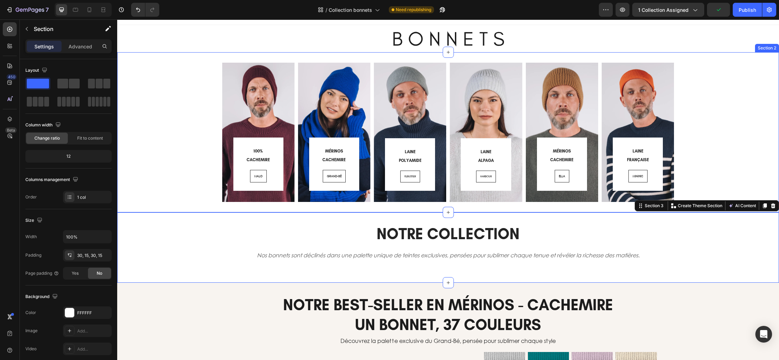
click at [160, 161] on div "⁠⁠⁠⁠⁠⁠⁠ 100% CACHEMIRE Heading MALO Button Row Row Hero Banner ⁠⁠⁠⁠⁠⁠⁠ MÉRINOS …" at bounding box center [447, 132] width 651 height 139
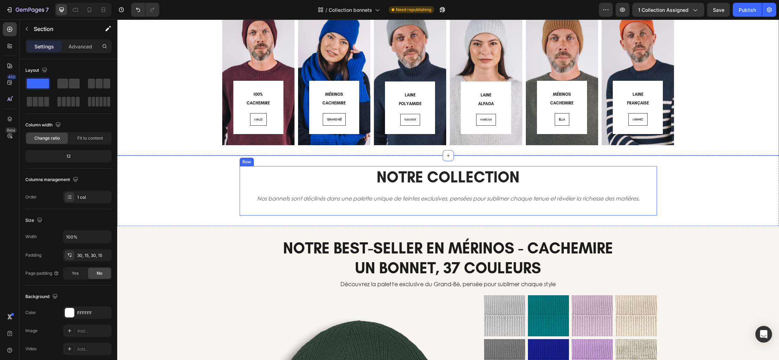
scroll to position [97, 0]
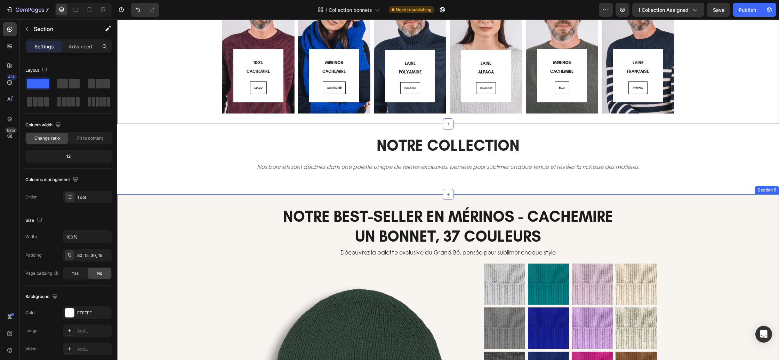
click at [146, 212] on div "NOTRE BEST-SELLER EN MÉRINOS - CACHEMIRE UN BONNET, 37 COULEURS Heading Découvr…" at bounding box center [448, 343] width 662 height 277
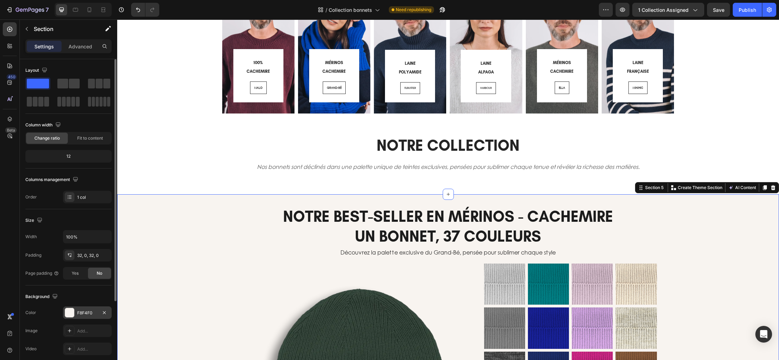
click at [80, 310] on div "F8F4F0" at bounding box center [87, 313] width 20 height 6
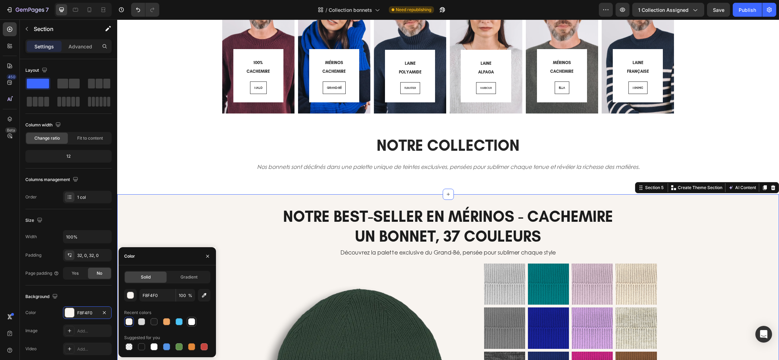
click at [196, 323] on div at bounding box center [192, 322] width 10 height 10
type input "FFFFFF"
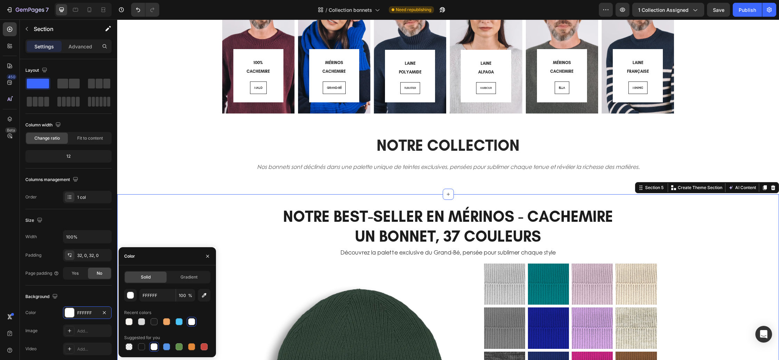
click at [192, 323] on div at bounding box center [191, 321] width 7 height 7
click at [170, 160] on div "NOTRE COLLECTION Heading Nos bonnets sont déclinés dans une palette unique de t…" at bounding box center [447, 158] width 651 height 49
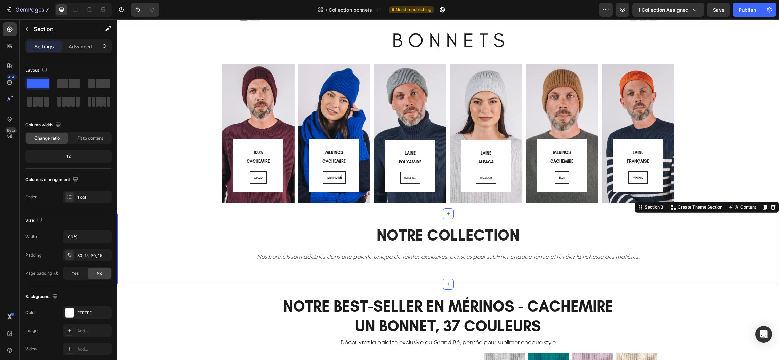
scroll to position [0, 0]
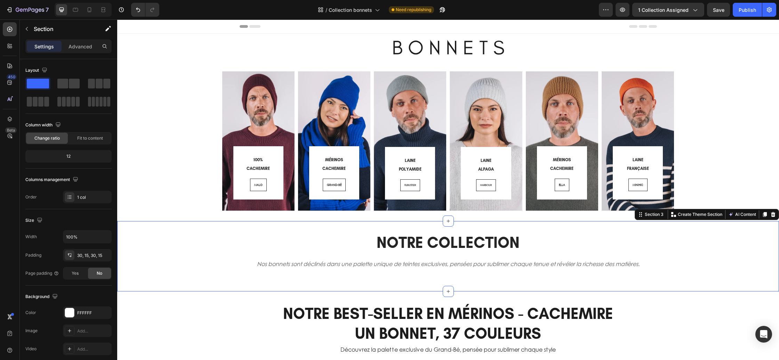
click at [182, 263] on div "NOTRE COLLECTION Heading Nos bonnets sont déclinés dans une palette unique de t…" at bounding box center [447, 255] width 651 height 49
click at [774, 214] on icon at bounding box center [773, 214] width 6 height 6
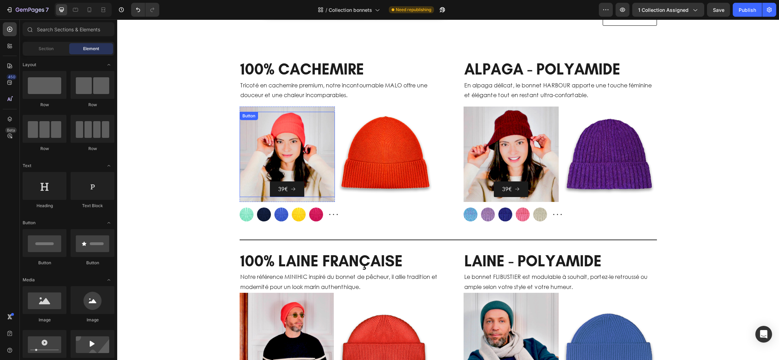
scroll to position [488, 0]
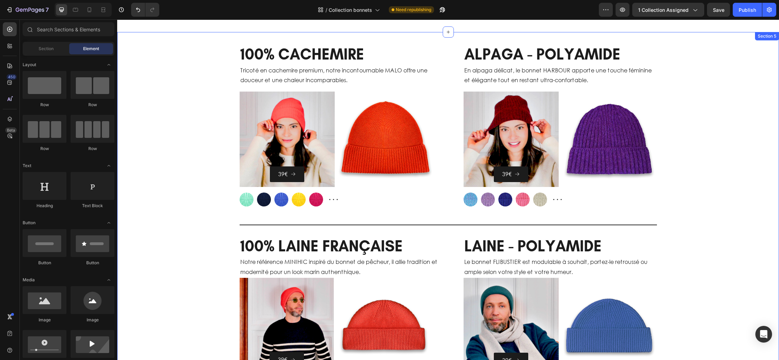
click at [181, 118] on div "100% CACHEMIRE Heading Tricoté en cachemire premium, notre incontournable MALO …" at bounding box center [448, 217] width 662 height 349
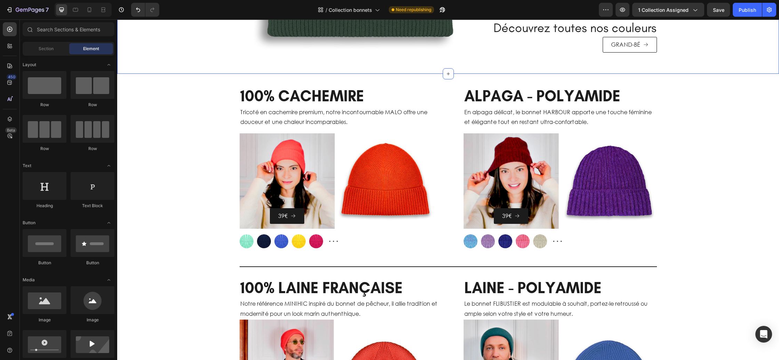
scroll to position [470, 0]
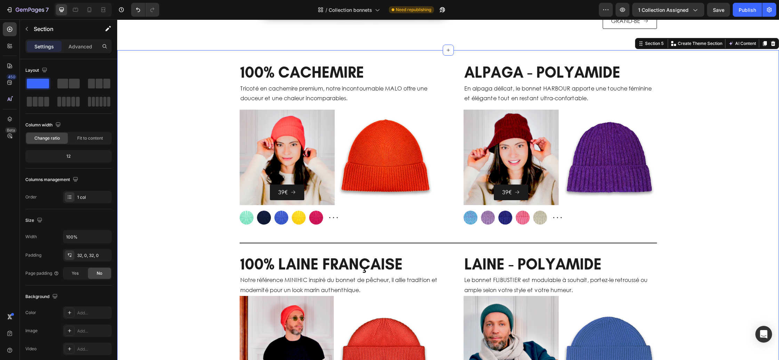
click at [748, 69] on div "100% CACHEMIRE Heading Tricoté en cachemire premium, notre incontournable MALO …" at bounding box center [448, 235] width 662 height 349
click at [772, 45] on icon at bounding box center [773, 43] width 5 height 5
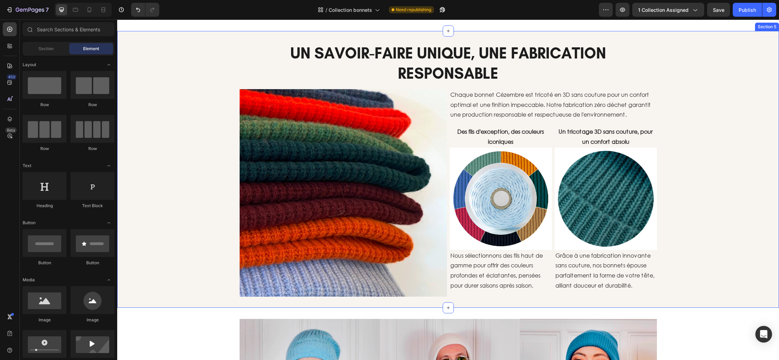
scroll to position [505, 0]
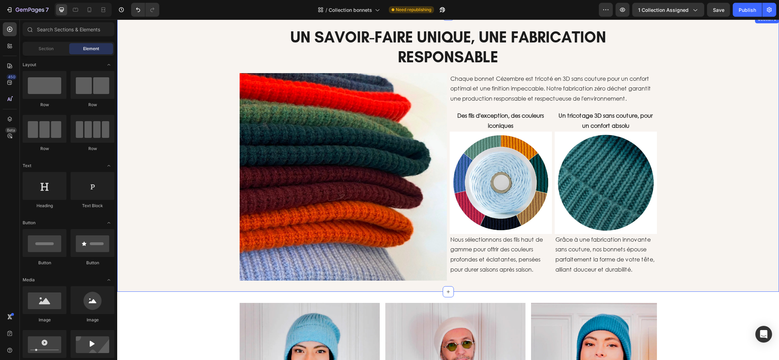
click at [136, 97] on div "UN SAVOIR-FAIRE UNIQUE, UNE FABRICATION RESPONSABLE Heading Row Image Chaque bo…" at bounding box center [448, 153] width 662 height 254
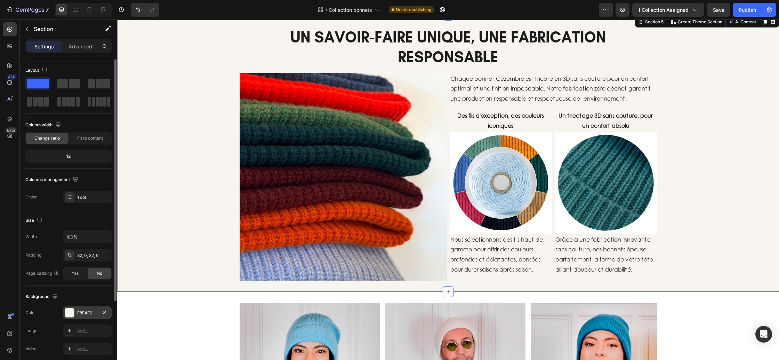
drag, startPoint x: 87, startPoint y: 315, endPoint x: 93, endPoint y: 312, distance: 6.2
click at [87, 315] on div "F8F4F0" at bounding box center [87, 313] width 20 height 6
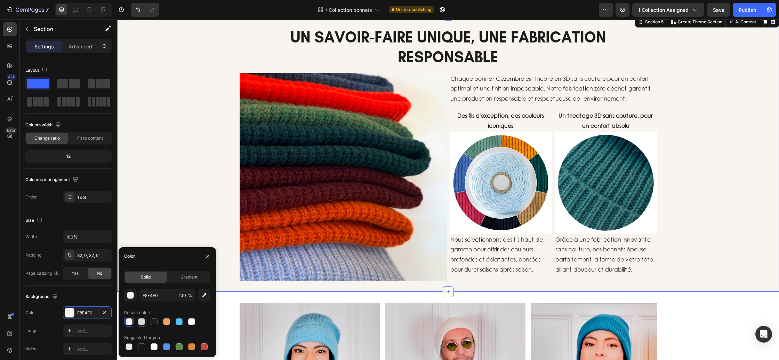
drag, startPoint x: 144, startPoint y: 320, endPoint x: 146, endPoint y: 311, distance: 9.0
click at [143, 320] on div at bounding box center [141, 321] width 7 height 7
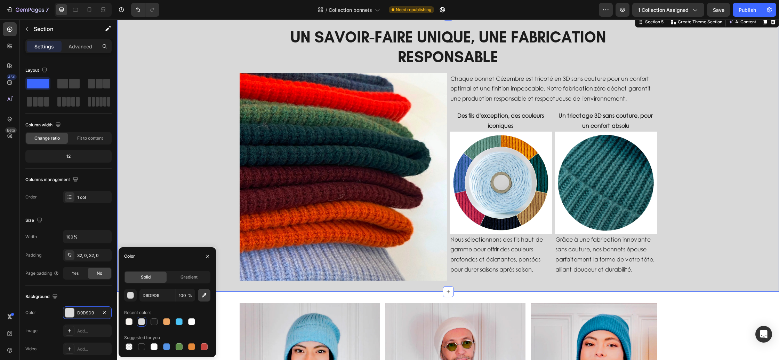
drag, startPoint x: 193, startPoint y: 320, endPoint x: 198, endPoint y: 299, distance: 22.1
click at [193, 320] on div at bounding box center [191, 321] width 7 height 7
type input "FFFFFF"
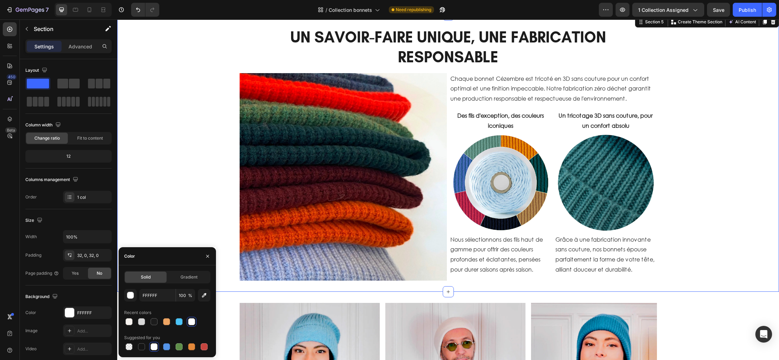
click at [194, 176] on div "UN SAVOIR-FAIRE UNIQUE, UNE FABRICATION RESPONSABLE Heading Row Image Chaque bo…" at bounding box center [448, 153] width 662 height 254
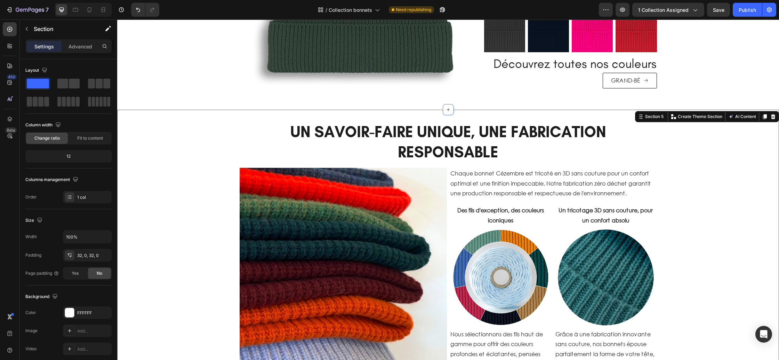
scroll to position [405, 0]
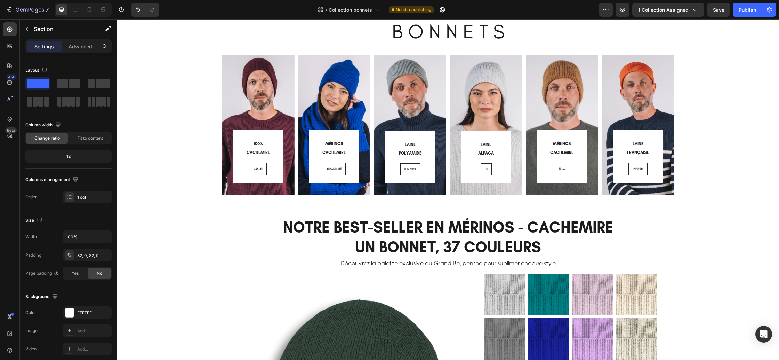
scroll to position [0, 0]
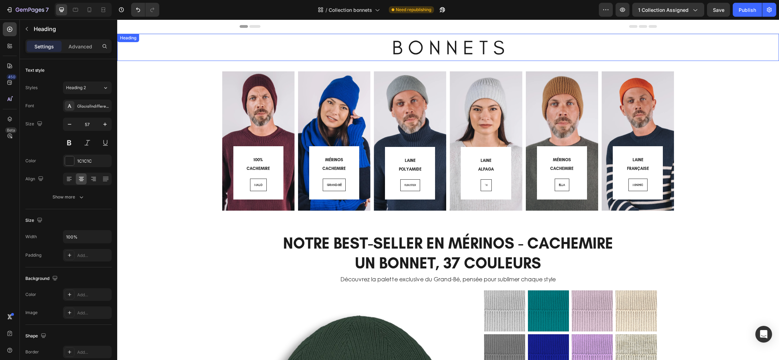
click at [422, 47] on h2 "B O N N E T S" at bounding box center [448, 47] width 662 height 27
click at [408, 257] on h2 "NOTRE BEST-SELLER EN MÉRINOS - CACHEMIRE UN BONNET, 37 COULEURS" at bounding box center [448, 252] width 417 height 41
click at [365, 59] on h2 "B O N N E T S" at bounding box center [448, 47] width 662 height 27
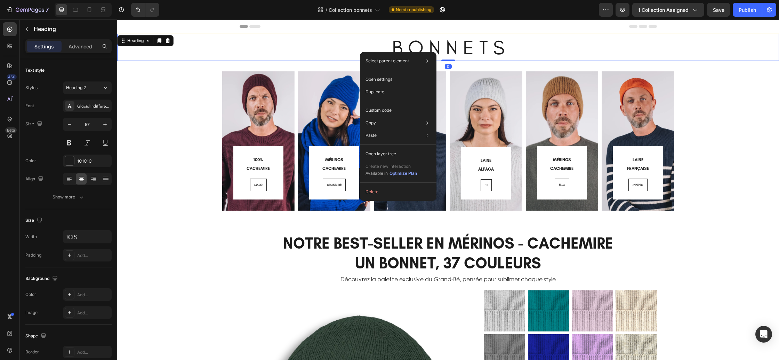
drag, startPoint x: 360, startPoint y: 52, endPoint x: 478, endPoint y: 72, distance: 119.3
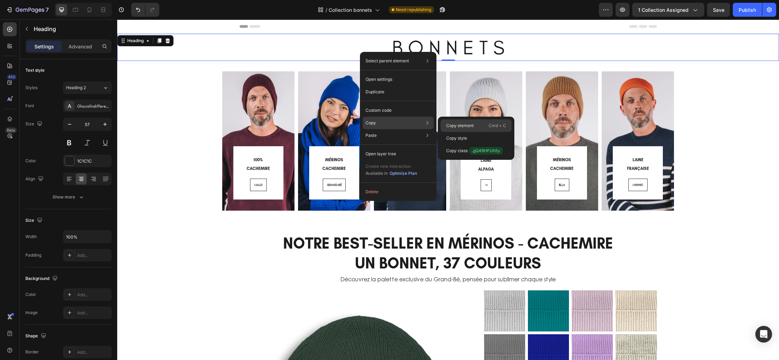
click at [469, 126] on p "Copy element" at bounding box center [459, 125] width 27 height 6
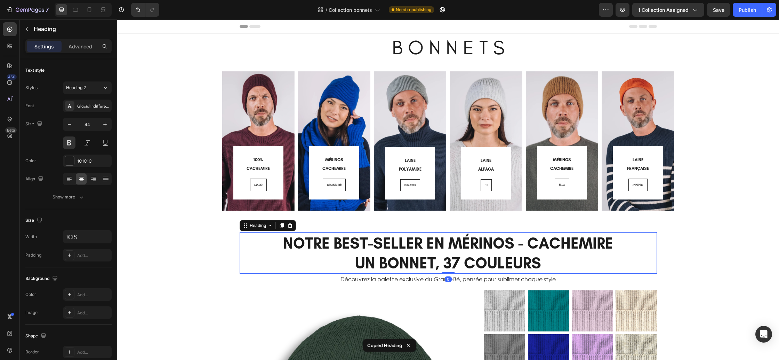
click at [371, 255] on h2 "NOTRE BEST-SELLER EN MÉRINOS - CACHEMIRE UN BONNET, 37 COULEURS" at bounding box center [448, 252] width 417 height 41
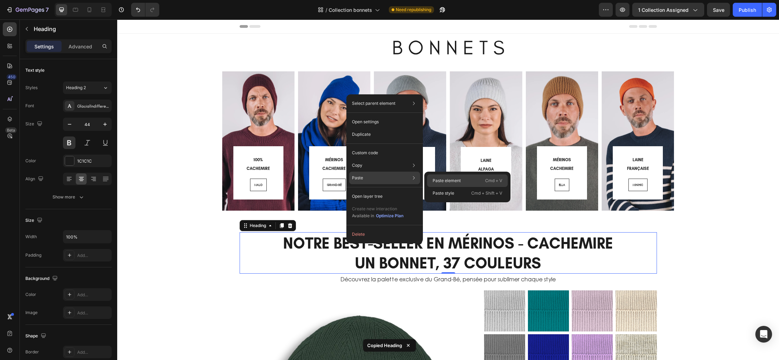
click at [458, 182] on p "Paste element" at bounding box center [447, 180] width 28 height 6
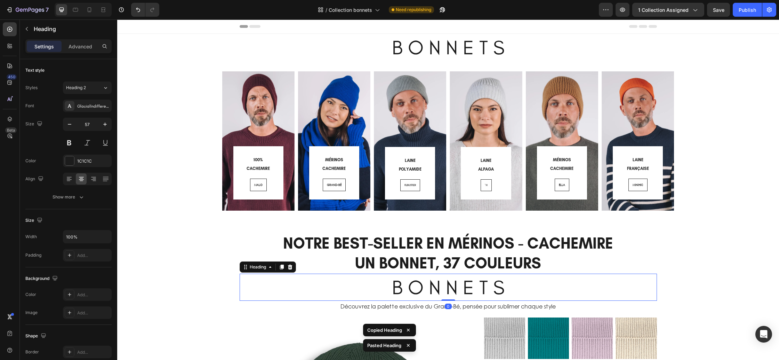
click at [434, 291] on h2 "B O N N E T S" at bounding box center [448, 286] width 417 height 27
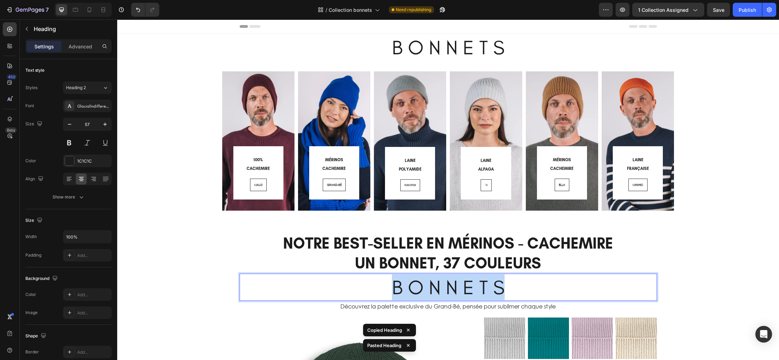
click at [434, 291] on p "B O N N E T S" at bounding box center [448, 287] width 416 height 26
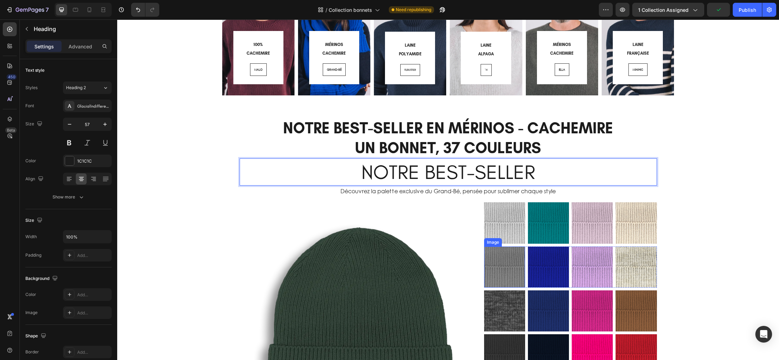
scroll to position [118, 0]
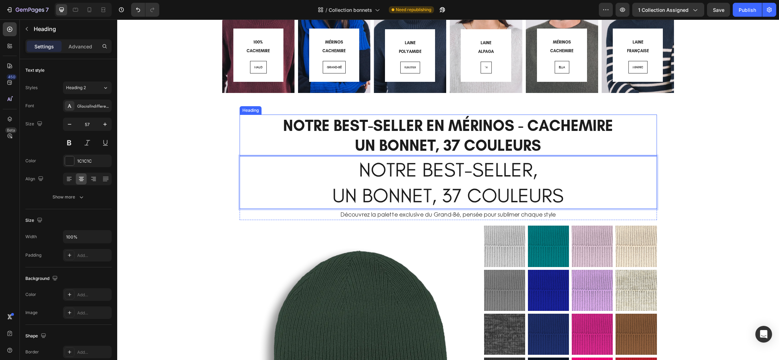
click at [559, 141] on h2 "NOTRE BEST-SELLER EN MÉRINOS - CACHEMIRE UN BONNET, 37 COULEURS" at bounding box center [448, 134] width 417 height 41
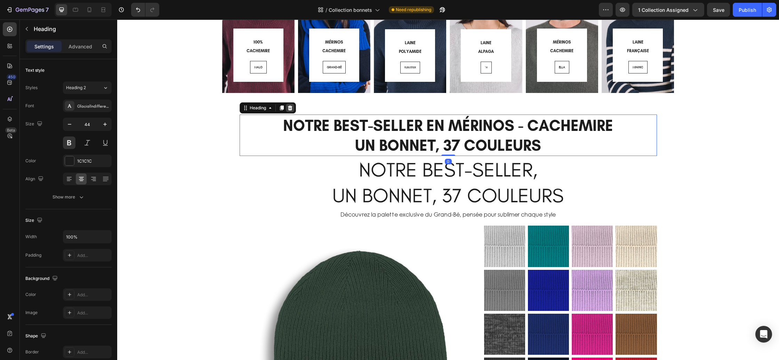
click at [291, 110] on icon at bounding box center [290, 107] width 5 height 5
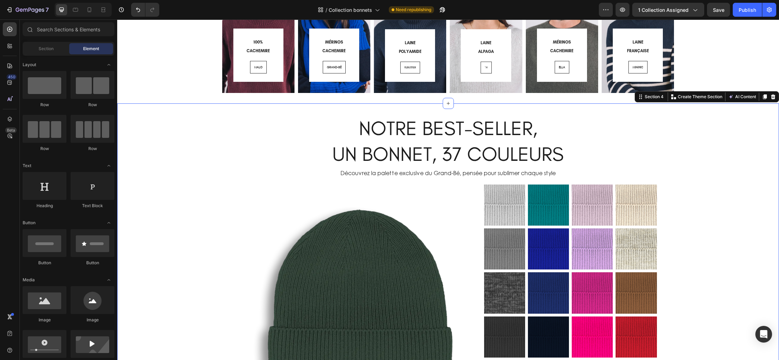
click at [722, 231] on div "NOTRE BEST-SELLER, UN BONNET, 37 COULEURS Heading Découvrez la palette exclusiv…" at bounding box center [448, 258] width 662 height 289
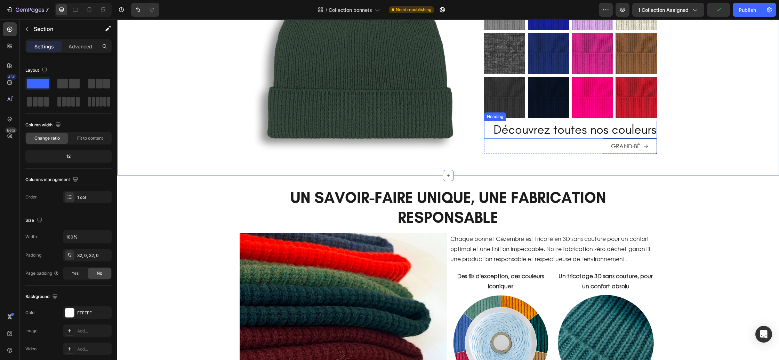
scroll to position [363, 0]
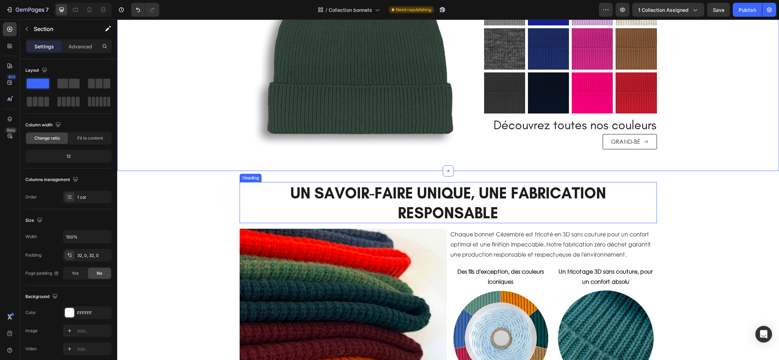
click at [510, 203] on h2 "UN SAVOIR-FAIRE UNIQUE, UNE FABRICATION RESPONSABLE" at bounding box center [448, 202] width 417 height 41
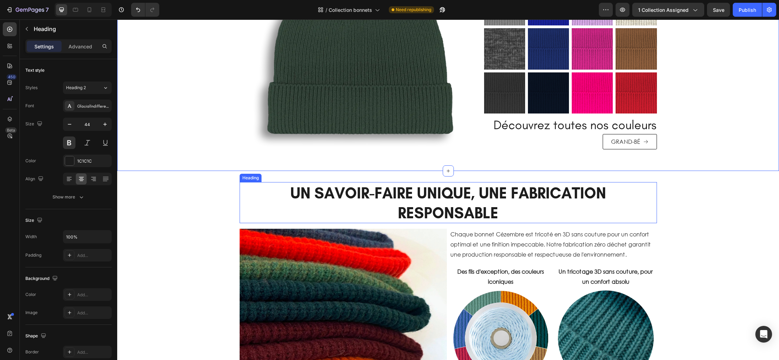
scroll to position [363, 0]
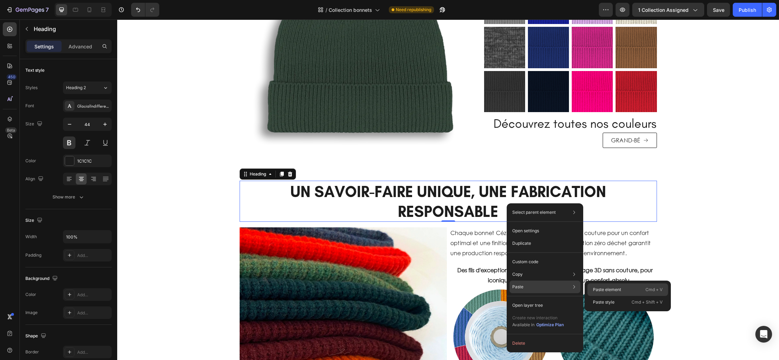
click at [599, 292] on p "Paste element" at bounding box center [607, 289] width 28 height 6
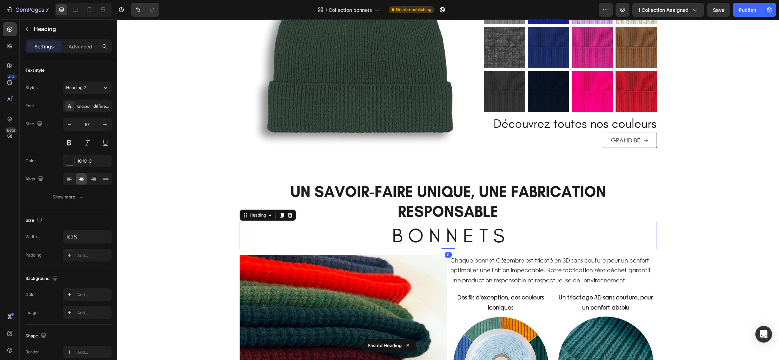
click at [442, 235] on h2 "B O N N E T S" at bounding box center [448, 235] width 417 height 27
click at [442, 235] on p "B O N N E T S" at bounding box center [448, 235] width 416 height 26
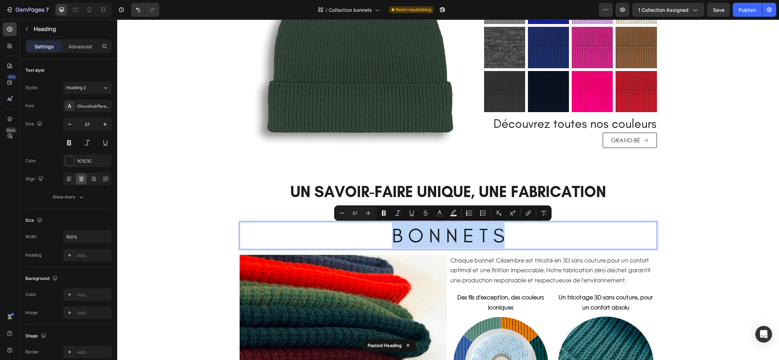
click at [442, 235] on p "B O N N E T S" at bounding box center [448, 235] width 416 height 26
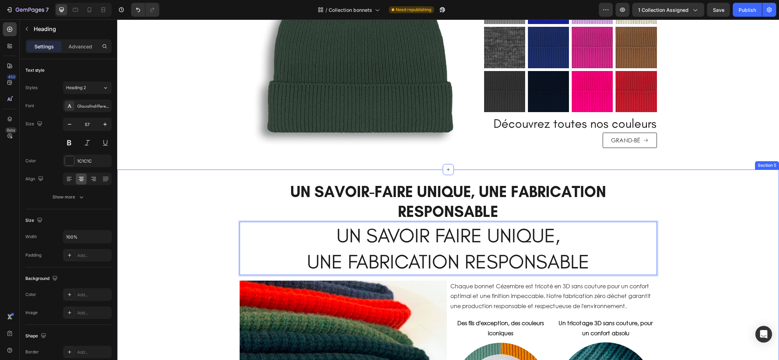
click at [716, 236] on div "UN SAVOIR-FAIRE UNIQUE, UNE FABRICATION RESPONSABLE Heading UN SAVOIR FAIRE UNI…" at bounding box center [448, 334] width 662 height 307
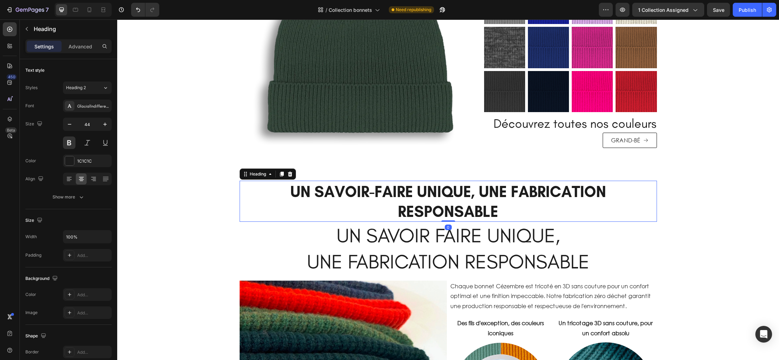
click at [561, 206] on h2 "UN SAVOIR-FAIRE UNIQUE, UNE FABRICATION RESPONSABLE" at bounding box center [448, 201] width 417 height 41
drag, startPoint x: 290, startPoint y: 173, endPoint x: 294, endPoint y: 176, distance: 4.5
click at [290, 173] on icon at bounding box center [290, 174] width 6 height 6
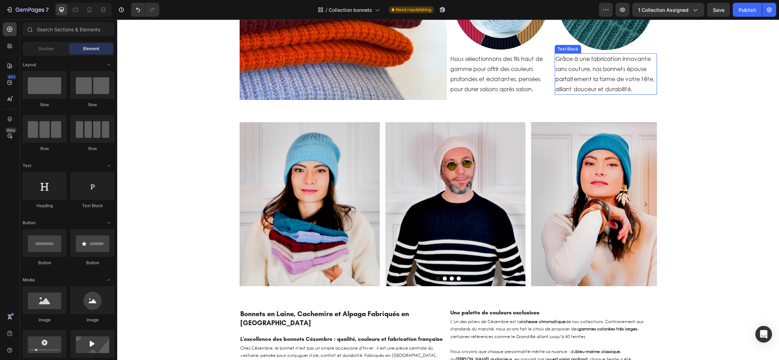
scroll to position [712, 0]
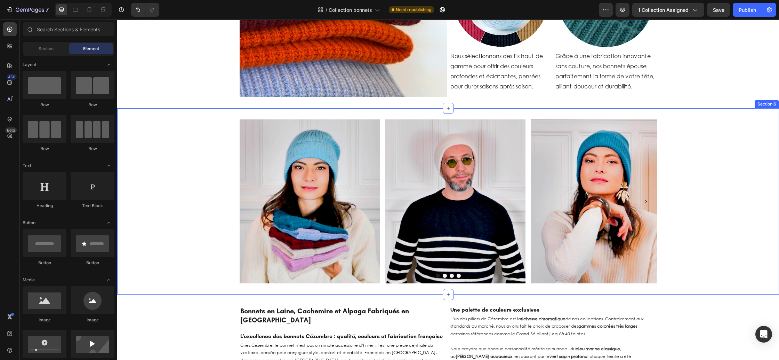
click at [226, 175] on div "Image Image Image Image Image Carousel Row" at bounding box center [448, 201] width 662 height 164
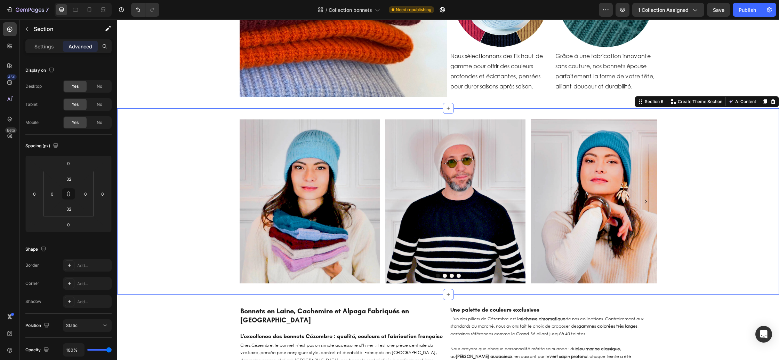
click at [774, 103] on icon at bounding box center [773, 101] width 5 height 5
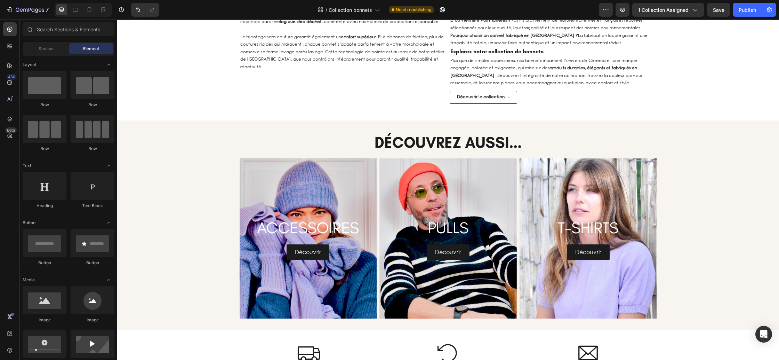
scroll to position [1113, 0]
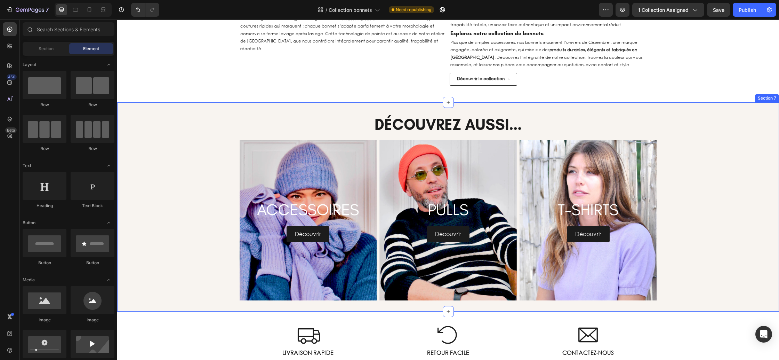
click at [695, 168] on div "DÉCOUVREZ AUSSI... Heading Row ACCESSOIRES Heading Découvrir Button Hero Banner…" at bounding box center [448, 206] width 662 height 187
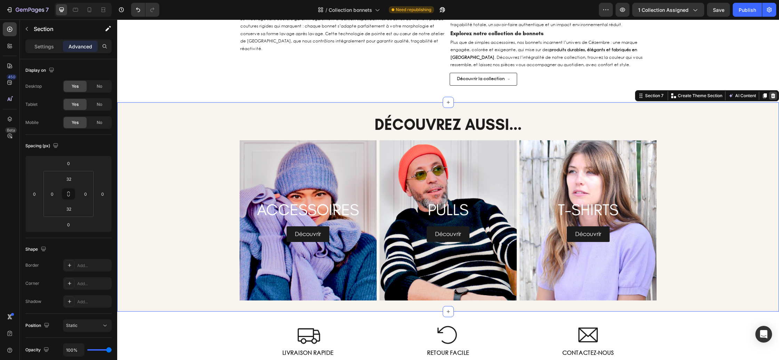
click at [772, 97] on icon at bounding box center [773, 95] width 5 height 5
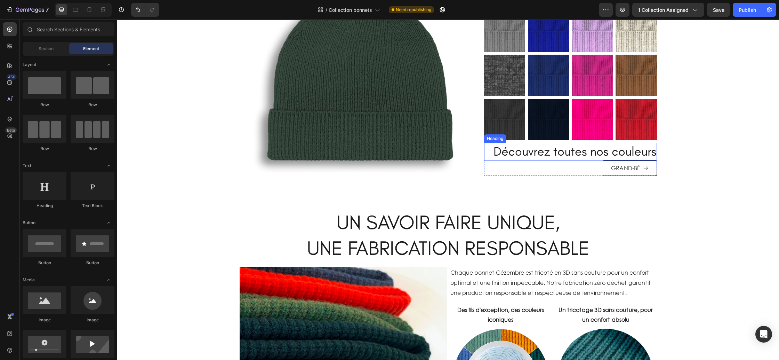
scroll to position [320, 0]
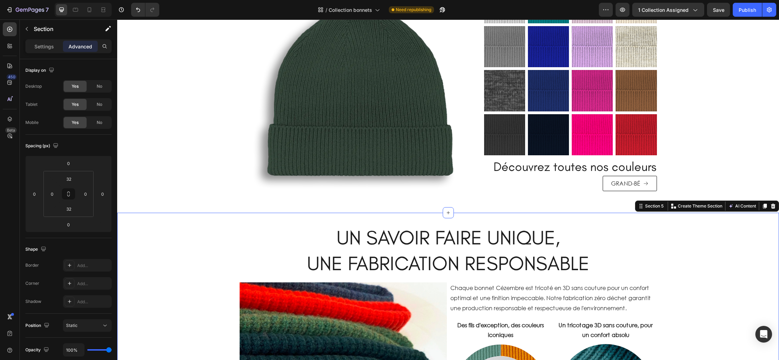
click at [531, 221] on div "UN SAVOIR FAIRE UNIQUE, UNE FABRICATION RESPONSABLE Heading Row Image Chaque bo…" at bounding box center [448, 357] width 662 height 288
click at [518, 204] on div "NOTRE BEST-SELLER, UN BONNET, 37 COULEURS Heading Découvrez la palette exclusiv…" at bounding box center [448, 56] width 662 height 311
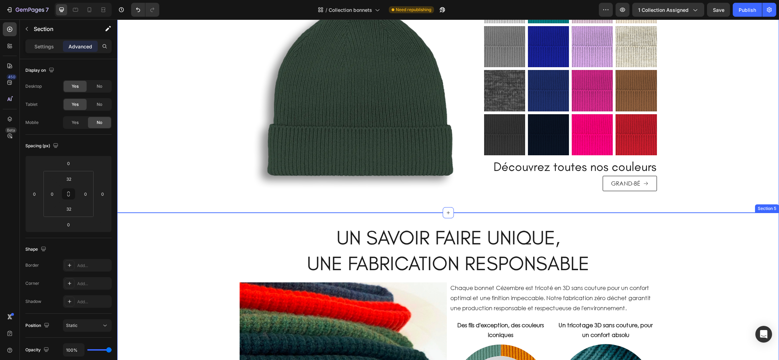
click at [481, 221] on div "UN SAVOIR FAIRE UNIQUE, UNE FABRICATION RESPONSABLE Heading Row Image Chaque bo…" at bounding box center [448, 357] width 662 height 288
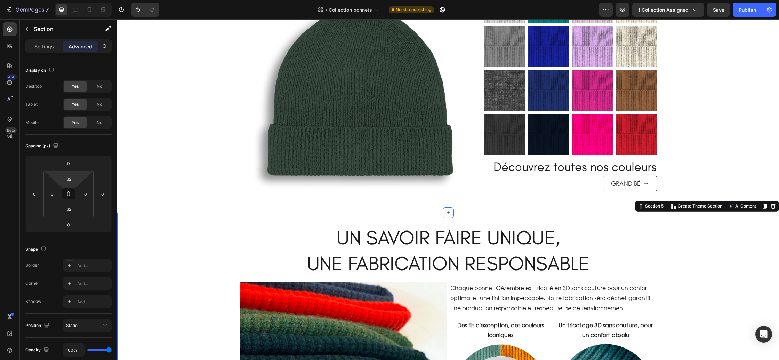
type input "0"
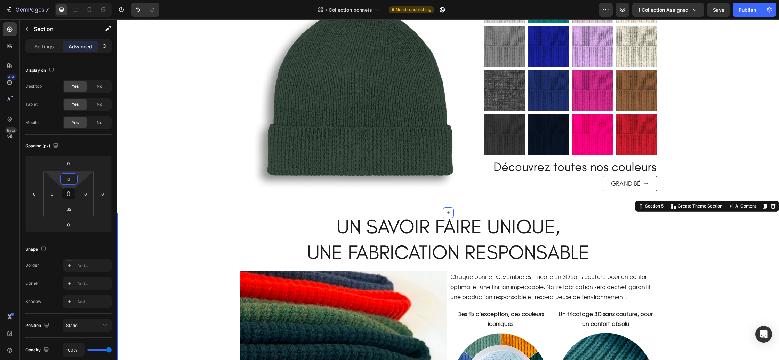
click at [84, 0] on html "7 Version history / Collection bonnets Need republishing Preview 1 collection a…" at bounding box center [389, 0] width 779 height 0
click at [192, 189] on div "NOTRE BEST-SELLER, UN BONNET, 37 COULEURS Heading Découvrez la palette exclusiv…" at bounding box center [448, 56] width 662 height 289
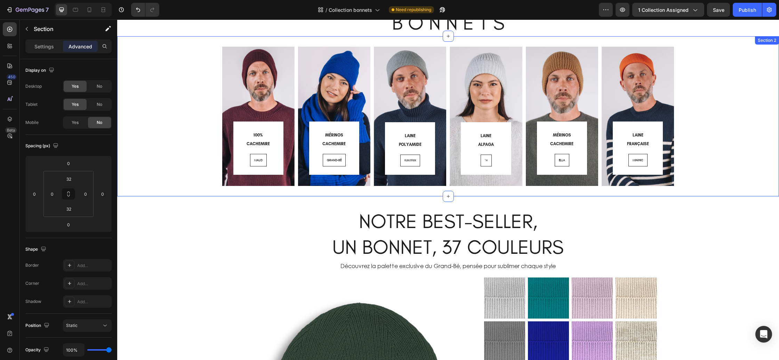
scroll to position [0, 0]
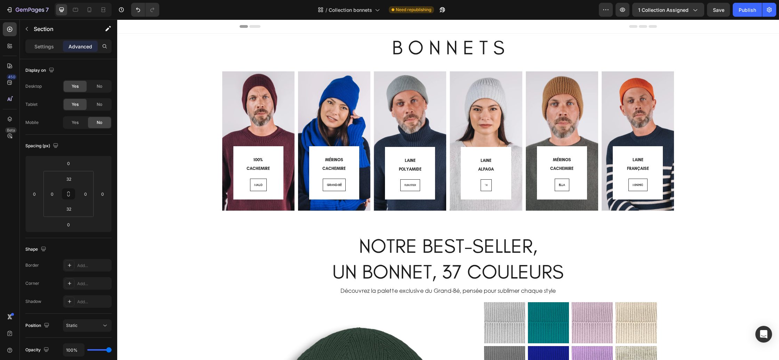
click at [446, 219] on icon at bounding box center [449, 221] width 6 height 6
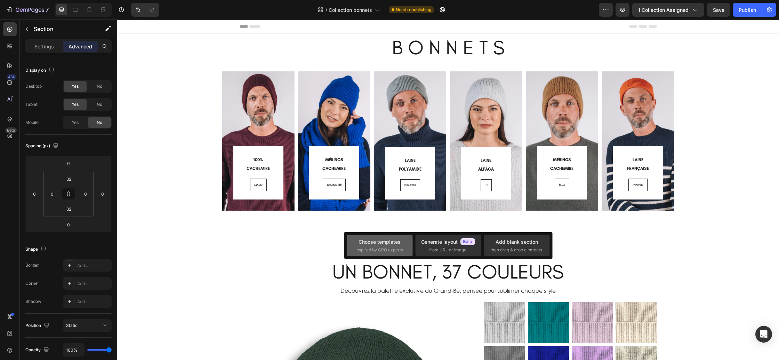
click at [386, 249] on span "inspired by CRO experts" at bounding box center [379, 250] width 48 height 6
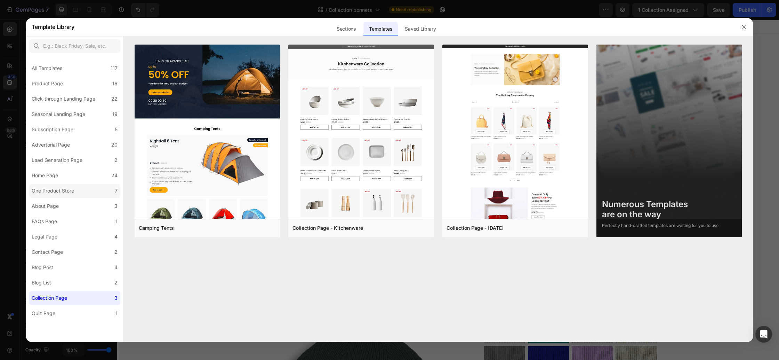
click at [69, 192] on div "One Product Store" at bounding box center [53, 190] width 42 height 8
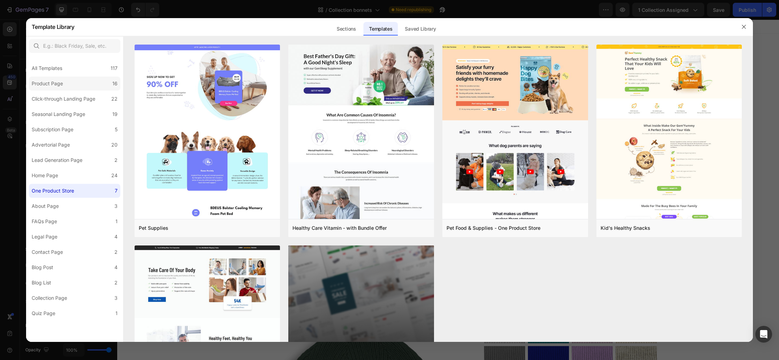
click at [56, 89] on label "Product Page 16" at bounding box center [74, 84] width 91 height 14
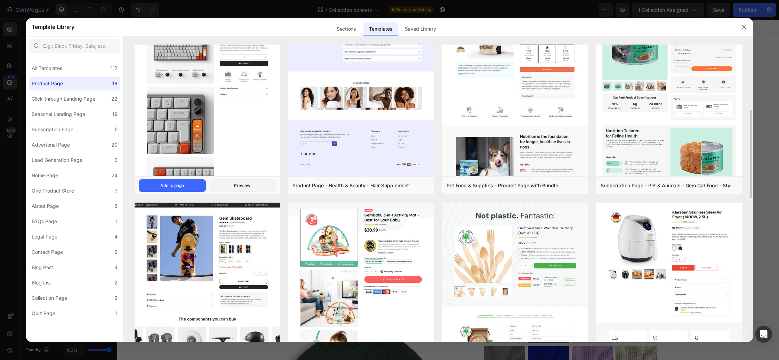
scroll to position [245, 0]
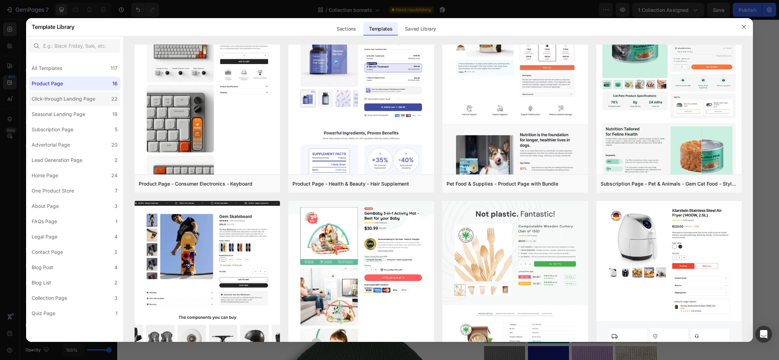
click at [53, 102] on div "Click-through Landing Page" at bounding box center [64, 99] width 64 height 8
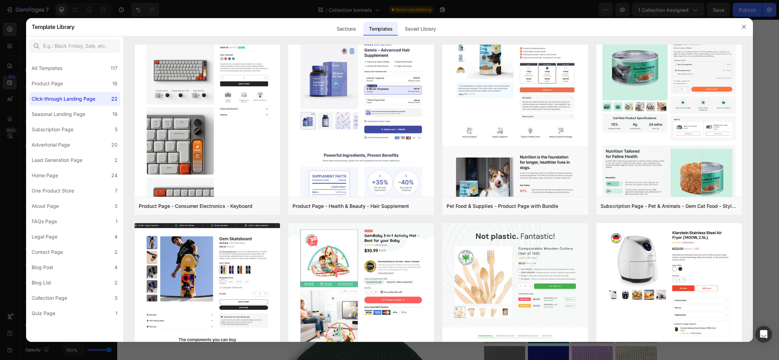
scroll to position [0, 0]
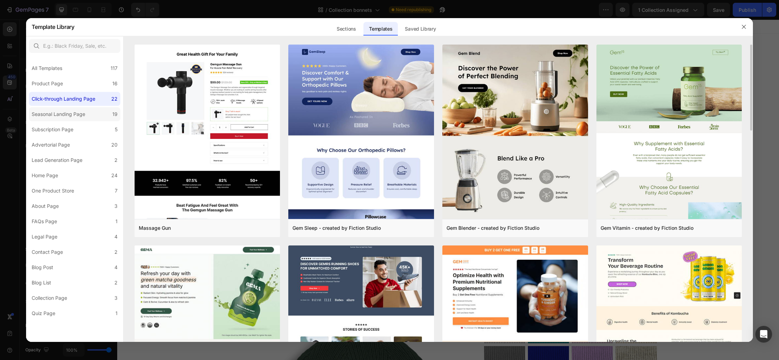
click at [56, 111] on div "Seasonal Landing Page" at bounding box center [59, 114] width 54 height 8
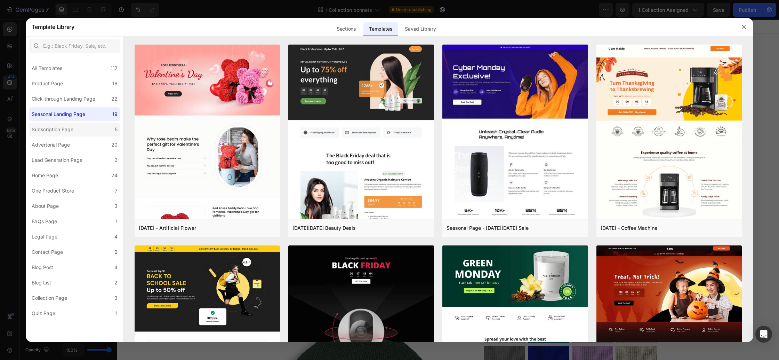
click at [61, 126] on div "Subscription Page" at bounding box center [53, 129] width 42 height 8
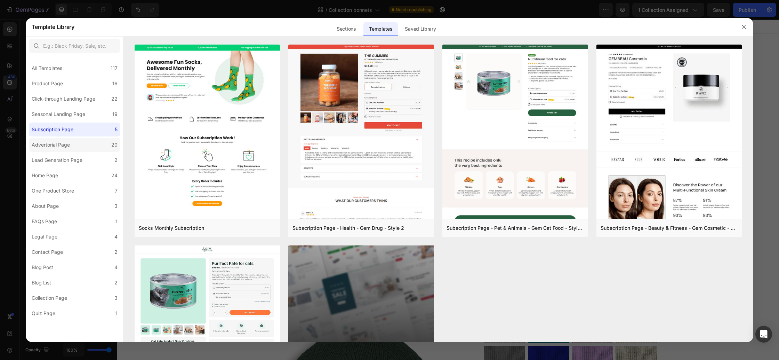
click at [64, 140] on label "Advertorial Page 20" at bounding box center [74, 145] width 91 height 14
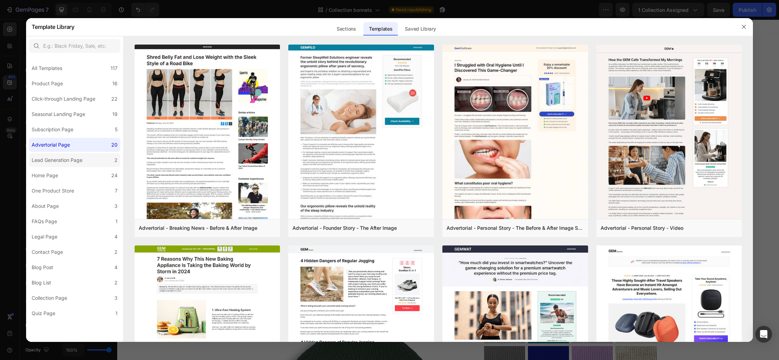
click at [64, 160] on div "Lead Generation Page" at bounding box center [57, 160] width 51 height 8
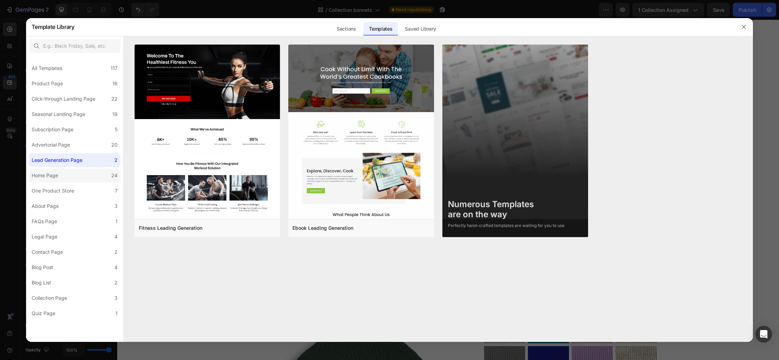
click at [65, 172] on label "Home Page 24" at bounding box center [74, 175] width 91 height 14
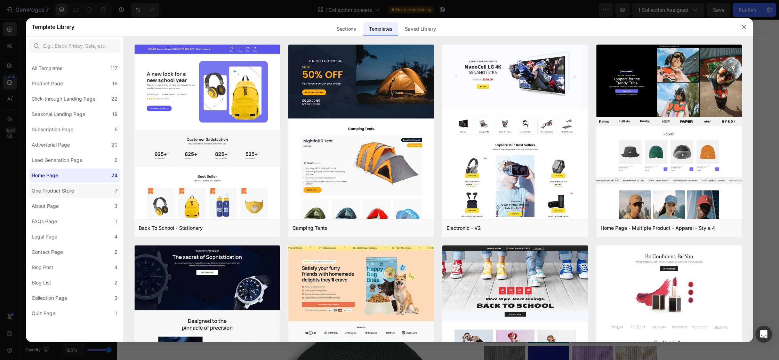
click at [65, 185] on label "One Product Store 7" at bounding box center [74, 191] width 91 height 14
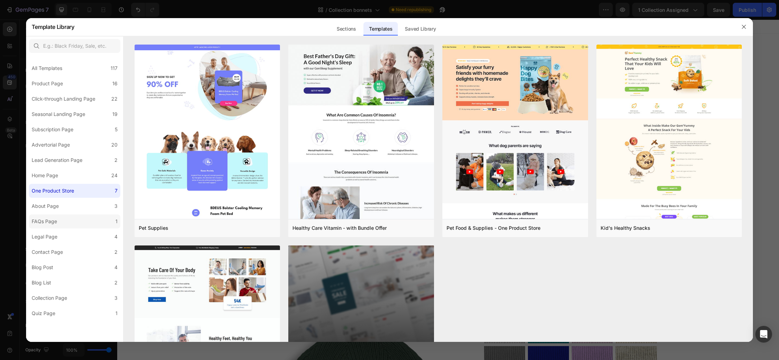
click at [69, 215] on label "FAQs Page 1" at bounding box center [74, 221] width 91 height 14
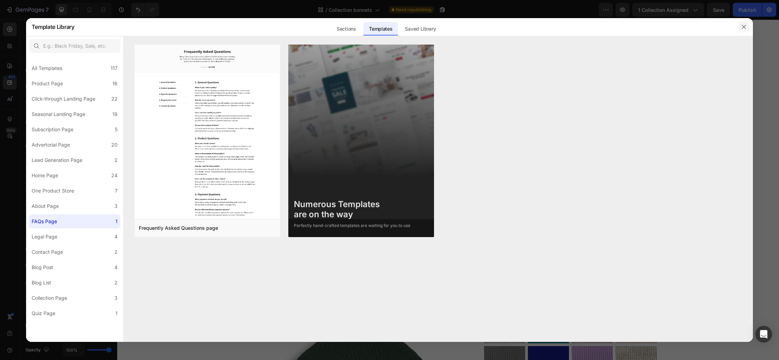
click at [741, 28] on icon "button" at bounding box center [744, 27] width 6 height 6
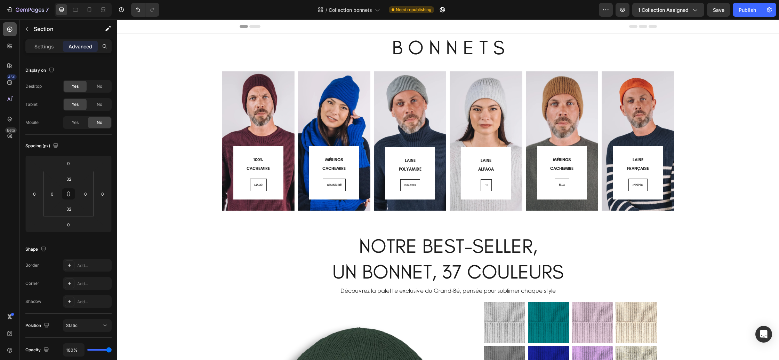
click at [14, 29] on div at bounding box center [10, 29] width 14 height 14
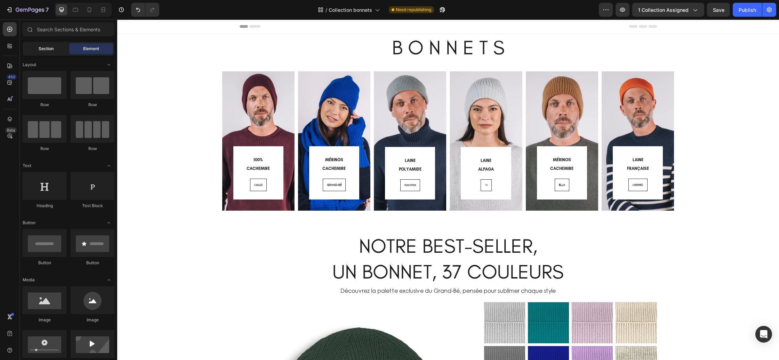
click at [36, 47] on div "Section" at bounding box center [46, 48] width 44 height 11
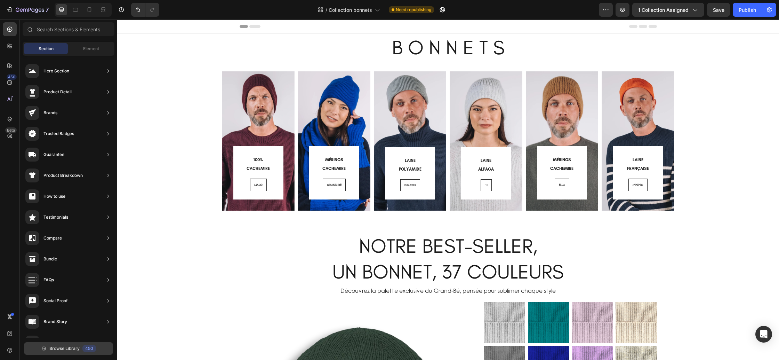
click at [71, 349] on span "Browse Library" at bounding box center [64, 348] width 30 height 6
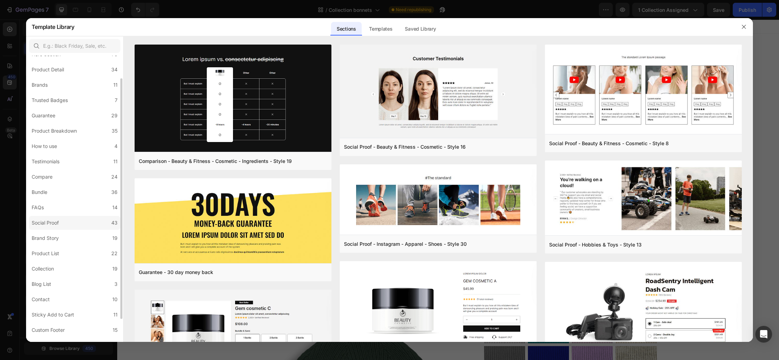
scroll to position [30, 0]
click at [64, 249] on label "Product List 22" at bounding box center [74, 253] width 91 height 14
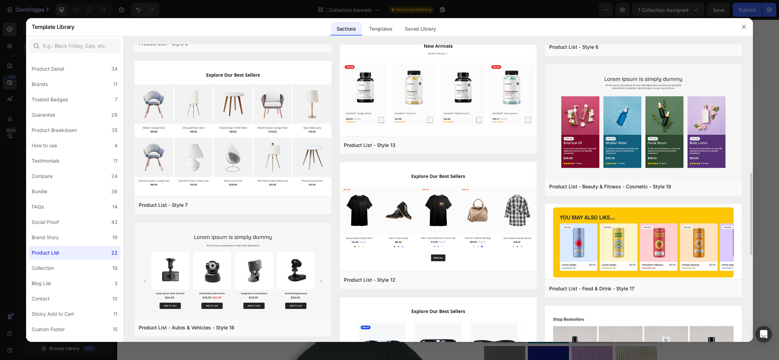
scroll to position [408, 0]
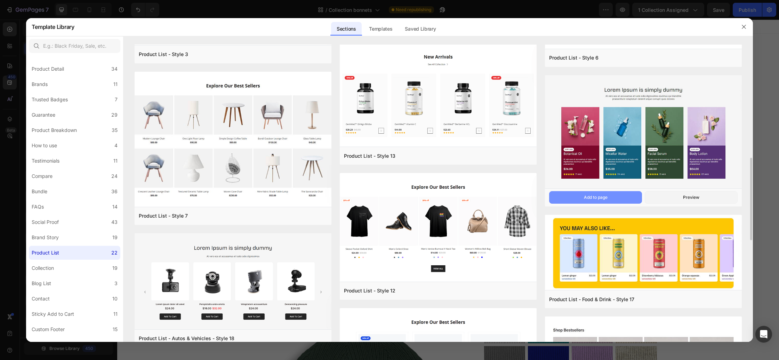
click at [609, 197] on button "Add to page" at bounding box center [595, 197] width 93 height 13
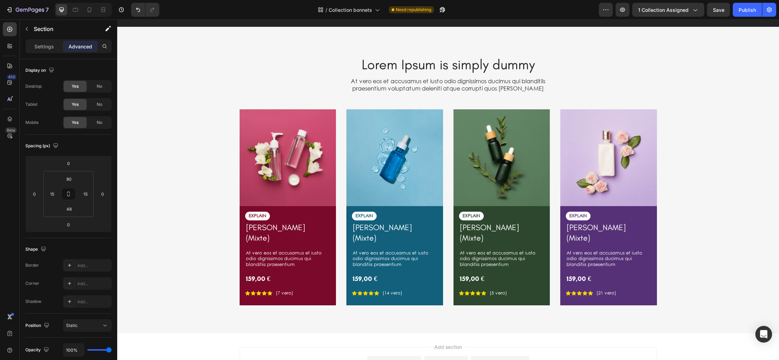
scroll to position [1382, 0]
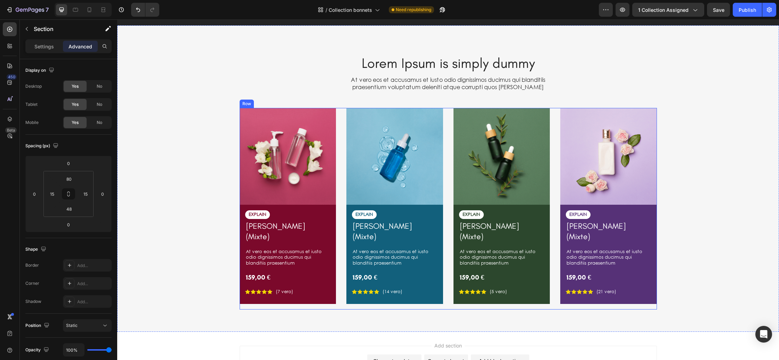
click at [449, 195] on div "Image EXPLAIN Text Block Cardigan CAMILLE (Mixte) Product Title At vero eos et …" at bounding box center [448, 208] width 417 height 201
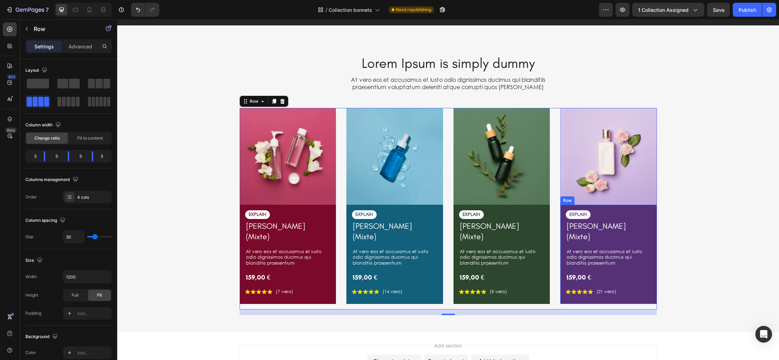
click at [630, 302] on div "EXPLAIN Text Block Cardigan CAMILLE (Mixte) Product Title At vero eos et accusa…" at bounding box center [608, 254] width 97 height 99
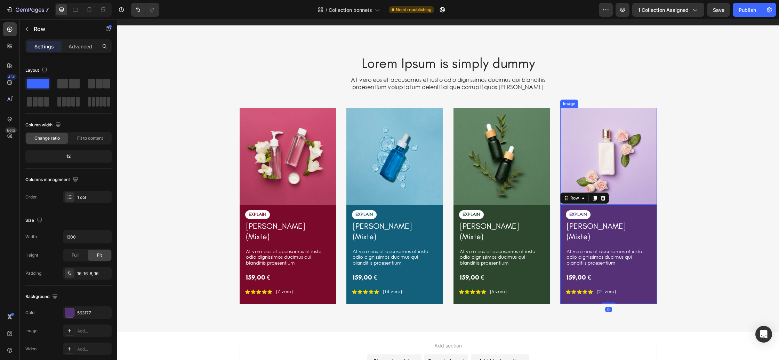
click at [627, 112] on img at bounding box center [608, 156] width 97 height 97
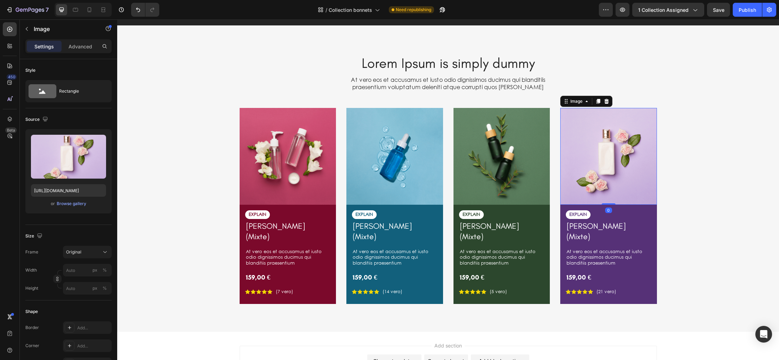
click at [609, 99] on icon at bounding box center [607, 101] width 6 height 6
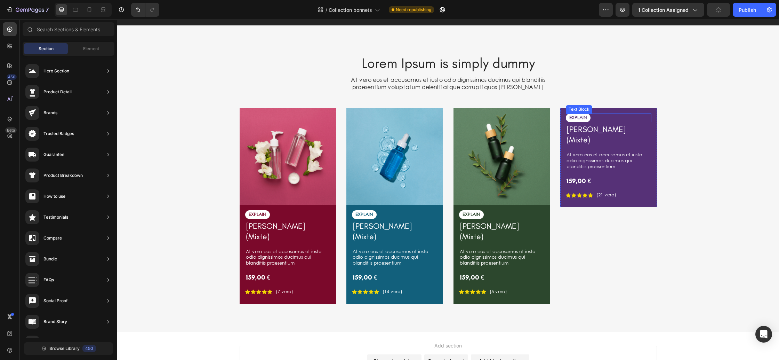
click at [623, 117] on div "EXPLAIN" at bounding box center [609, 117] width 86 height 9
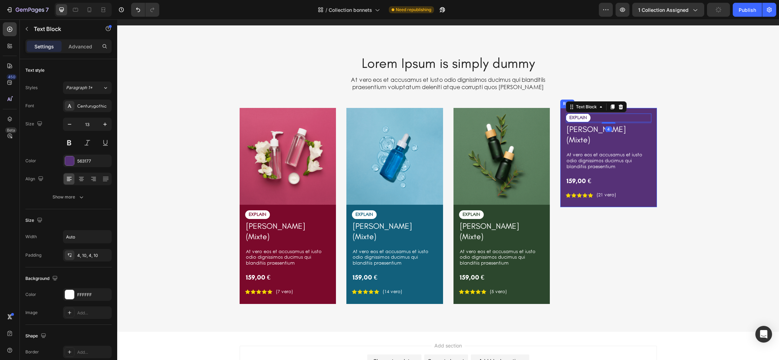
click at [648, 111] on div "EXPLAIN Text Block 4 Cardigan CAMILLE (Mixte) Product Title At vero eos et accu…" at bounding box center [608, 157] width 97 height 99
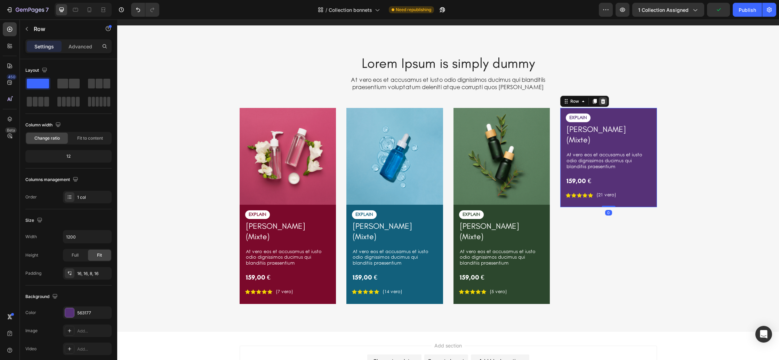
click at [606, 104] on div at bounding box center [603, 101] width 8 height 8
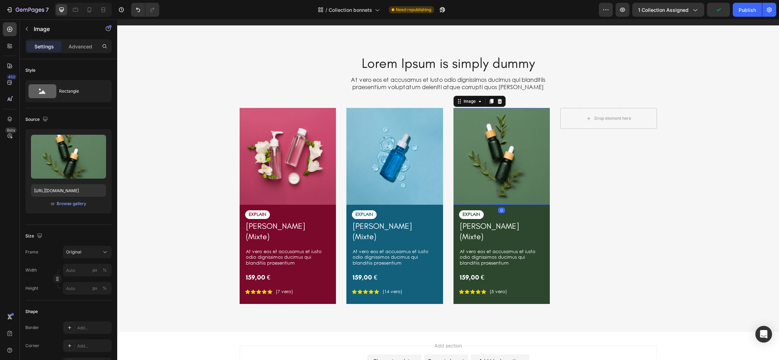
click at [511, 147] on img at bounding box center [502, 156] width 97 height 97
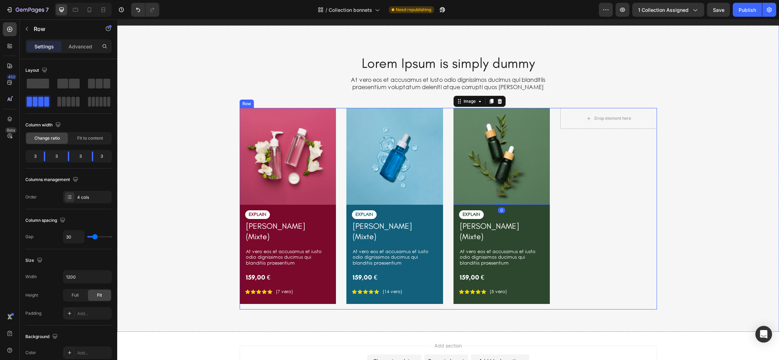
click at [569, 156] on div "Drop element here Product" at bounding box center [608, 208] width 97 height 201
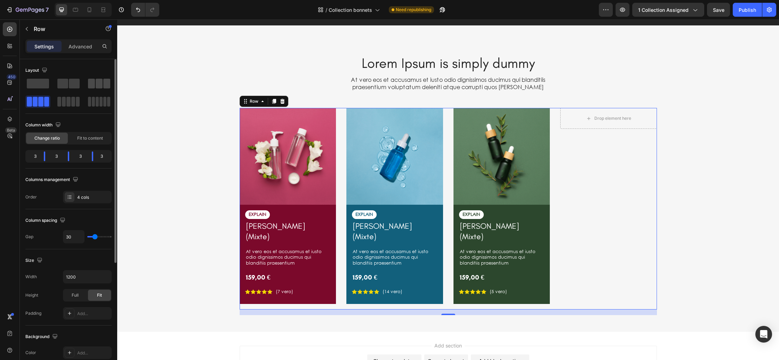
click at [90, 86] on span at bounding box center [91, 84] width 7 height 10
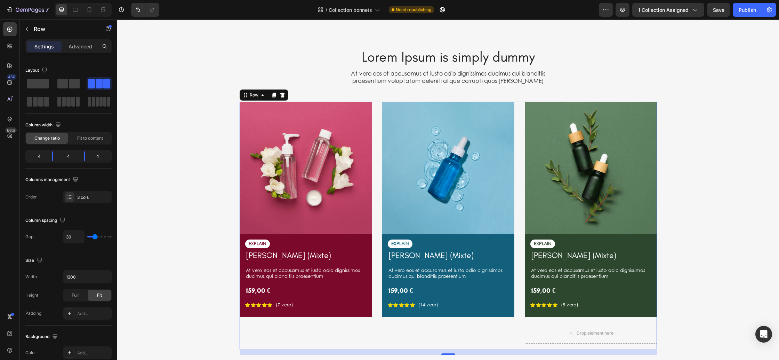
scroll to position [1456, 0]
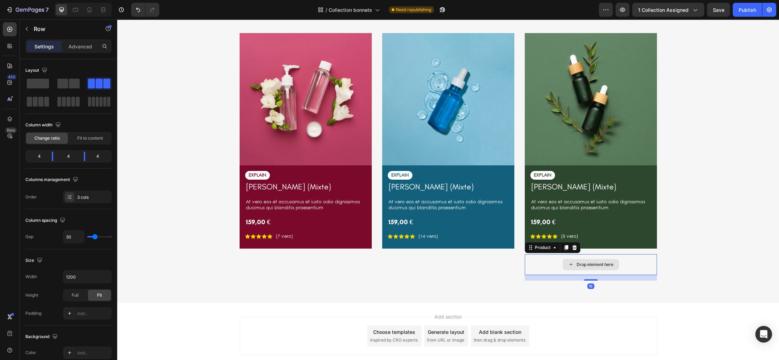
click at [535, 269] on div "Drop element here" at bounding box center [591, 264] width 132 height 21
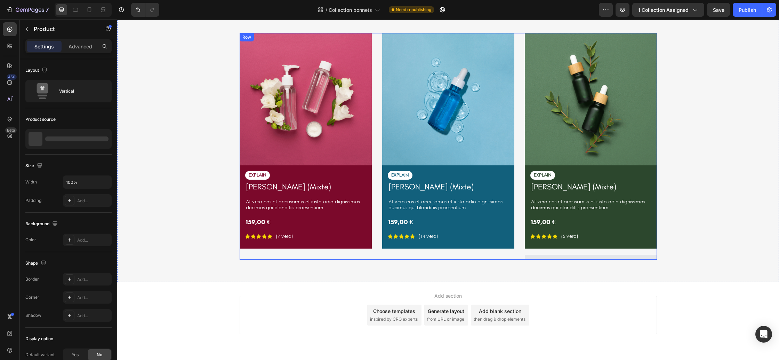
click at [574, 249] on div "Image EXPLAIN Text Block Cardigan CAMILLE (Mixte) Product Title At vero eos et …" at bounding box center [591, 146] width 132 height 226
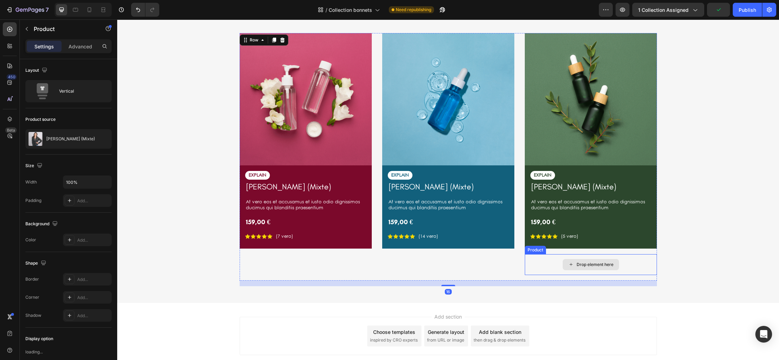
click at [541, 262] on div "Drop element here" at bounding box center [591, 264] width 132 height 21
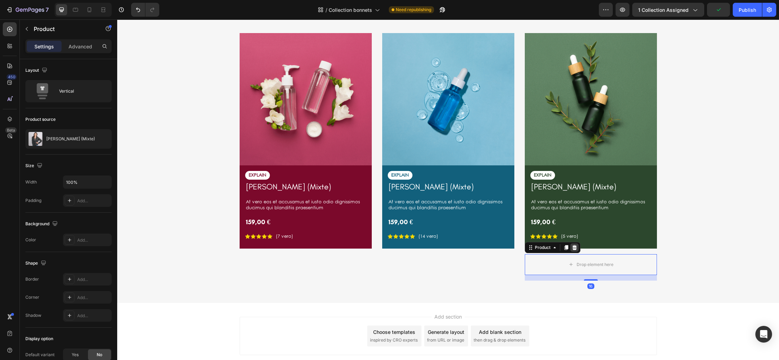
click at [576, 246] on icon at bounding box center [575, 248] width 6 height 6
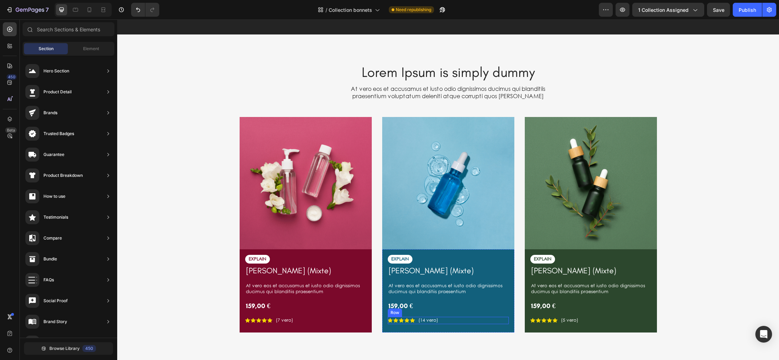
scroll to position [1371, 0]
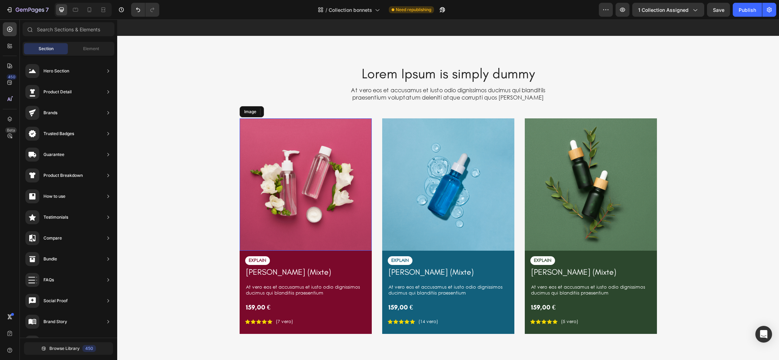
click at [298, 186] on img at bounding box center [306, 184] width 132 height 132
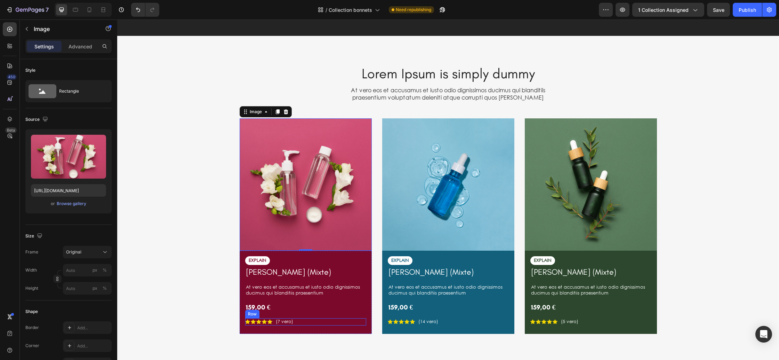
click at [302, 320] on div "Icon Icon Icon Icon Icon Icon List (7 vero) Text Block Row" at bounding box center [305, 321] width 121 height 7
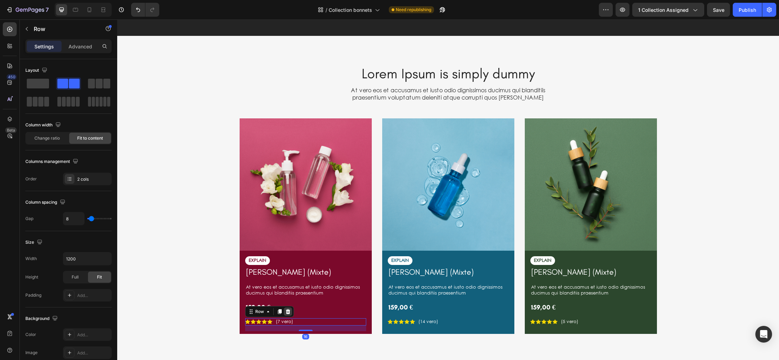
click at [290, 313] on icon at bounding box center [288, 312] width 6 height 6
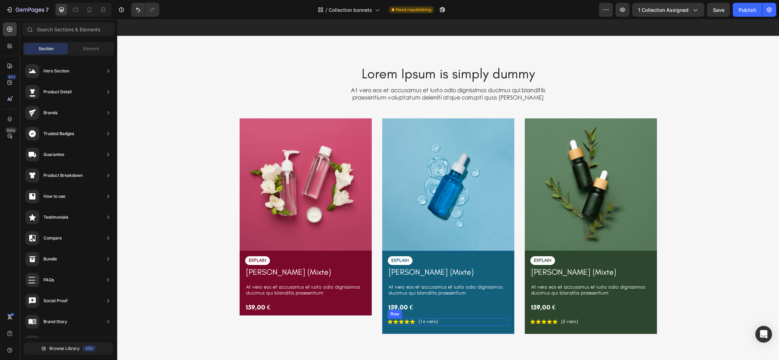
click at [451, 322] on div "Icon Icon Icon Icon Icon Icon List (14 vero) Text Block Row" at bounding box center [448, 321] width 121 height 7
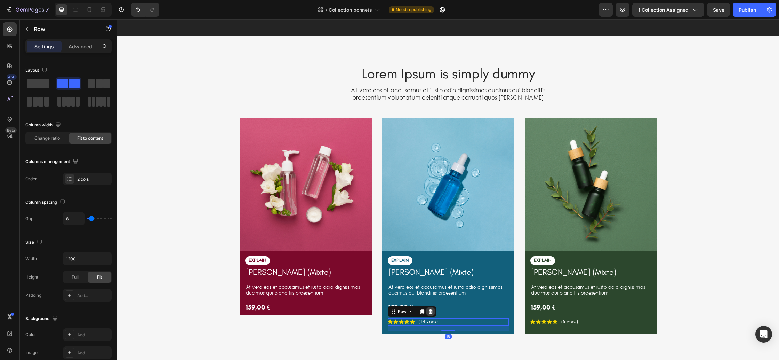
click at [429, 310] on icon at bounding box center [430, 311] width 5 height 5
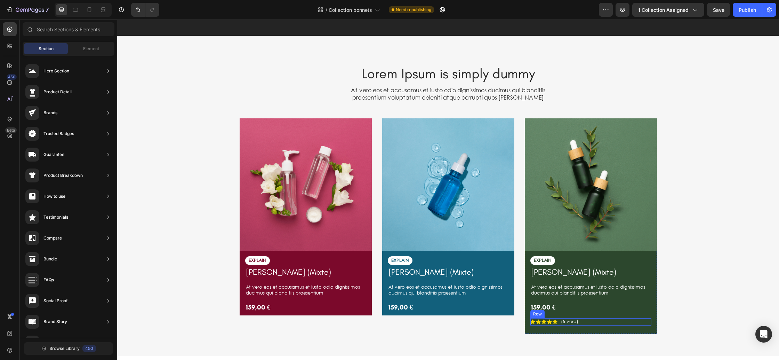
click at [583, 321] on div "Icon Icon Icon Icon Icon Icon List (5 vero) Text Block Row" at bounding box center [590, 321] width 121 height 7
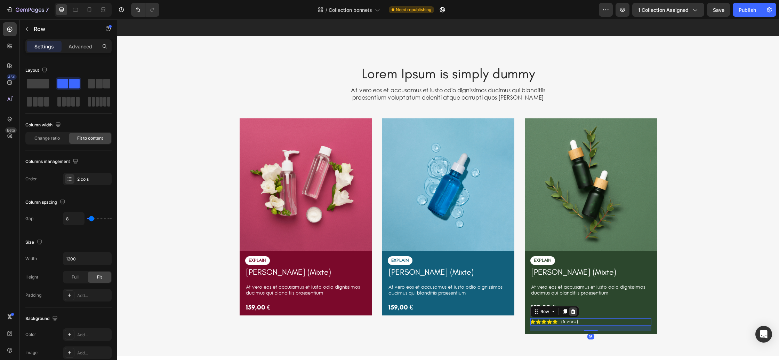
click at [572, 311] on icon at bounding box center [573, 311] width 5 height 5
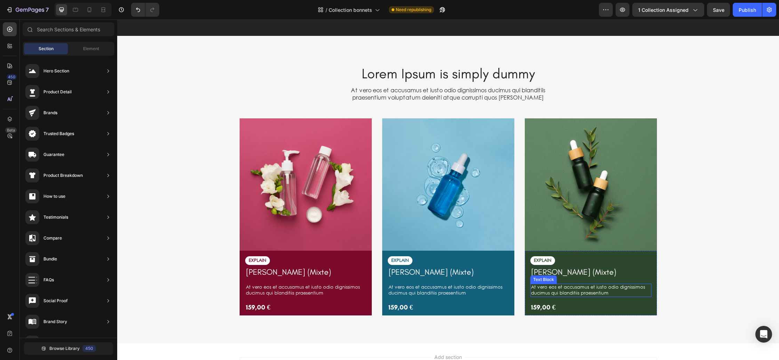
click at [557, 287] on p "At vero eos et accusamus et iusto odio dignissimos ducimus qui blanditiis praes…" at bounding box center [591, 290] width 120 height 12
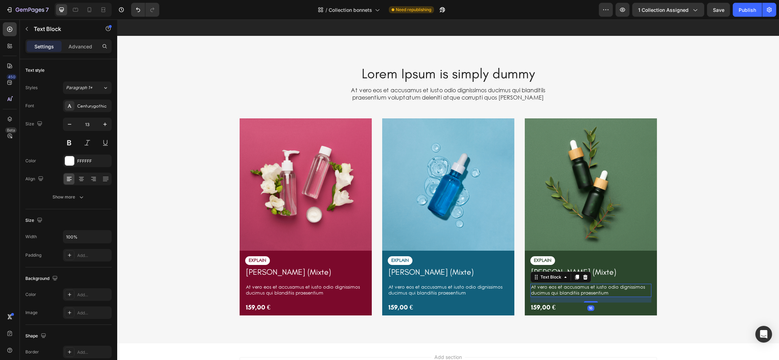
drag, startPoint x: 585, startPoint y: 275, endPoint x: 566, endPoint y: 281, distance: 20.8
click at [585, 275] on icon at bounding box center [585, 276] width 5 height 5
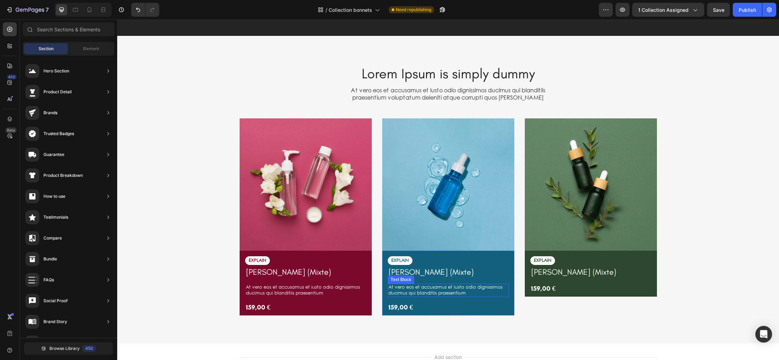
click at [498, 289] on p "At vero eos et accusamus et iusto odio dignissimos ducimus qui blanditiis praes…" at bounding box center [449, 290] width 120 height 12
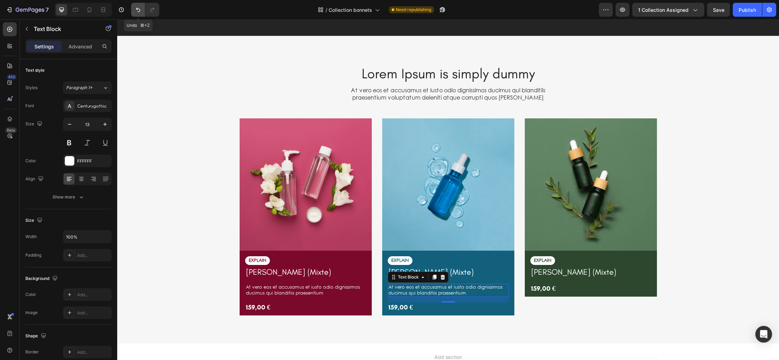
click at [135, 12] on icon "Undo/Redo" at bounding box center [138, 9] width 7 height 7
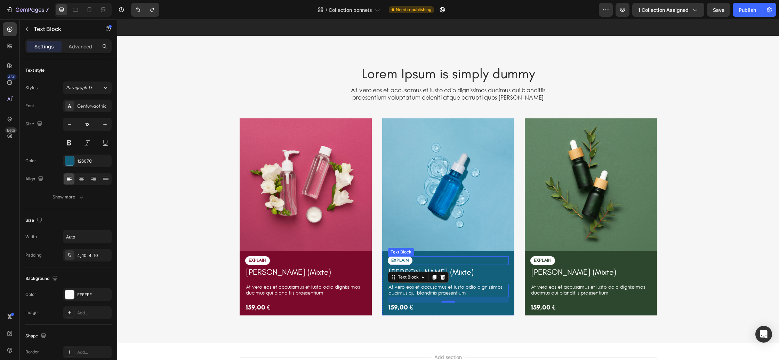
click at [417, 260] on div "EXPLAIN" at bounding box center [448, 260] width 121 height 9
click at [401, 259] on p "EXPLAIN" at bounding box center [400, 260] width 18 height 6
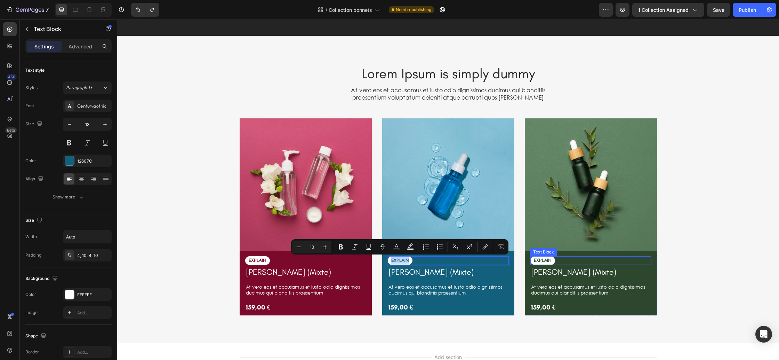
click at [547, 261] on p "EXPLAIN" at bounding box center [543, 260] width 18 height 6
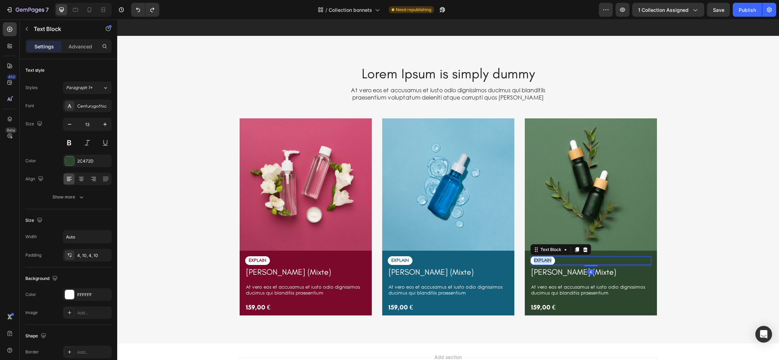
click at [547, 261] on p "EXPLAIN" at bounding box center [543, 260] width 18 height 6
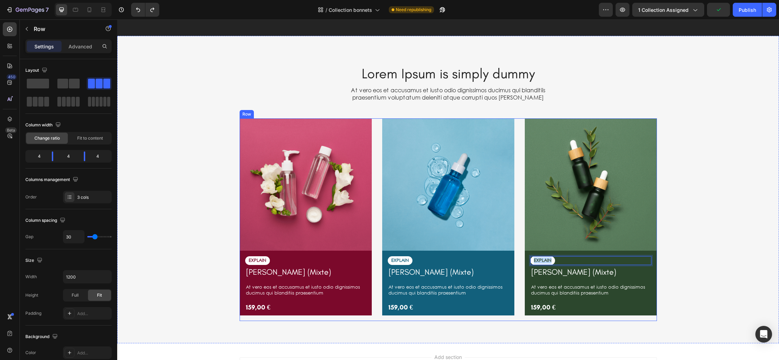
click at [517, 199] on div "Image EXPLAIN Text Block Cardigan CAMILLE (Mixte) Product Title At vero eos et …" at bounding box center [448, 219] width 417 height 202
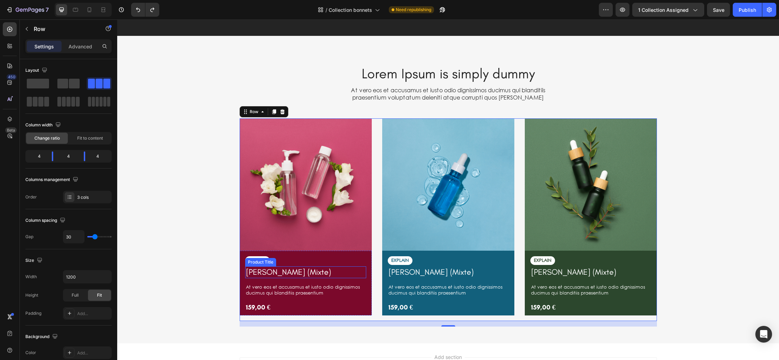
click at [338, 270] on h1 "[PERSON_NAME] (Mixte)" at bounding box center [305, 272] width 121 height 12
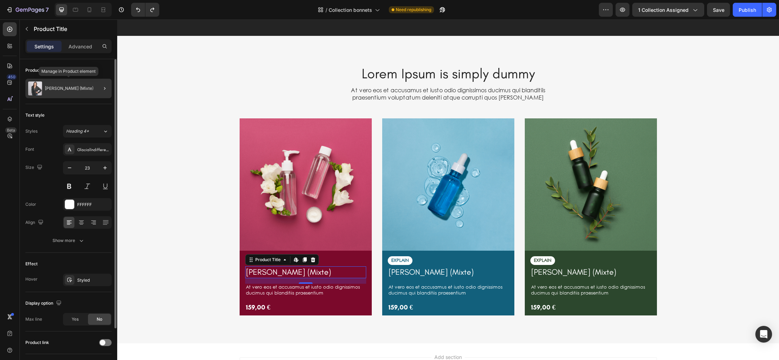
click at [74, 86] on div "[PERSON_NAME] (Mixte)" at bounding box center [68, 88] width 86 height 19
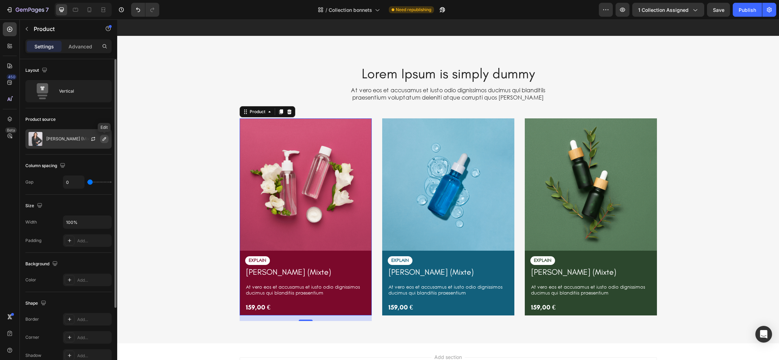
click at [101, 139] on button "button" at bounding box center [104, 139] width 8 height 8
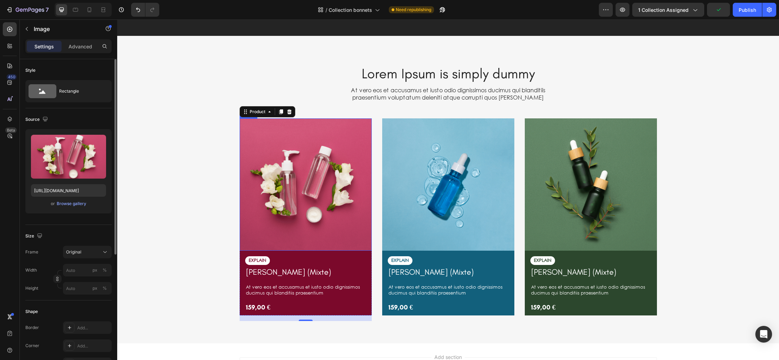
click at [289, 247] on img at bounding box center [306, 184] width 132 height 132
click at [73, 202] on div "Browse gallery" at bounding box center [72, 203] width 30 height 6
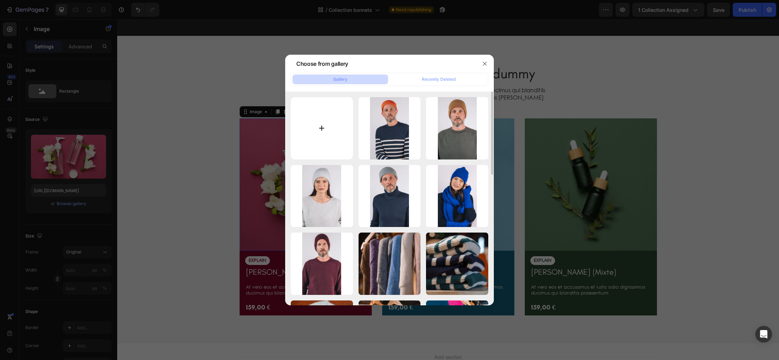
type input "C:\fakepath\MALO.png"
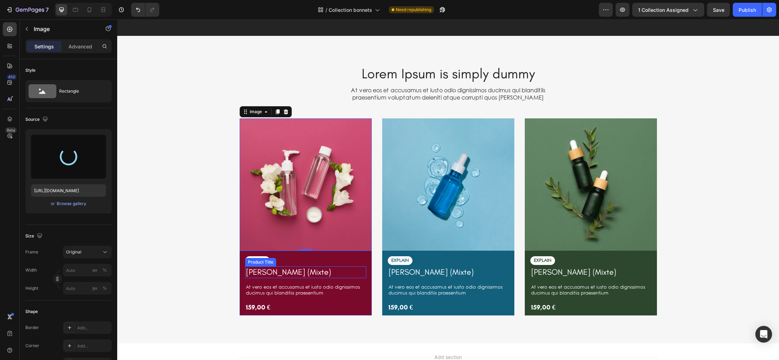
type input "https://cdn.shopify.com/s/files/1/0678/9555/8432/files/gempages_556549879929767…"
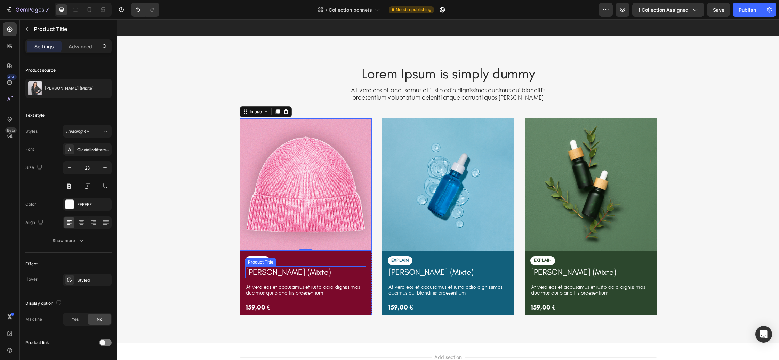
click at [350, 276] on h1 "[PERSON_NAME] (Mixte)" at bounding box center [305, 272] width 121 height 12
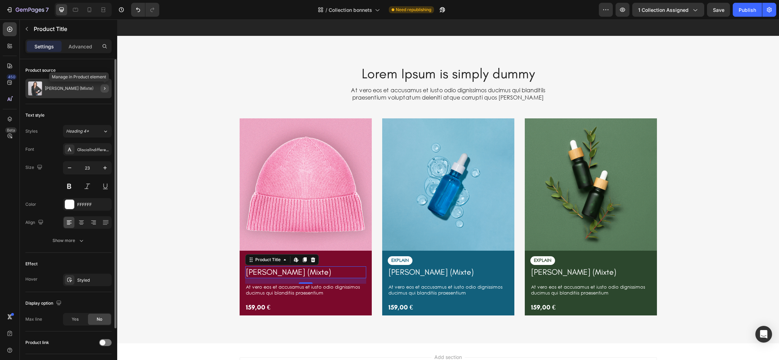
click at [103, 91] on icon "button" at bounding box center [105, 89] width 6 height 6
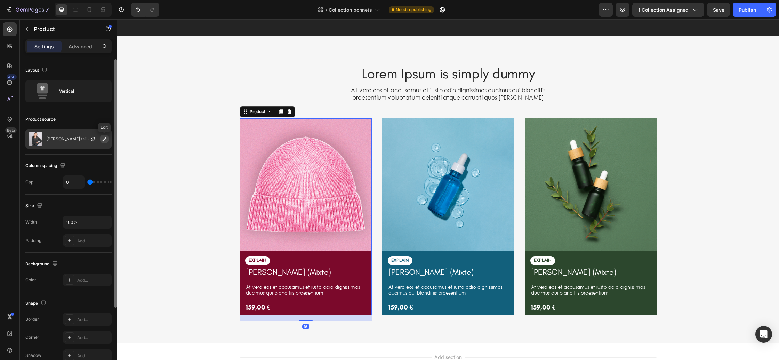
click at [103, 139] on icon "button" at bounding box center [104, 138] width 3 height 3
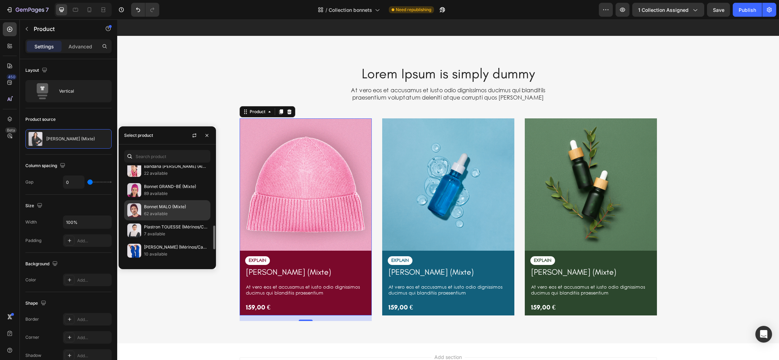
click at [162, 210] on p "Bonnet MALO (Mixte)" at bounding box center [175, 206] width 63 height 7
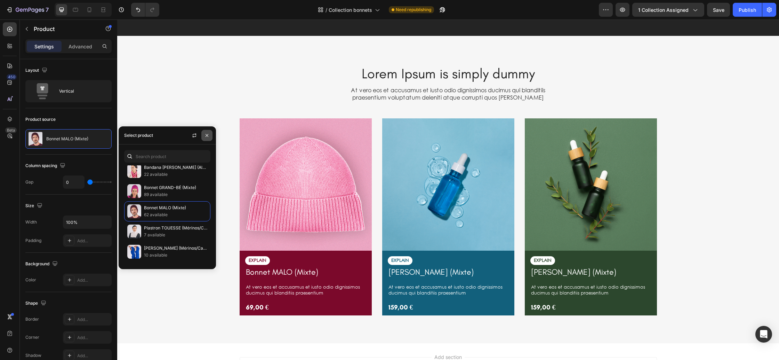
click at [208, 134] on icon "button" at bounding box center [207, 136] width 6 height 6
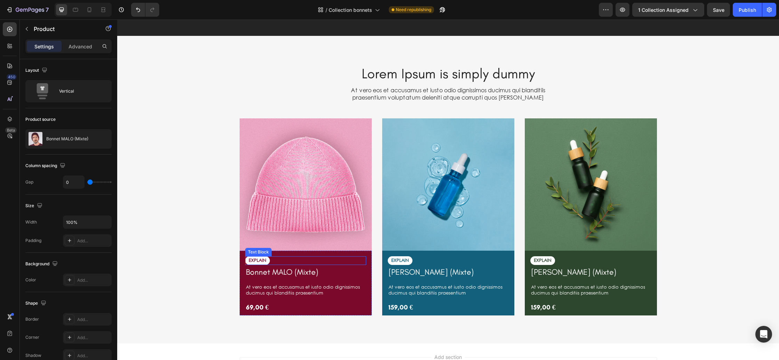
click at [259, 258] on p "EXPLAIN" at bounding box center [258, 260] width 18 height 6
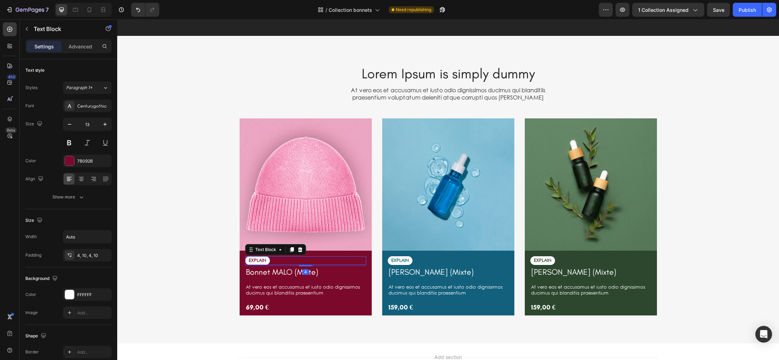
click at [259, 259] on p "EXPLAIN" at bounding box center [258, 260] width 18 height 6
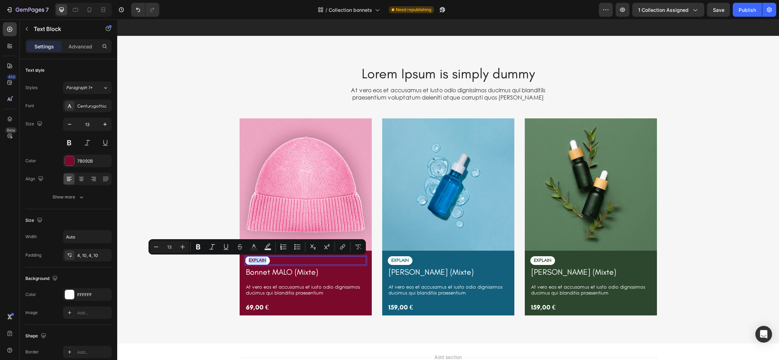
click at [259, 259] on p "EXPLAIN" at bounding box center [258, 260] width 18 height 6
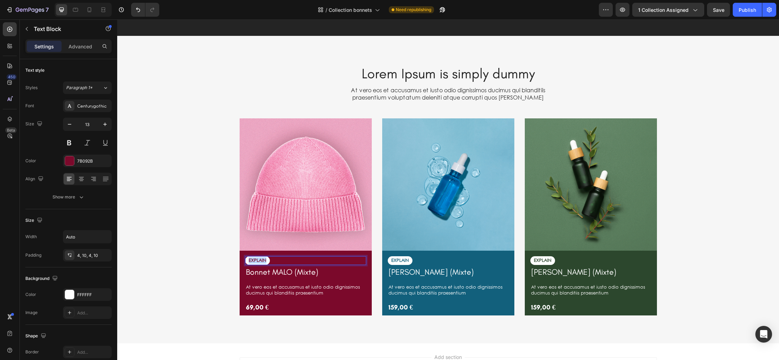
click at [259, 259] on p "EXPLAIN" at bounding box center [258, 260] width 18 height 6
click at [284, 290] on p "At vero eos et accusamus et iusto odio dignissimos ducimus qui blanditiis praes…" at bounding box center [306, 290] width 120 height 12
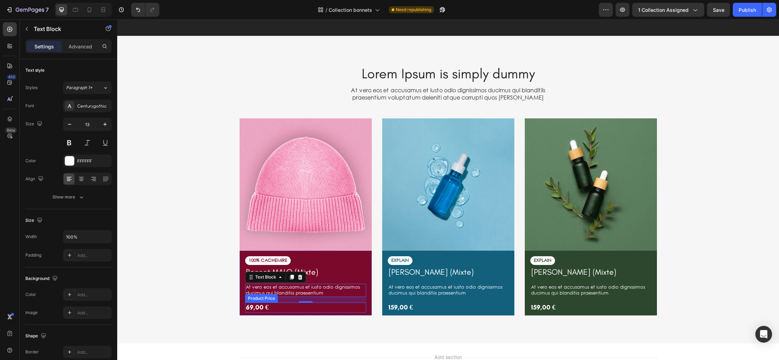
click at [344, 310] on div "69,00 €" at bounding box center [305, 307] width 121 height 10
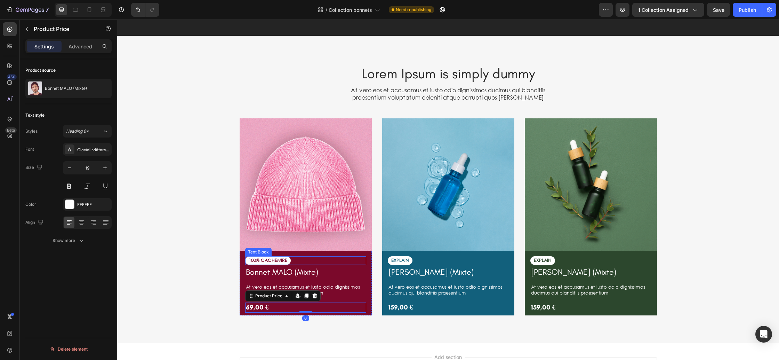
click at [362, 262] on div "100% CACHEMIRE" at bounding box center [305, 260] width 121 height 9
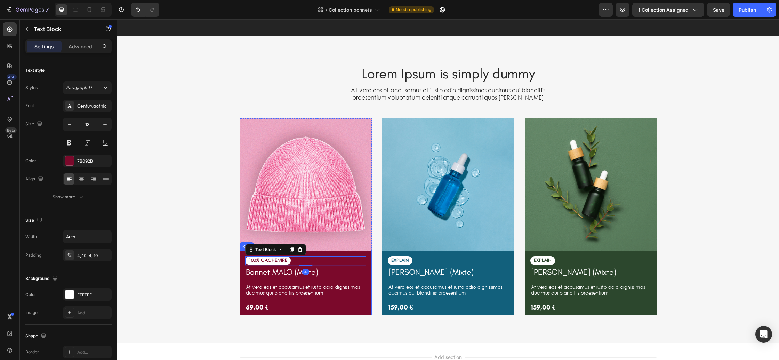
click at [370, 269] on div "100% CACHEMIRE Text Block 4 Bonnet MALO (Mixte) Product Title At vero eos et ac…" at bounding box center [306, 282] width 132 height 64
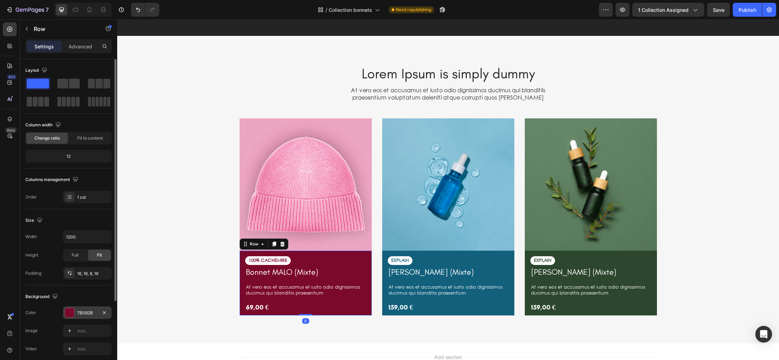
click at [87, 314] on div "7B092B" at bounding box center [87, 313] width 20 height 6
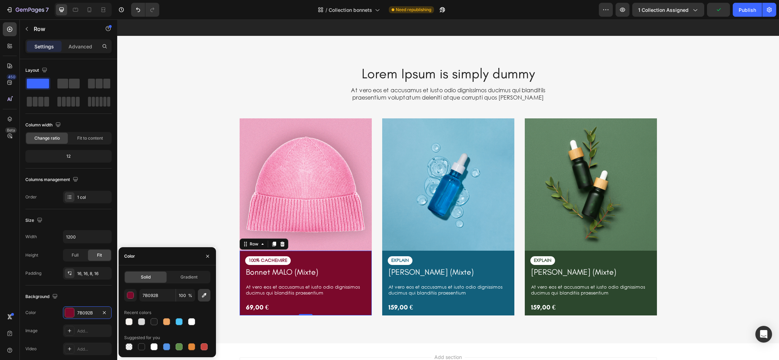
click at [203, 298] on button "button" at bounding box center [204, 295] width 13 height 13
type input "C7426F"
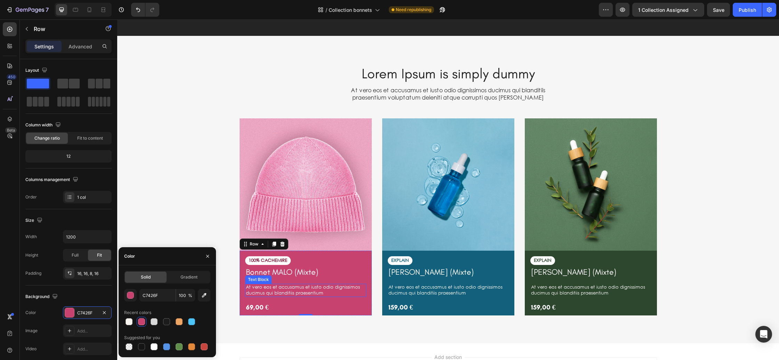
click at [305, 291] on p "At vero eos et accusamus et iusto odio dignissimos ducimus qui blanditiis praes…" at bounding box center [306, 290] width 120 height 12
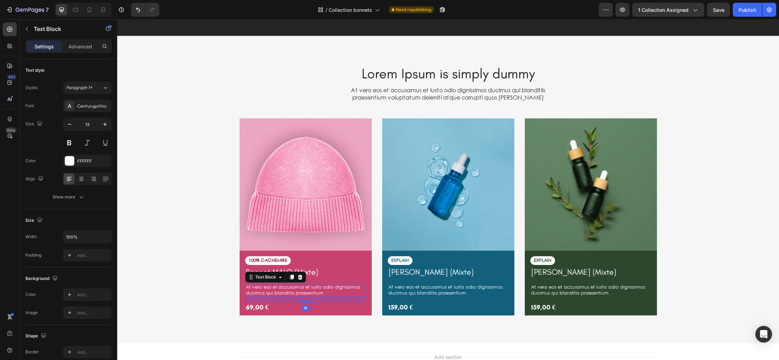
click at [305, 291] on p "At vero eos et accusamus et iusto odio dignissimos ducimus qui blanditiis praes…" at bounding box center [306, 290] width 120 height 12
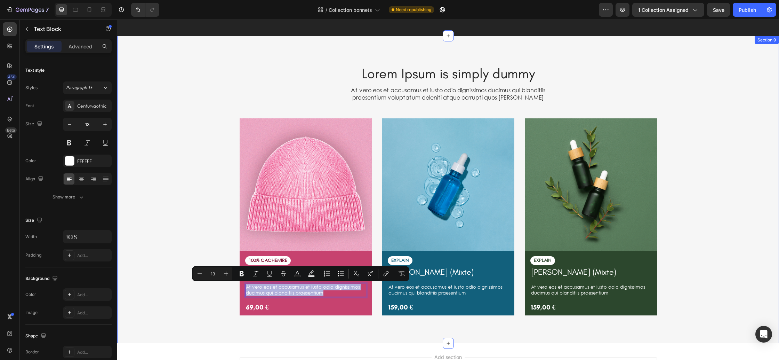
click at [411, 321] on div "Lorem Ipsum is simply dummy Heading At vero eos et accusamus et iusto odio dign…" at bounding box center [447, 195] width 651 height 263
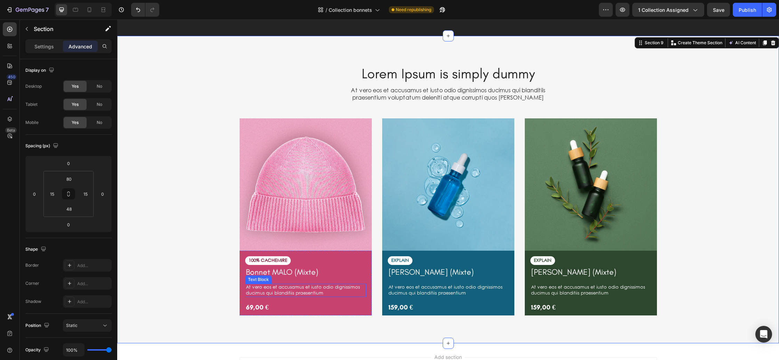
click at [323, 289] on p "At vero eos et accusamus et iusto odio dignissimos ducimus qui blanditiis praes…" at bounding box center [306, 290] width 120 height 12
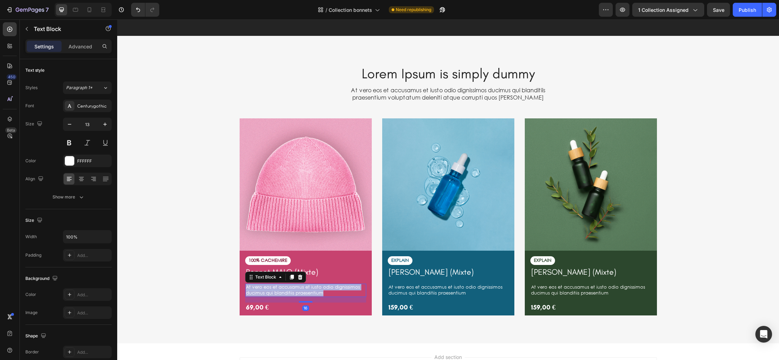
click at [323, 289] on p "At vero eos et accusamus et iusto odio dignissimos ducimus qui blanditiis praes…" at bounding box center [306, 290] width 120 height 12
click at [379, 307] on div "Image 100% CACHEMIRE Text Block Bonnet MALO (Mixte) Product Title La douceur ab…" at bounding box center [448, 219] width 417 height 202
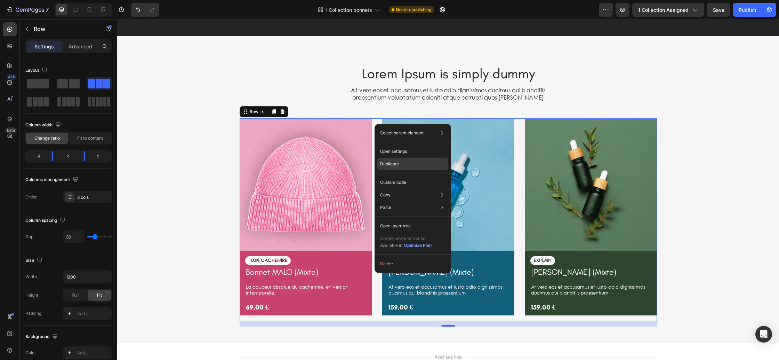
click at [402, 176] on div "Duplicate" at bounding box center [412, 182] width 71 height 13
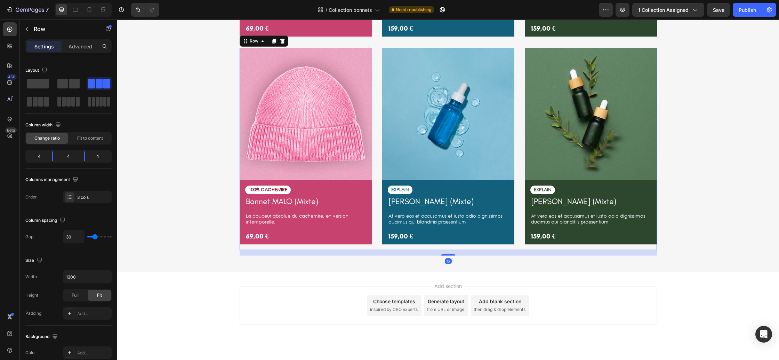
click at [377, 205] on div "Image 100% CACHEMIRE Text Block Bonnet MALO (Mixte) Product Title La douceur ab…" at bounding box center [448, 149] width 417 height 202
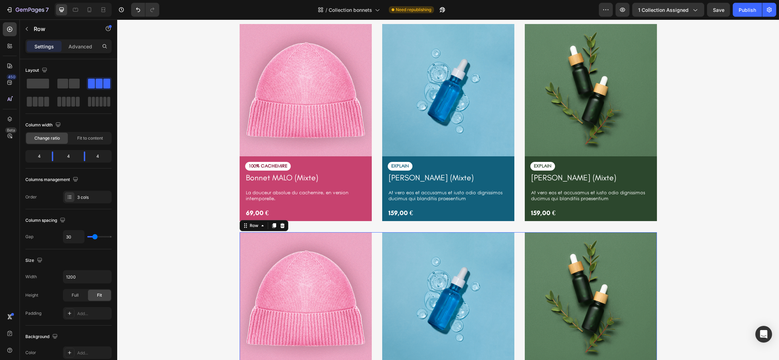
scroll to position [1442, 0]
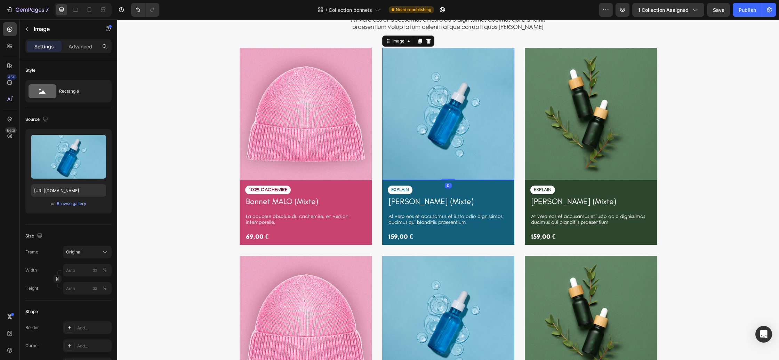
click at [396, 142] on img at bounding box center [448, 114] width 132 height 132
click at [77, 203] on div "Browse gallery" at bounding box center [72, 203] width 30 height 6
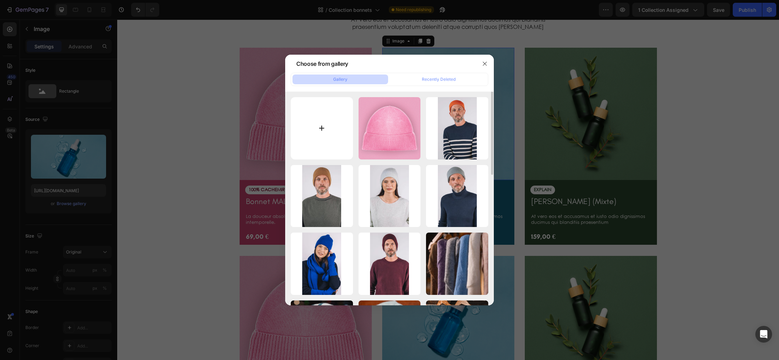
type input "C:\fakepath\ELLA.png"
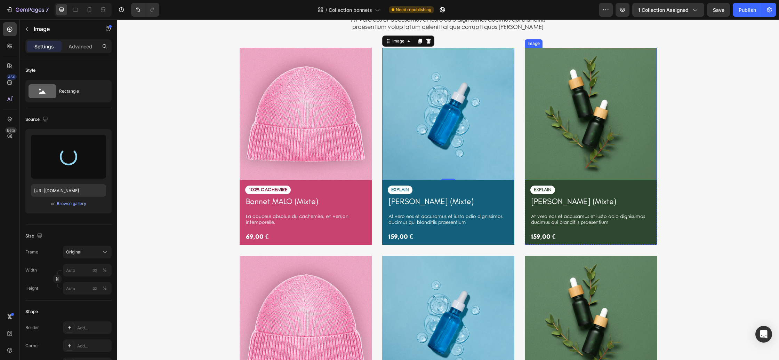
type input "https://cdn.shopify.com/s/files/1/0678/9555/8432/files/gempages_556549879929767…"
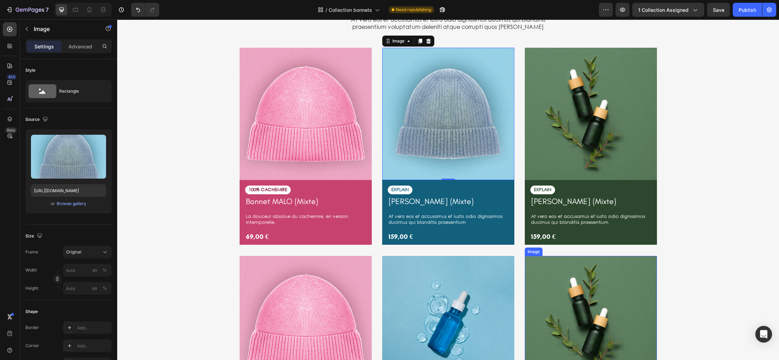
click at [581, 286] on img at bounding box center [591, 322] width 132 height 132
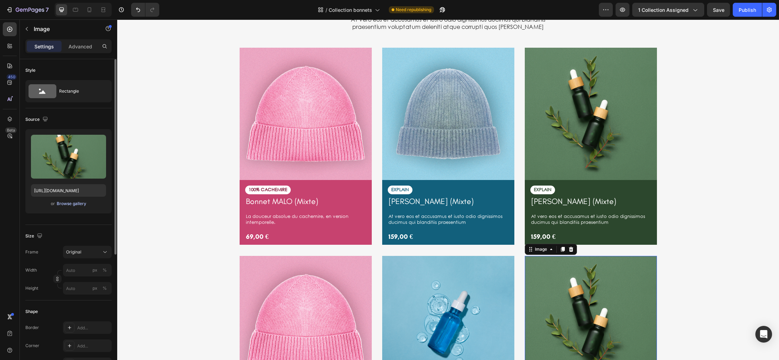
click at [77, 203] on div "Browse gallery" at bounding box center [72, 203] width 30 height 6
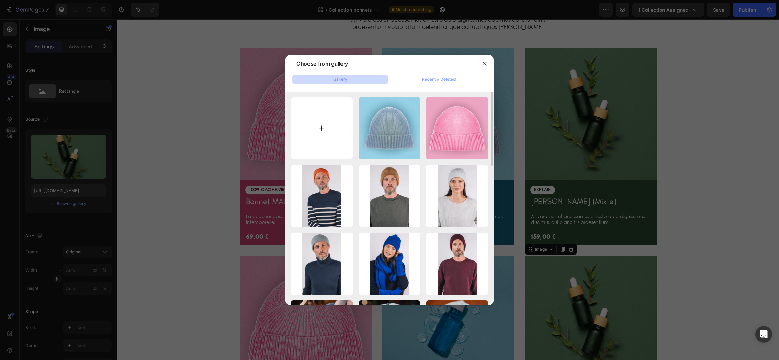
type input "C:\fakepath\GRAND-BÉ.png"
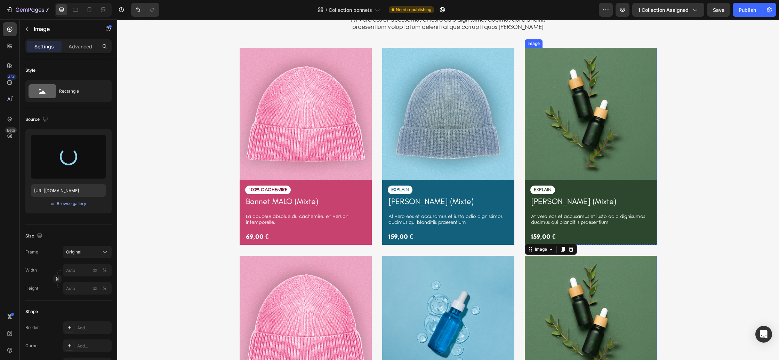
type input "https://cdn.shopify.com/s/files/1/0678/9555/8432/files/gempages_556549879929767…"
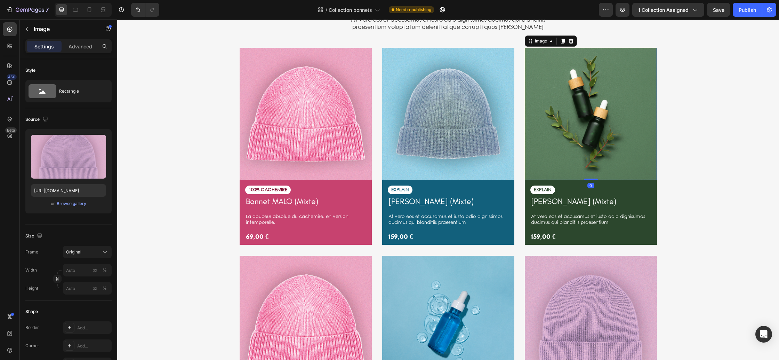
click at [550, 156] on img at bounding box center [591, 114] width 132 height 132
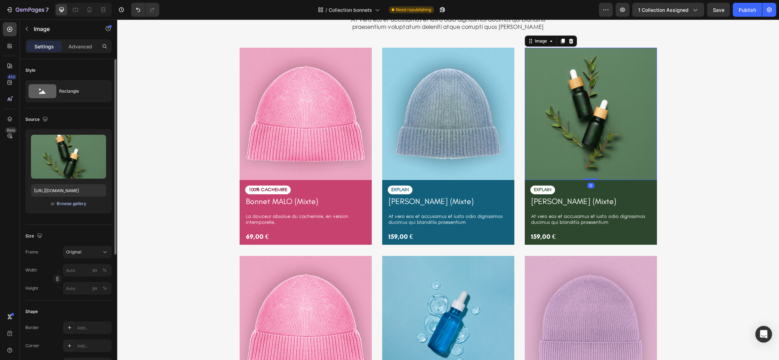
click at [70, 203] on div "Browse gallery" at bounding box center [72, 203] width 30 height 6
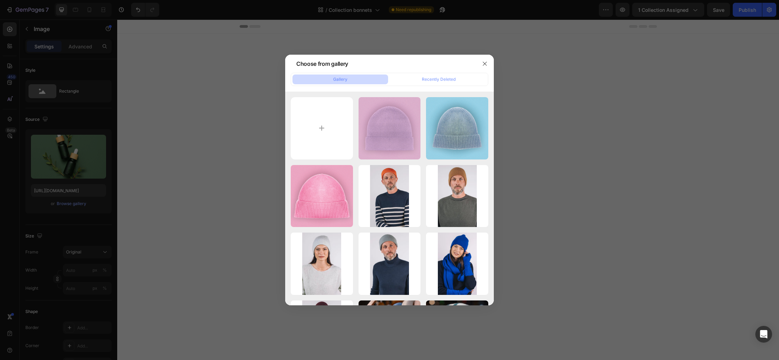
scroll to position [1442, 0]
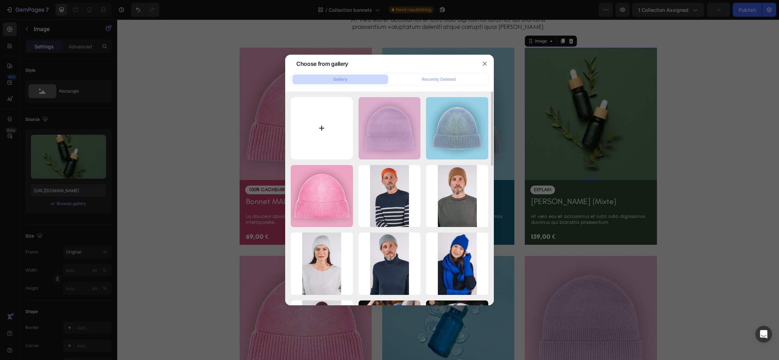
type input "C:\fakepath\FLIBUSTIER.png"
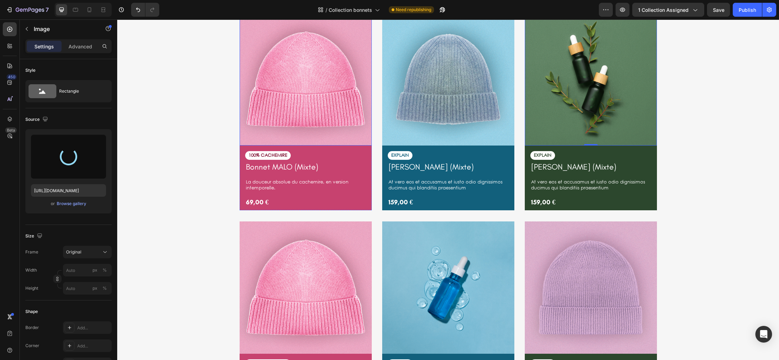
scroll to position [1484, 0]
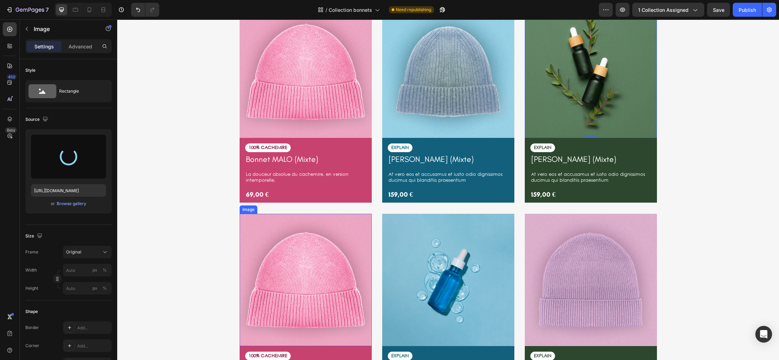
type input "[URL][DOMAIN_NAME]"
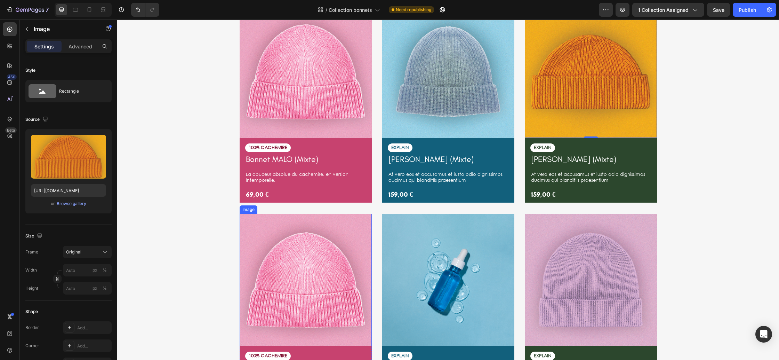
click at [342, 227] on img at bounding box center [306, 280] width 132 height 132
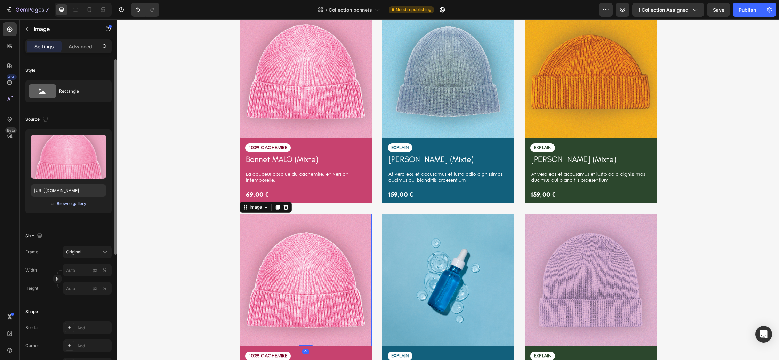
click at [77, 201] on div "Browse gallery" at bounding box center [72, 203] width 30 height 6
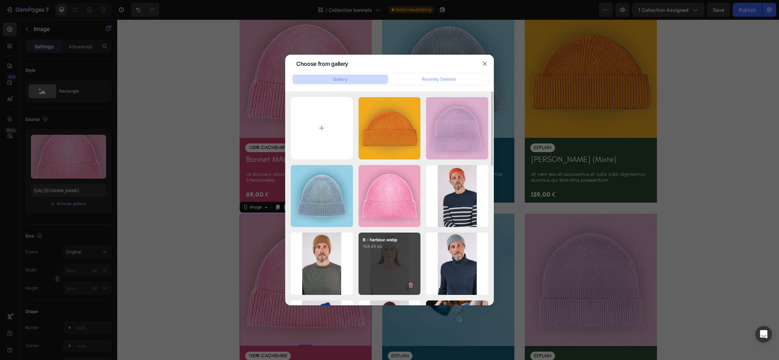
type input "C:\fakepath\HARBOUR.png"
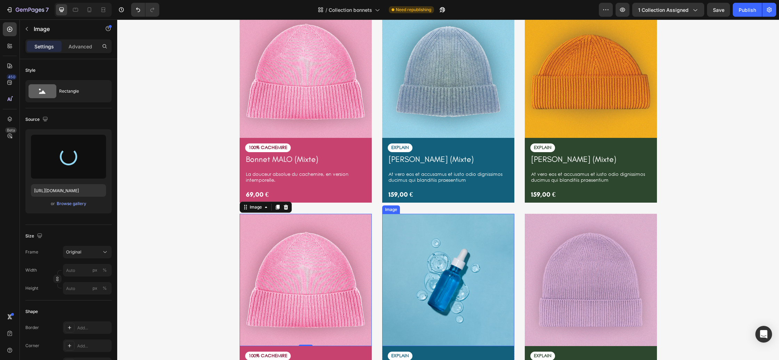
type input "[URL][DOMAIN_NAME]"
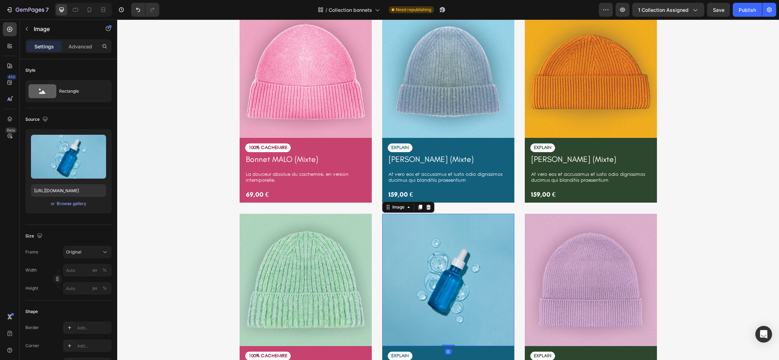
click at [440, 244] on img at bounding box center [448, 280] width 132 height 132
click at [75, 203] on div "Browse gallery" at bounding box center [72, 203] width 30 height 6
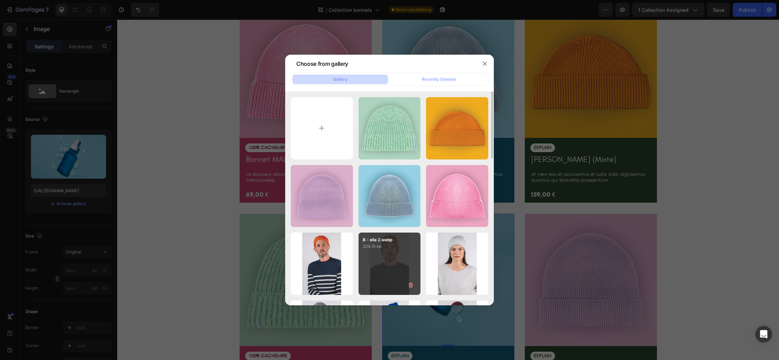
type input "C:\fakepath\MINIHIC.png"
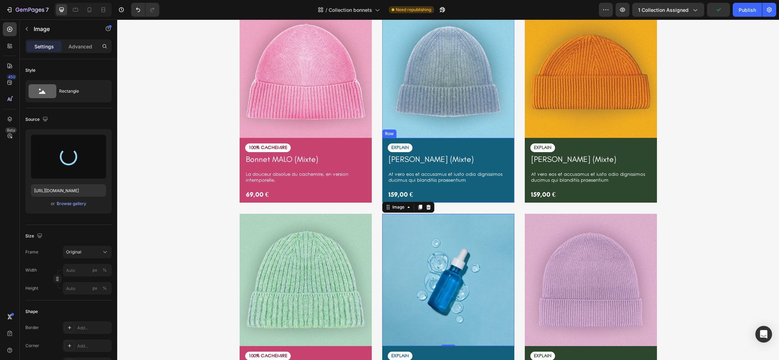
type input "[URL][DOMAIN_NAME]"
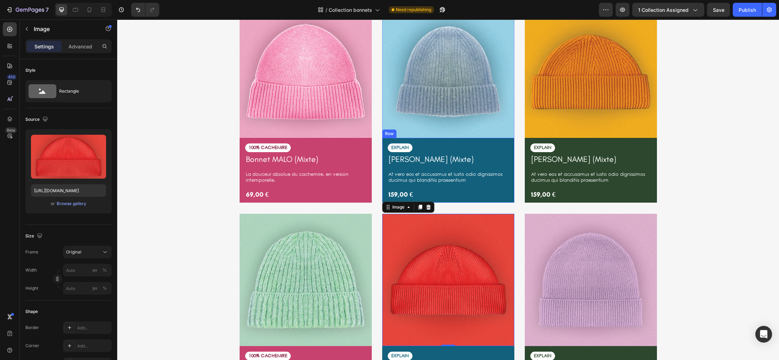
click at [505, 187] on div "EXPLAIN Text Block Cardigan [PERSON_NAME] (Mixte) Product Title At vero eos et …" at bounding box center [448, 171] width 121 height 56
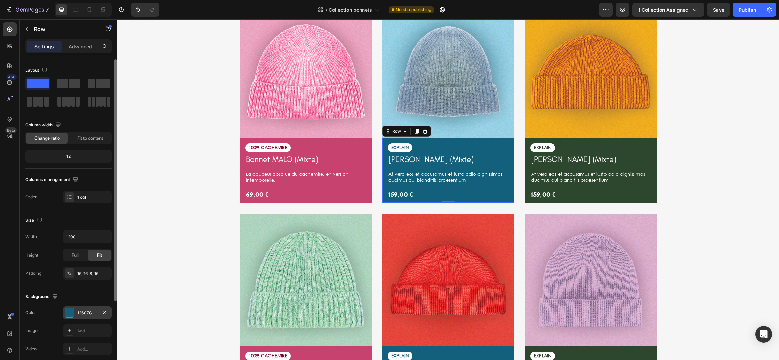
click at [84, 312] on div "12607C" at bounding box center [87, 313] width 20 height 6
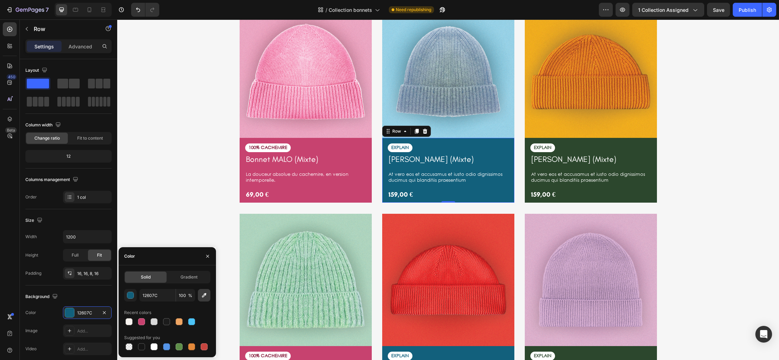
click at [205, 295] on icon "button" at bounding box center [204, 294] width 7 height 7
type input "576A81"
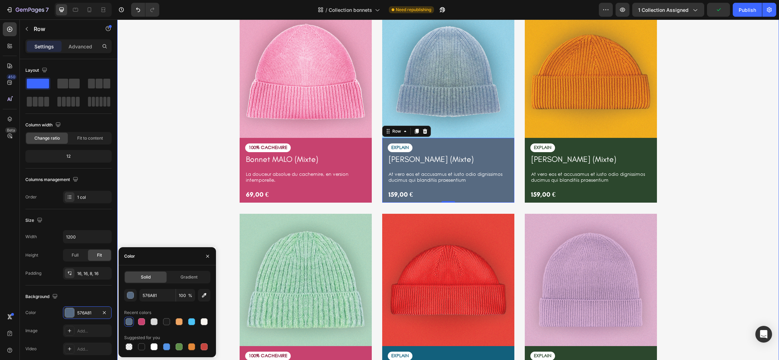
click at [677, 154] on div "[PERSON_NAME] is simply dummy Heading At vero eos et accusamus et iusto odio di…" at bounding box center [447, 186] width 651 height 470
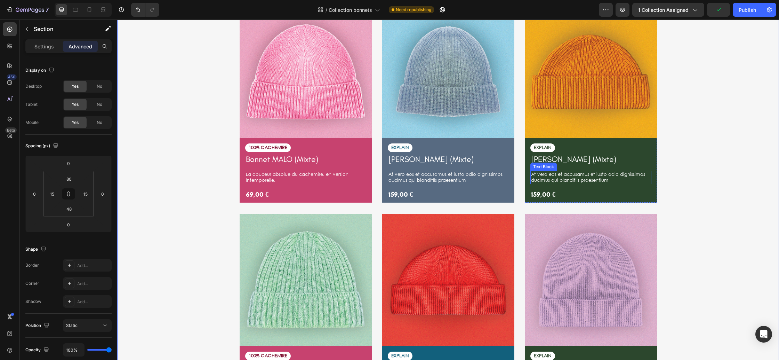
scroll to position [1428, 0]
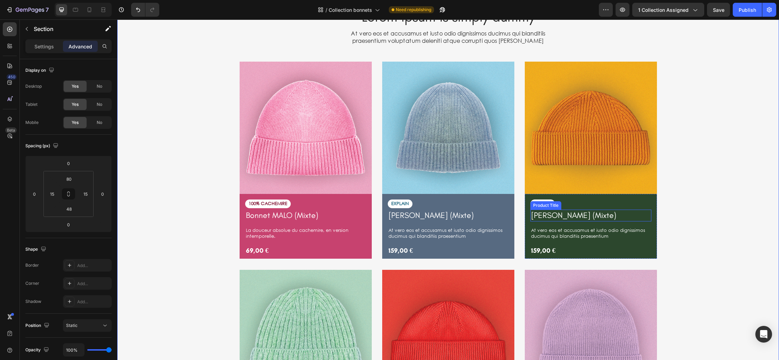
click at [647, 214] on h1 "[PERSON_NAME] (Mixte)" at bounding box center [590, 215] width 121 height 12
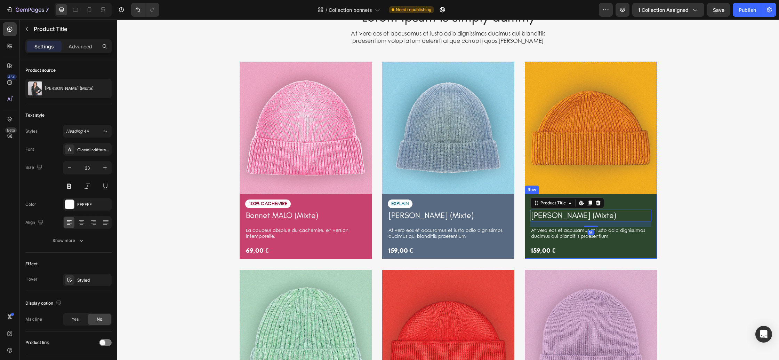
click at [654, 218] on div "EXPLAIN Text Block Cardigan [PERSON_NAME] (Mixte) Product Title Edit content in…" at bounding box center [591, 226] width 132 height 64
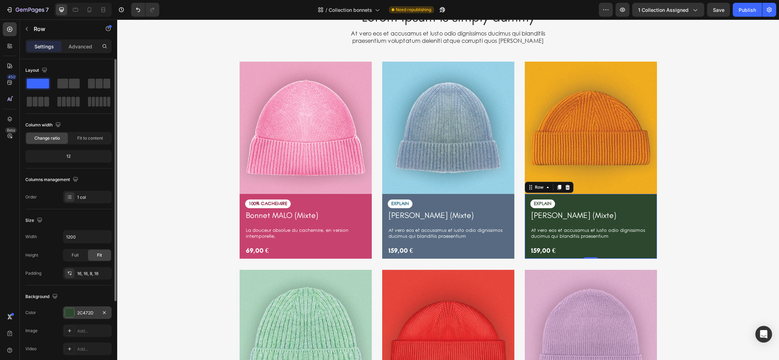
click at [85, 311] on div "2C472D" at bounding box center [87, 313] width 20 height 6
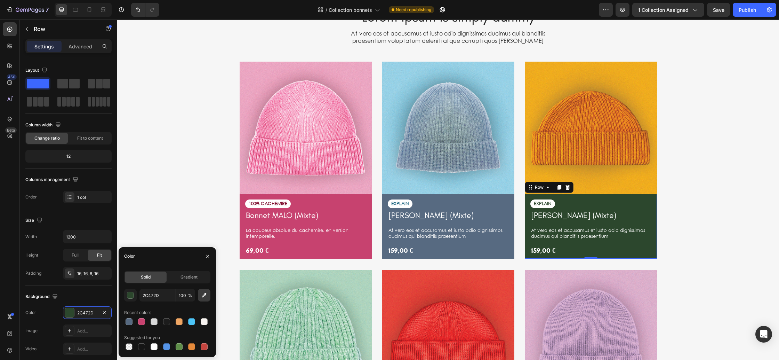
click at [207, 296] on icon "button" at bounding box center [204, 294] width 7 height 7
type input "9E401B"
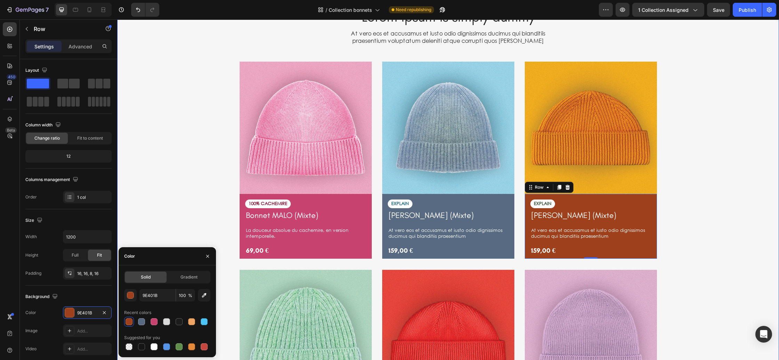
click at [707, 211] on div "[PERSON_NAME] is simply dummy Heading At vero eos et accusamus et iusto odio di…" at bounding box center [447, 242] width 651 height 470
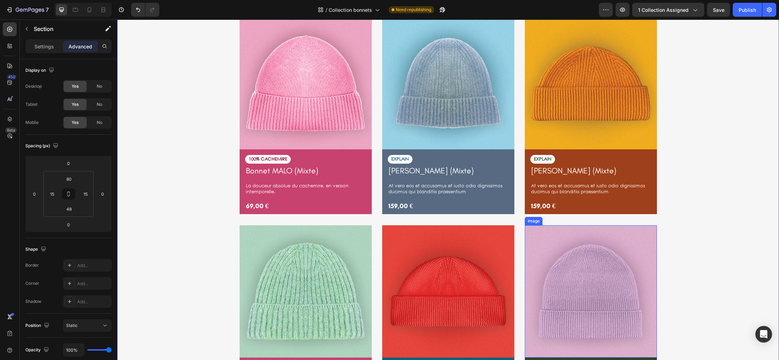
scroll to position [1504, 0]
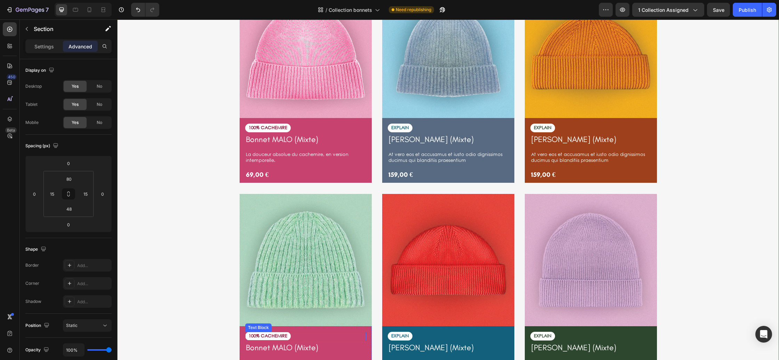
click at [342, 336] on div "100% CACHEMIRE" at bounding box center [305, 335] width 121 height 9
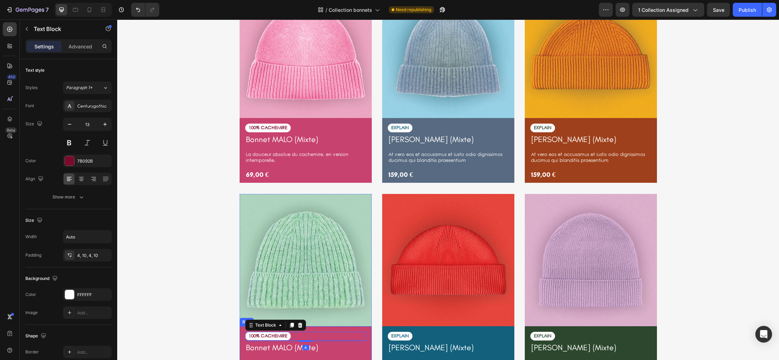
click at [371, 333] on div "100% CACHEMIRE Text Block 4 Bonnet MALO (Mixte) Product Title La douceur absolu…" at bounding box center [306, 358] width 132 height 64
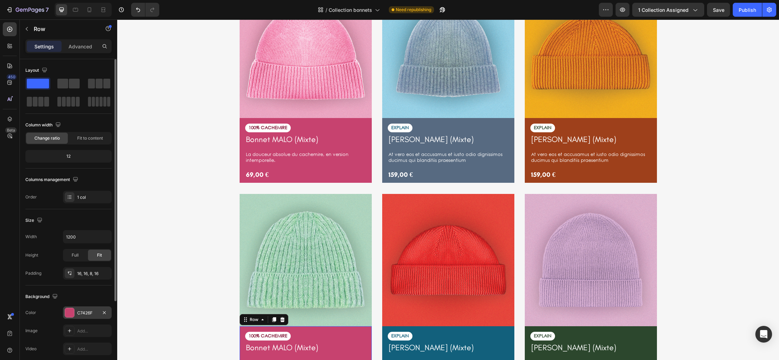
click at [92, 309] on div "C7426F" at bounding box center [87, 312] width 49 height 13
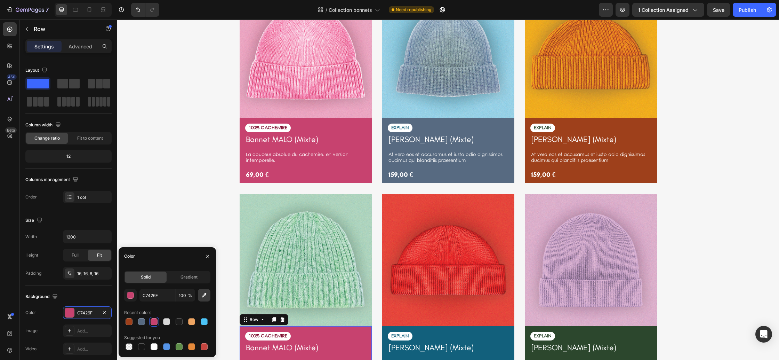
click at [205, 299] on button "button" at bounding box center [204, 295] width 13 height 13
type input "4F9174"
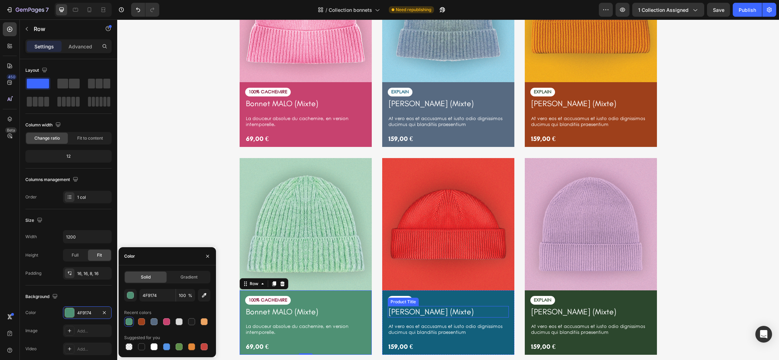
scroll to position [1543, 0]
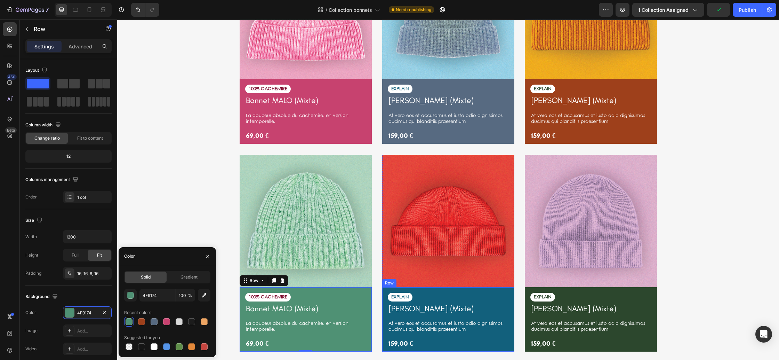
click at [510, 346] on div "EXPLAIN Text Block Cardigan [PERSON_NAME] (Mixte) Product Title At vero eos et …" at bounding box center [448, 319] width 132 height 64
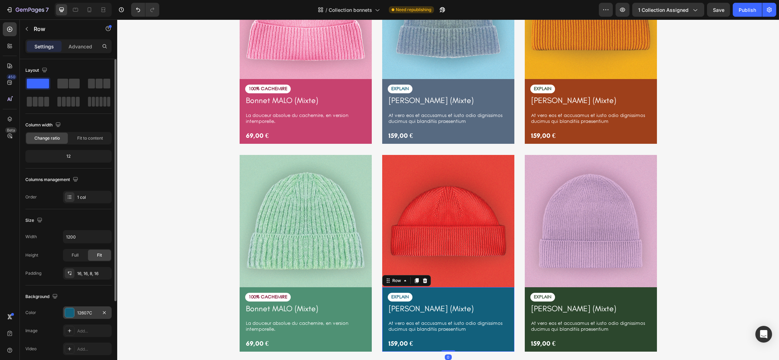
click at [79, 310] on div "12607C" at bounding box center [87, 313] width 20 height 6
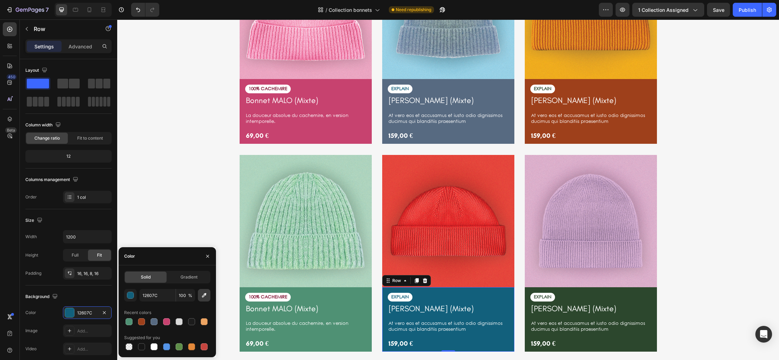
click at [203, 292] on icon "button" at bounding box center [204, 294] width 7 height 7
type input "95191A"
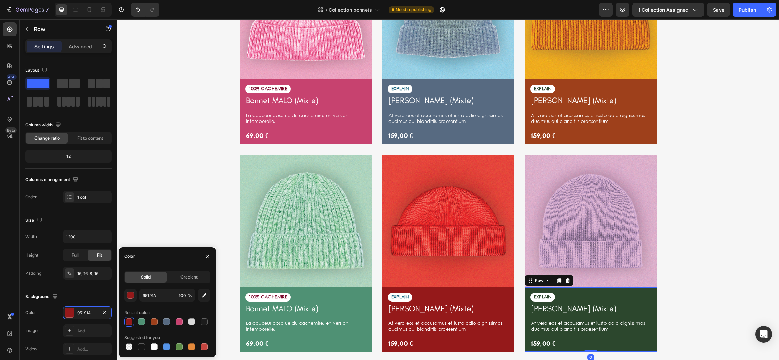
click at [656, 349] on div "EXPLAIN Text Block Cardigan [PERSON_NAME] (Mixte) Product Title At vero eos et …" at bounding box center [591, 319] width 132 height 64
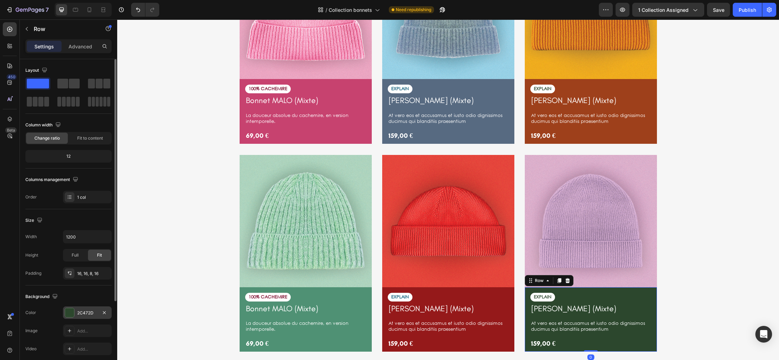
click at [89, 311] on div "2C472D" at bounding box center [87, 313] width 20 height 6
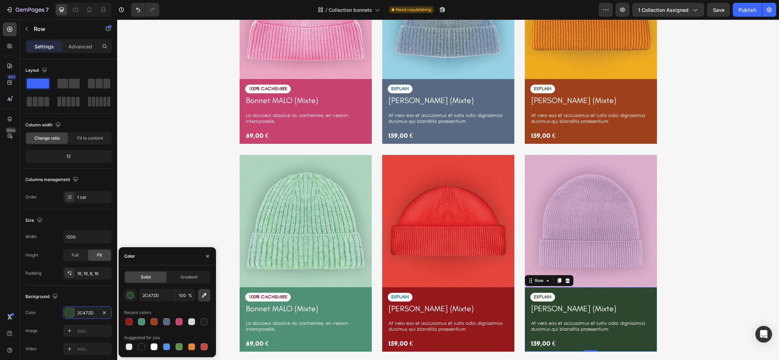
click at [202, 295] on icon "button" at bounding box center [204, 294] width 7 height 7
type input "9D83A9"
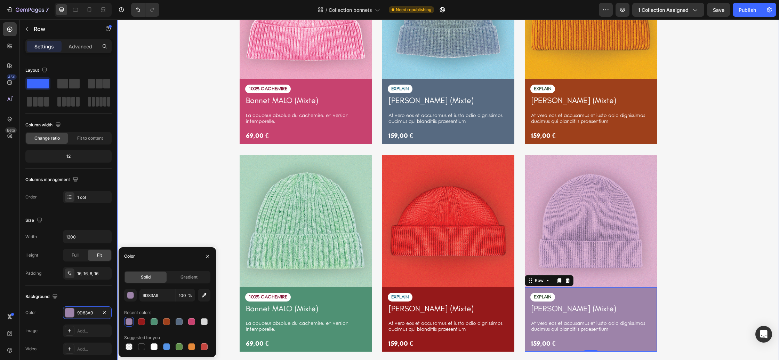
click at [720, 251] on div "[PERSON_NAME] is simply dummy Heading At vero eos et accusamus et iusto odio di…" at bounding box center [447, 127] width 651 height 470
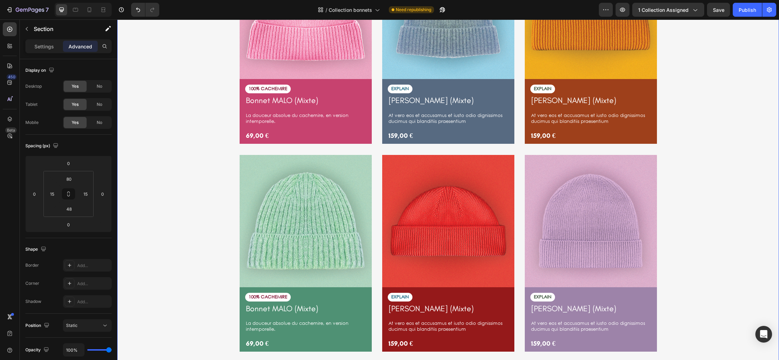
click at [707, 242] on div "[PERSON_NAME] is simply dummy Heading At vero eos et accusamus et iusto odio di…" at bounding box center [447, 127] width 651 height 470
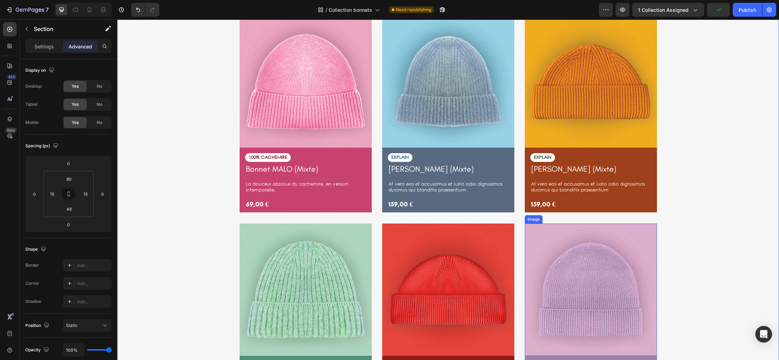
scroll to position [1456, 0]
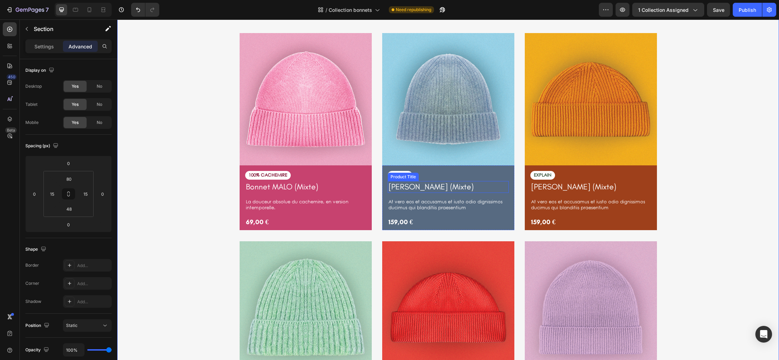
click at [429, 189] on h1 "[PERSON_NAME] (Mixte)" at bounding box center [448, 187] width 121 height 12
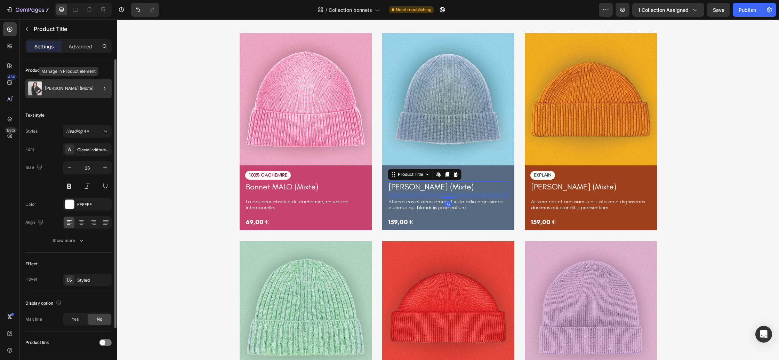
click at [73, 92] on div "[PERSON_NAME] (Mixte)" at bounding box center [68, 88] width 86 height 19
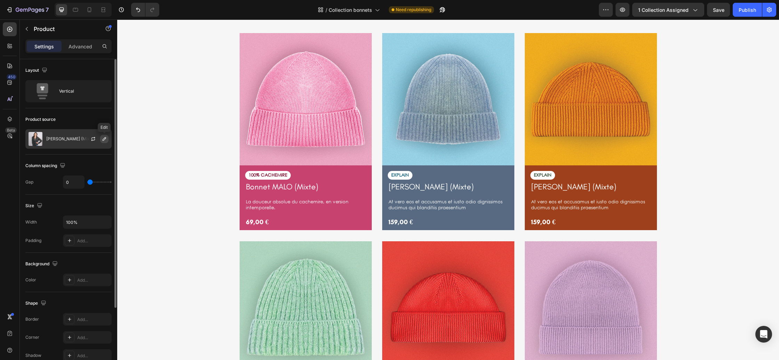
click at [104, 140] on icon "button" at bounding box center [105, 139] width 6 height 6
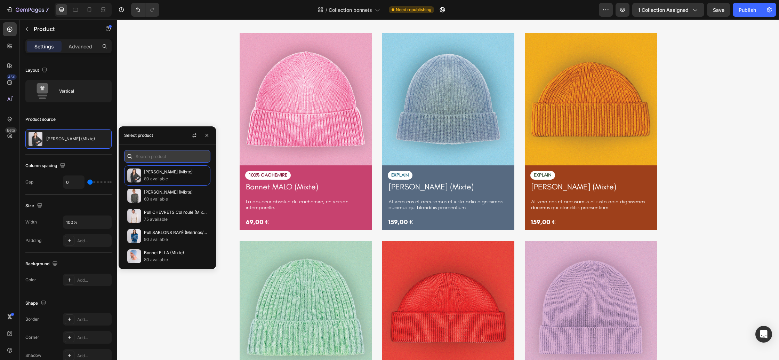
click at [165, 159] on input "text" at bounding box center [167, 156] width 86 height 13
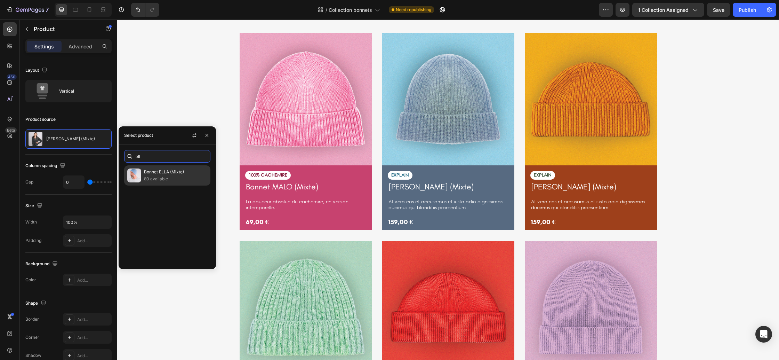
type input "ell"
click at [163, 170] on p "Bonnet ELLA (Mixte)" at bounding box center [175, 171] width 63 height 7
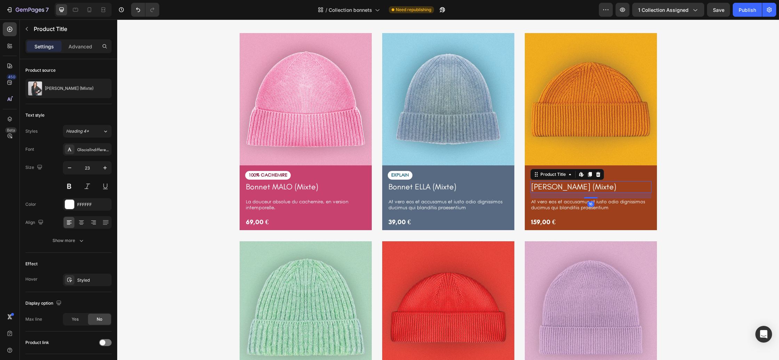
click at [607, 186] on h1 "[PERSON_NAME] (Mixte)" at bounding box center [590, 187] width 121 height 12
click at [102, 90] on icon "button" at bounding box center [105, 89] width 6 height 6
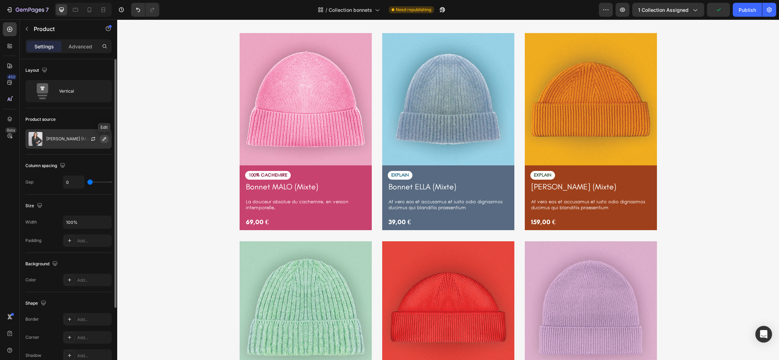
click at [106, 138] on icon "button" at bounding box center [104, 138] width 3 height 3
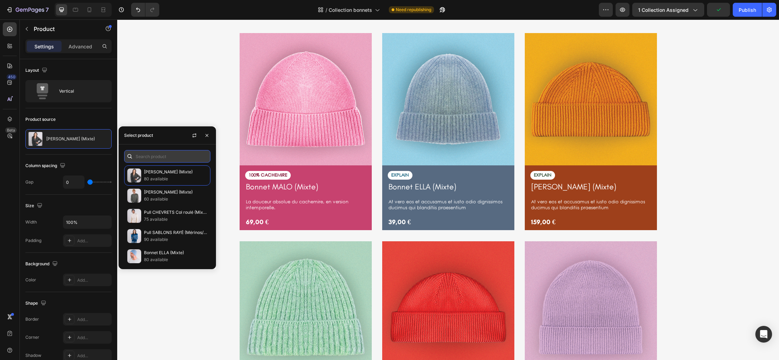
click at [162, 157] on input "text" at bounding box center [167, 156] width 86 height 13
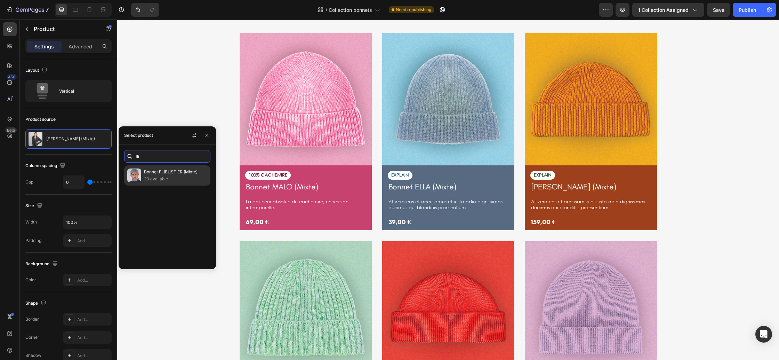
type input "fli"
click at [161, 173] on p "Bonnet FLIBUSTIER (Mixte)" at bounding box center [175, 171] width 63 height 7
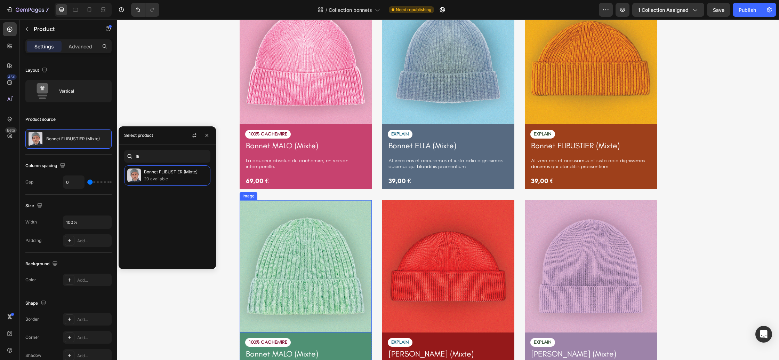
scroll to position [1550, 0]
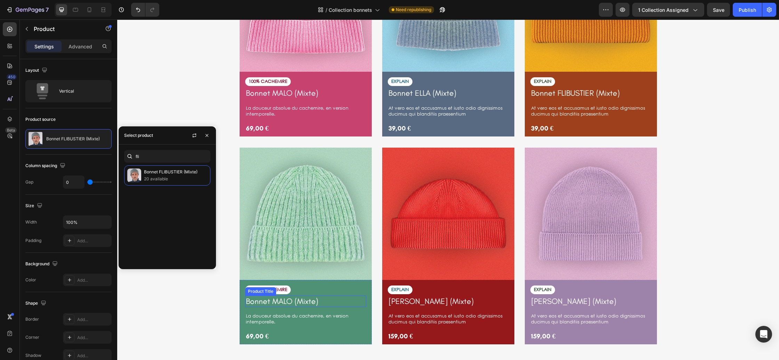
click at [330, 302] on h1 "Bonnet MALO (Mixte)" at bounding box center [305, 301] width 121 height 12
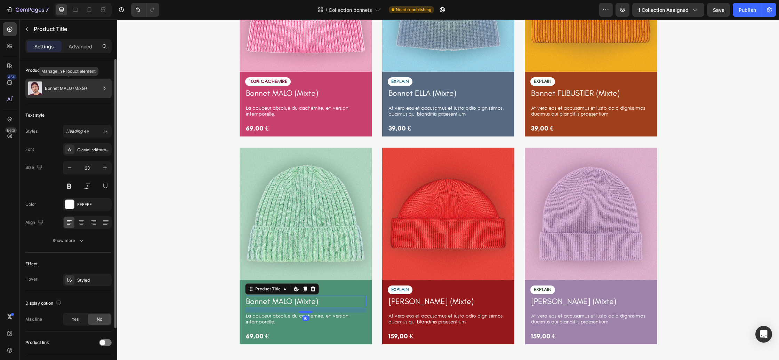
click at [77, 91] on div "Bonnet MALO (Mixte)" at bounding box center [68, 88] width 86 height 19
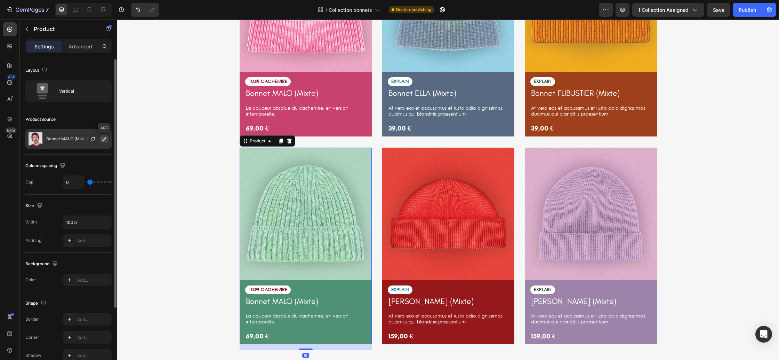
click at [103, 138] on icon "button" at bounding box center [105, 139] width 6 height 6
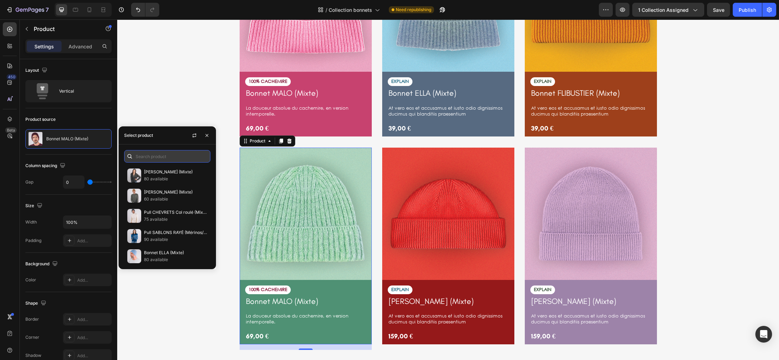
click at [142, 156] on input "text" at bounding box center [167, 156] width 86 height 13
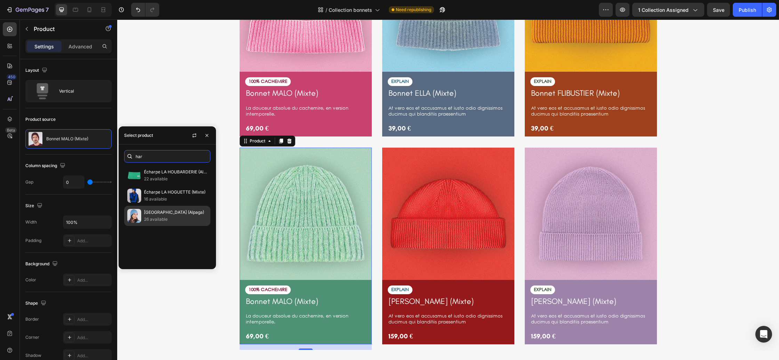
type input "har"
click at [163, 210] on p "[GEOGRAPHIC_DATA] (Alpaga)" at bounding box center [175, 212] width 63 height 7
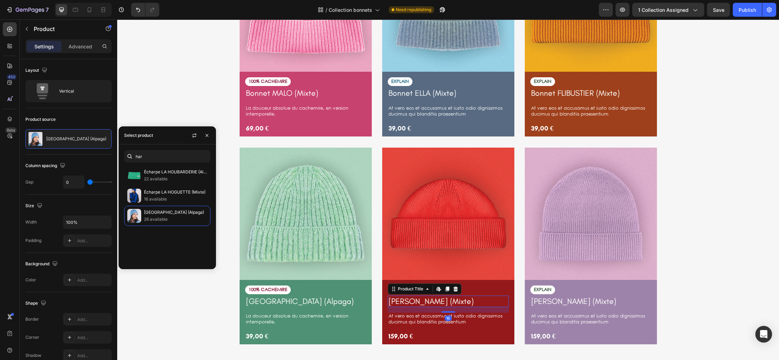
click at [485, 297] on h1 "[PERSON_NAME] (Mixte)" at bounding box center [448, 301] width 121 height 12
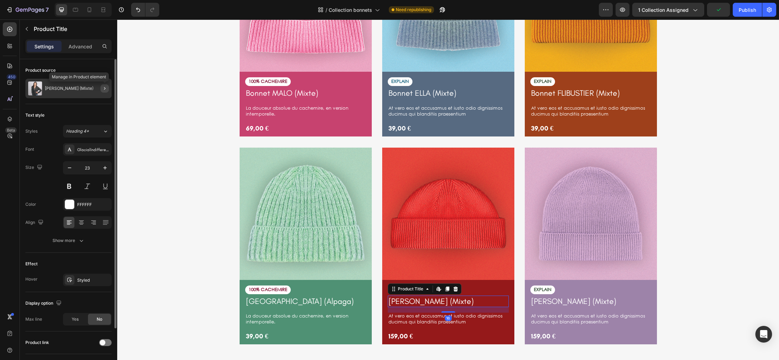
click at [102, 90] on icon "button" at bounding box center [105, 89] width 6 height 6
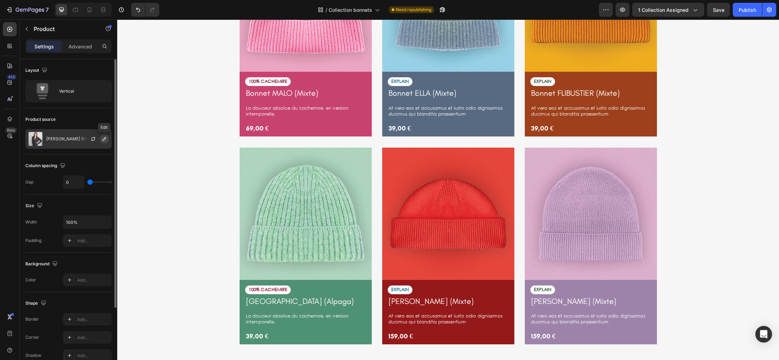
click at [103, 137] on icon "button" at bounding box center [105, 139] width 6 height 6
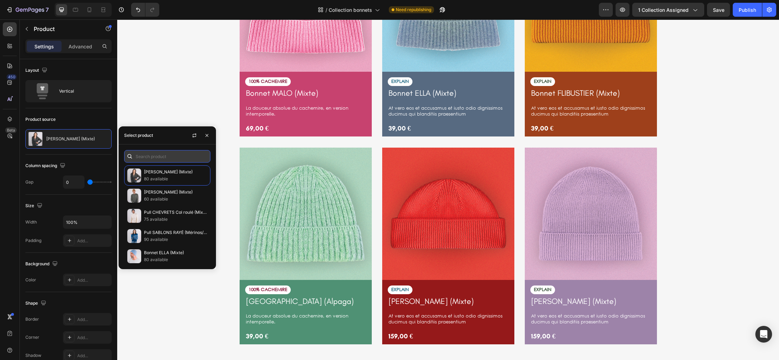
click at [148, 157] on input "text" at bounding box center [167, 156] width 86 height 13
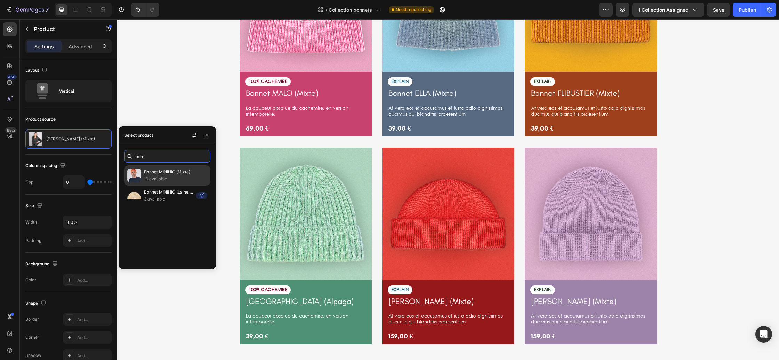
type input "min"
click at [162, 179] on p "16 available" at bounding box center [175, 178] width 63 height 7
click at [563, 302] on h1 "[PERSON_NAME] (Mixte)" at bounding box center [590, 301] width 121 height 12
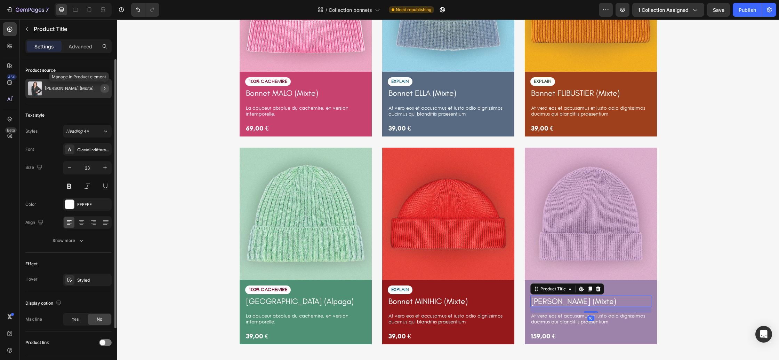
click at [103, 89] on icon "button" at bounding box center [105, 89] width 6 height 6
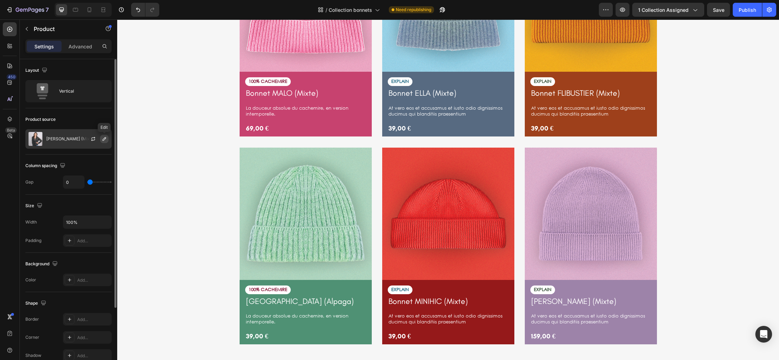
click at [104, 138] on icon "button" at bounding box center [105, 139] width 6 height 6
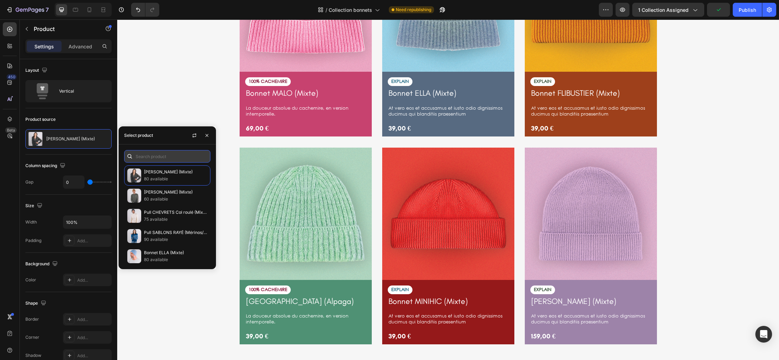
click at [186, 161] on input "text" at bounding box center [167, 156] width 86 height 13
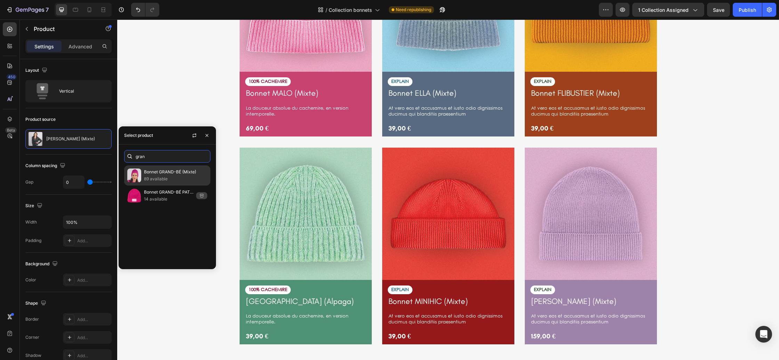
type input "gran"
click at [175, 179] on p "89 available" at bounding box center [175, 178] width 63 height 7
click at [674, 227] on div "[PERSON_NAME] is simply dummy Heading At vero eos et accusamus et iusto odio di…" at bounding box center [447, 120] width 651 height 470
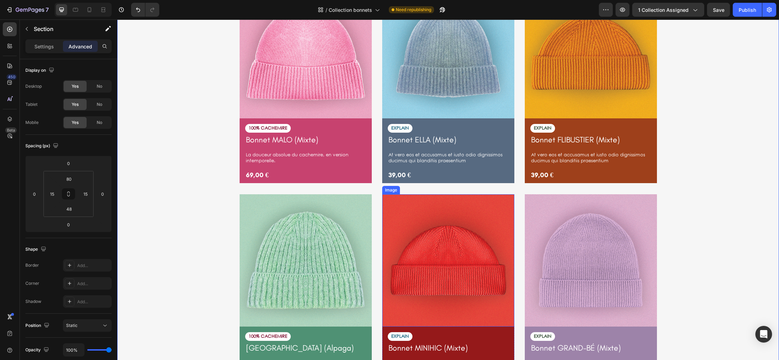
scroll to position [1501, 0]
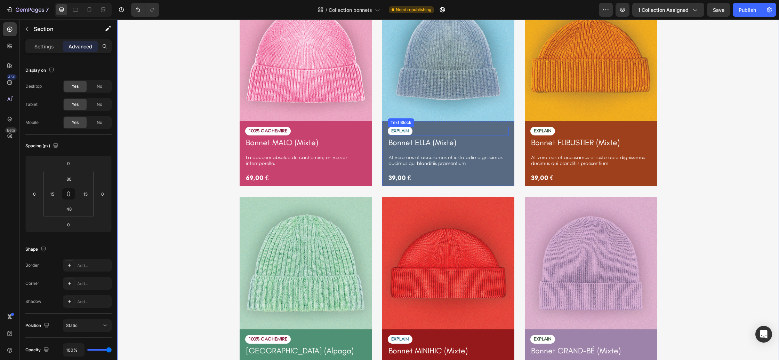
click at [395, 130] on p "EXPLAIN" at bounding box center [400, 131] width 18 height 6
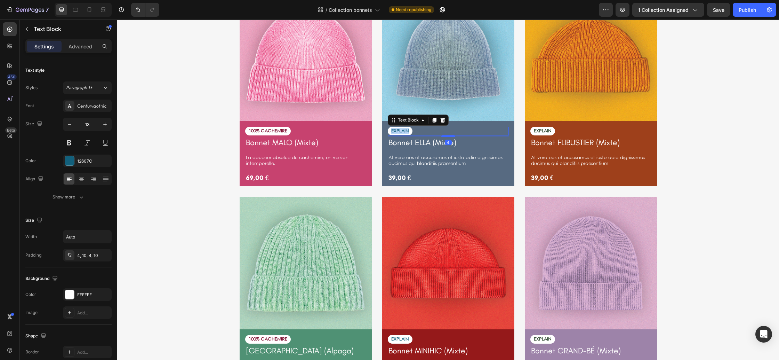
click at [395, 130] on p "EXPLAIN" at bounding box center [400, 131] width 18 height 6
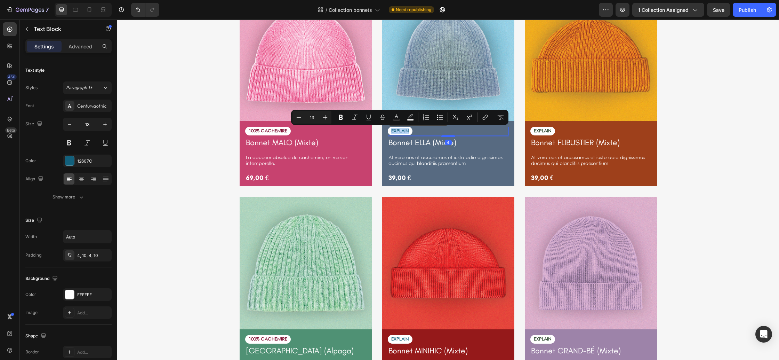
click at [395, 130] on p "EXPLAIN" at bounding box center [400, 131] width 18 height 6
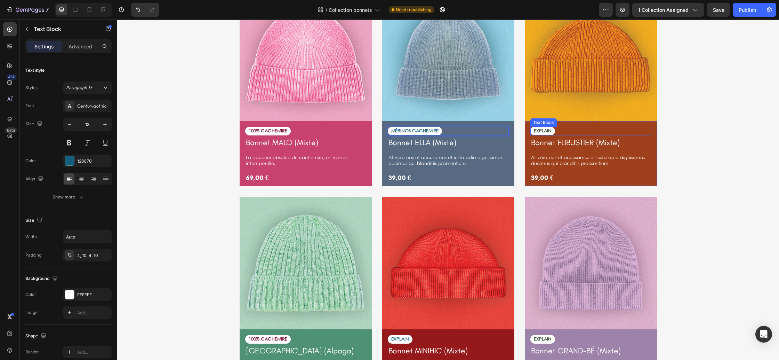
click at [544, 132] on p "EXPLAIN" at bounding box center [543, 131] width 18 height 6
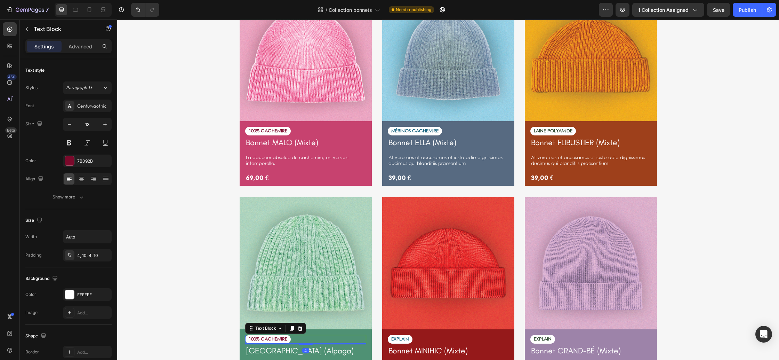
click at [278, 339] on p "100% CACHEMIRE" at bounding box center [268, 339] width 39 height 6
click at [399, 338] on p "EXPLAIN" at bounding box center [400, 339] width 18 height 6
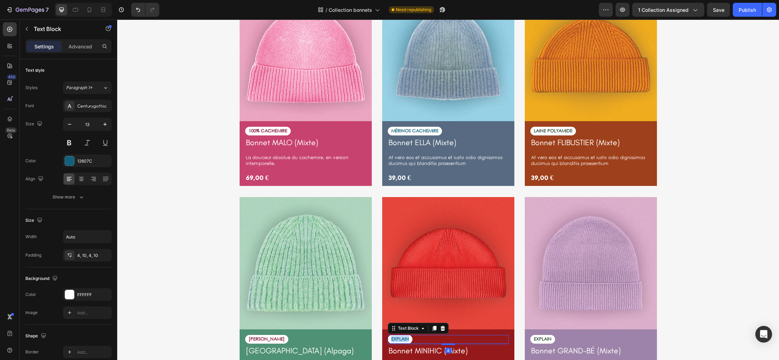
click at [399, 338] on p "EXPLAIN" at bounding box center [400, 339] width 18 height 6
click at [541, 338] on p "EXPLAIN" at bounding box center [543, 339] width 18 height 6
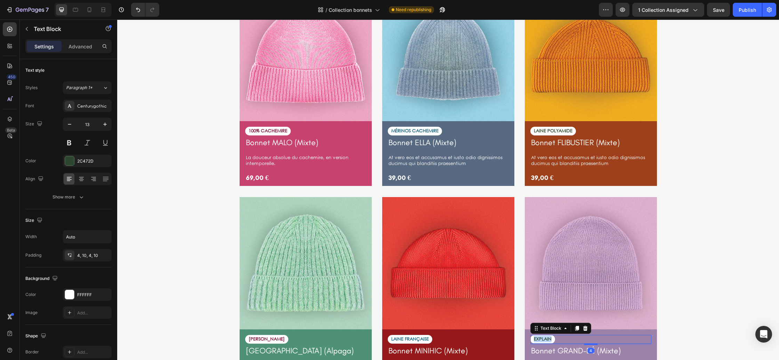
click at [541, 338] on p "EXPLAIN" at bounding box center [543, 339] width 18 height 6
click at [266, 130] on p "100% CACHEMIRE" at bounding box center [268, 131] width 39 height 6
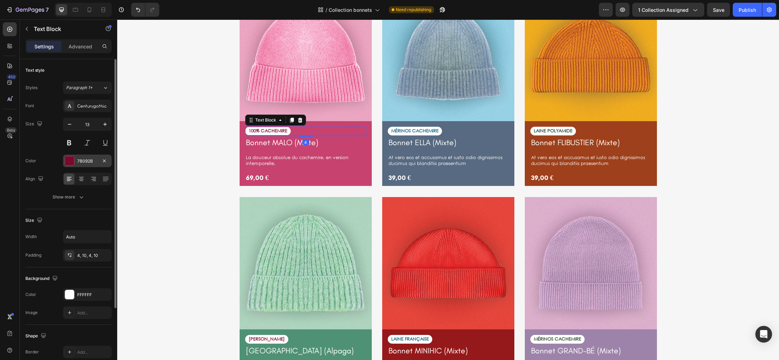
click at [85, 160] on div "7B092B" at bounding box center [87, 161] width 20 height 6
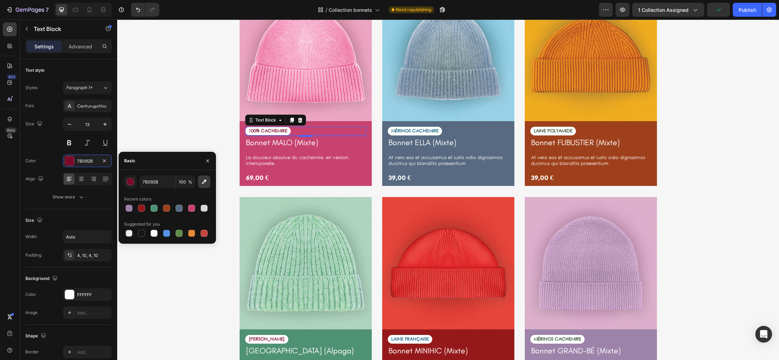
click at [201, 182] on icon "button" at bounding box center [204, 181] width 7 height 7
type input "C7426F"
click at [428, 130] on p "MÉRINOS CACHEMIRE" at bounding box center [414, 131] width 47 height 6
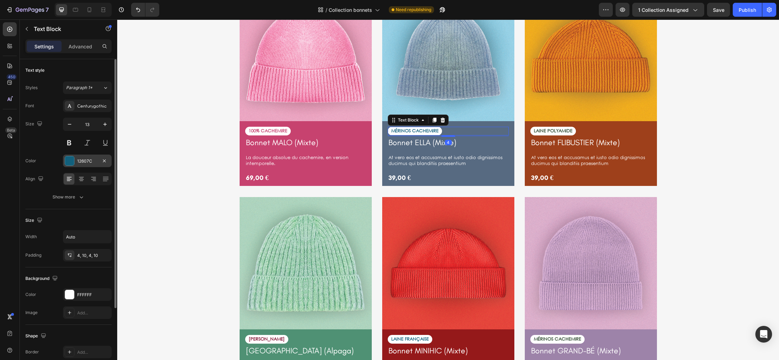
click at [83, 161] on div "12607C" at bounding box center [87, 161] width 20 height 6
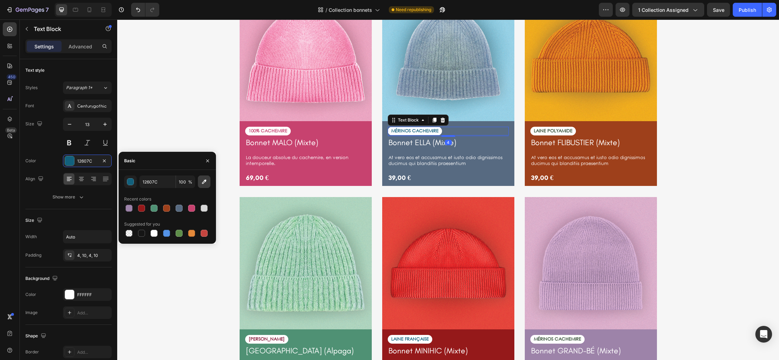
click at [208, 182] on button "button" at bounding box center [204, 181] width 13 height 13
type input "576A81"
click at [541, 130] on p "LAINE POLYAMIDE" at bounding box center [553, 131] width 39 height 6
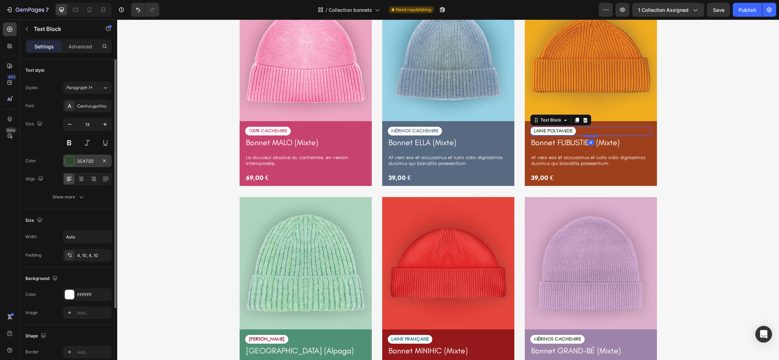
click at [80, 157] on div "2C472D" at bounding box center [87, 160] width 49 height 13
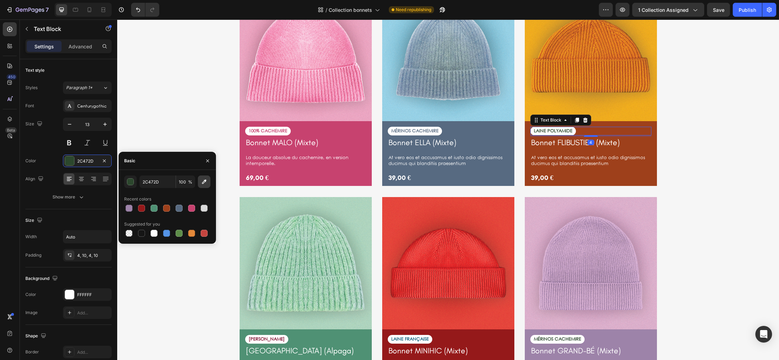
click at [202, 183] on icon "button" at bounding box center [204, 181] width 5 height 5
type input "9E401B"
click at [268, 337] on p "[PERSON_NAME]" at bounding box center [267, 339] width 36 height 6
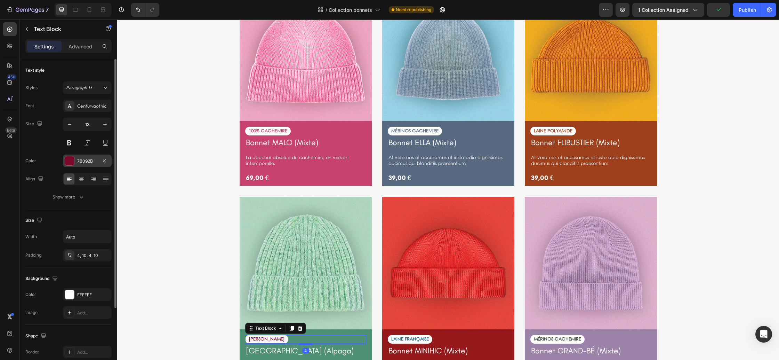
click at [87, 162] on div "7B092B" at bounding box center [87, 161] width 20 height 6
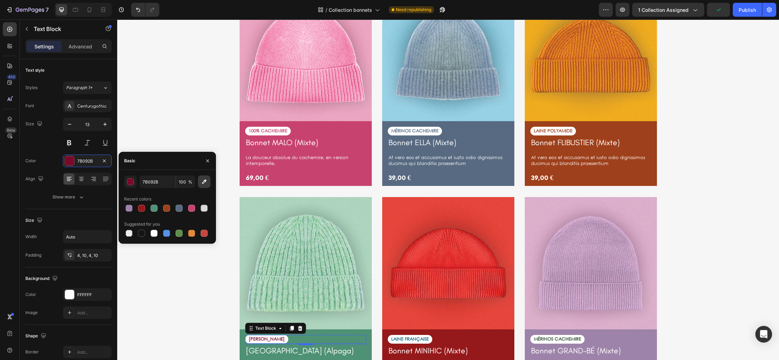
click at [205, 183] on icon "button" at bounding box center [204, 181] width 7 height 7
type input "4F9174"
click at [417, 338] on p "LAINE FRANÇAISE" at bounding box center [410, 339] width 38 height 6
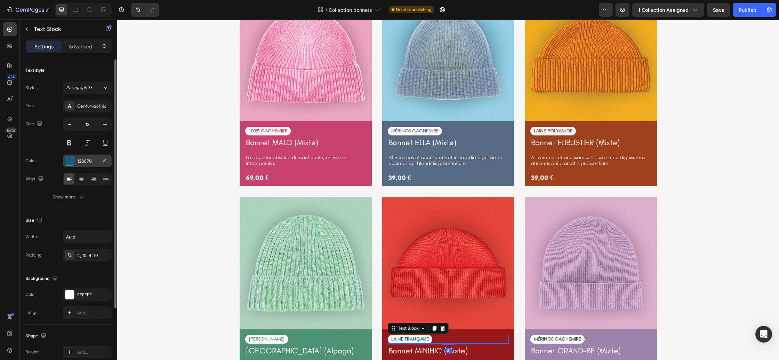
click at [85, 163] on div "12607C" at bounding box center [87, 161] width 20 height 6
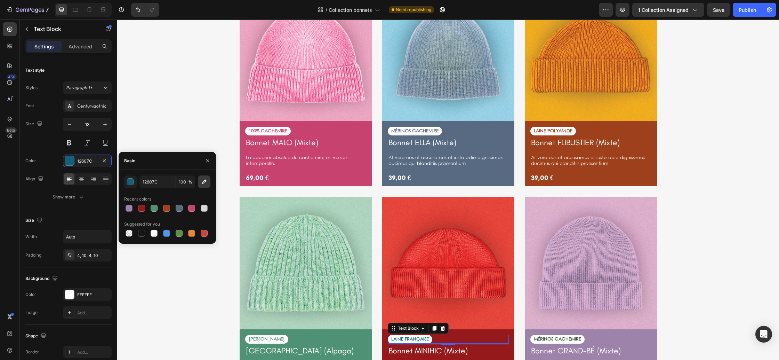
click at [205, 182] on icon "button" at bounding box center [204, 181] width 7 height 7
type input "95191A"
click at [547, 339] on p "MÉRINOS CACHEMIRE" at bounding box center [557, 339] width 47 height 6
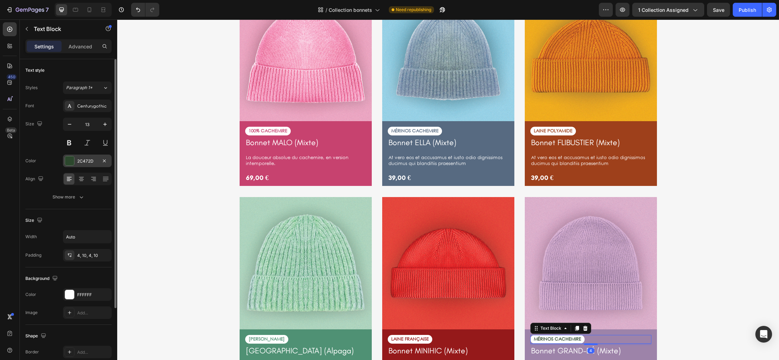
click at [86, 161] on div "2C472D" at bounding box center [87, 161] width 20 height 6
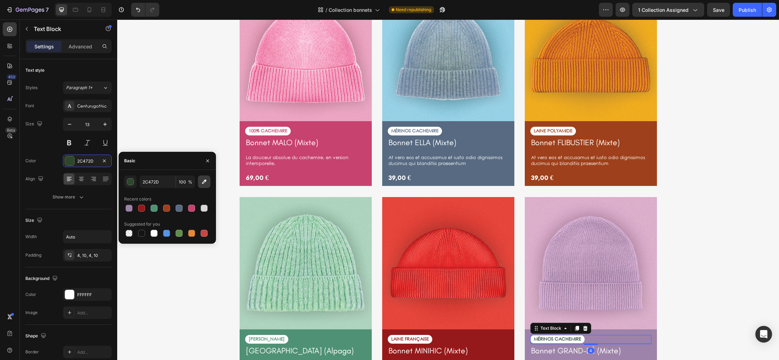
click at [204, 184] on icon "button" at bounding box center [204, 181] width 7 height 7
type input "9D83A9"
click at [683, 286] on div "[PERSON_NAME] is simply dummy Heading At vero eos et accusamus et iusto odio di…" at bounding box center [447, 169] width 651 height 470
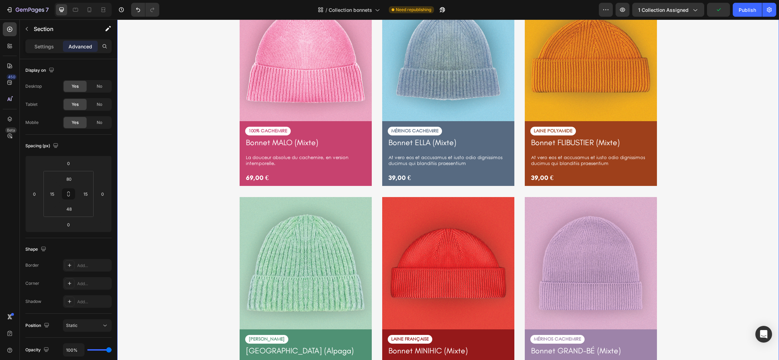
click at [690, 274] on div "[PERSON_NAME] is simply dummy Heading At vero eos et accusamus et iusto odio di…" at bounding box center [447, 169] width 651 height 470
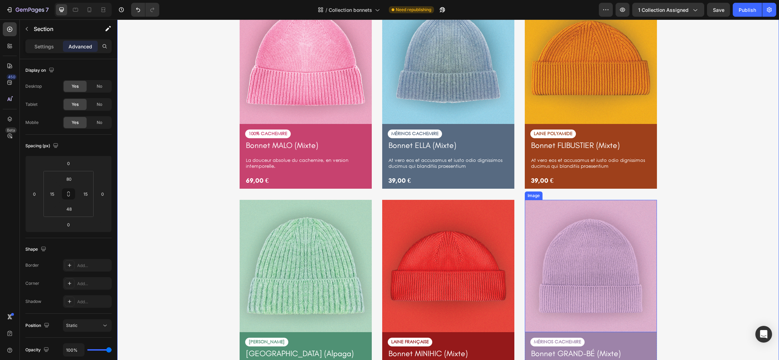
scroll to position [1479, 0]
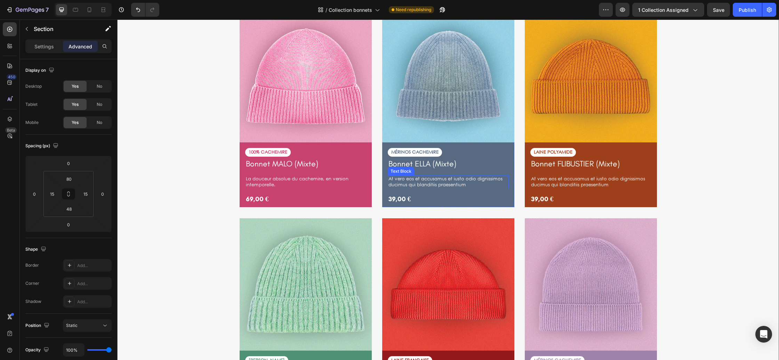
click at [437, 179] on p "At vero eos et accusamus et iusto odio dignissimos ducimus qui blanditiis praes…" at bounding box center [449, 182] width 120 height 12
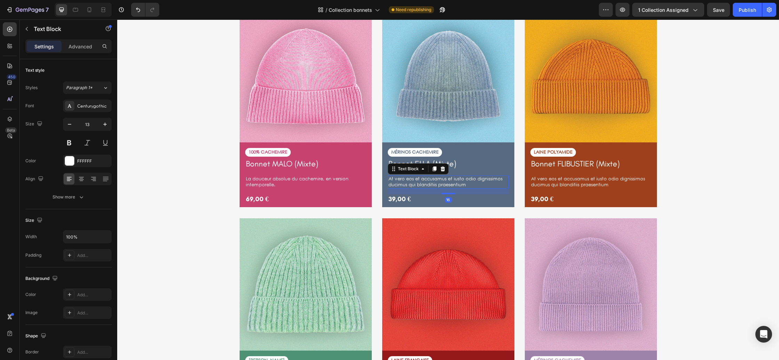
click at [437, 179] on p "At vero eos et accusamus et iusto odio dignissimos ducimus qui blanditiis praes…" at bounding box center [449, 182] width 120 height 12
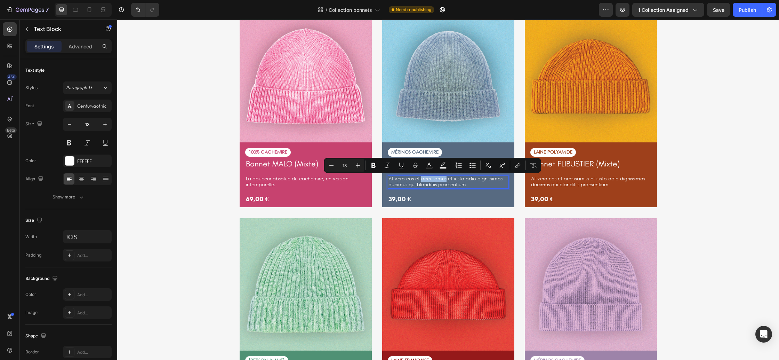
click at [437, 179] on p "At vero eos et accusamus et iusto odio dignissimos ducimus qui blanditiis praes…" at bounding box center [449, 182] width 120 height 12
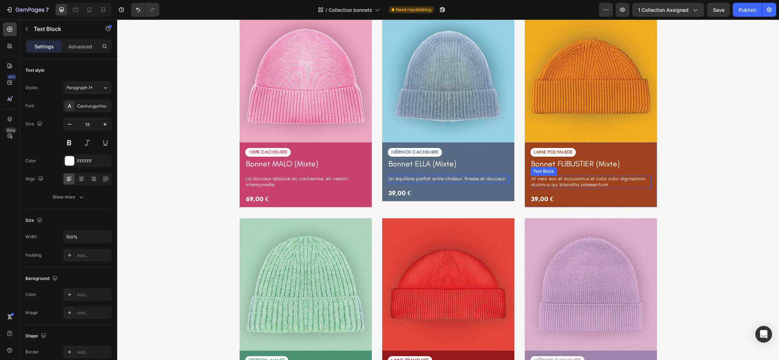
click at [582, 183] on p "At vero eos et accusamus et iusto odio dignissimos ducimus qui blanditiis praes…" at bounding box center [591, 182] width 120 height 12
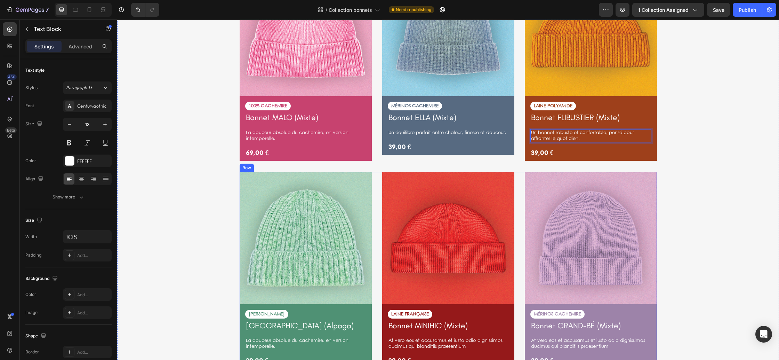
scroll to position [1537, 0]
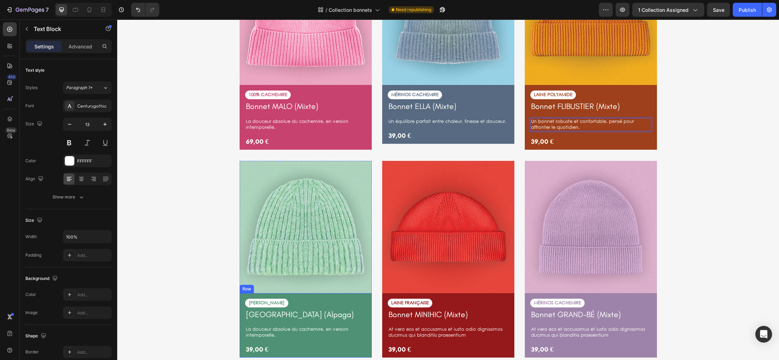
click at [289, 331] on p "La douceur absolue du cachemire, en version intemporelle." at bounding box center [306, 332] width 120 height 12
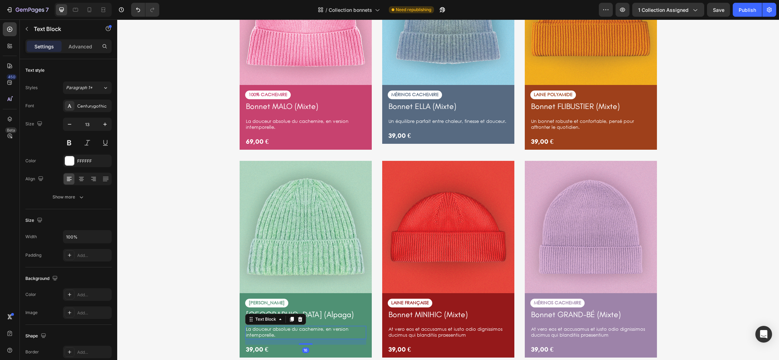
click at [289, 331] on p "La douceur absolue du cachemire, en version intemporelle." at bounding box center [306, 332] width 120 height 12
click at [423, 333] on p "At vero eos et accusamus et iusto odio dignissimos ducimus qui blanditiis praes…" at bounding box center [449, 332] width 120 height 12
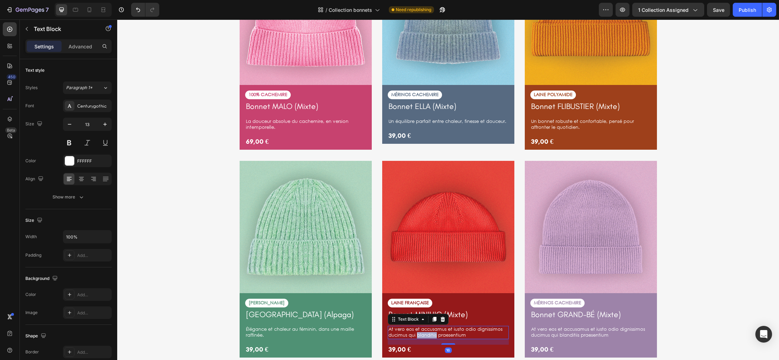
click at [423, 333] on p "At vero eos et accusamus et iusto odio dignissimos ducimus qui blanditiis praes…" at bounding box center [449, 332] width 120 height 12
click at [401, 329] on p "Un petit format en pure laine française, simple et authentique." at bounding box center [449, 332] width 120 height 12
click at [410, 329] on p "Un format en pure laine française, simple et authentique." at bounding box center [449, 332] width 120 height 12
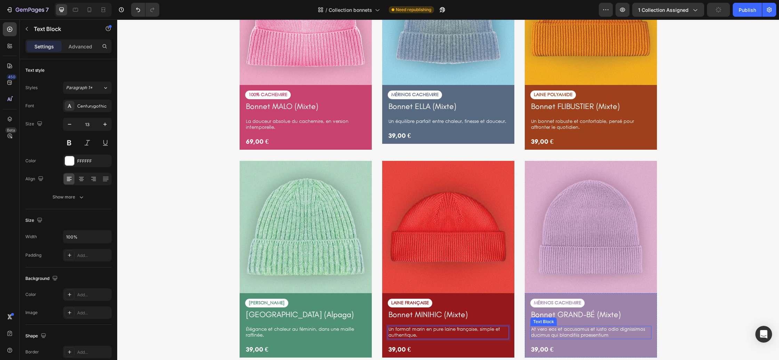
click at [568, 334] on p "At vero eos et accusamus et iusto odio dignissimos ducimus qui blanditiis praes…" at bounding box center [591, 332] width 120 height 12
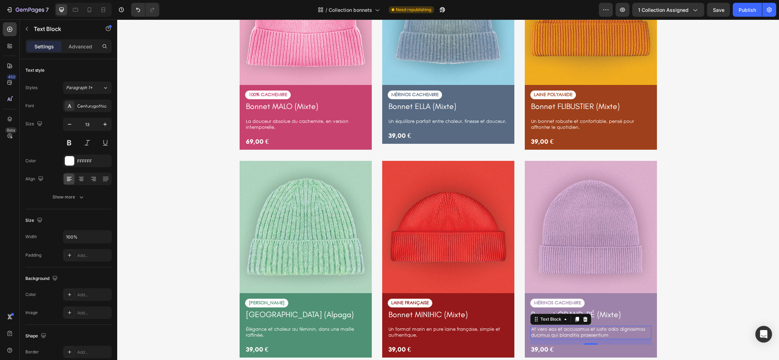
click at [568, 335] on p "At vero eos et accusamus et iusto odio dignissimos ducimus qui blanditiis praes…" at bounding box center [591, 332] width 120 height 12
click at [486, 121] on p "Un équilibre parfait entre chaleur, finesse et douceur." at bounding box center [449, 122] width 120 height 6
click at [505, 121] on p "Un équilibre parfait entre chaleur, finesse et douceur." at bounding box center [449, 122] width 120 height 6
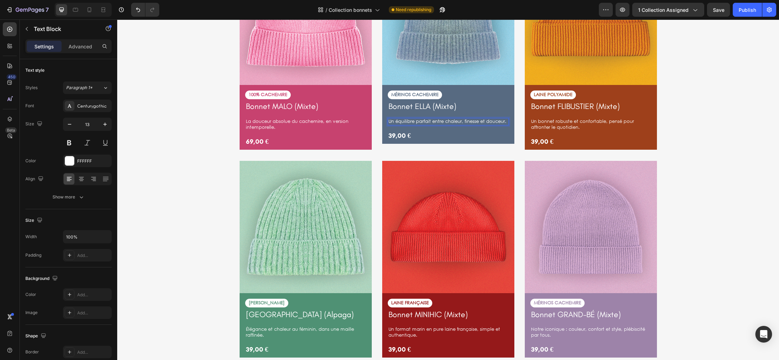
click at [484, 122] on p "Un équilibre parfait entre chaleur, finesse et douceur." at bounding box center [449, 122] width 120 height 6
click at [480, 122] on p "Un équilibre parfait entre chaleur, finesse et douceur." at bounding box center [449, 122] width 120 height 6
click at [478, 122] on p "Un équilibre parfait entre chaleur, finesse et douceur." at bounding box center [449, 122] width 120 height 6
click at [679, 174] on div "[PERSON_NAME] is simply dummy Heading At vero eos et accusamus et iusto odio di…" at bounding box center [447, 133] width 651 height 470
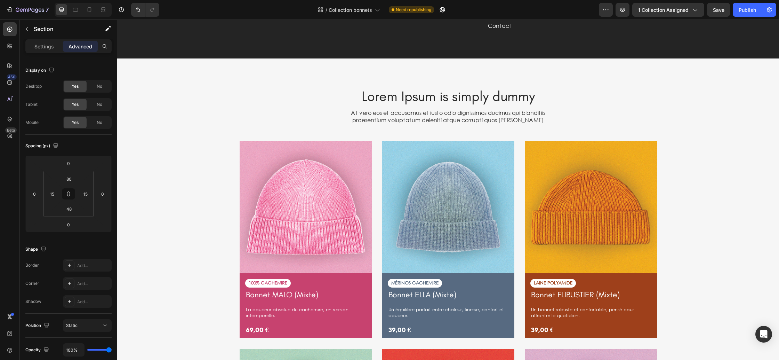
scroll to position [1349, 0]
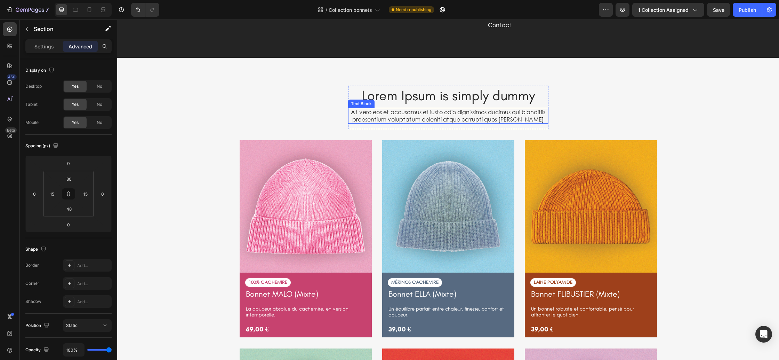
click at [455, 115] on p "At vero eos et accusamus et iusto odio dignissimos ducimus qui blanditiis praes…" at bounding box center [448, 116] width 199 height 15
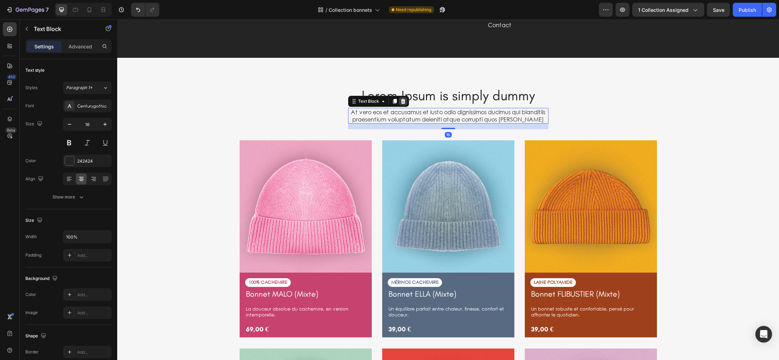
click at [403, 103] on icon at bounding box center [403, 101] width 5 height 5
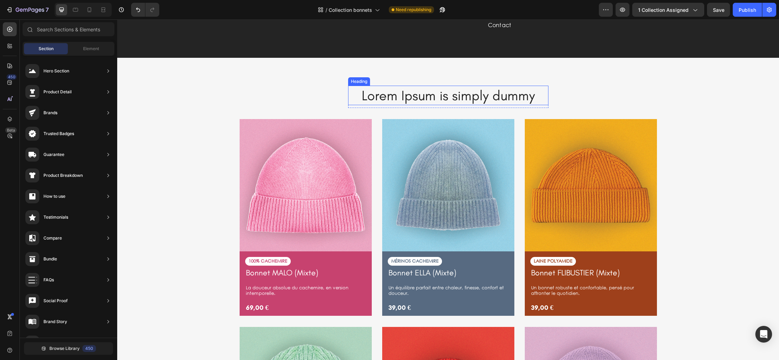
click at [448, 95] on h2 "Lorem Ipsum is simply dummy" at bounding box center [448, 95] width 200 height 19
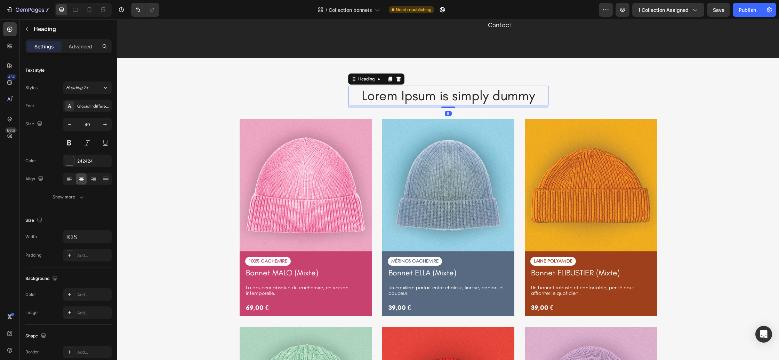
click at [448, 95] on h2 "Lorem Ipsum is simply dummy" at bounding box center [448, 95] width 200 height 19
click at [448, 95] on p "Lorem Ipsum is simply dummy" at bounding box center [448, 95] width 199 height 18
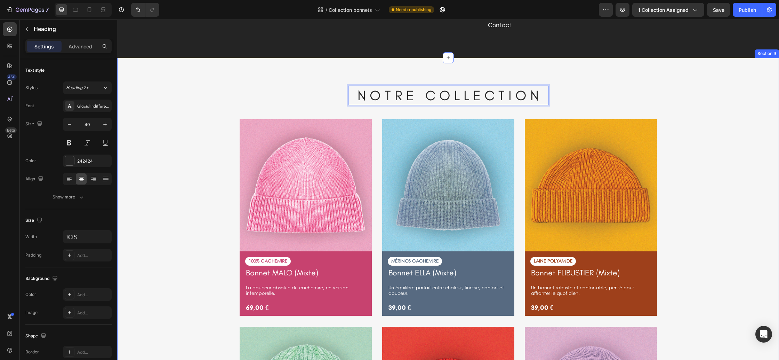
click at [720, 166] on div "N O T R E C O L L E C T I O N Heading 8 Row Image 100% CACHEMIRE Text Block Bon…" at bounding box center [447, 310] width 651 height 449
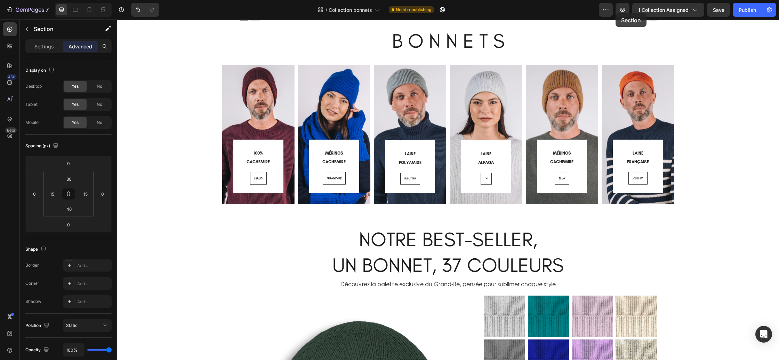
scroll to position [0, 0]
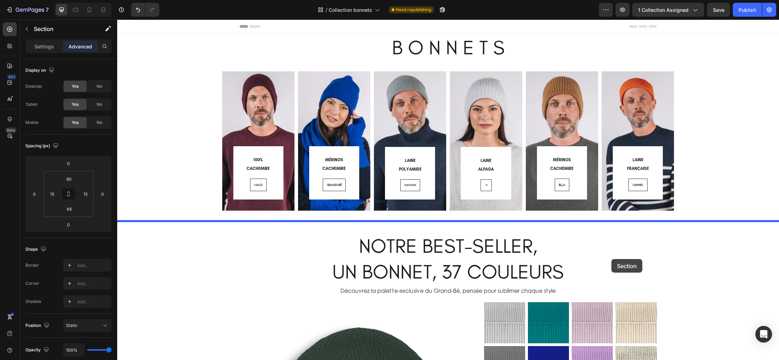
drag, startPoint x: 641, startPoint y: 225, endPoint x: 418, endPoint y: 215, distance: 222.5
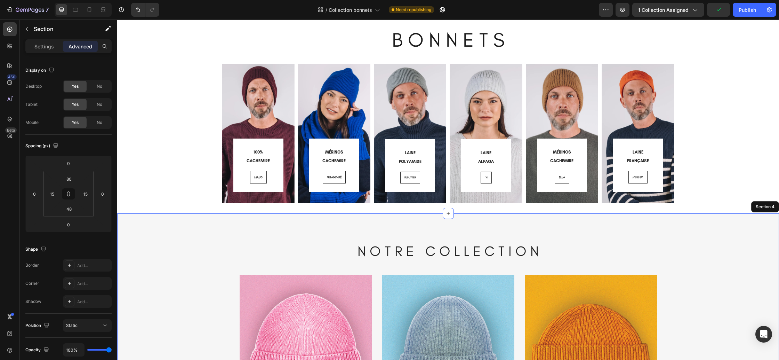
scroll to position [9, 0]
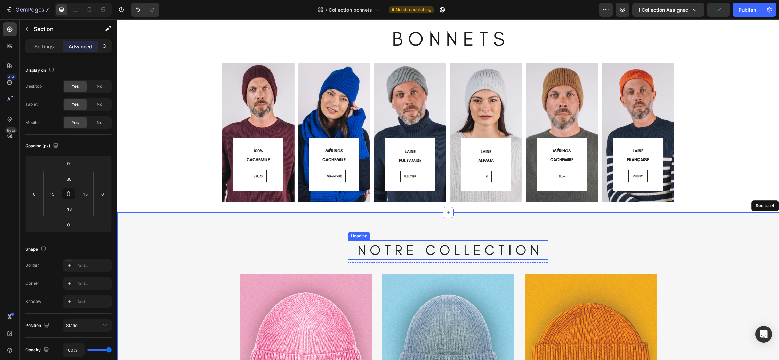
click at [491, 249] on h2 "N O T R E C O L L E C T I O N" at bounding box center [448, 249] width 200 height 19
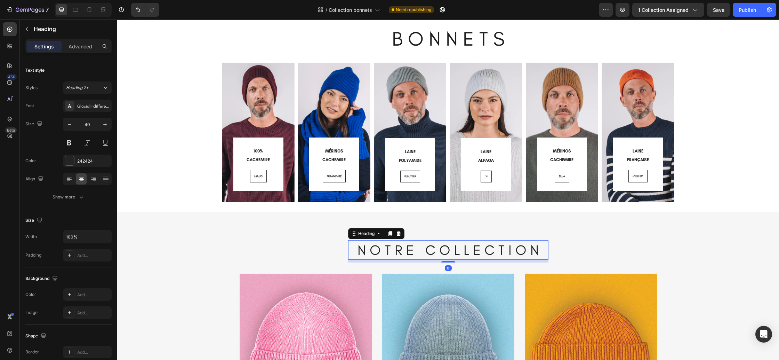
click at [399, 234] on icon at bounding box center [398, 233] width 5 height 5
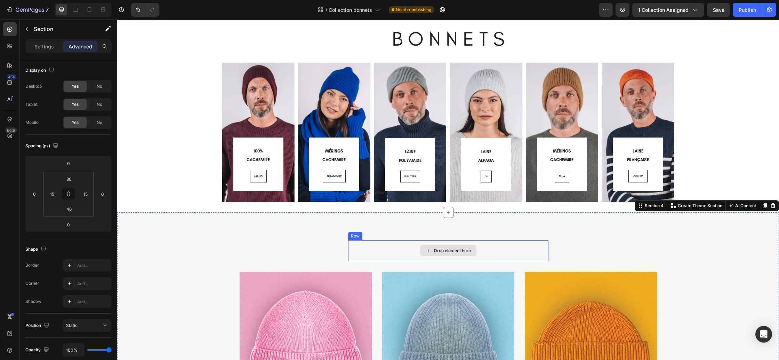
click at [527, 253] on div "Drop element here" at bounding box center [448, 250] width 200 height 21
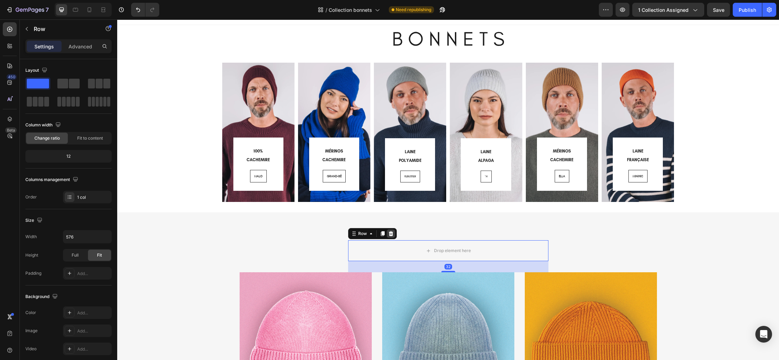
click at [391, 232] on icon at bounding box center [391, 233] width 5 height 5
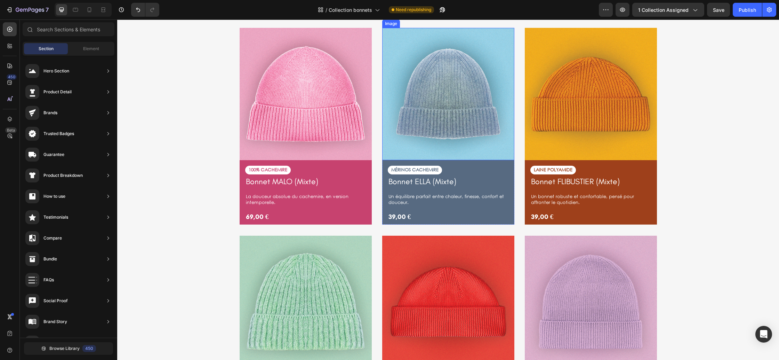
scroll to position [231, 0]
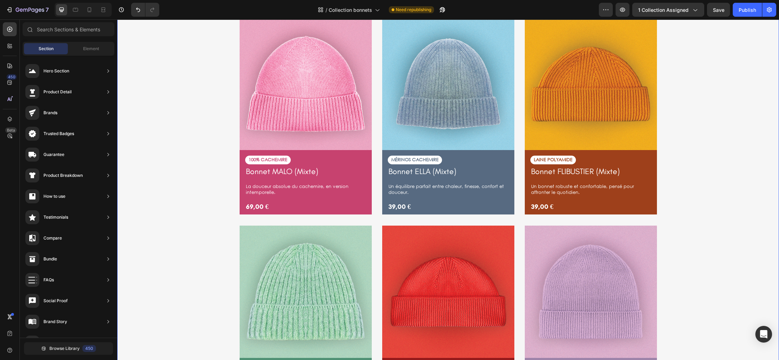
drag, startPoint x: 204, startPoint y: 189, endPoint x: 199, endPoint y: 190, distance: 4.5
click at [204, 189] on div "Image 100% CACHEMIRE Text Block Bonnet MALO (Mixte) Product Title La douceur ab…" at bounding box center [447, 226] width 651 height 416
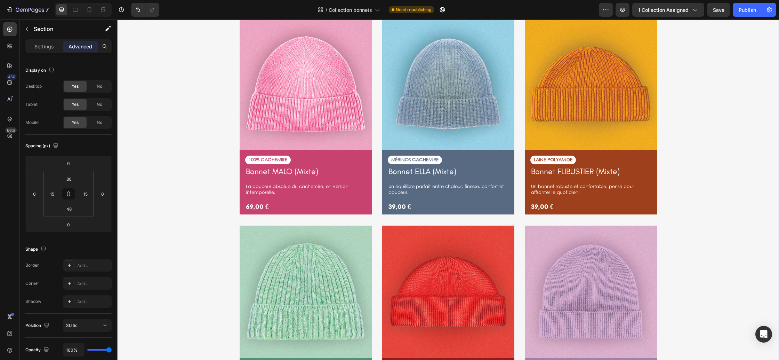
click at [150, 196] on div "Image 100% CACHEMIRE Text Block Bonnet MALO (Mixte) Product Title La douceur ab…" at bounding box center [447, 226] width 651 height 416
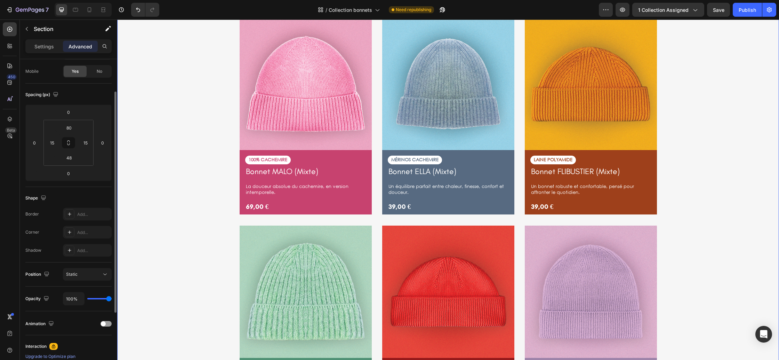
scroll to position [49, 0]
click at [34, 47] on div "Settings" at bounding box center [44, 46] width 35 height 11
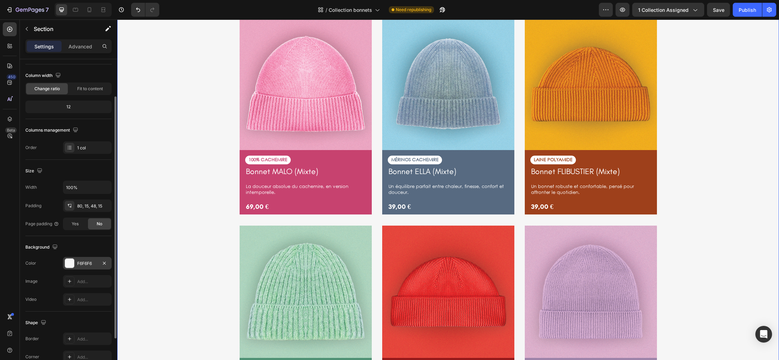
click at [89, 261] on div "F6F6F6" at bounding box center [87, 263] width 20 height 6
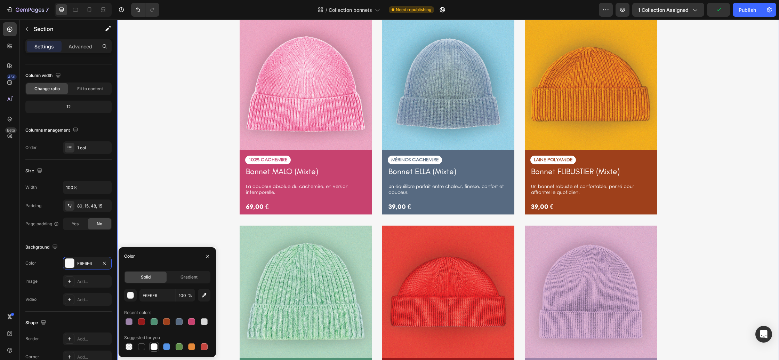
click at [153, 345] on div at bounding box center [154, 346] width 7 height 7
type input "FFFFFF"
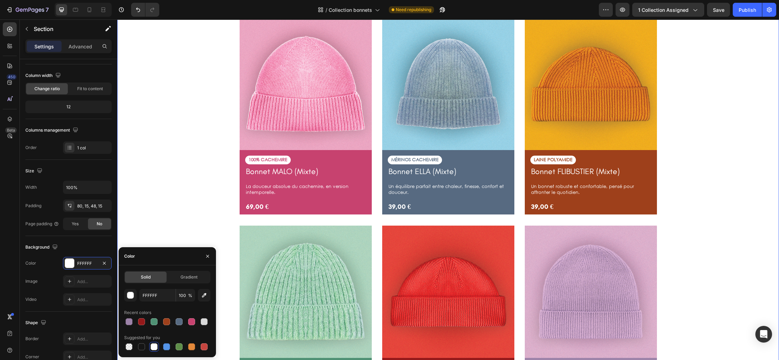
click at [162, 182] on div "Image 100% CACHEMIRE Text Block Bonnet MALO (Mixte) Product Title La douceur ab…" at bounding box center [447, 226] width 651 height 416
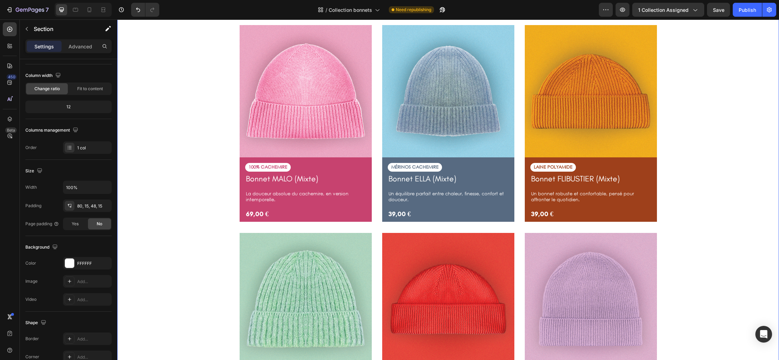
scroll to position [0, 0]
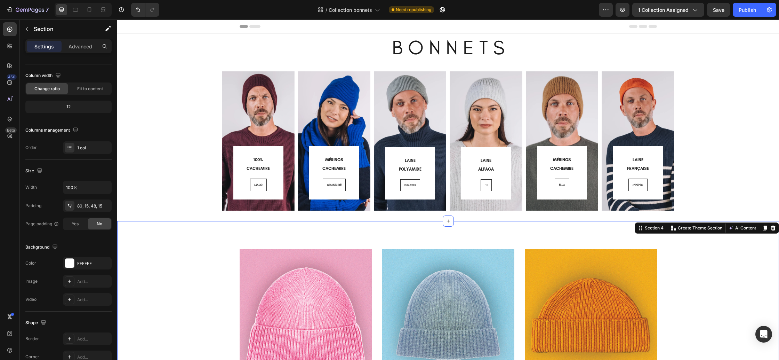
click at [168, 170] on div "100% CACHEMIRE Heading MALO Button Row Row Hero Banner MÉRINOS CACHEMIRE Headin…" at bounding box center [447, 140] width 651 height 139
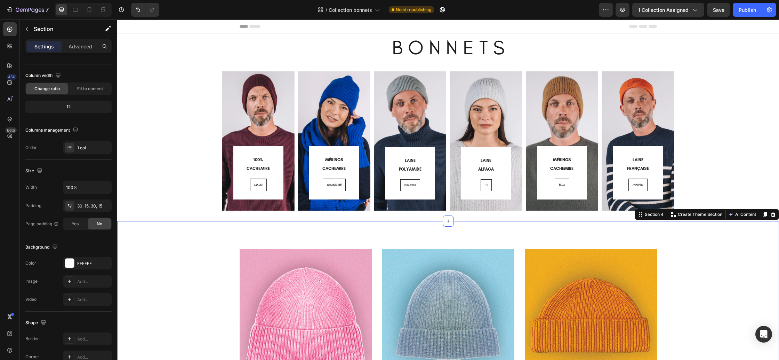
click at [76, 49] on p "Advanced" at bounding box center [81, 46] width 24 height 7
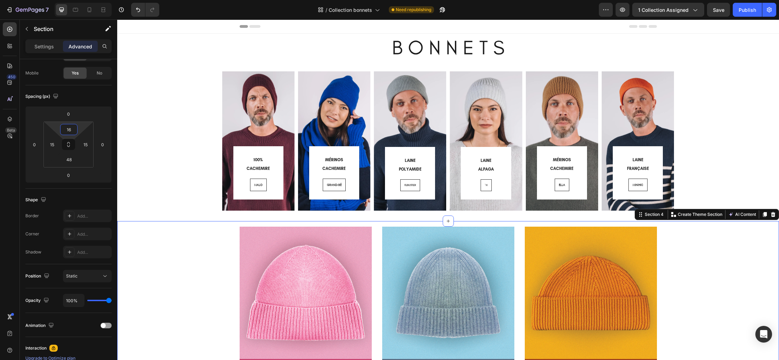
drag, startPoint x: 79, startPoint y: 132, endPoint x: 79, endPoint y: 140, distance: 8.4
click at [79, 0] on html "7 Version history / Collection bonnets Need republishing Preview 1 collection a…" at bounding box center [389, 0] width 779 height 0
type input "15"
click at [74, 158] on input "48" at bounding box center [69, 159] width 14 height 10
type input "15"
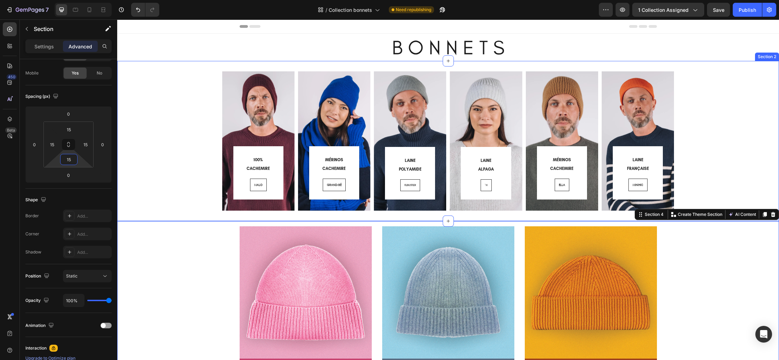
click at [138, 135] on div "100% CACHEMIRE Heading MALO Button Row Row Hero Banner MÉRINOS CACHEMIRE Headin…" at bounding box center [447, 140] width 651 height 139
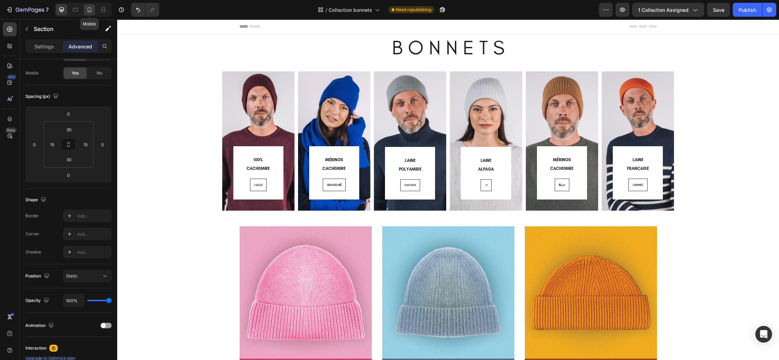
click at [85, 8] on div at bounding box center [89, 9] width 11 height 11
type input "0"
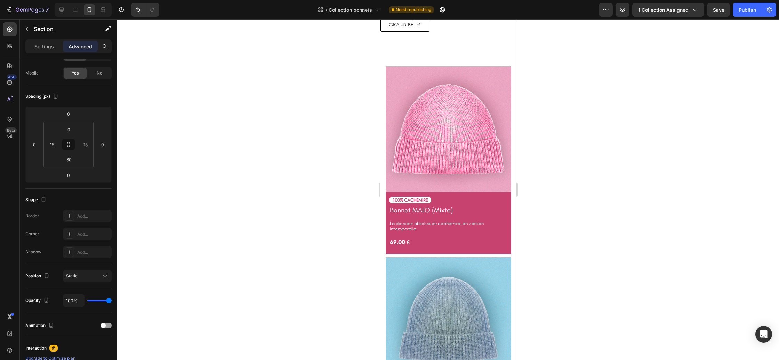
scroll to position [1405, 0]
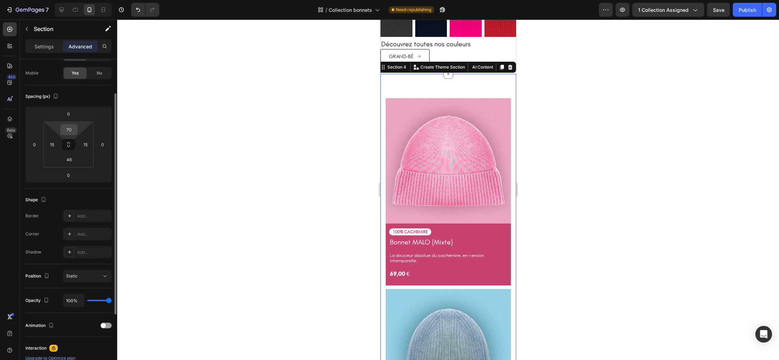
click at [77, 129] on div "70" at bounding box center [68, 129] width 17 height 11
click at [72, 131] on input "70" at bounding box center [69, 129] width 14 height 10
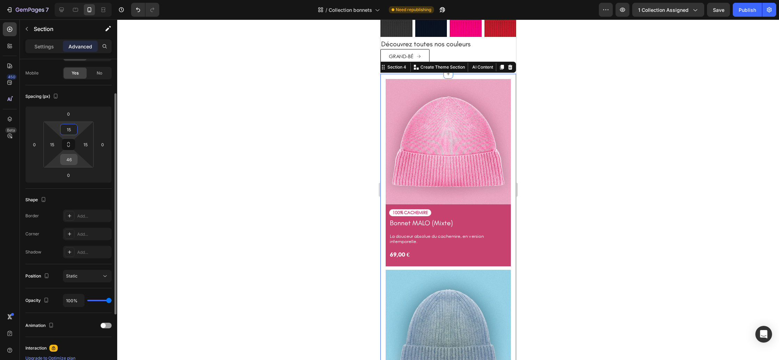
type input "15"
click at [72, 162] on input "46" at bounding box center [69, 159] width 14 height 10
type input "15"
click at [312, 174] on div at bounding box center [448, 189] width 662 height 340
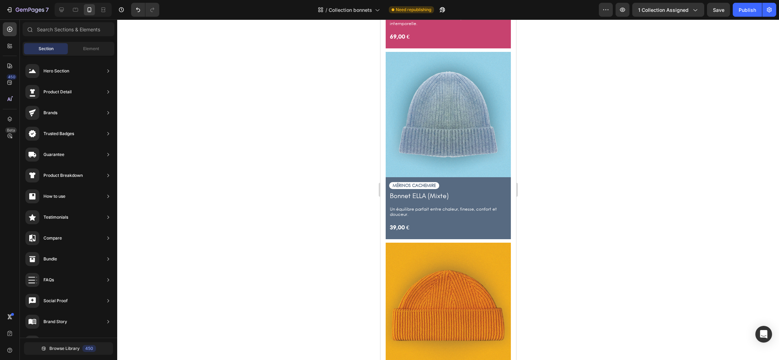
scroll to position [1620, 0]
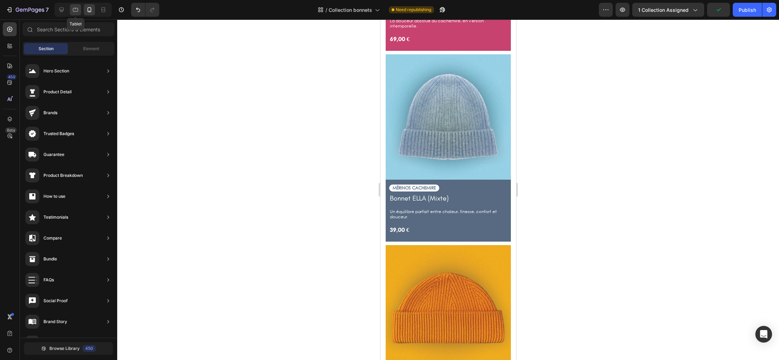
click at [71, 9] on div at bounding box center [75, 9] width 11 height 11
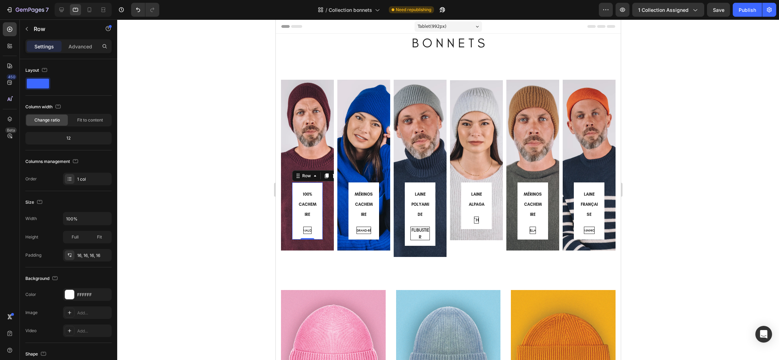
click at [318, 216] on div "100% CACHEMIRE Heading MALO Button Row 0" at bounding box center [307, 210] width 31 height 57
click at [308, 210] on h3 "100% CACHEMIRE" at bounding box center [306, 204] width 19 height 32
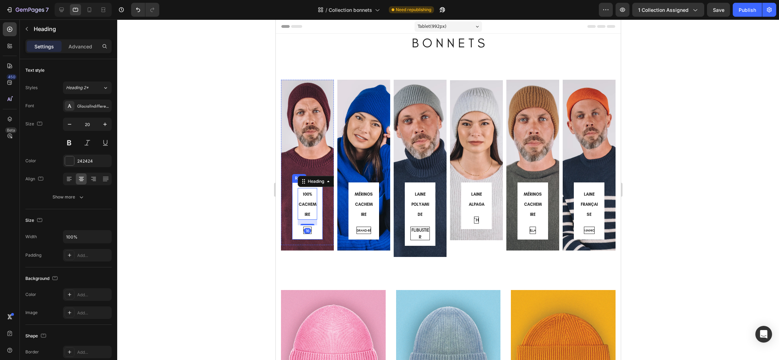
click at [318, 210] on div "100% CACHEMIRE Heading 16 MALO Button Row" at bounding box center [307, 210] width 31 height 57
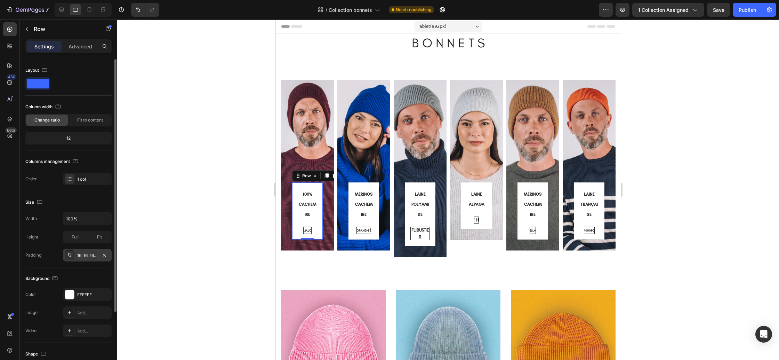
click at [71, 257] on icon at bounding box center [70, 255] width 6 height 6
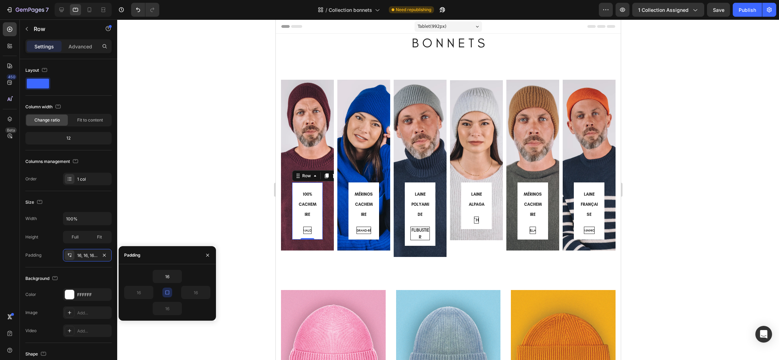
click at [167, 291] on icon "button" at bounding box center [168, 292] width 6 height 6
click at [147, 294] on icon "button" at bounding box center [150, 292] width 6 height 6
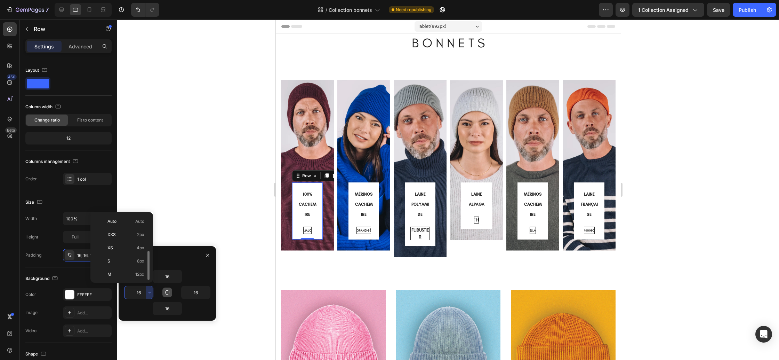
scroll to position [25, 0]
click at [127, 234] on p "S 8px" at bounding box center [125, 236] width 37 height 6
type input "8"
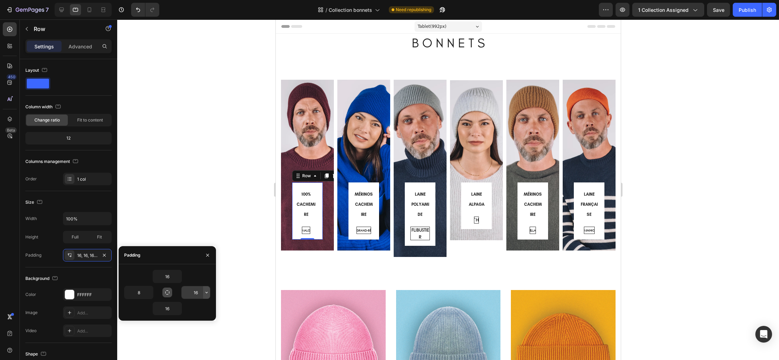
click at [206, 294] on icon "button" at bounding box center [207, 292] width 6 height 6
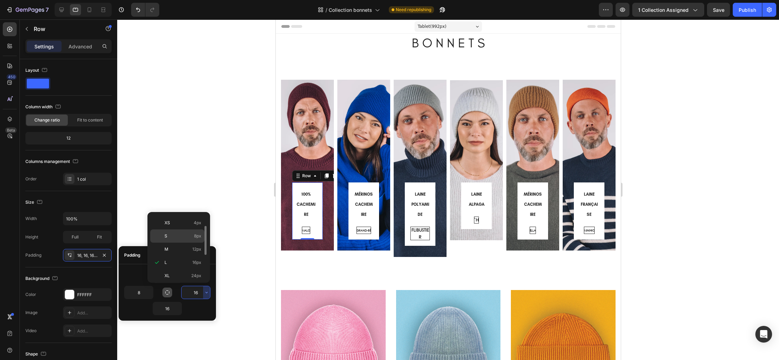
click at [196, 238] on span "8px" at bounding box center [197, 236] width 7 height 6
type input "8"
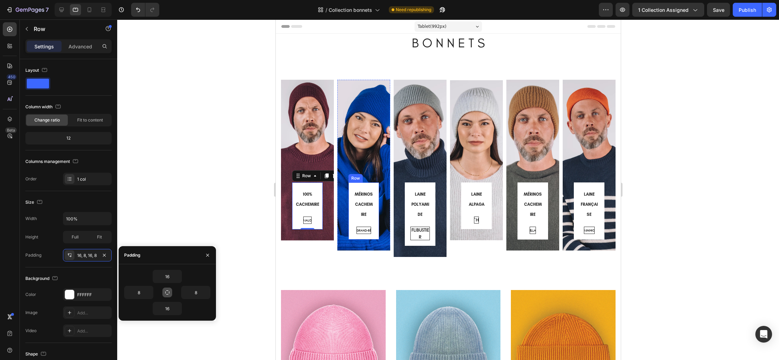
click at [376, 214] on div "MÉRINOS CACHEMIRE Heading GRAND-BÉ Button Row" at bounding box center [363, 210] width 31 height 57
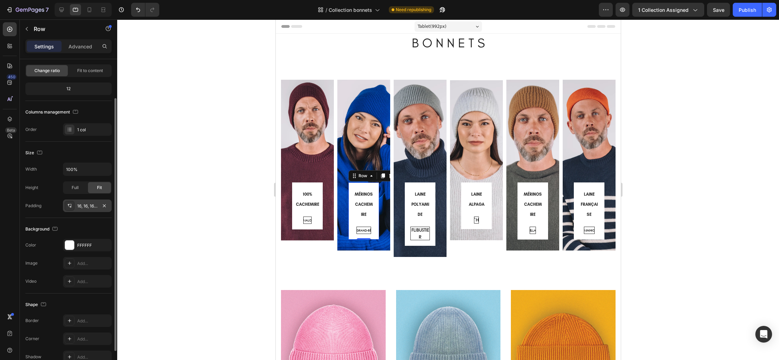
click at [85, 205] on div "16, 16, 16, 16" at bounding box center [87, 206] width 20 height 6
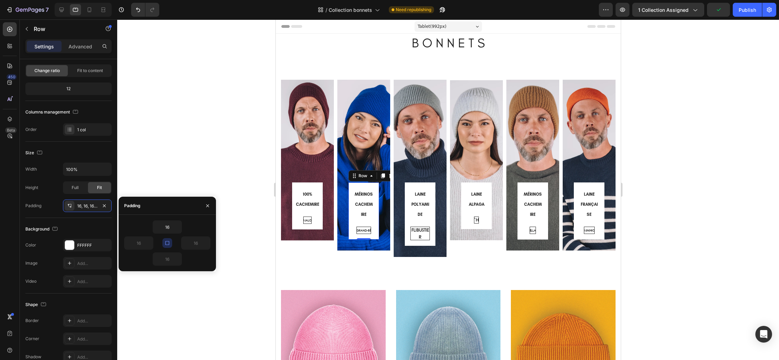
click at [166, 242] on icon "button" at bounding box center [168, 243] width 6 height 6
click at [149, 244] on icon "button" at bounding box center [150, 243] width 6 height 6
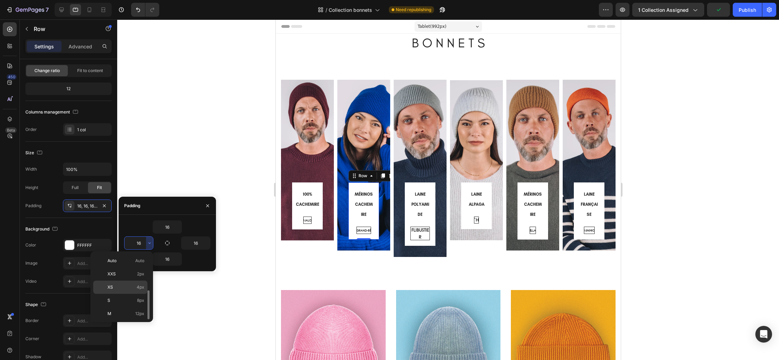
scroll to position [25, 0]
click at [135, 282] on div "S 8px" at bounding box center [120, 288] width 54 height 13
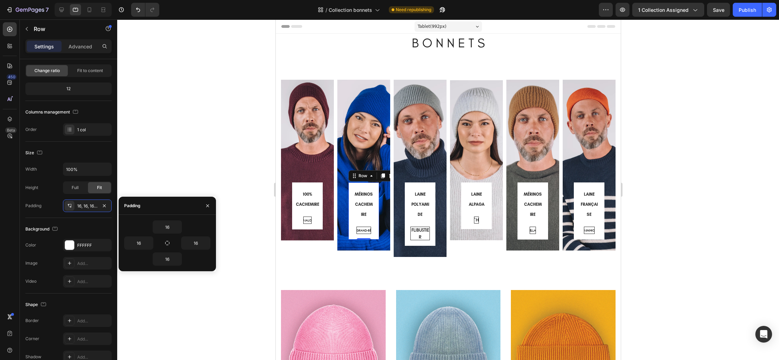
type input "8"
click at [206, 243] on icon "button" at bounding box center [207, 242] width 2 height 1
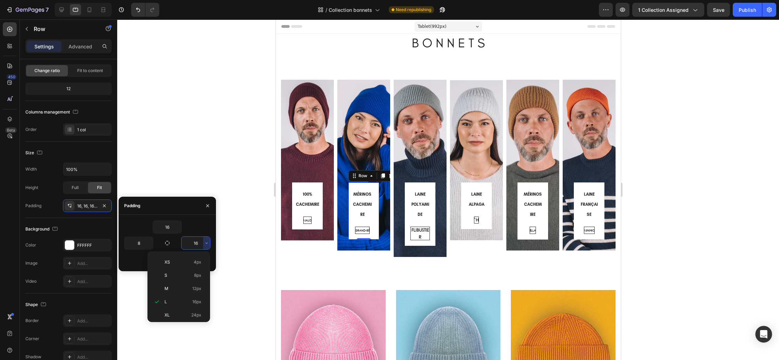
click at [176, 277] on p "S 8px" at bounding box center [183, 275] width 37 height 6
type input "8"
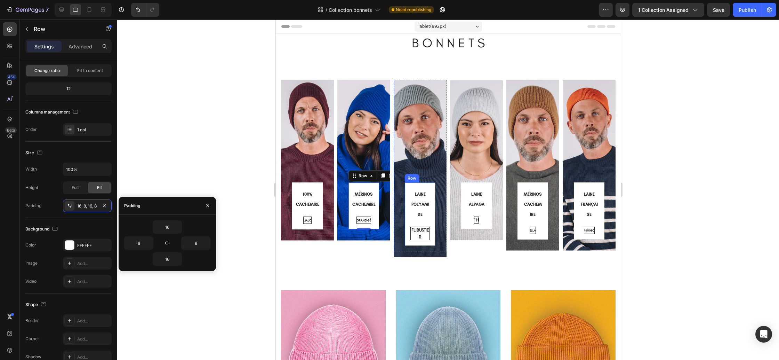
click at [407, 221] on div "LAINE POLYAMIDE Heading FLIBUSTIER Button Row" at bounding box center [420, 213] width 31 height 63
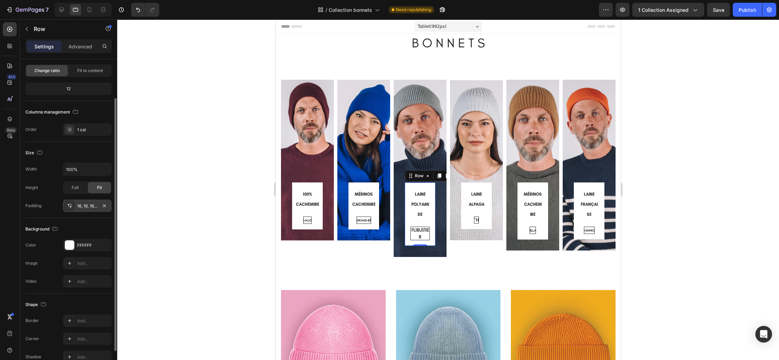
click at [86, 208] on div "16, 16, 16, 16" at bounding box center [87, 206] width 20 height 6
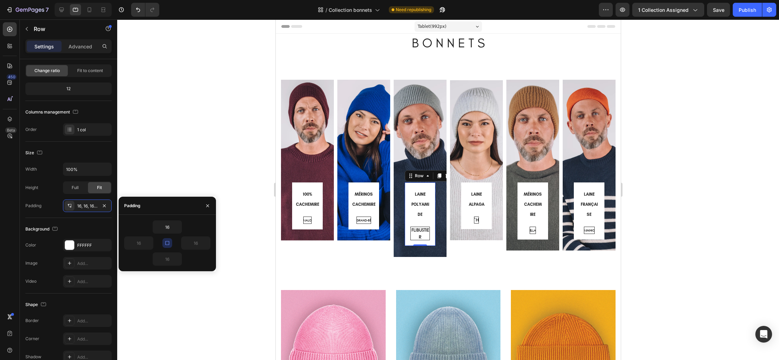
click at [166, 244] on icon "button" at bounding box center [168, 243] width 6 height 6
click at [149, 244] on icon "button" at bounding box center [150, 243] width 6 height 6
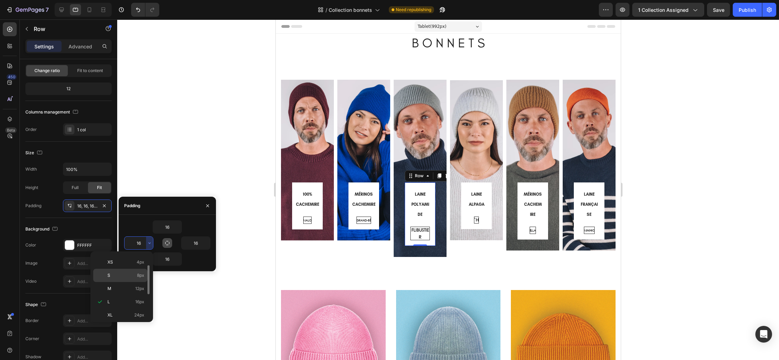
click at [138, 278] on span "8px" at bounding box center [140, 275] width 7 height 6
type input "8"
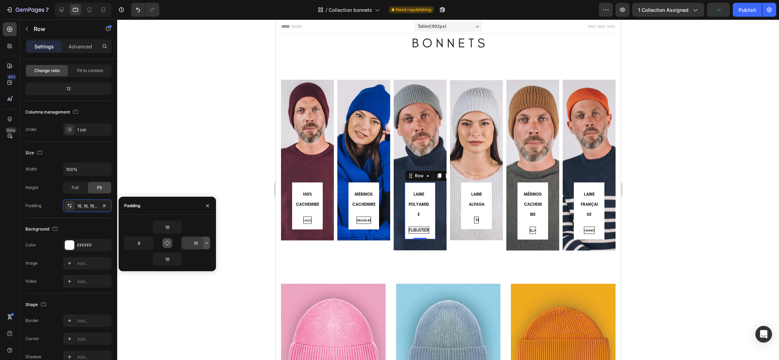
click at [208, 245] on icon "button" at bounding box center [207, 243] width 6 height 6
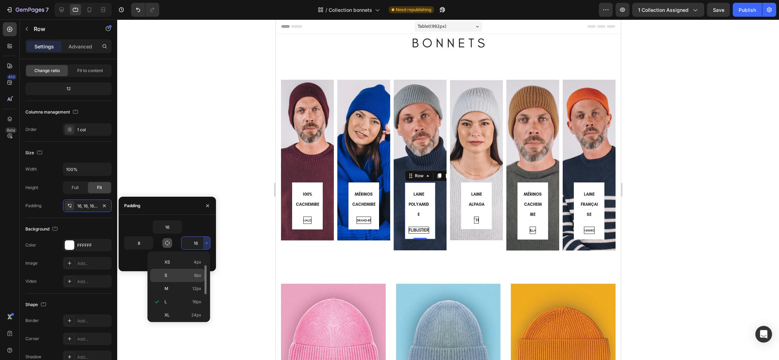
click at [178, 282] on div "S 8px" at bounding box center [177, 288] width 54 height 13
type input "8"
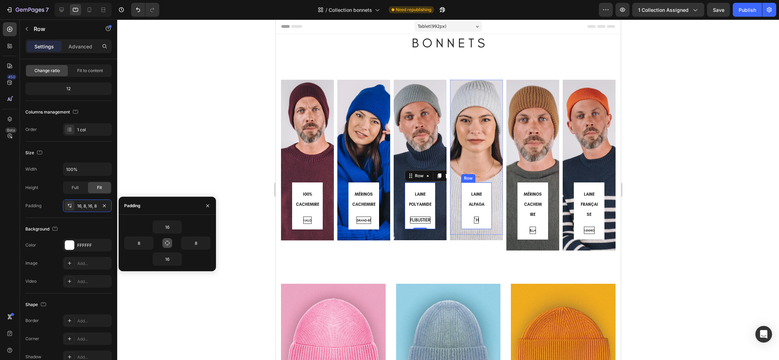
click at [463, 212] on div "LAINE ALPAGA Heading `H Button Row" at bounding box center [476, 205] width 31 height 47
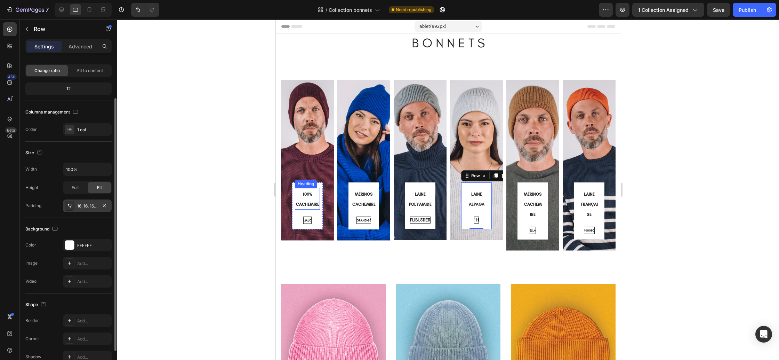
click at [88, 208] on div "16, 16, 16, 16" at bounding box center [87, 206] width 20 height 6
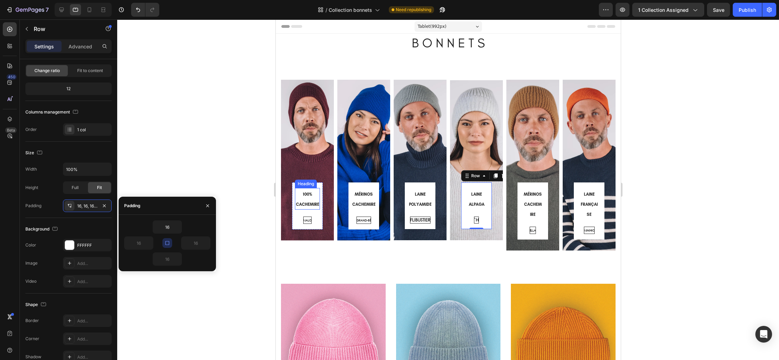
drag, startPoint x: 169, startPoint y: 246, endPoint x: 158, endPoint y: 245, distance: 10.4
click at [169, 246] on button "button" at bounding box center [167, 243] width 10 height 10
click at [151, 245] on icon "button" at bounding box center [150, 243] width 6 height 6
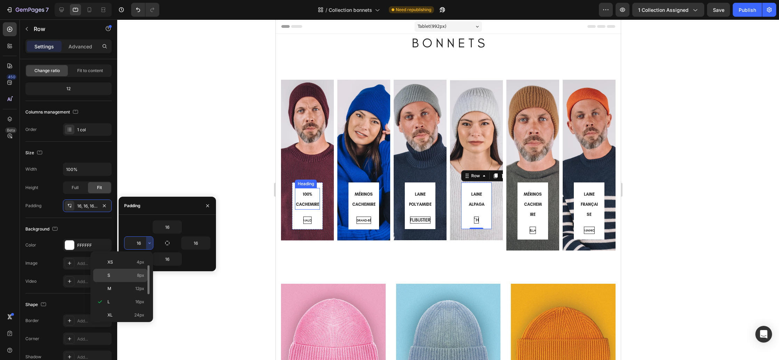
click at [135, 277] on p "S 8px" at bounding box center [125, 275] width 37 height 6
type input "8"
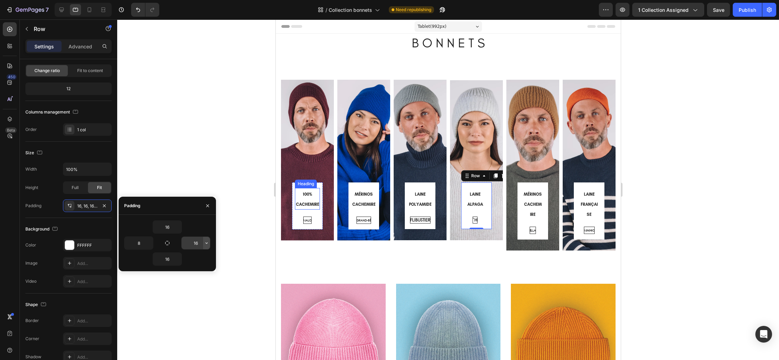
click at [209, 245] on icon "button" at bounding box center [207, 243] width 6 height 6
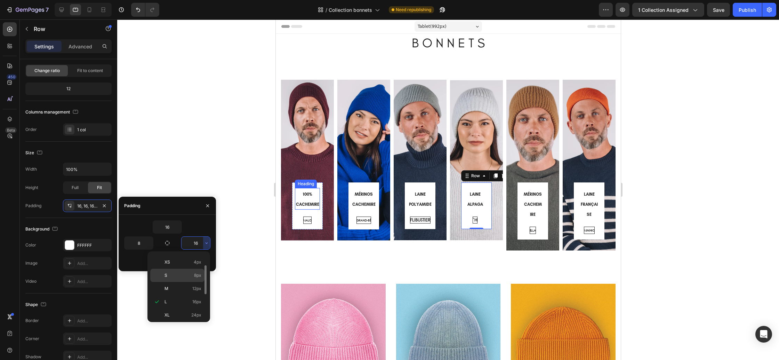
click at [174, 282] on div "S 8px" at bounding box center [177, 288] width 54 height 13
type input "8"
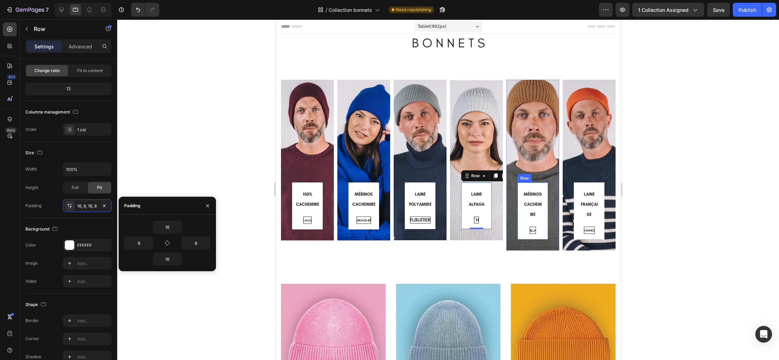
click at [544, 220] on div "MÉRINOS CACHEMIRE Heading ELLA Button Row" at bounding box center [532, 210] width 31 height 57
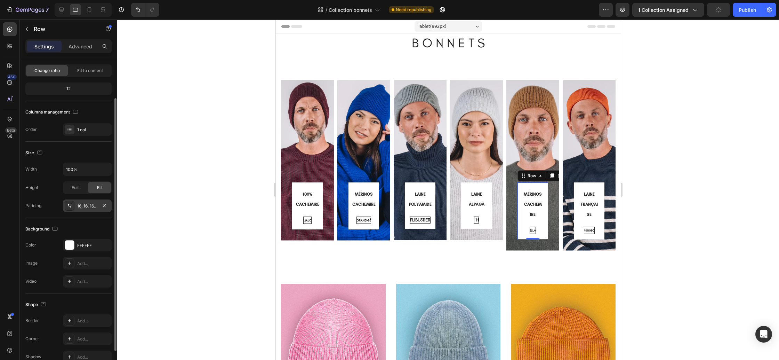
click at [78, 208] on div "16, 16, 16, 16" at bounding box center [87, 206] width 20 height 6
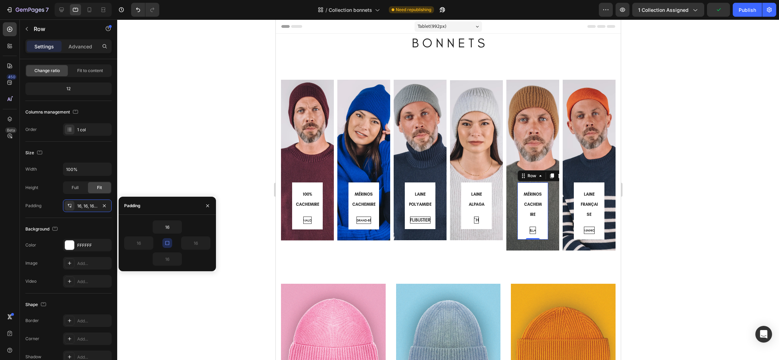
click at [167, 241] on icon "button" at bounding box center [168, 243] width 6 height 6
click at [150, 244] on icon "button" at bounding box center [150, 243] width 6 height 6
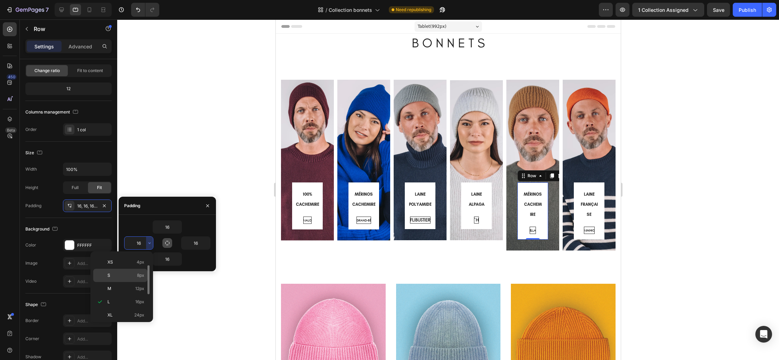
click at [127, 277] on p "S 8px" at bounding box center [125, 275] width 37 height 6
type input "8"
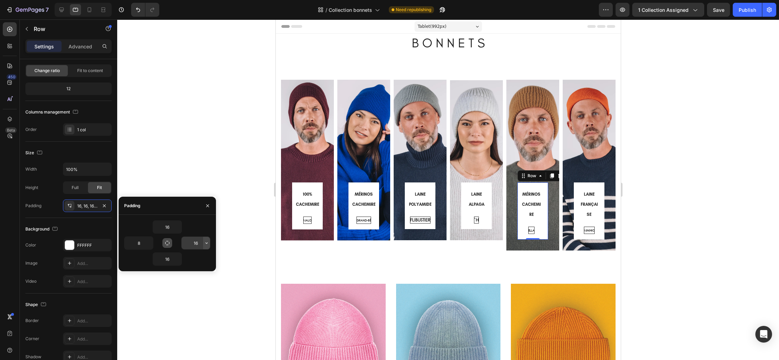
click at [208, 245] on icon "button" at bounding box center [207, 243] width 6 height 6
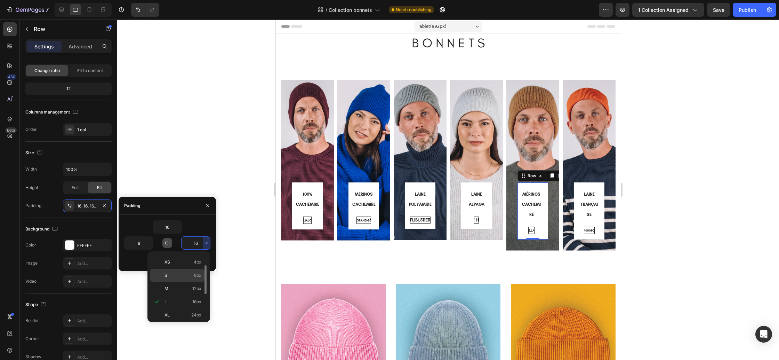
click at [167, 282] on div "S 8px" at bounding box center [177, 288] width 54 height 13
type input "8"
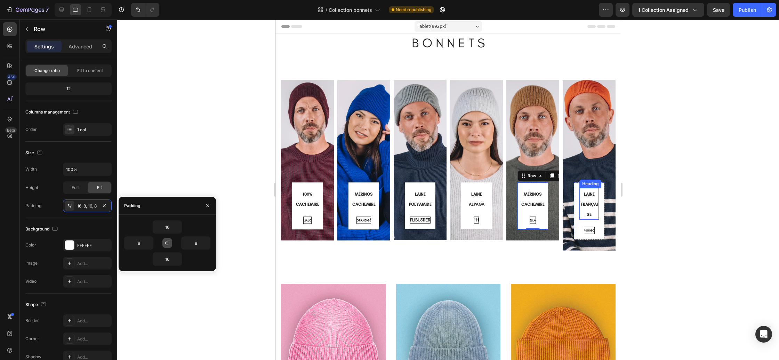
click at [581, 219] on h2 "LAINE FRANÇAISE" at bounding box center [588, 204] width 19 height 32
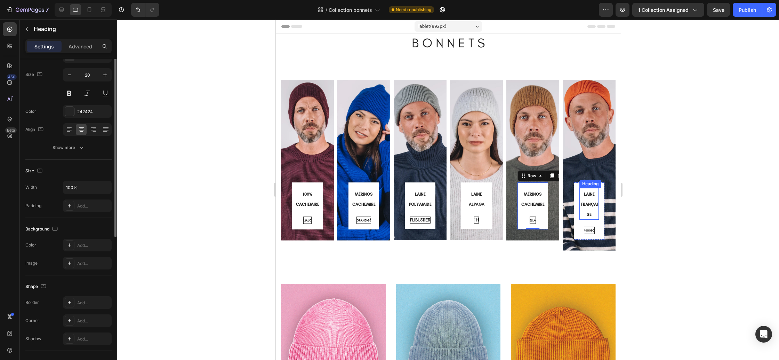
scroll to position [0, 0]
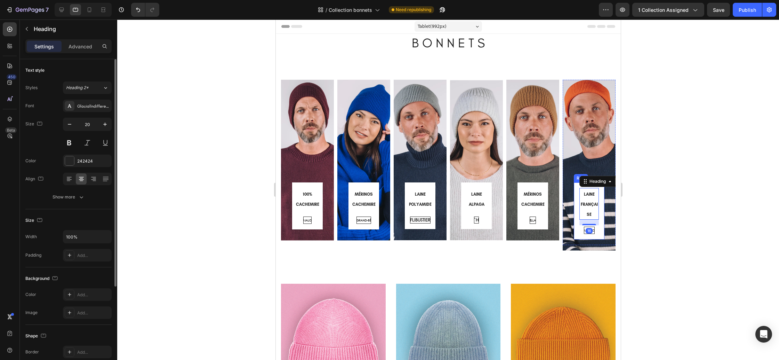
click at [576, 220] on div "LAINE FRANÇAISE Heading 16 MINIHIC Button Row" at bounding box center [589, 210] width 31 height 57
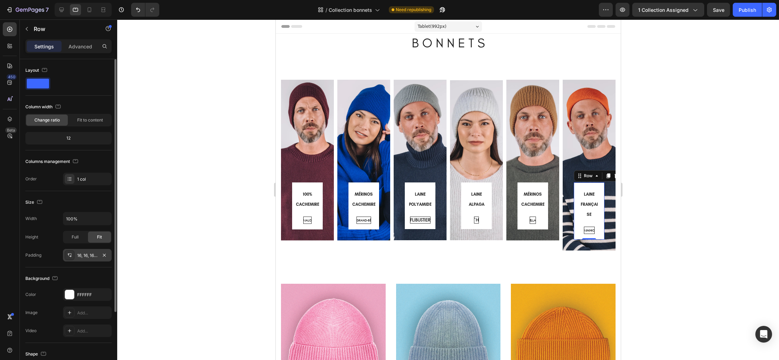
click at [80, 256] on div "16, 16, 16, 16" at bounding box center [87, 255] width 20 height 6
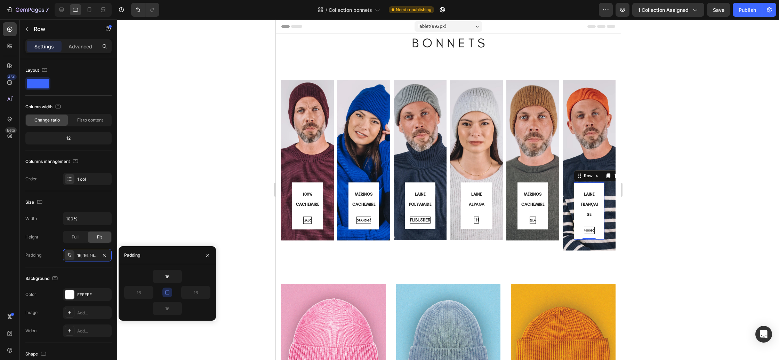
click at [169, 291] on icon "button" at bounding box center [167, 292] width 4 height 4
click at [151, 291] on icon "button" at bounding box center [150, 292] width 6 height 6
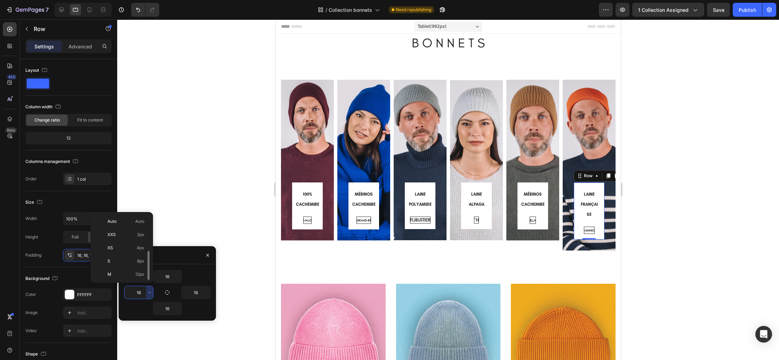
scroll to position [25, 0]
click at [126, 238] on p "S 8px" at bounding box center [125, 236] width 37 height 6
type input "8"
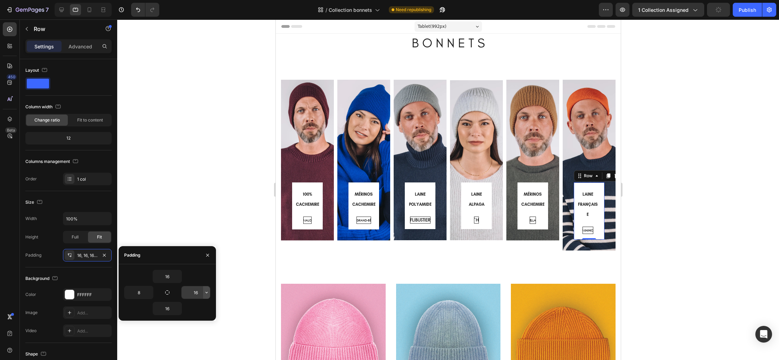
click at [206, 295] on button "button" at bounding box center [206, 292] width 7 height 13
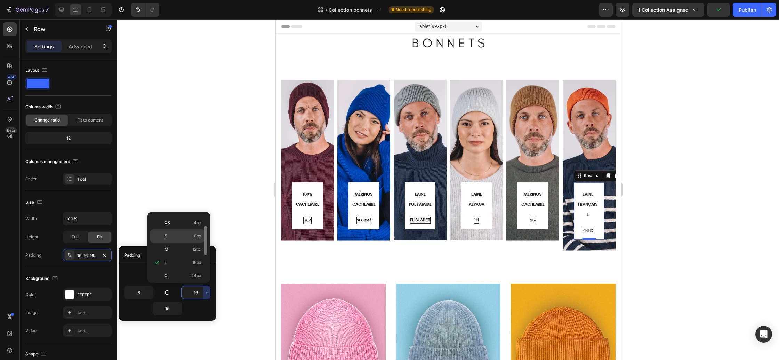
click at [177, 242] on div "S 8px" at bounding box center [177, 248] width 54 height 13
type input "8"
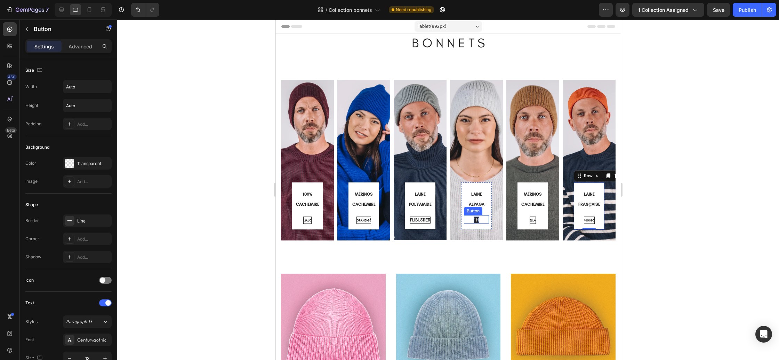
click at [475, 219] on p "`H" at bounding box center [476, 219] width 5 height 7
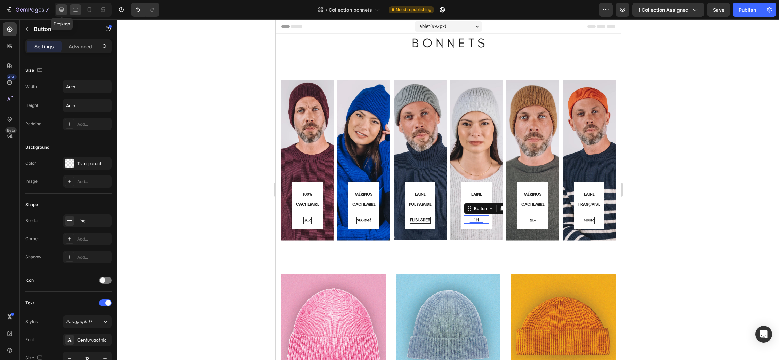
click at [64, 11] on icon at bounding box center [61, 9] width 7 height 7
type input "7"
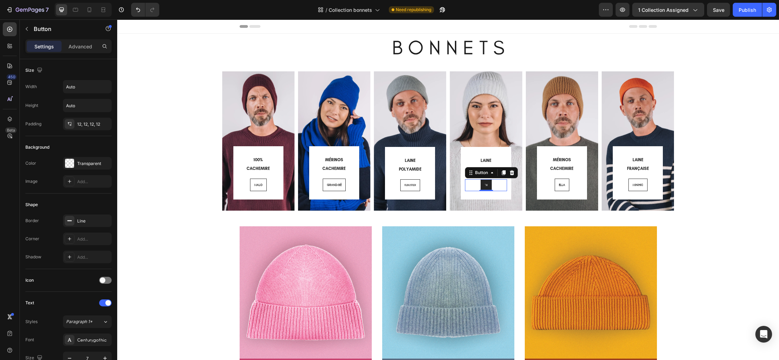
click at [488, 185] on link "`H" at bounding box center [486, 185] width 11 height 12
click at [525, 203] on div "100% CACHEMIRE Heading MALO Button Row Row Hero Banner MÉRINOS CACHEMIRE Headin…" at bounding box center [448, 140] width 452 height 139
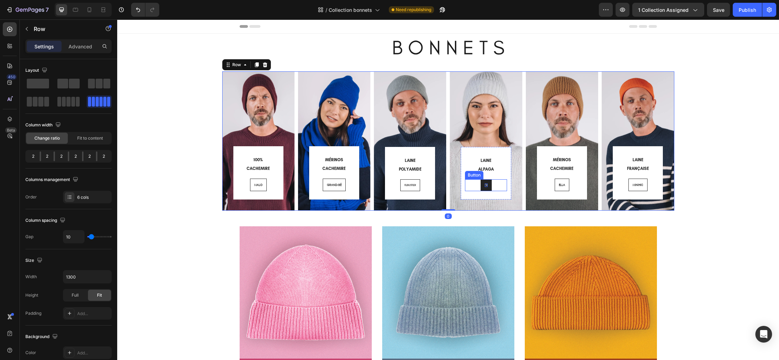
click at [485, 185] on p "`H" at bounding box center [486, 185] width 3 height 4
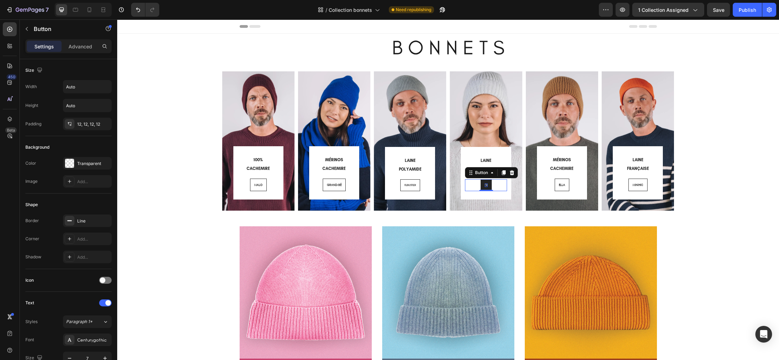
click at [486, 185] on p "`H" at bounding box center [486, 185] width 3 height 4
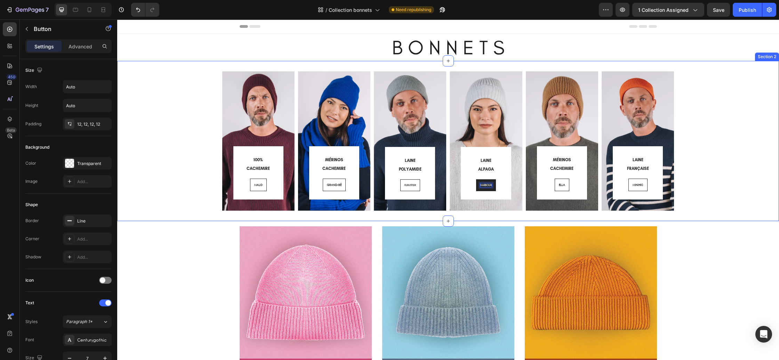
click at [695, 192] on div "100% CACHEMIRE Heading MALO Button Row Row Hero Banner MÉRINOS CACHEMIRE Headin…" at bounding box center [447, 140] width 651 height 139
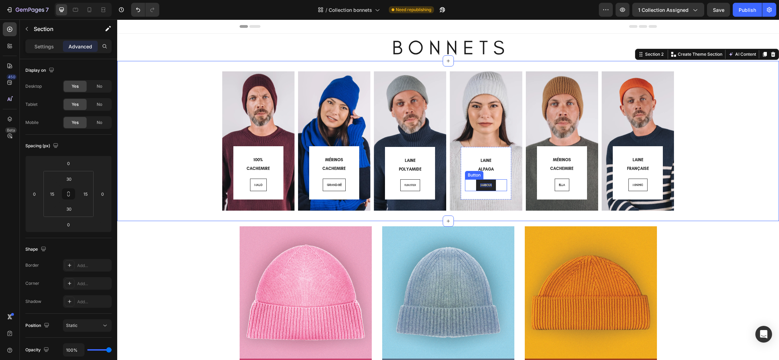
click at [490, 184] on p "HARBOUR" at bounding box center [485, 185] width 11 height 4
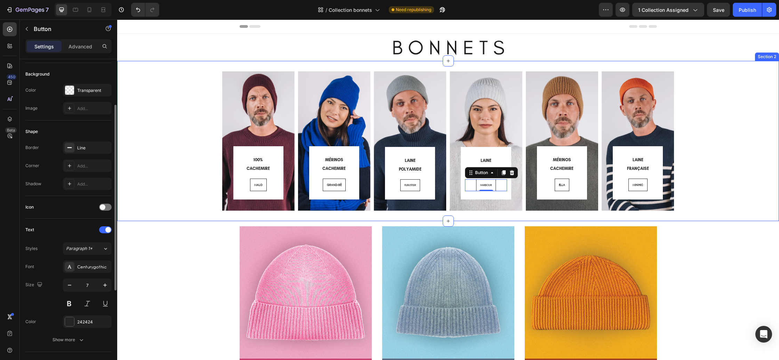
scroll to position [75, 0]
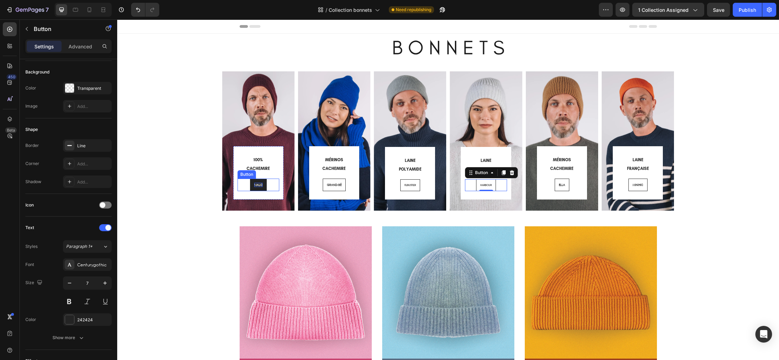
click at [259, 184] on span "MALO" at bounding box center [258, 184] width 8 height 4
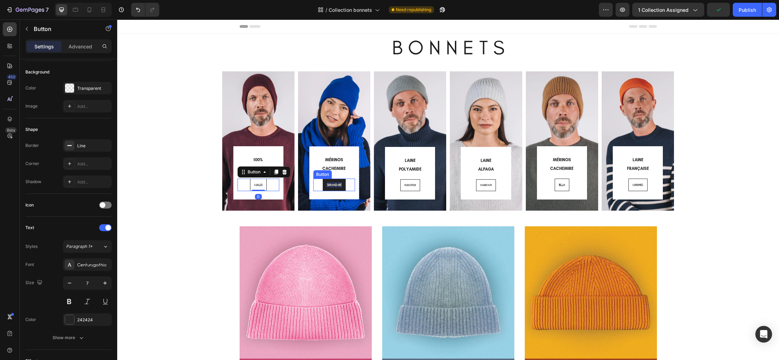
click at [332, 184] on span "GRAND-BÉ" at bounding box center [334, 184] width 15 height 4
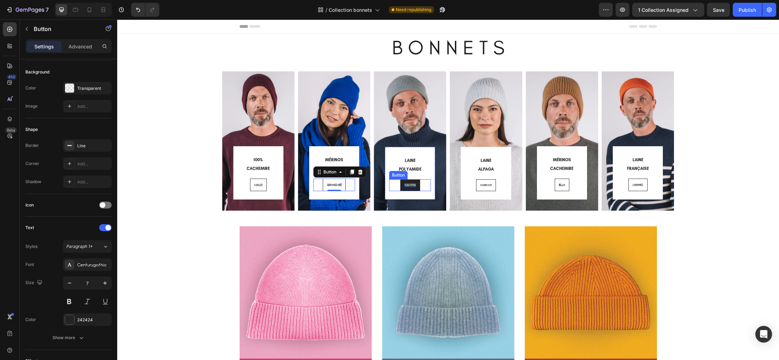
click at [410, 184] on p "FLIBUSTIER" at bounding box center [410, 185] width 11 height 4
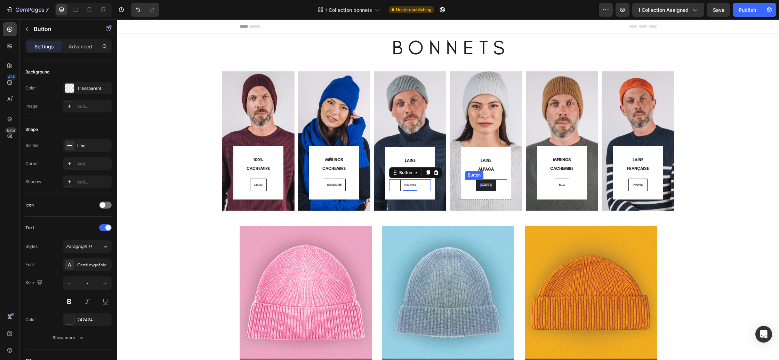
click at [488, 184] on p "HARBOUR" at bounding box center [485, 185] width 11 height 4
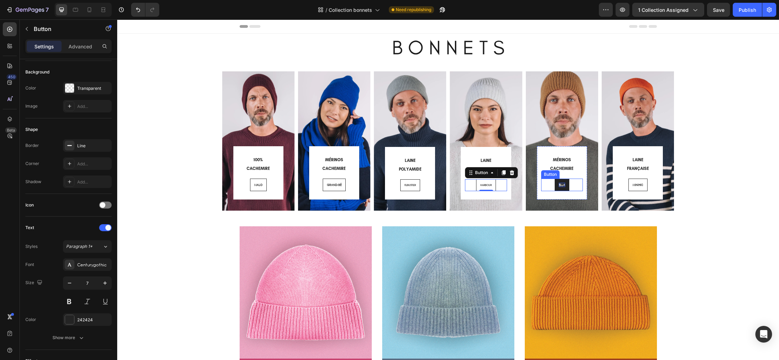
click at [563, 185] on span "ELLA" at bounding box center [562, 184] width 6 height 4
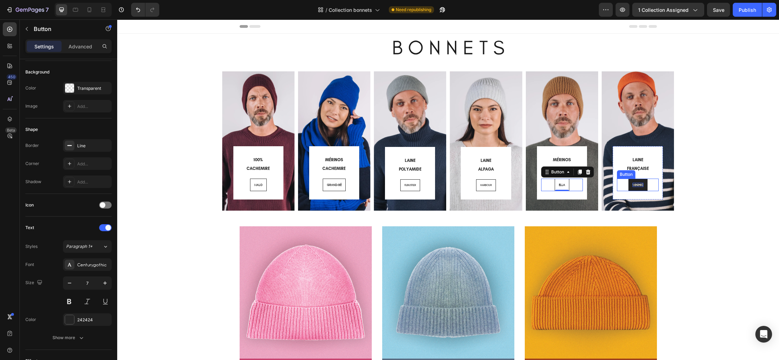
click at [638, 183] on span "MINIHIC" at bounding box center [638, 184] width 11 height 4
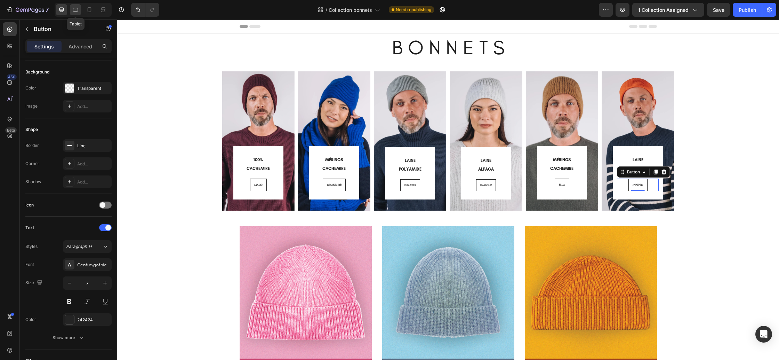
click at [76, 11] on icon at bounding box center [75, 9] width 7 height 7
type input "13"
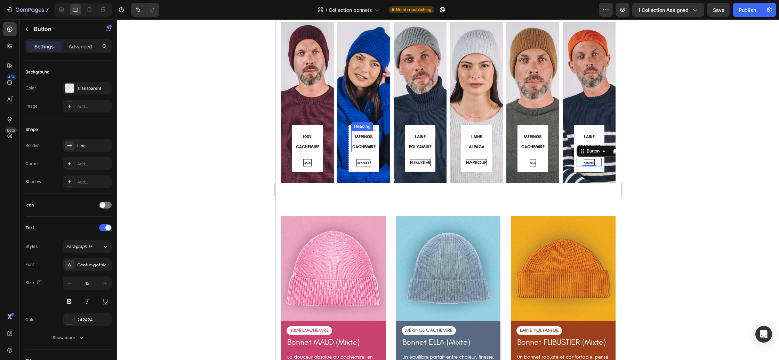
scroll to position [56, 0]
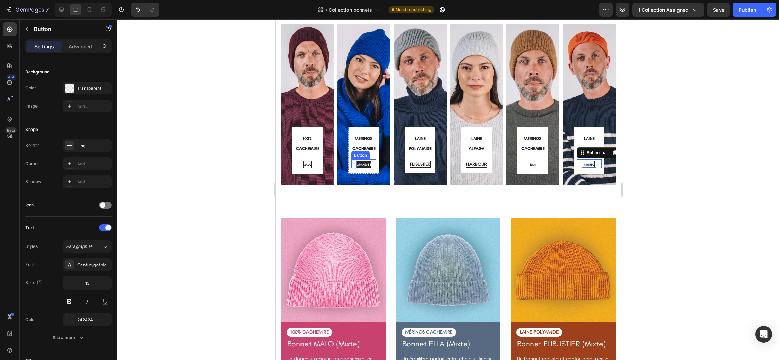
click at [365, 163] on span "GRAND-BÉ" at bounding box center [363, 164] width 15 height 4
click at [425, 165] on p "FLIBUSTIER" at bounding box center [420, 164] width 21 height 7
click at [366, 164] on span "GRAND-BÉ" at bounding box center [363, 164] width 15 height 4
click at [418, 164] on p "FLIBUSTIER" at bounding box center [420, 164] width 21 height 7
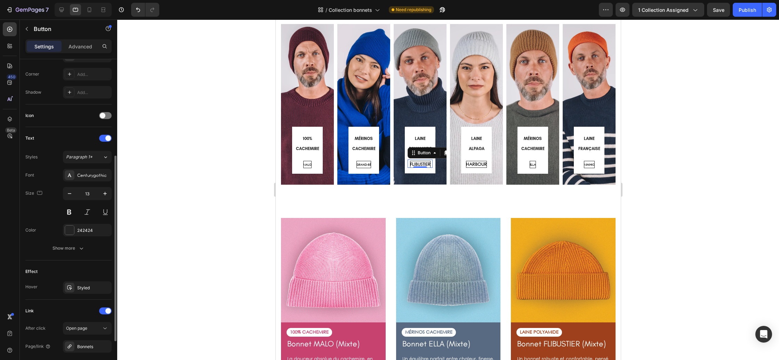
scroll to position [165, 0]
click at [70, 211] on button at bounding box center [69, 211] width 13 height 13
click at [359, 164] on span "GRAND-BÉ" at bounding box center [363, 164] width 15 height 4
click at [69, 211] on button at bounding box center [69, 211] width 13 height 13
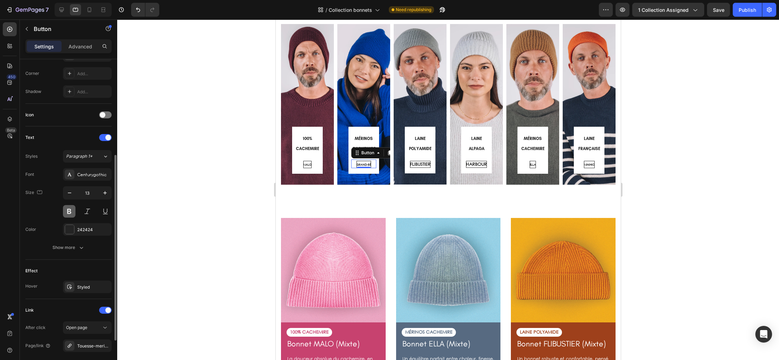
click at [69, 211] on button at bounding box center [69, 211] width 13 height 13
click at [420, 165] on div "FLIBUSTIER Button" at bounding box center [419, 163] width 25 height 8
click at [86, 243] on button "Show more" at bounding box center [68, 247] width 86 height 13
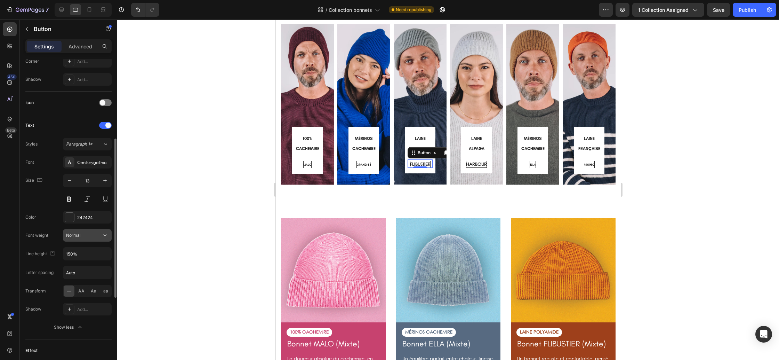
scroll to position [178, 0]
click at [361, 165] on span "GRAND-BÉ" at bounding box center [363, 164] width 15 height 4
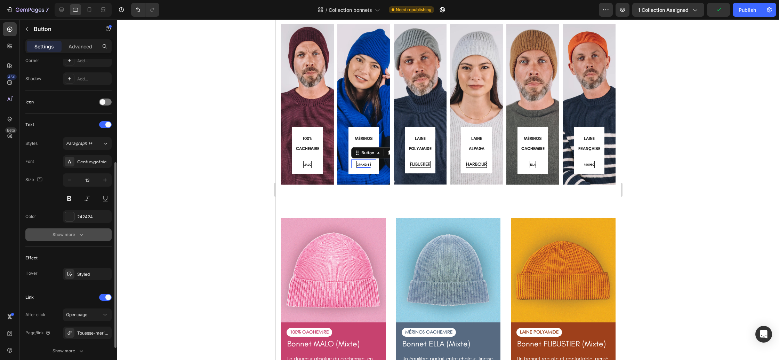
click at [71, 234] on div "Show more" at bounding box center [69, 234] width 32 height 7
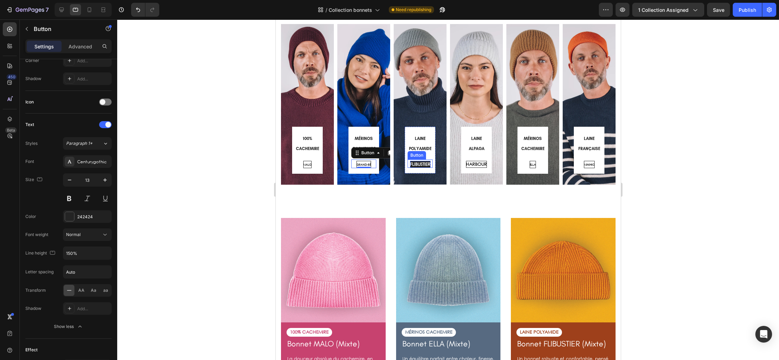
click at [419, 163] on p "FLIBUSTIER" at bounding box center [420, 164] width 21 height 7
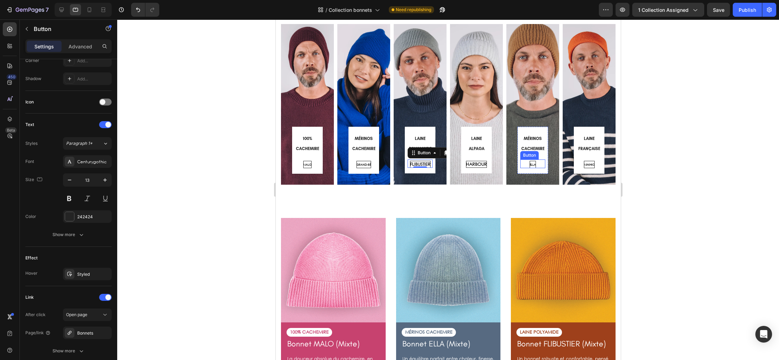
click at [538, 164] on div "ELLA Button" at bounding box center [532, 163] width 25 height 9
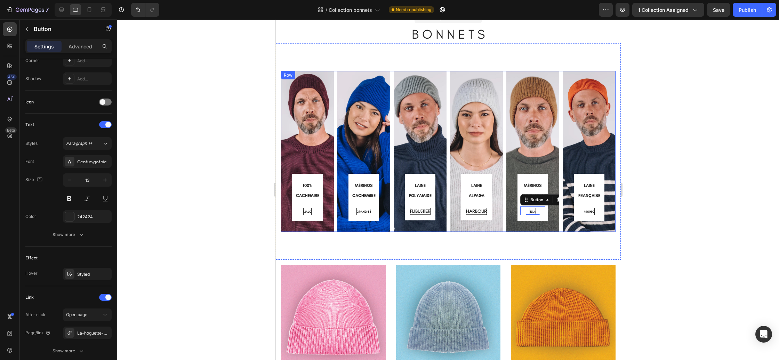
scroll to position [0, 0]
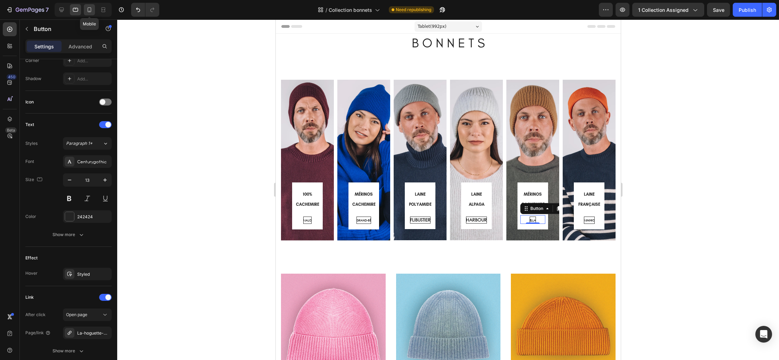
click at [93, 11] on icon at bounding box center [89, 9] width 7 height 7
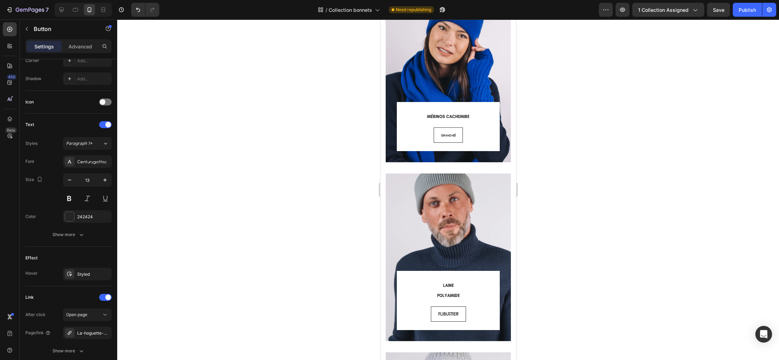
scroll to position [207, 0]
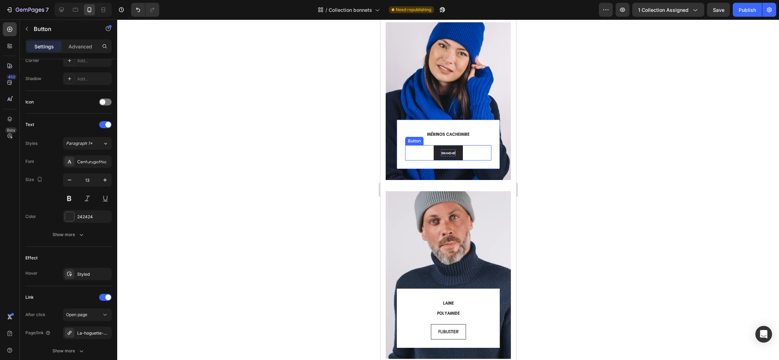
click at [446, 154] on span "GRAND-BÉ" at bounding box center [448, 153] width 15 height 4
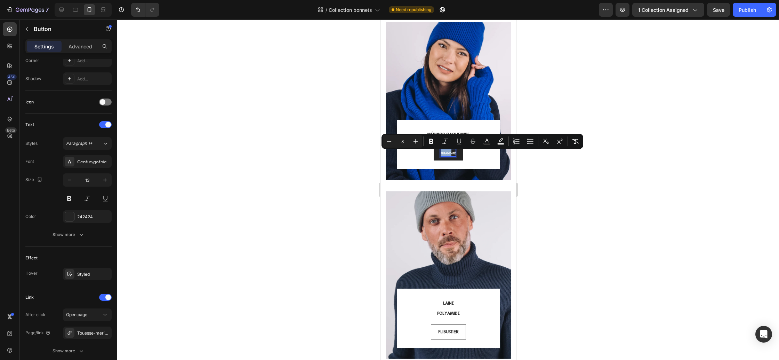
click at [447, 154] on span "GRAND-BÉ" at bounding box center [448, 153] width 15 height 4
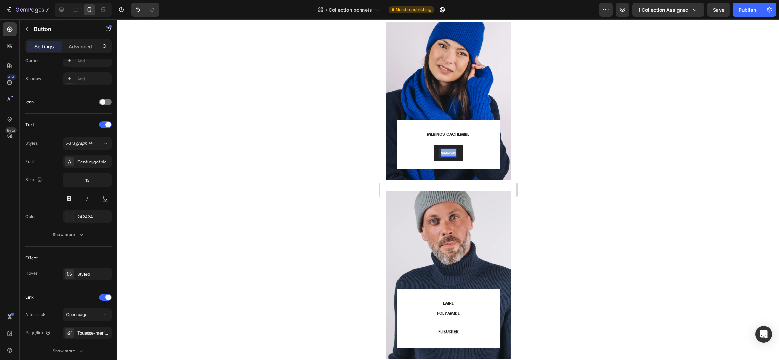
click at [447, 154] on span "GRAND-BÉ" at bounding box center [448, 153] width 15 height 4
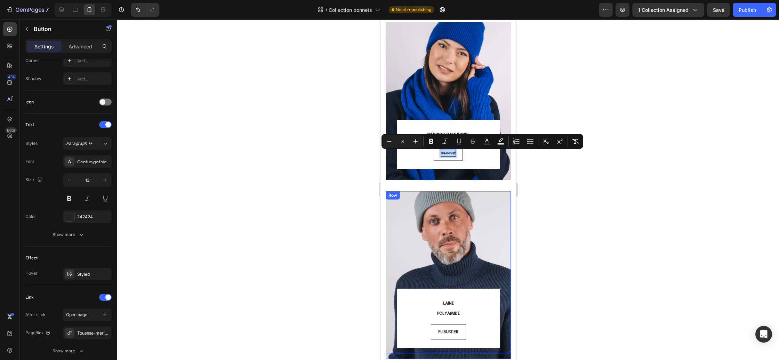
copy span "GRAND-BÉ"
click at [447, 331] on p "FLIBUSTIER" at bounding box center [448, 331] width 21 height 7
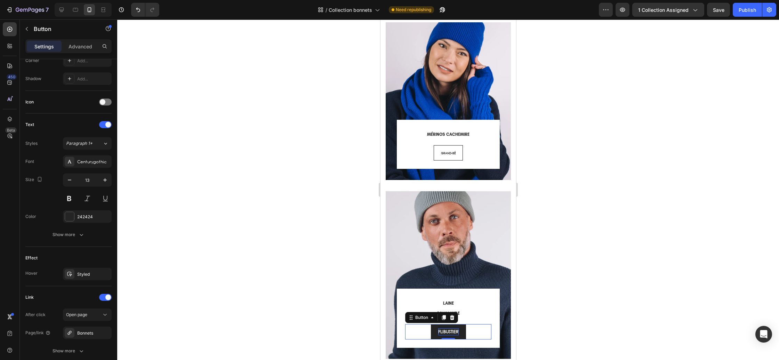
click at [447, 331] on p "FLIBUSTIER" at bounding box center [448, 331] width 21 height 7
click at [450, 332] on span "GRAND-BÉ" at bounding box center [448, 331] width 15 height 4
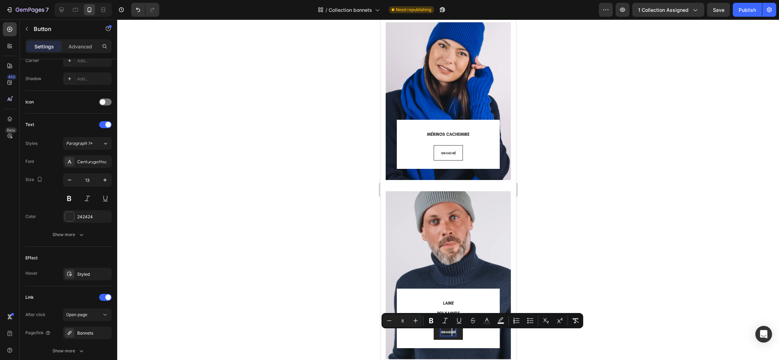
click at [450, 332] on span "GRAND-BÉ" at bounding box center [448, 331] width 15 height 4
drag, startPoint x: 443, startPoint y: 333, endPoint x: 460, endPoint y: 334, distance: 17.1
click at [460, 334] on link "GRAND-BÉ" at bounding box center [447, 332] width 29 height 16
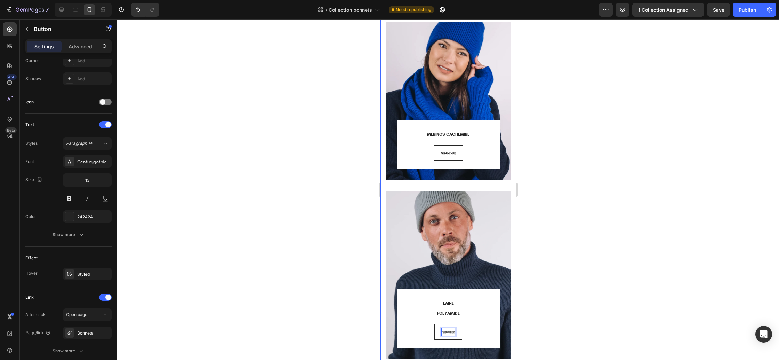
click at [530, 303] on div at bounding box center [448, 189] width 662 height 340
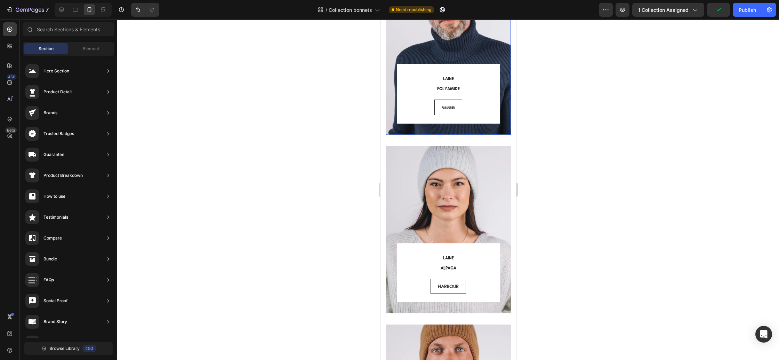
scroll to position [446, 0]
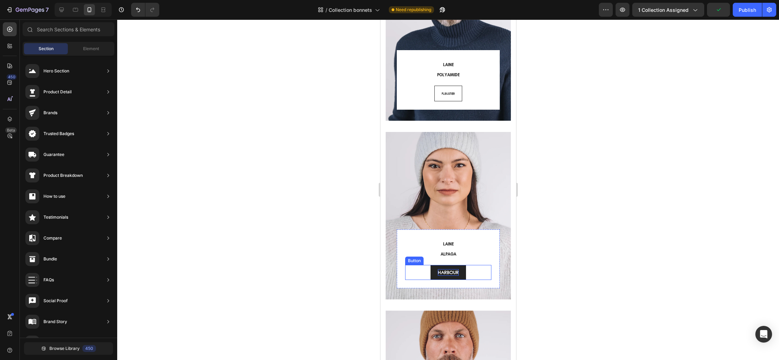
click at [444, 272] on p "HARBOUR" at bounding box center [448, 272] width 21 height 7
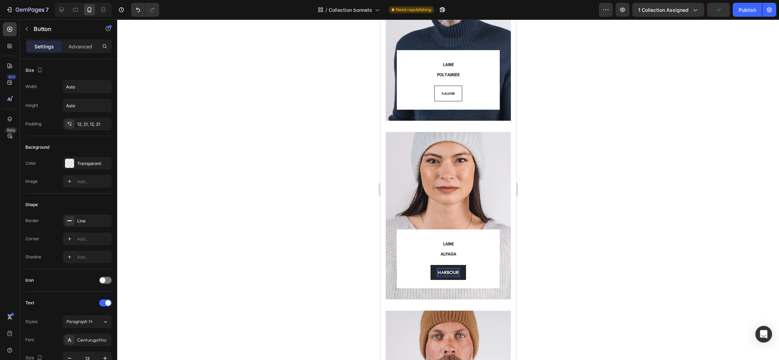
click at [444, 272] on p "HARBOUR" at bounding box center [448, 272] width 21 height 7
click at [445, 272] on p "HARBOUR" at bounding box center [448, 272] width 21 height 7
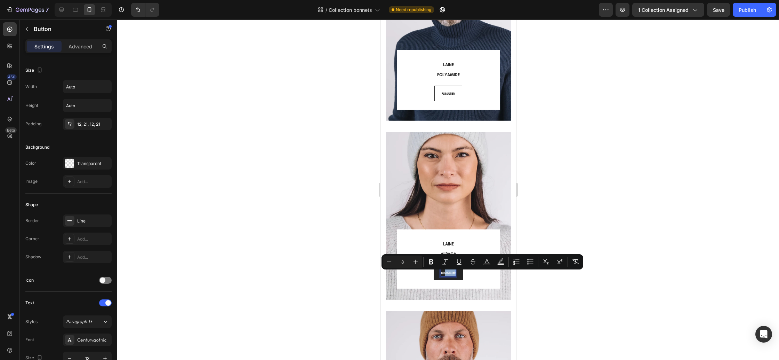
drag, startPoint x: 453, startPoint y: 273, endPoint x: 462, endPoint y: 273, distance: 8.7
click at [462, 273] on link "GRAND-BÉ" at bounding box center [447, 273] width 29 height 16
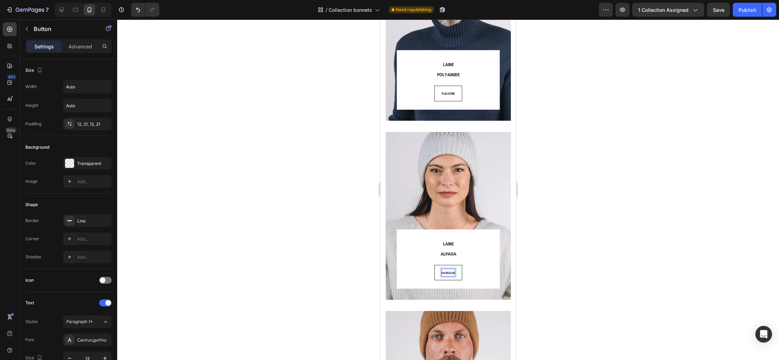
click at [553, 253] on div at bounding box center [448, 189] width 662 height 340
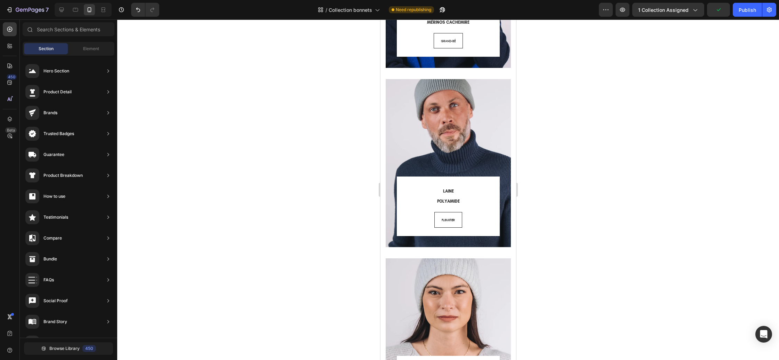
scroll to position [271, 0]
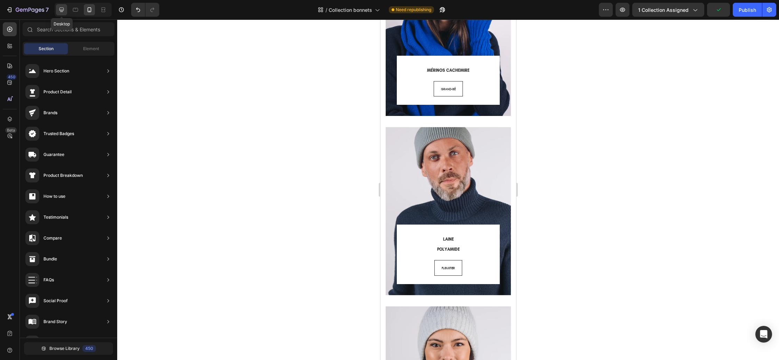
click at [65, 10] on icon at bounding box center [61, 9] width 7 height 7
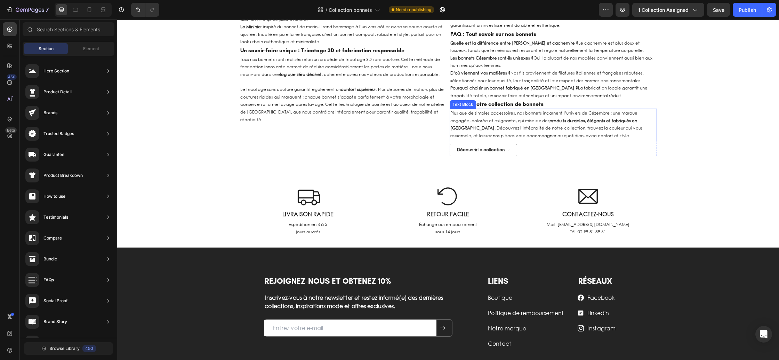
scroll to position [1461, 0]
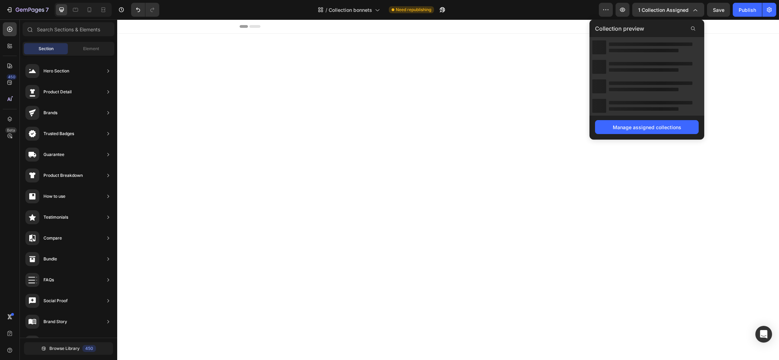
scroll to position [1461, 0]
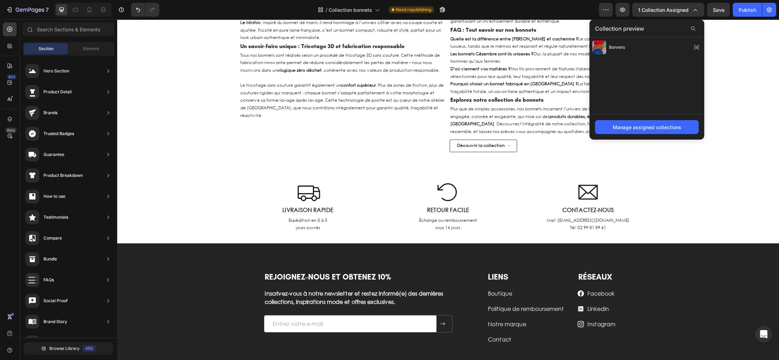
click at [695, 11] on icon "button" at bounding box center [694, 9] width 7 height 7
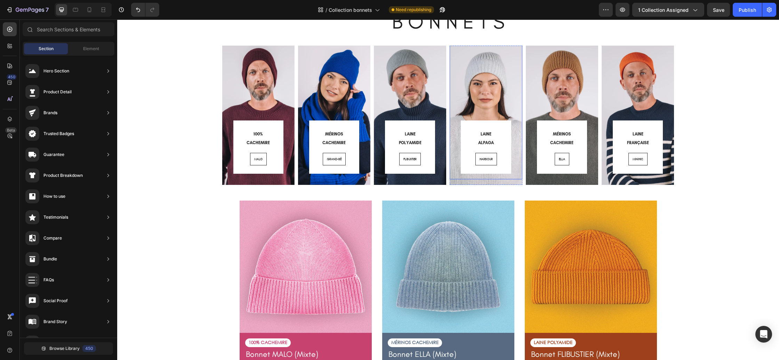
scroll to position [33, 0]
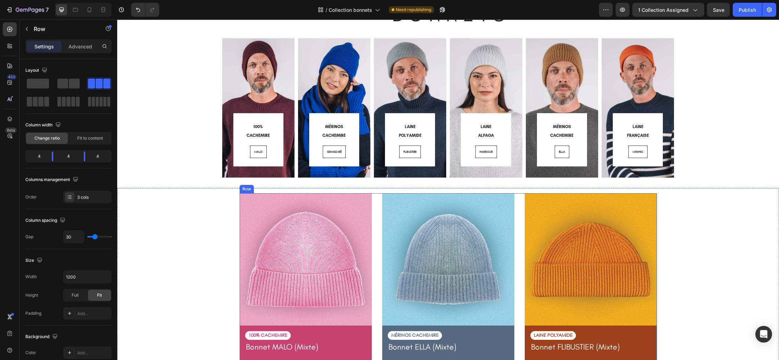
click at [516, 197] on div "Image 100% CACHEMIRE Text Block Bonnet MALO (Mixte) Product Title La douceur ab…" at bounding box center [448, 294] width 417 height 202
click at [83, 280] on input "1200" at bounding box center [87, 276] width 48 height 13
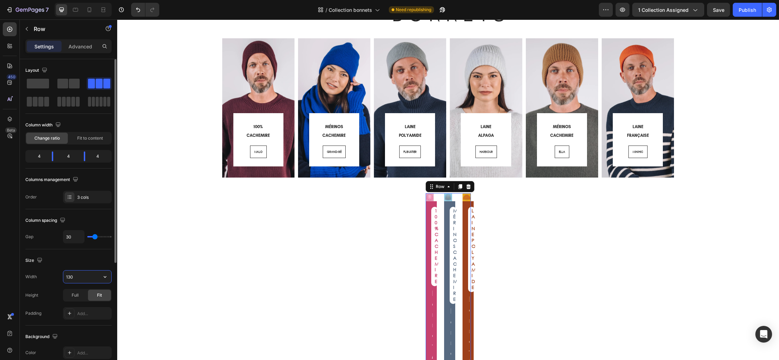
type input "1300"
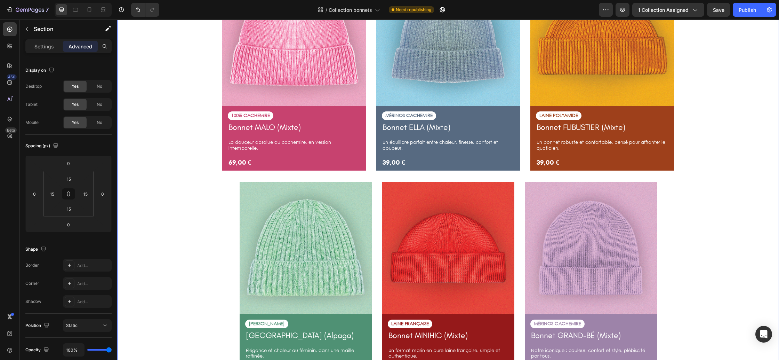
scroll to position [267, 0]
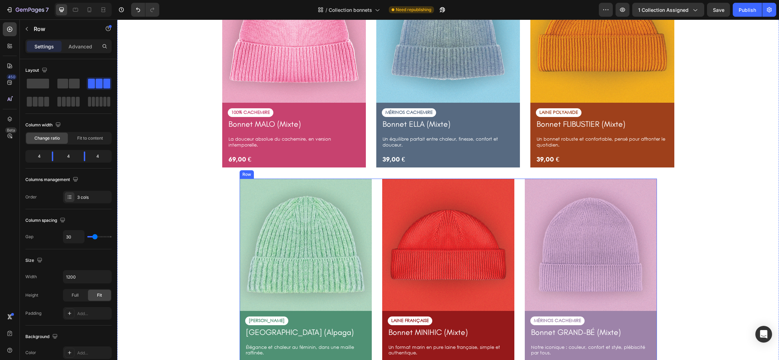
click at [381, 202] on div "Image LAINE ALPAGA Text Block Bonnet HARBOUR (Alpaga) Product Title Élégance et…" at bounding box center [448, 279] width 417 height 202
click at [80, 277] on input "1200" at bounding box center [87, 276] width 48 height 13
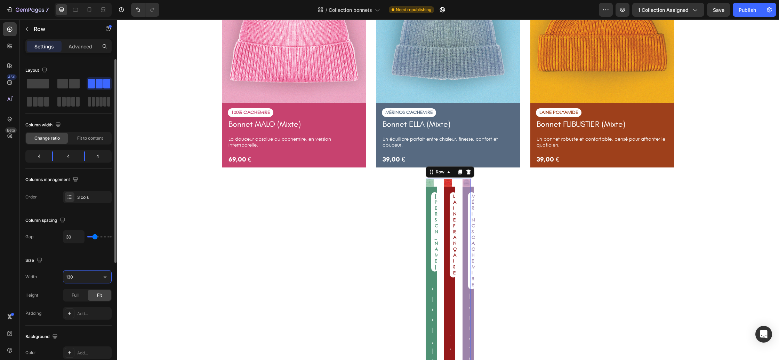
type input "1300"
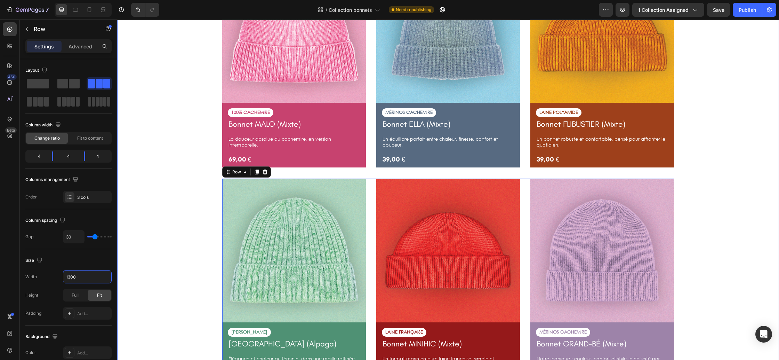
click at [174, 214] on div "Image 100% CACHEMIRE Text Block Bonnet MALO (Mixte) Product Title La douceur ab…" at bounding box center [447, 178] width 651 height 439
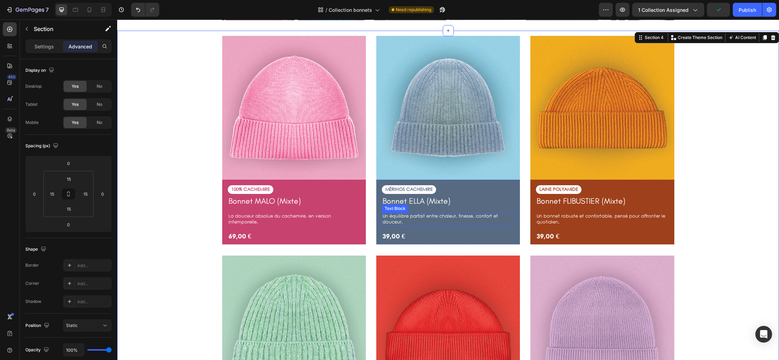
scroll to position [237, 0]
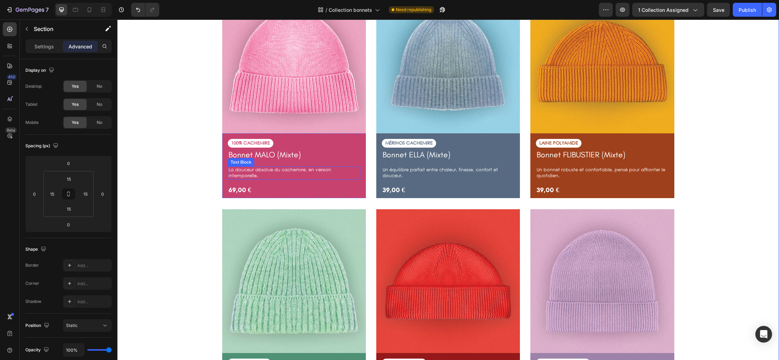
click at [325, 169] on p "La douceur absolue du cachemire, en version intemporelle." at bounding box center [294, 173] width 131 height 12
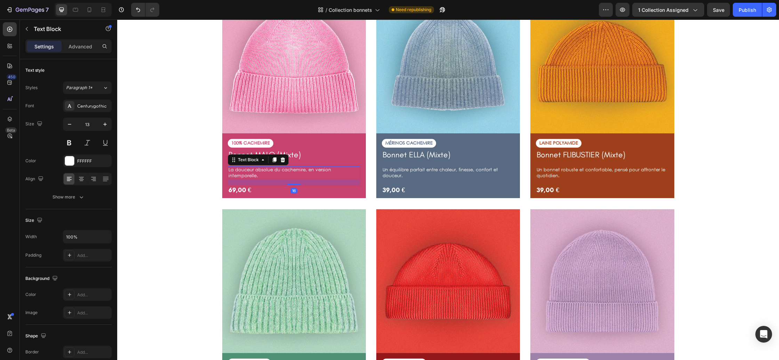
click at [325, 169] on p "La douceur absolue du cachemire, en version intemporelle." at bounding box center [294, 173] width 131 height 12
click at [358, 170] on p "La douceur absolue du cachemire, en version intemporelle." at bounding box center [294, 173] width 131 height 12
click at [360, 171] on div "La douceur absolue du cachemire, en version intemporelle." at bounding box center [294, 172] width 133 height 13
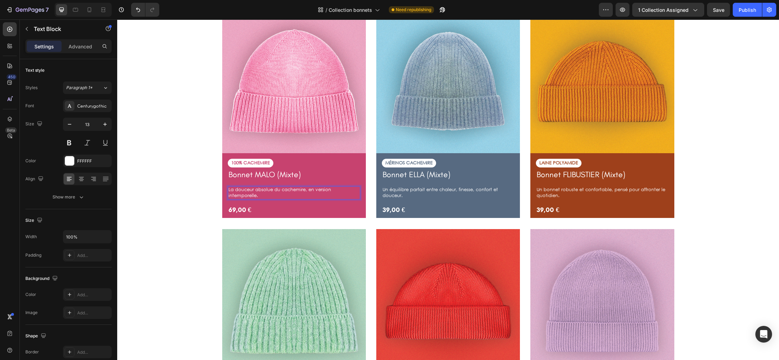
scroll to position [216, 0]
click at [281, 191] on p "La douceur absolue du cachemire, en version intemporelle." at bounding box center [294, 193] width 131 height 12
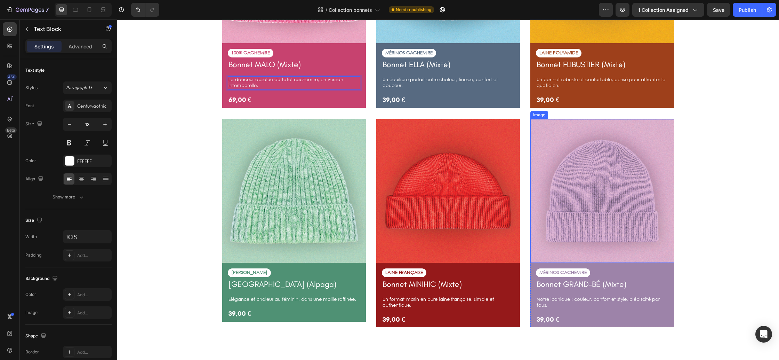
scroll to position [328, 0]
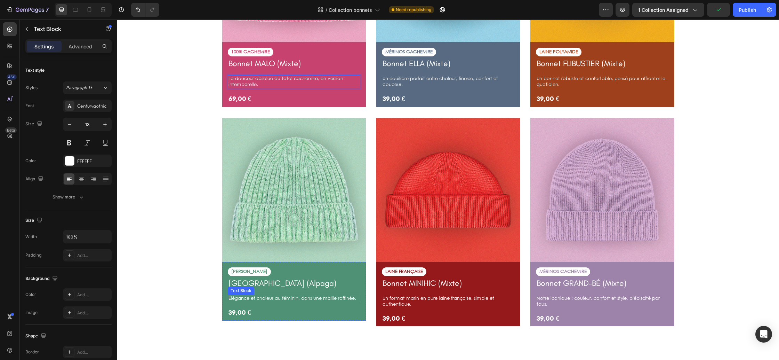
click at [349, 299] on p "Élégance et chaleur au féminin, dans une maille raffinée." at bounding box center [294, 298] width 131 height 6
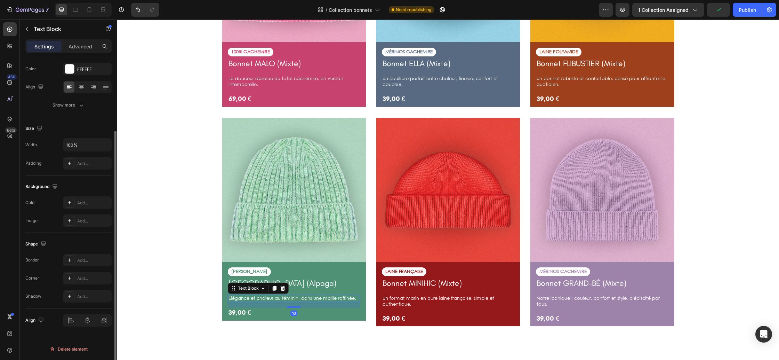
click at [349, 299] on p "Élégance et chaleur au féminin, dans une maille raffinée." at bounding box center [294, 298] width 131 height 6
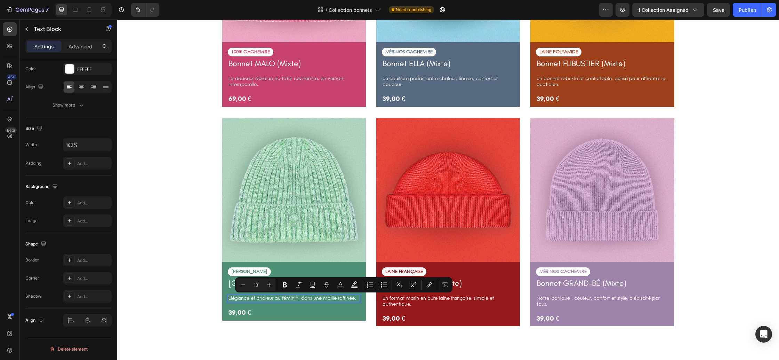
click at [310, 299] on p "Élégance et chaleur au féminin, dans une maille raffinée." at bounding box center [294, 298] width 131 height 6
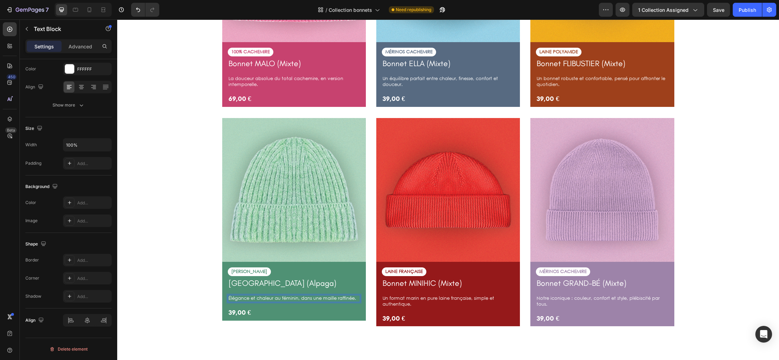
click at [358, 299] on p "Élégance et chaleur au féminin, dans une maille raffinée." at bounding box center [294, 298] width 131 height 6
click at [736, 260] on div "Image 100% CACHEMIRE Text Block Bonnet MALO (Mixte) Product Title La douceur ab…" at bounding box center [447, 117] width 651 height 439
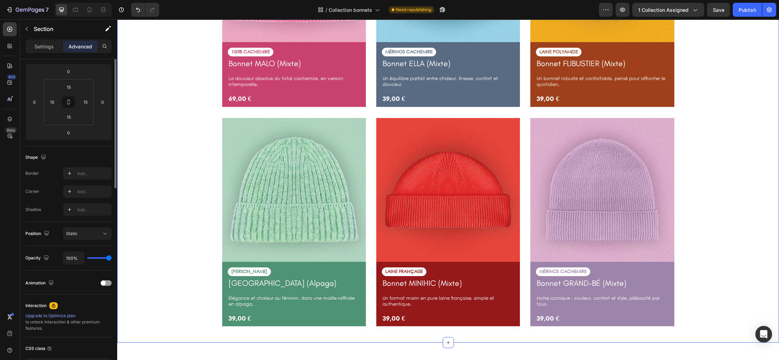
scroll to position [0, 0]
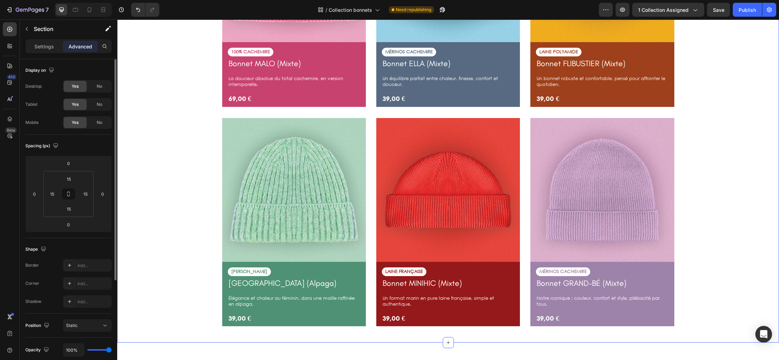
click at [699, 255] on div "Image 100% CACHEMIRE Text Block Bonnet MALO (Mixte) Product Title La douceur ab…" at bounding box center [447, 117] width 651 height 439
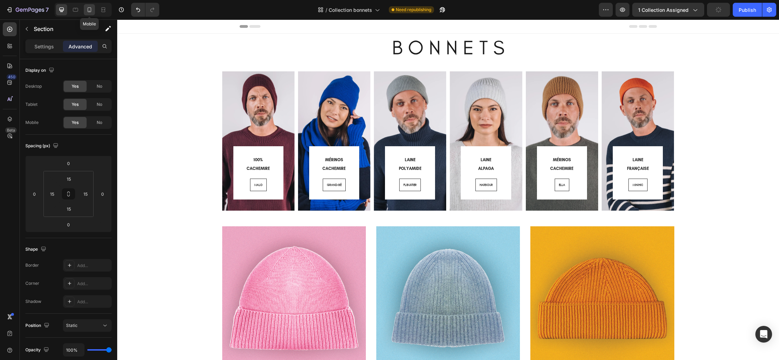
click at [89, 9] on icon at bounding box center [89, 9] width 7 height 7
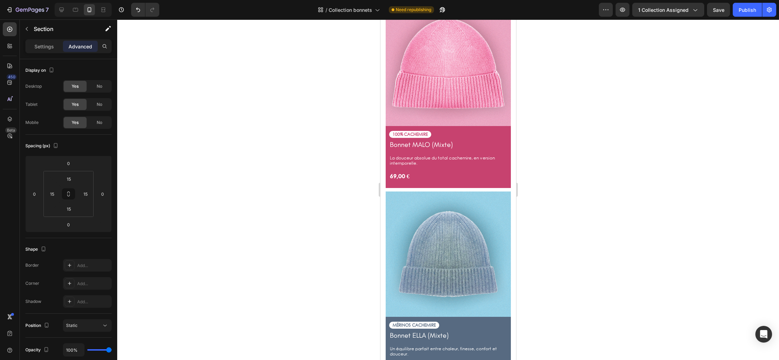
scroll to position [1399, 0]
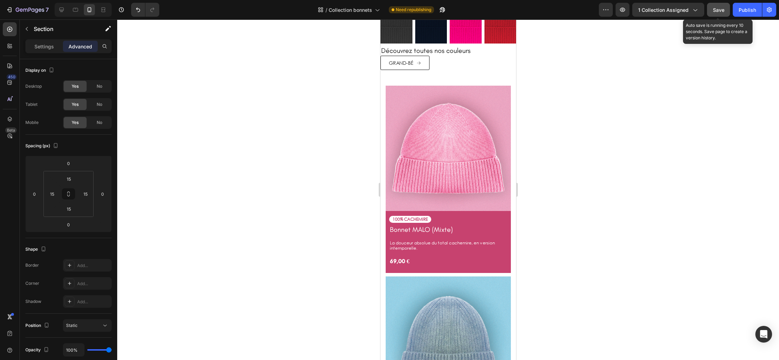
click at [718, 10] on span "Save" at bounding box center [718, 10] width 11 height 6
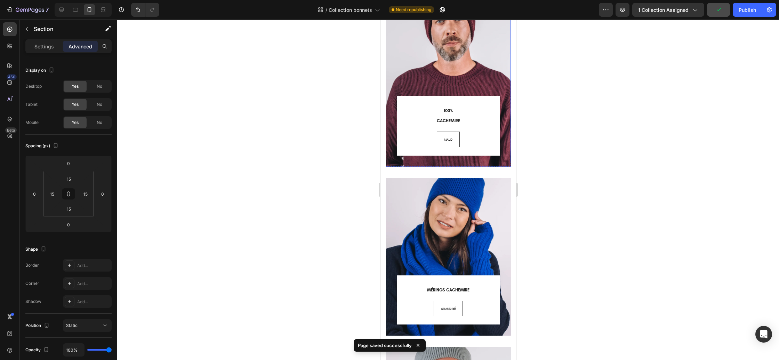
scroll to position [0, 0]
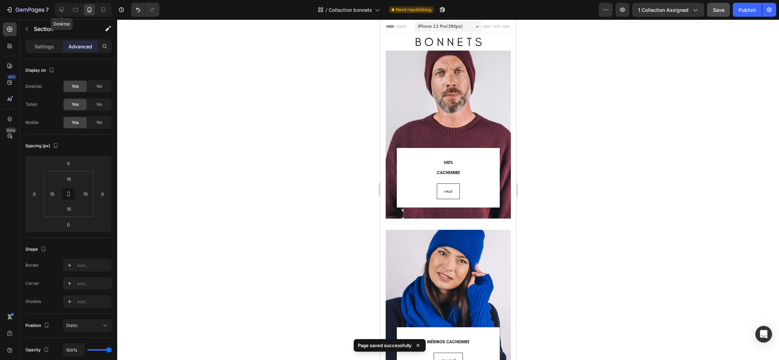
click at [65, 11] on icon at bounding box center [61, 9] width 7 height 7
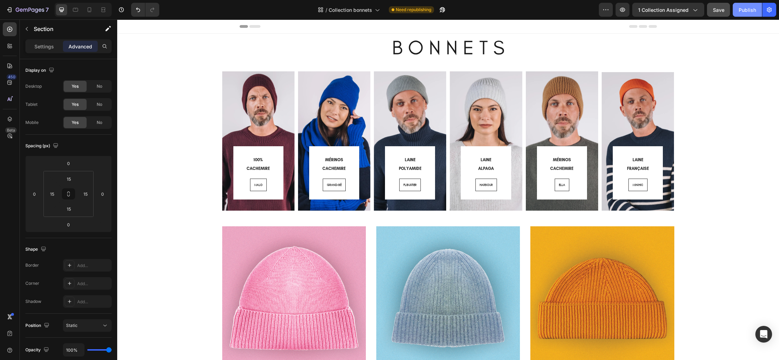
click at [744, 10] on div "Publish" at bounding box center [747, 9] width 17 height 7
click at [747, 13] on div "Publish" at bounding box center [747, 9] width 17 height 7
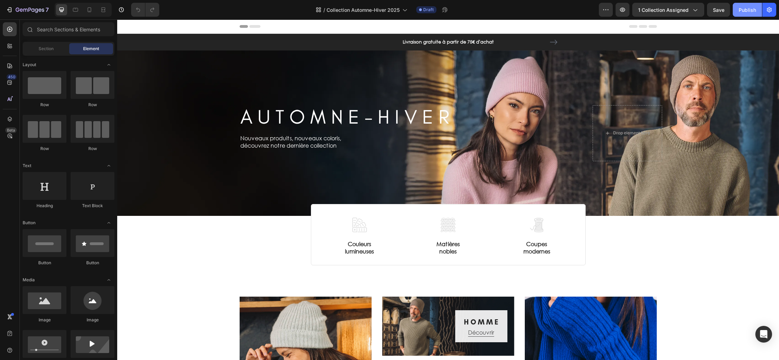
click at [750, 9] on div "Publish" at bounding box center [747, 9] width 17 height 7
click at [30, 12] on icon "button" at bounding box center [30, 10] width 29 height 6
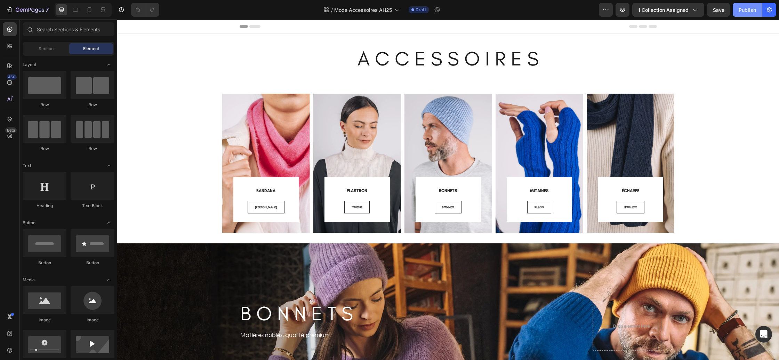
click at [747, 14] on button "Publish" at bounding box center [747, 10] width 29 height 14
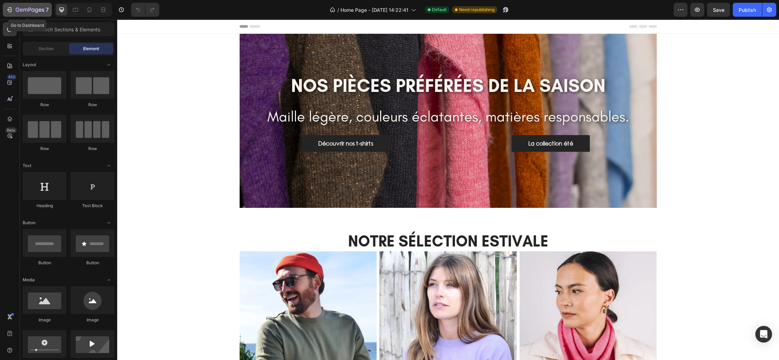
click at [16, 9] on icon "button" at bounding box center [18, 10] width 4 height 4
click at [39, 11] on icon "button" at bounding box center [30, 10] width 29 height 6
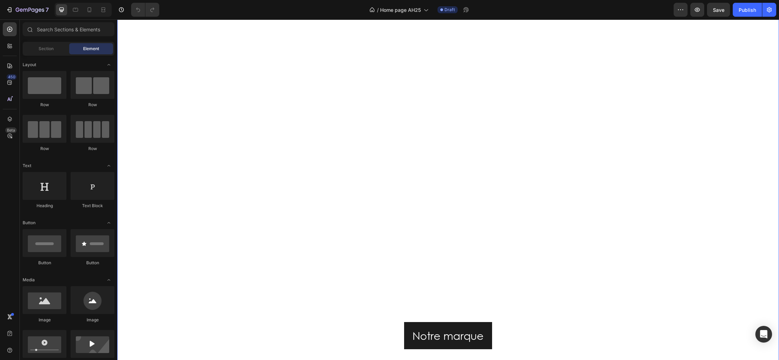
scroll to position [311, 0]
click at [738, 12] on button "Publish" at bounding box center [747, 10] width 29 height 14
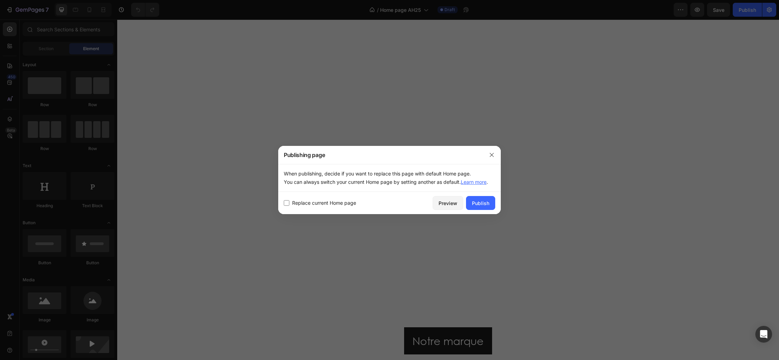
click at [342, 201] on span "Replace current Home page" at bounding box center [324, 203] width 64 height 8
checkbox input "true"
click at [484, 204] on div "Publish" at bounding box center [480, 202] width 17 height 7
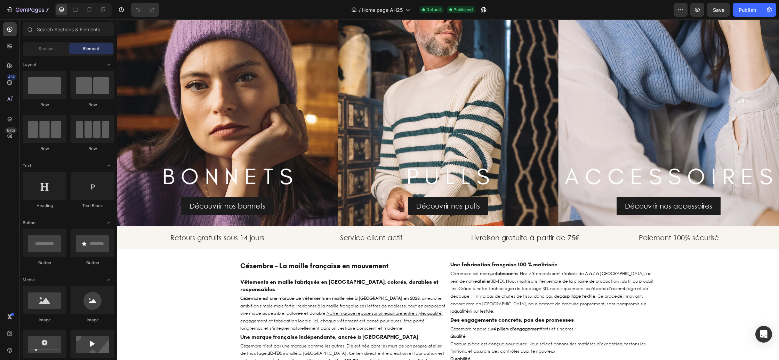
scroll to position [1216, 0]
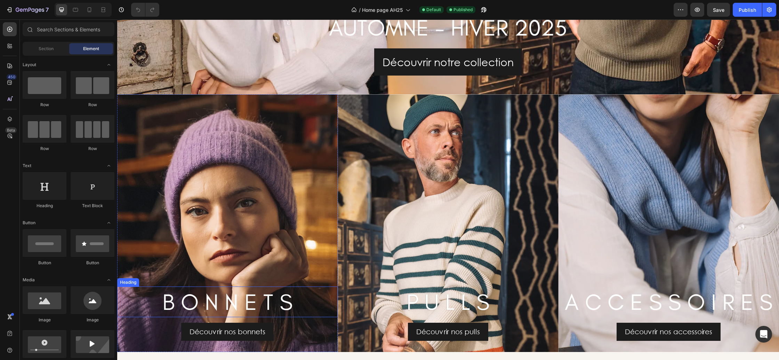
click at [287, 315] on h2 "B O N N E T S" at bounding box center [227, 301] width 221 height 31
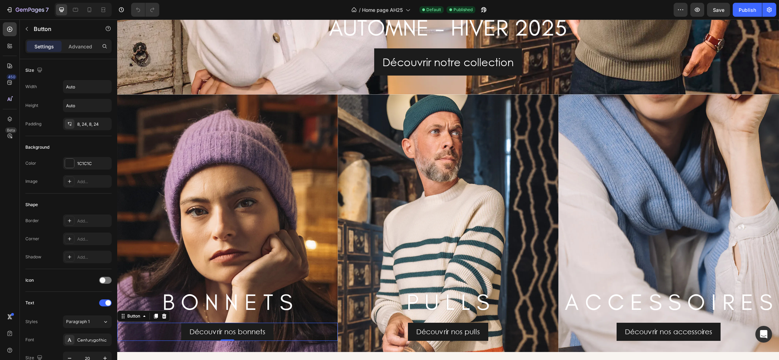
drag, startPoint x: 274, startPoint y: 329, endPoint x: 269, endPoint y: 328, distance: 5.1
click at [274, 329] on div "Découvrir nos bonnets Button 0" at bounding box center [227, 331] width 221 height 18
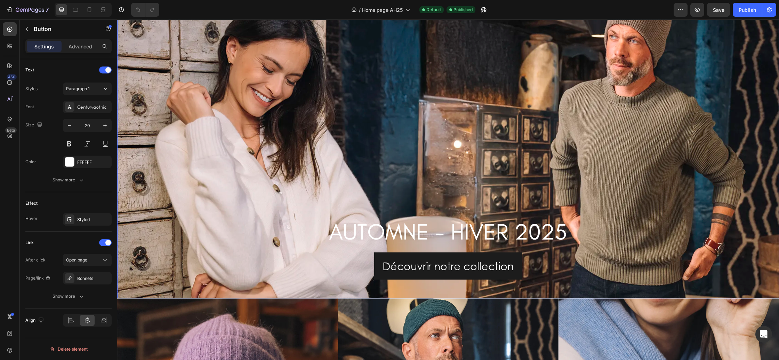
scroll to position [1013, 0]
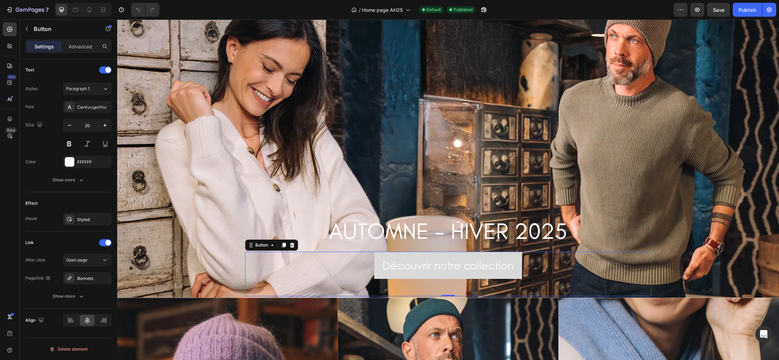
click at [521, 258] on button "Découvrir notre collection" at bounding box center [448, 264] width 148 height 27
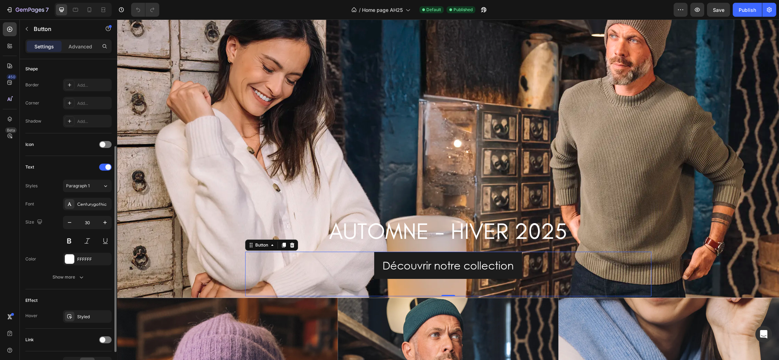
scroll to position [992, 0]
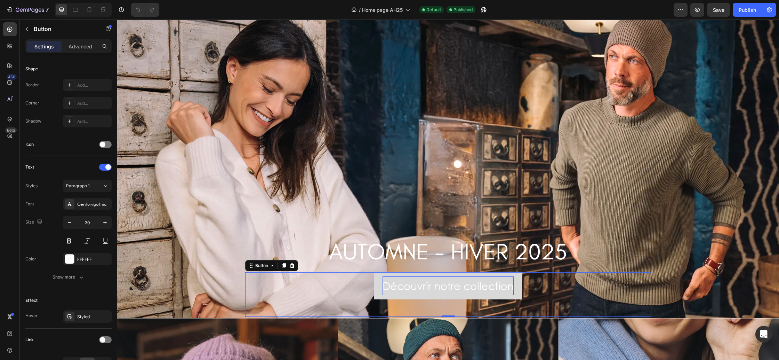
click at [396, 288] on p "Découvrir notre collection" at bounding box center [448, 285] width 131 height 19
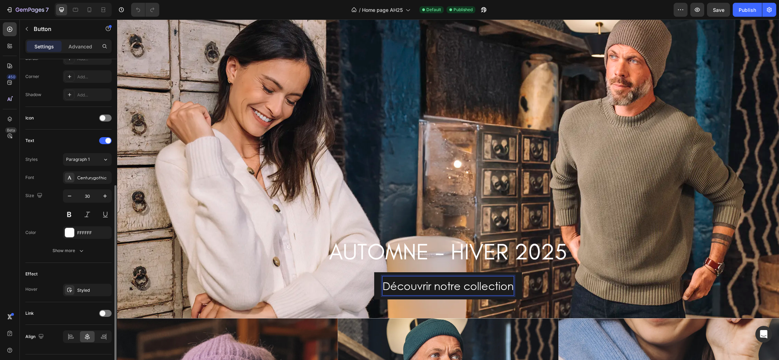
scroll to position [178, 0]
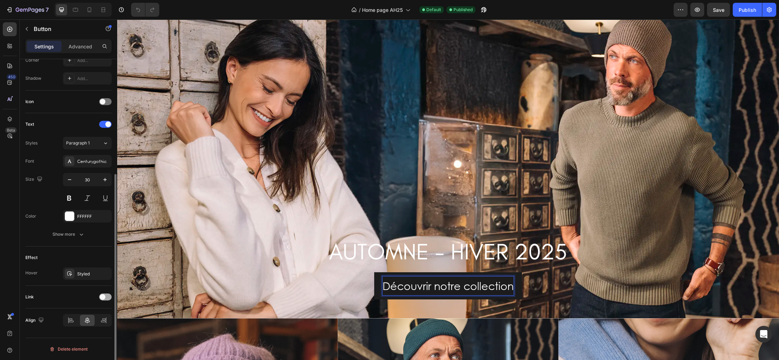
click at [103, 295] on span at bounding box center [103, 297] width 6 height 6
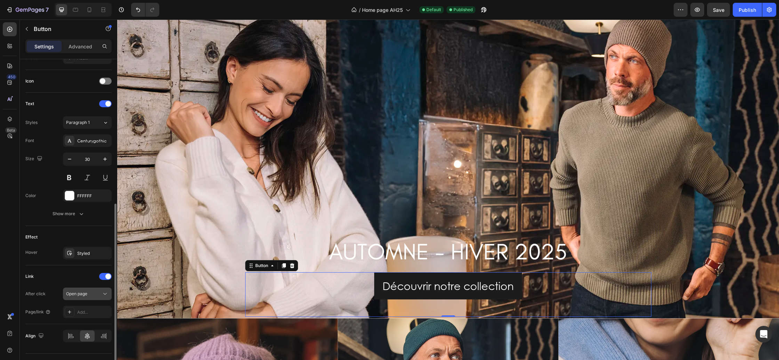
scroll to position [215, 0]
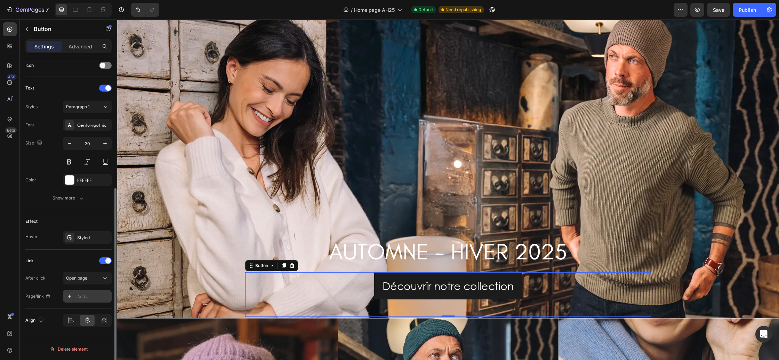
click at [91, 293] on div "Add..." at bounding box center [87, 296] width 49 height 13
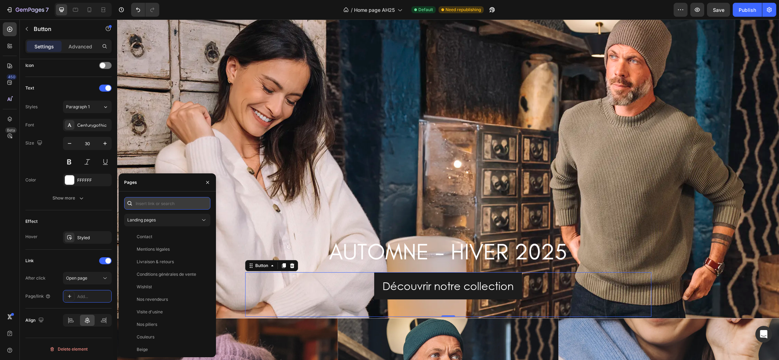
click at [175, 204] on input "text" at bounding box center [167, 203] width 86 height 13
paste input "[URL][DOMAIN_NAME]"
type input "[URL][DOMAIN_NAME]"
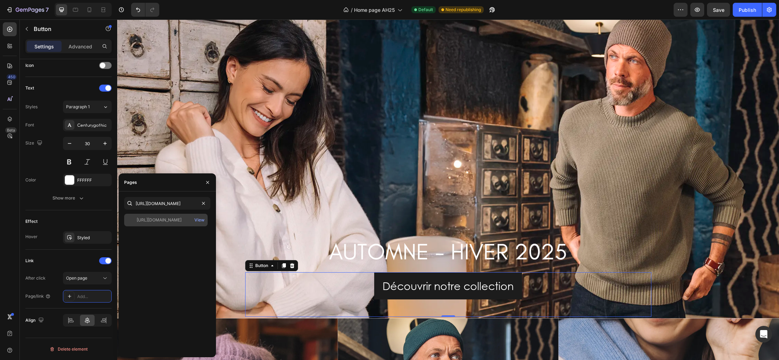
click at [175, 221] on div "[URL][DOMAIN_NAME]" at bounding box center [159, 220] width 45 height 6
click at [207, 184] on icon "button" at bounding box center [208, 182] width 6 height 6
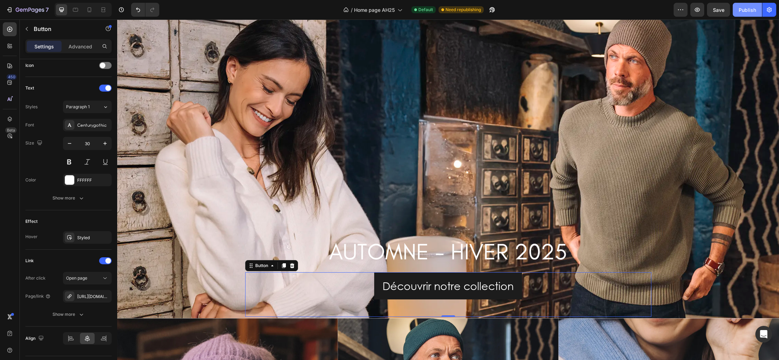
click at [743, 13] on div "Publish" at bounding box center [747, 9] width 17 height 7
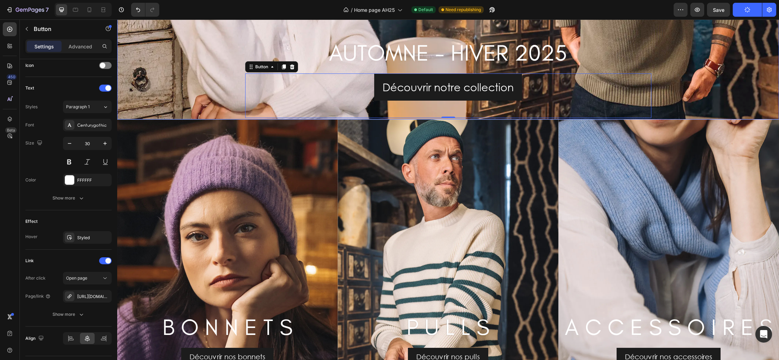
scroll to position [1253, 0]
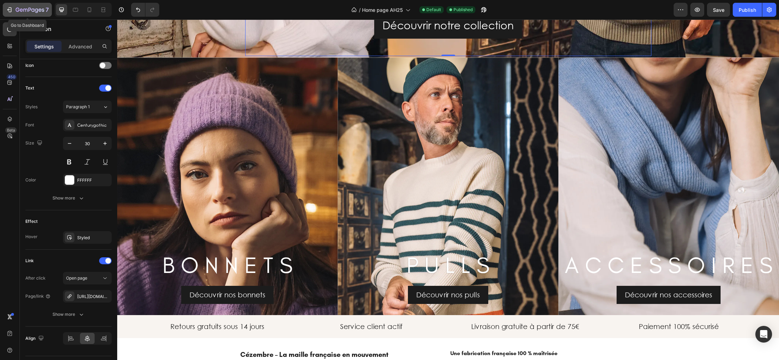
click at [9, 14] on div "7" at bounding box center [27, 10] width 43 height 8
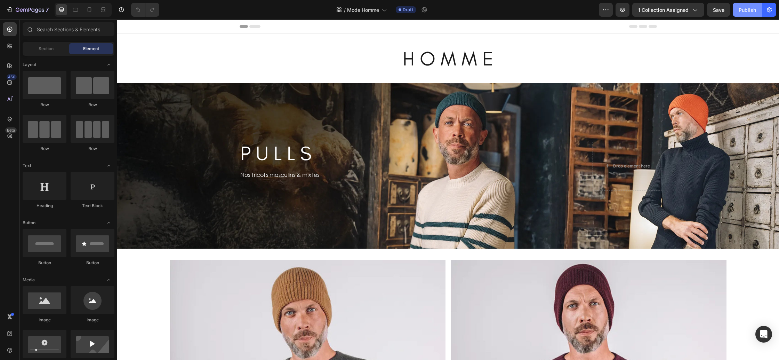
click at [739, 14] on button "Publish" at bounding box center [747, 10] width 29 height 14
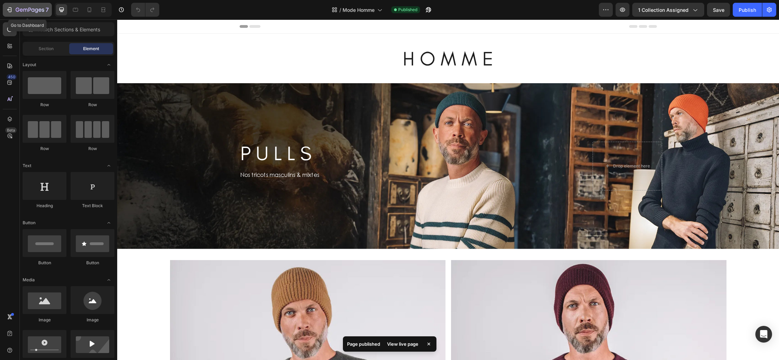
click at [29, 11] on icon "button" at bounding box center [30, 10] width 29 height 6
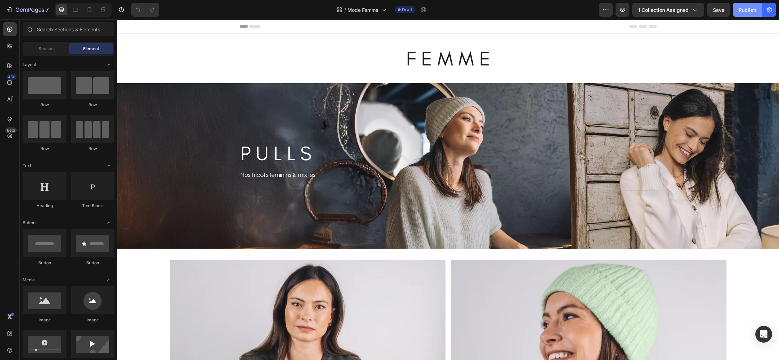
click at [746, 12] on div "Publish" at bounding box center [747, 9] width 17 height 7
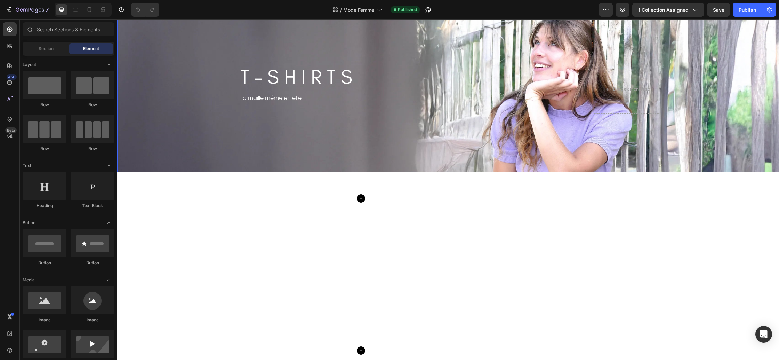
scroll to position [739, 0]
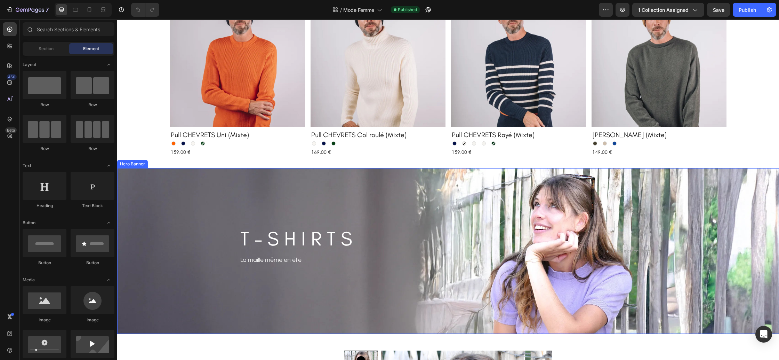
click at [148, 201] on div "Background Image" at bounding box center [448, 251] width 662 height 166
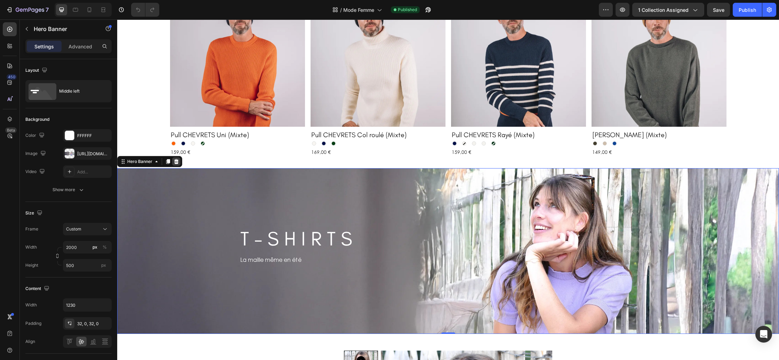
click at [177, 159] on icon at bounding box center [177, 162] width 6 height 6
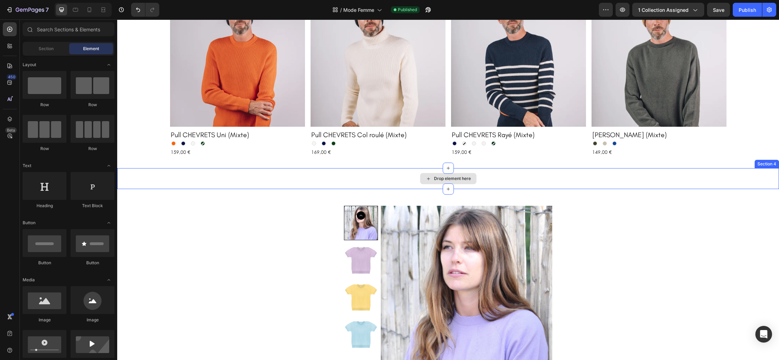
click at [196, 182] on div "Drop element here" at bounding box center [448, 178] width 662 height 21
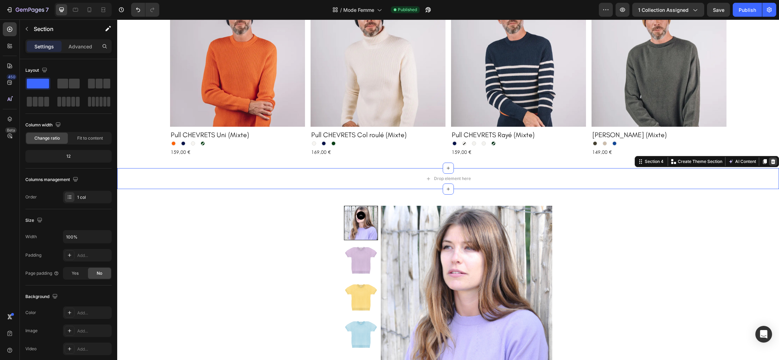
click at [774, 162] on icon at bounding box center [773, 162] width 6 height 6
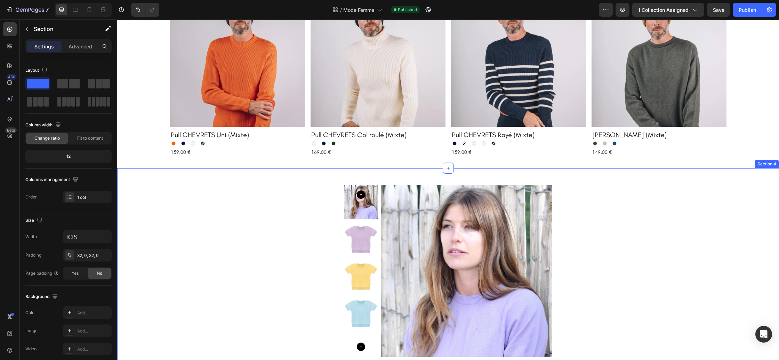
click at [698, 189] on div "Product Images T-shirt Dinard (Coton Bio) Product Title Parme Parme Jaune Jaune…" at bounding box center [448, 285] width 662 height 213
click at [774, 162] on icon at bounding box center [773, 162] width 6 height 6
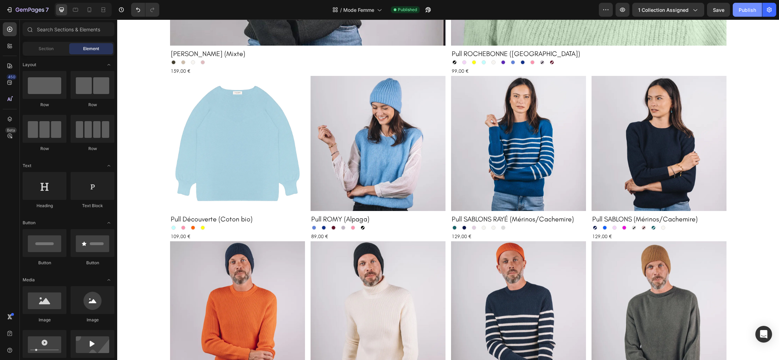
scroll to position [486, 0]
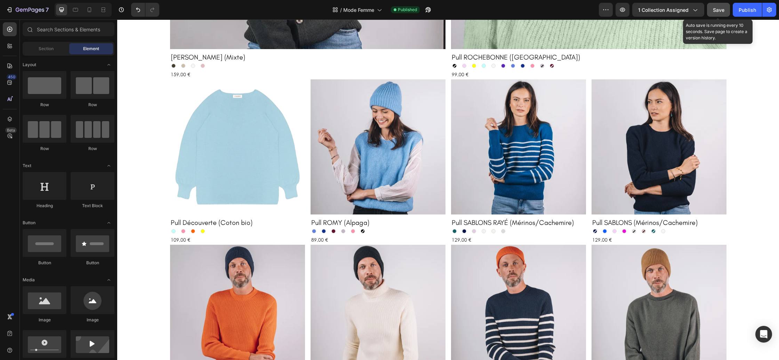
click at [722, 10] on span "Save" at bounding box center [718, 10] width 11 height 6
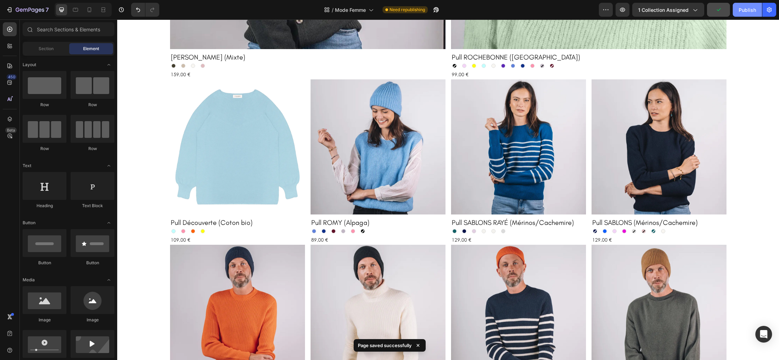
click at [739, 12] on div "Publish" at bounding box center [747, 9] width 17 height 7
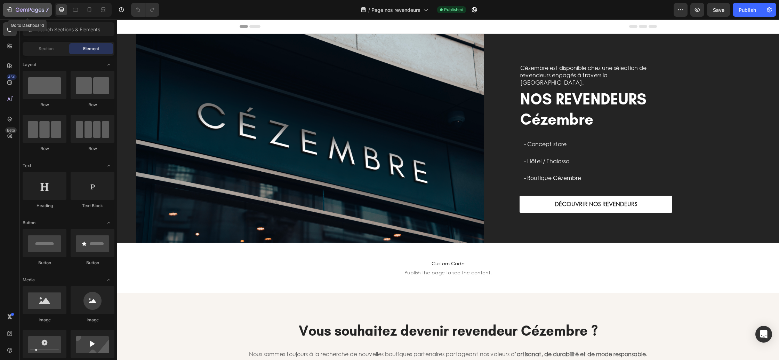
click at [26, 11] on icon "button" at bounding box center [30, 10] width 29 height 6
